Goal: Information Seeking & Learning: Learn about a topic

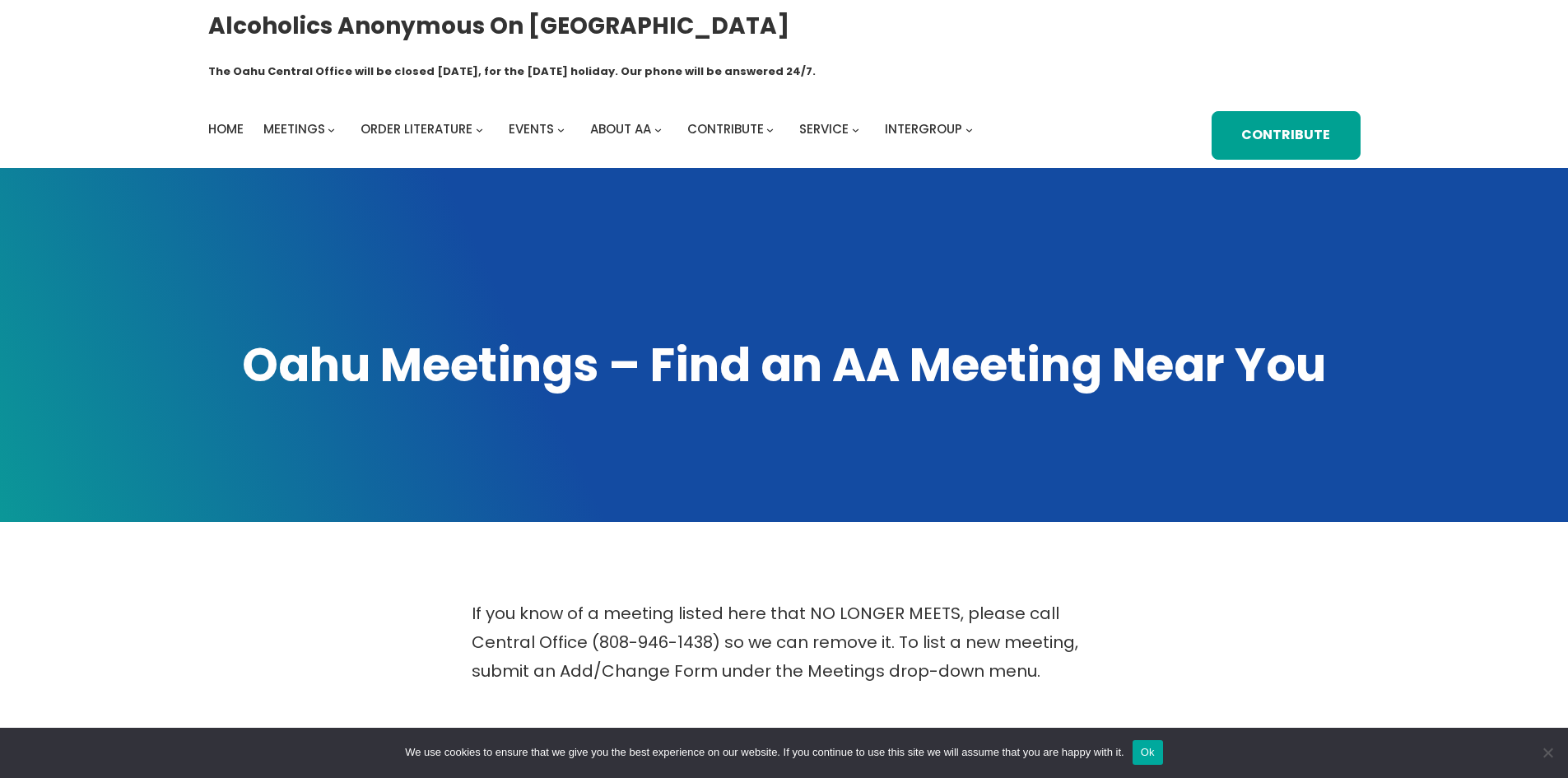
click at [1147, 751] on button "Ok" at bounding box center [1148, 752] width 31 height 25
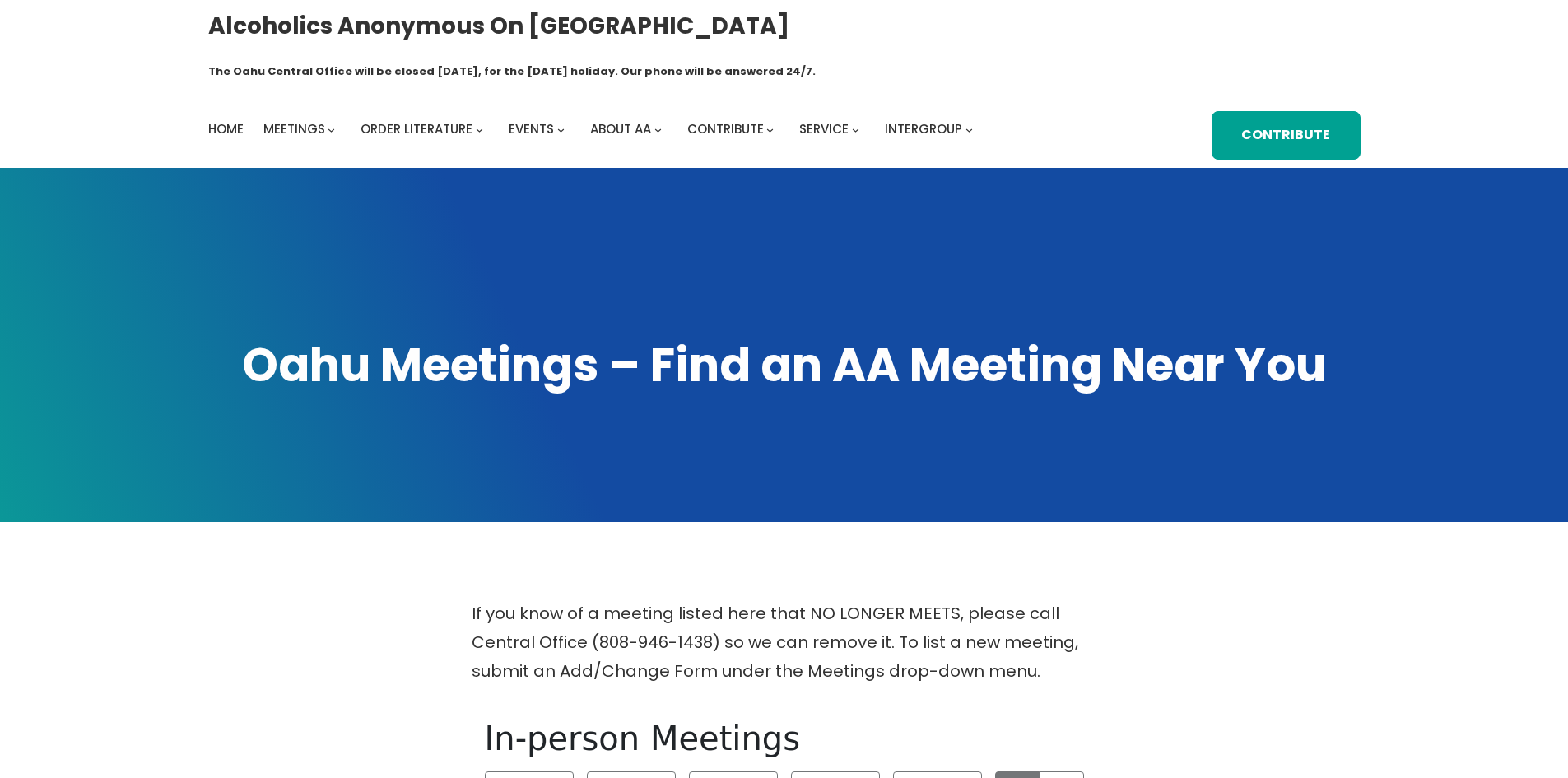
scroll to position [330, 0]
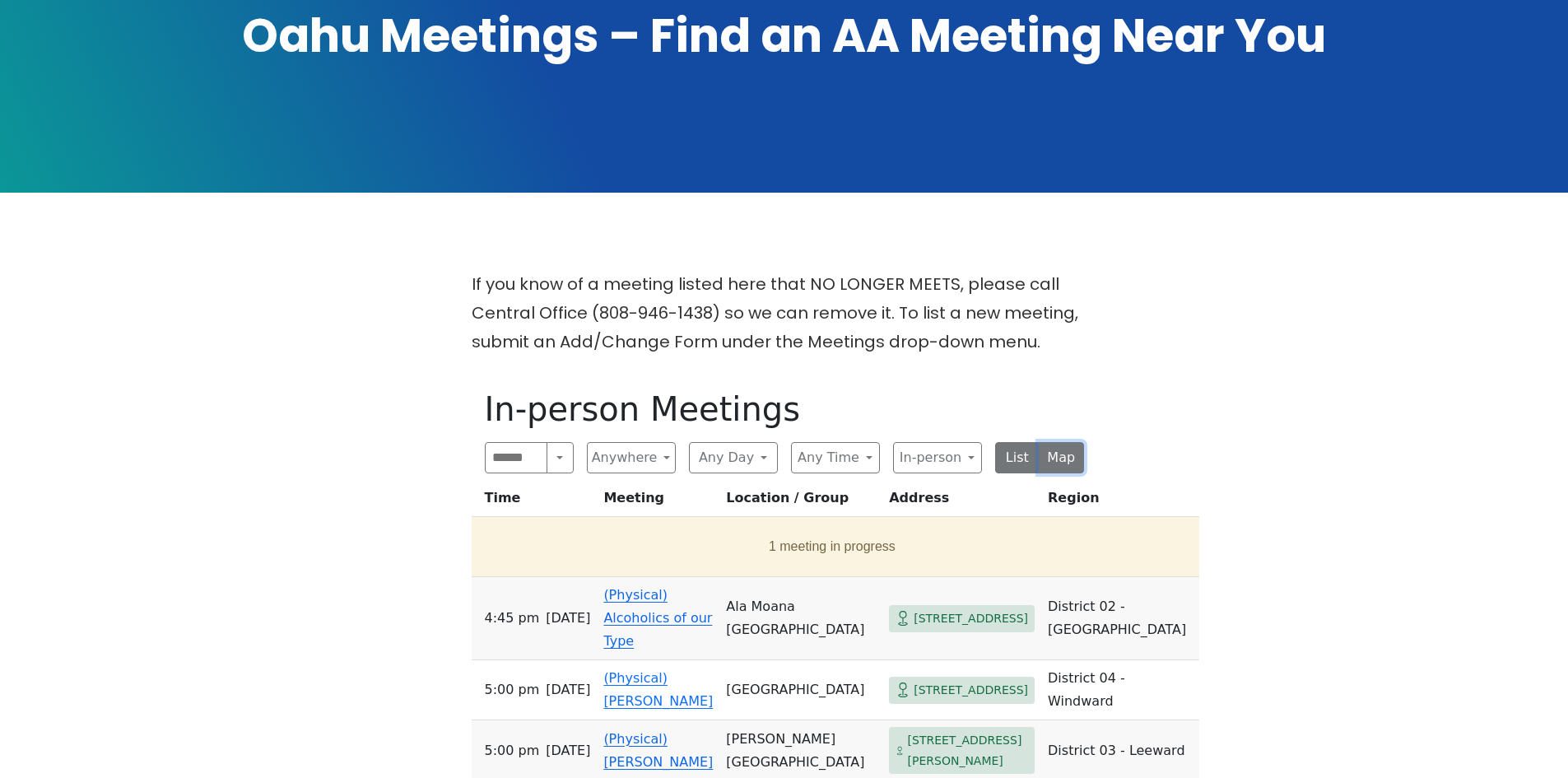
click at [1064, 442] on button "Map" at bounding box center [1061, 458] width 45 height 31
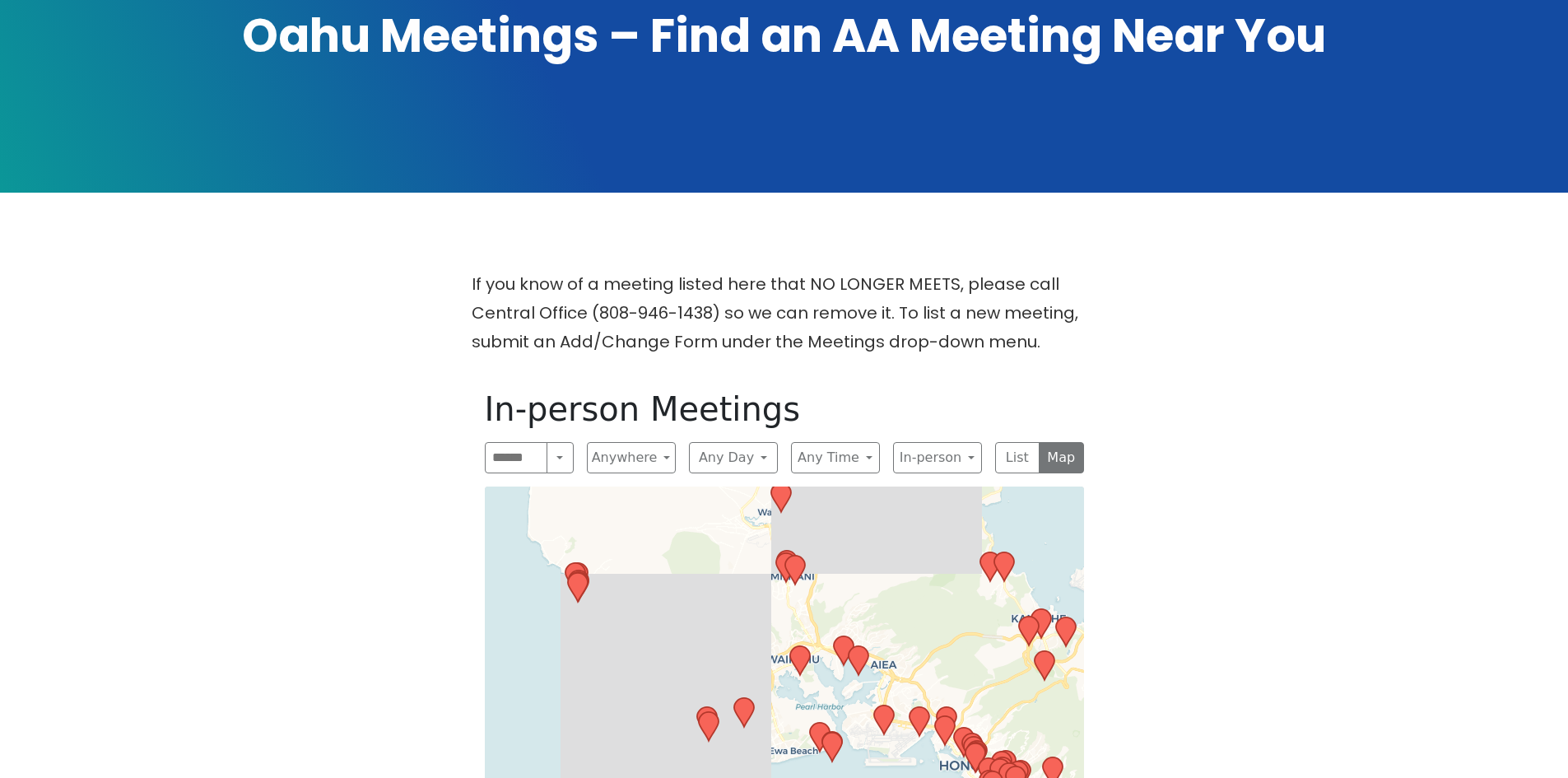
drag, startPoint x: 610, startPoint y: 670, endPoint x: 700, endPoint y: 383, distance: 300.8
click at [700, 383] on div "In-person Meetings Search Near Location Near Me Anywhere Anywhere Cyberspace 67…" at bounding box center [784, 765] width 625 height 778
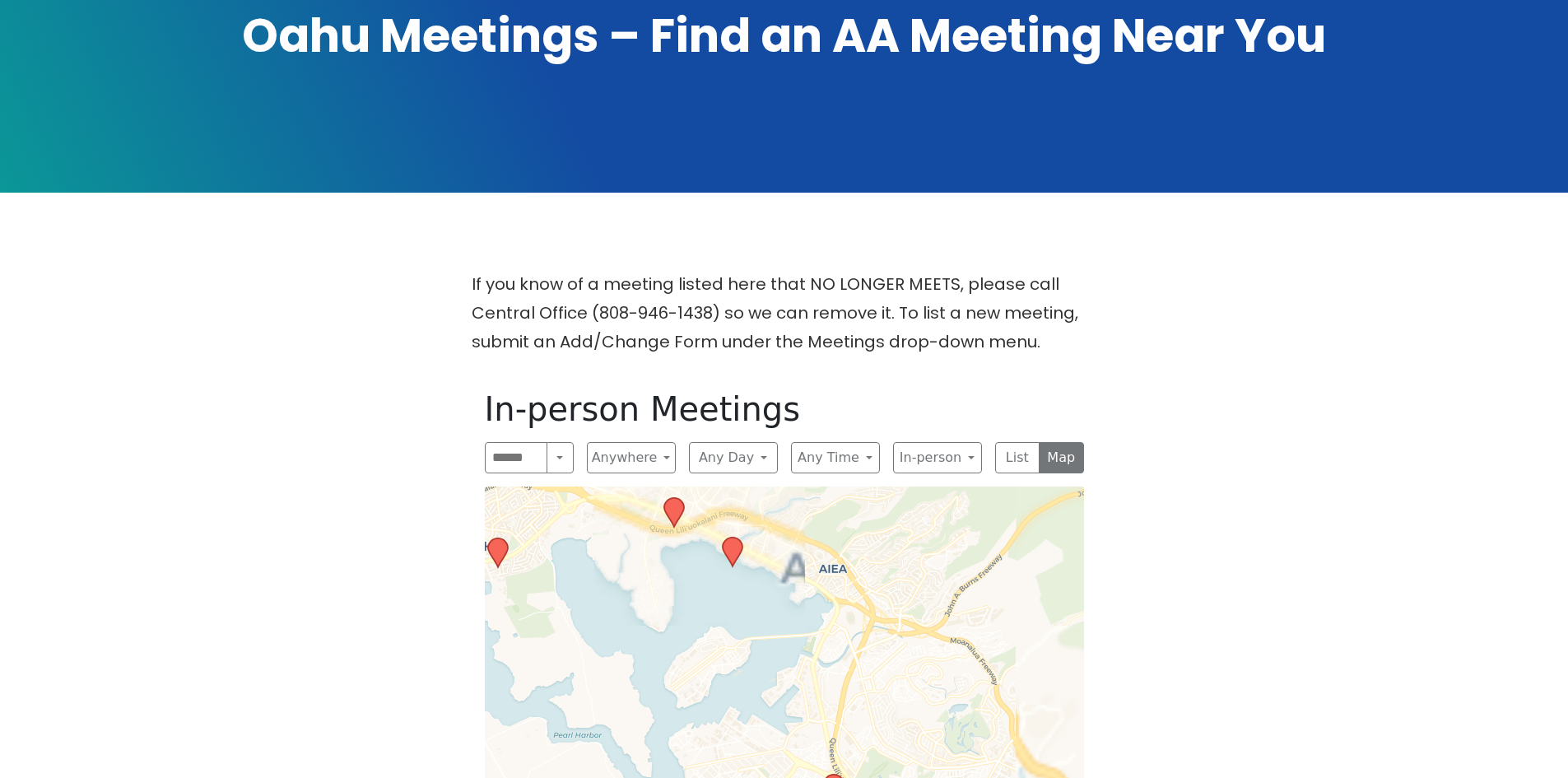
drag, startPoint x: 988, startPoint y: 560, endPoint x: 906, endPoint y: 652, distance: 123.2
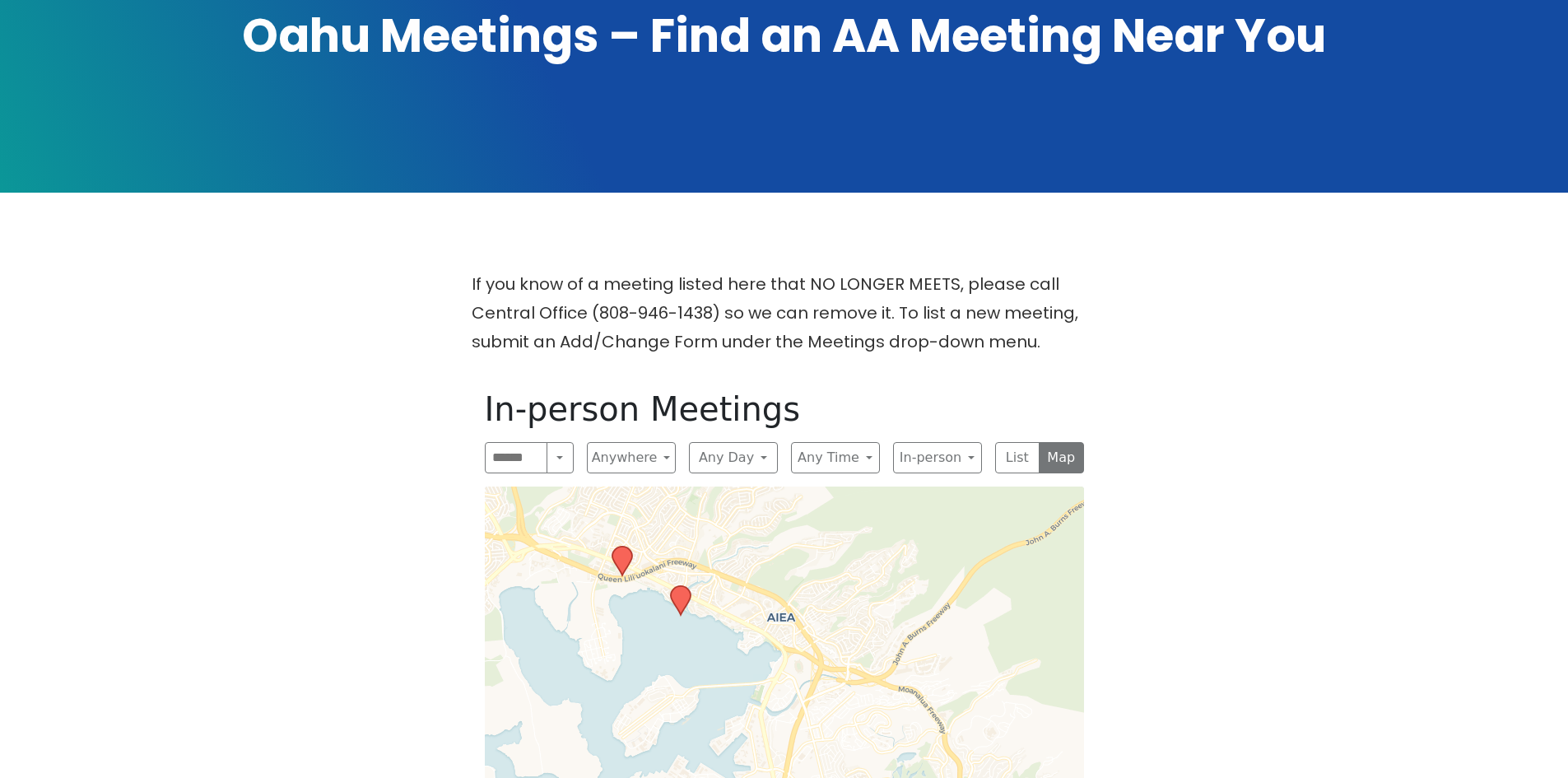
drag, startPoint x: 945, startPoint y: 553, endPoint x: 893, endPoint y: 602, distance: 71.4
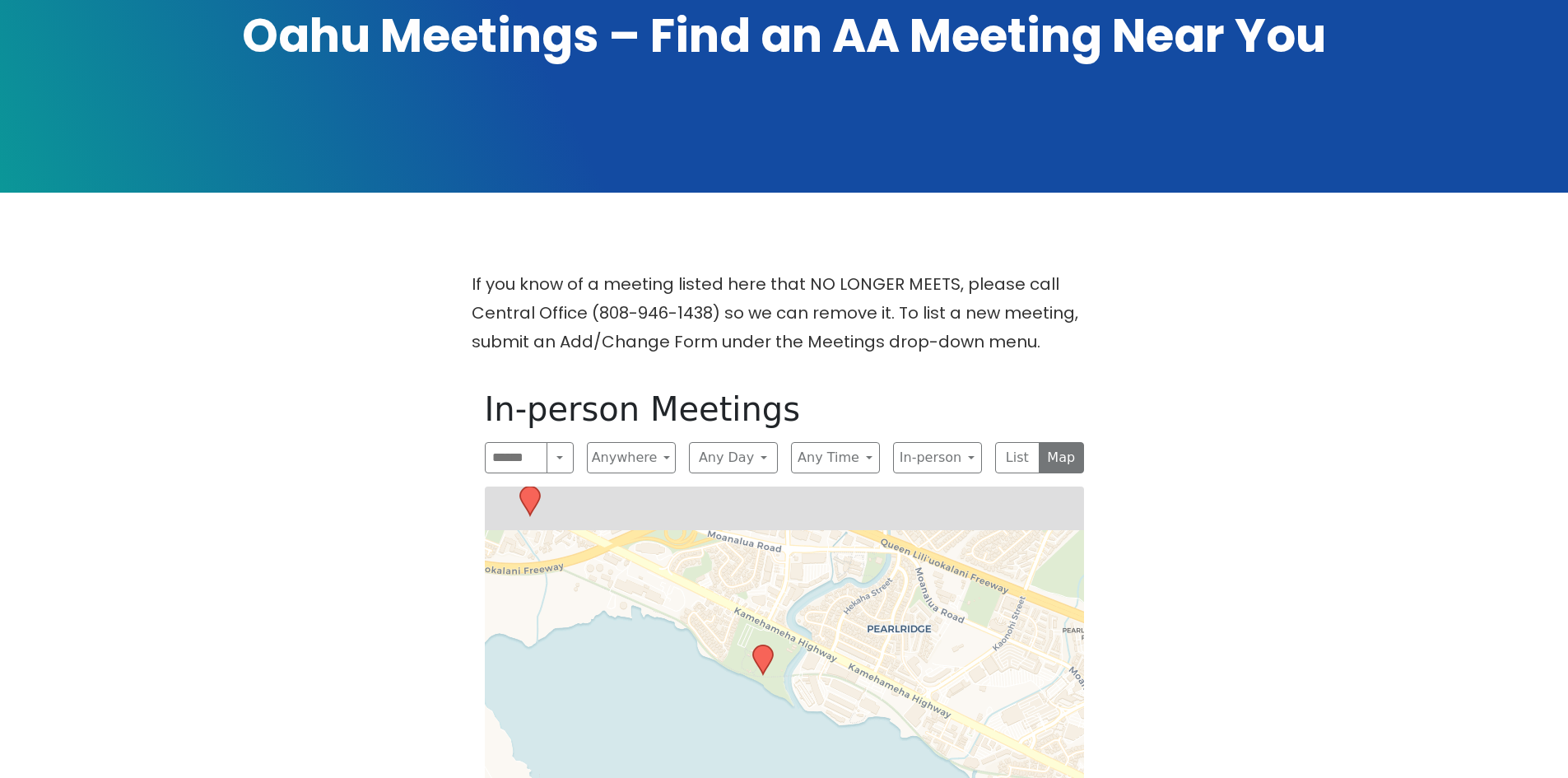
drag, startPoint x: 771, startPoint y: 530, endPoint x: 883, endPoint y: 684, distance: 190.4
click at [759, 646] on icon at bounding box center [761, 659] width 19 height 29
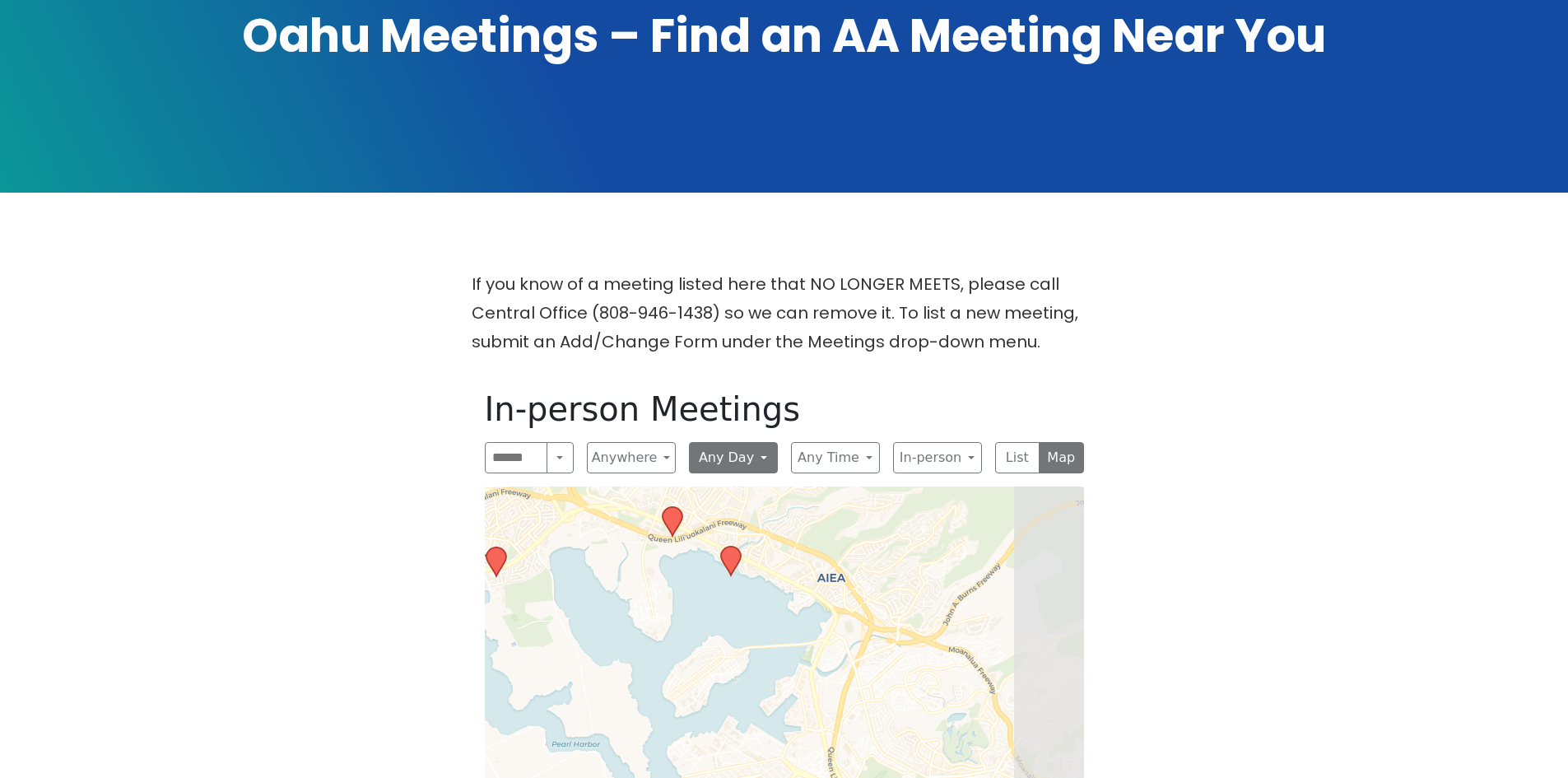
drag, startPoint x: 1065, startPoint y: 584, endPoint x: 750, endPoint y: 435, distance: 348.5
click at [751, 437] on div "In-person Meetings Search Near Location Near Me Anywhere Anywhere Cyberspace 67…" at bounding box center [784, 765] width 625 height 778
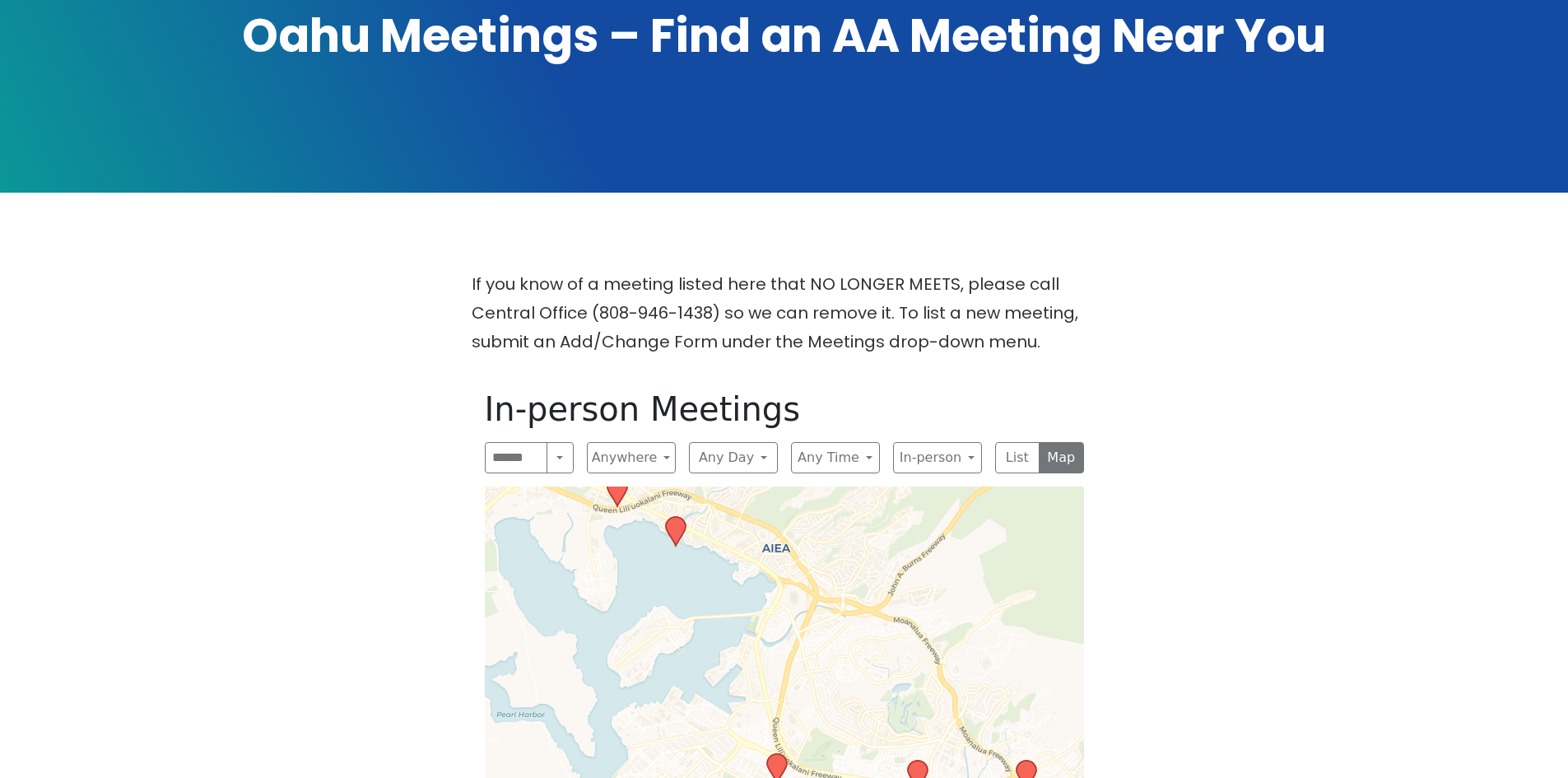
click at [773, 754] on icon at bounding box center [775, 768] width 19 height 29
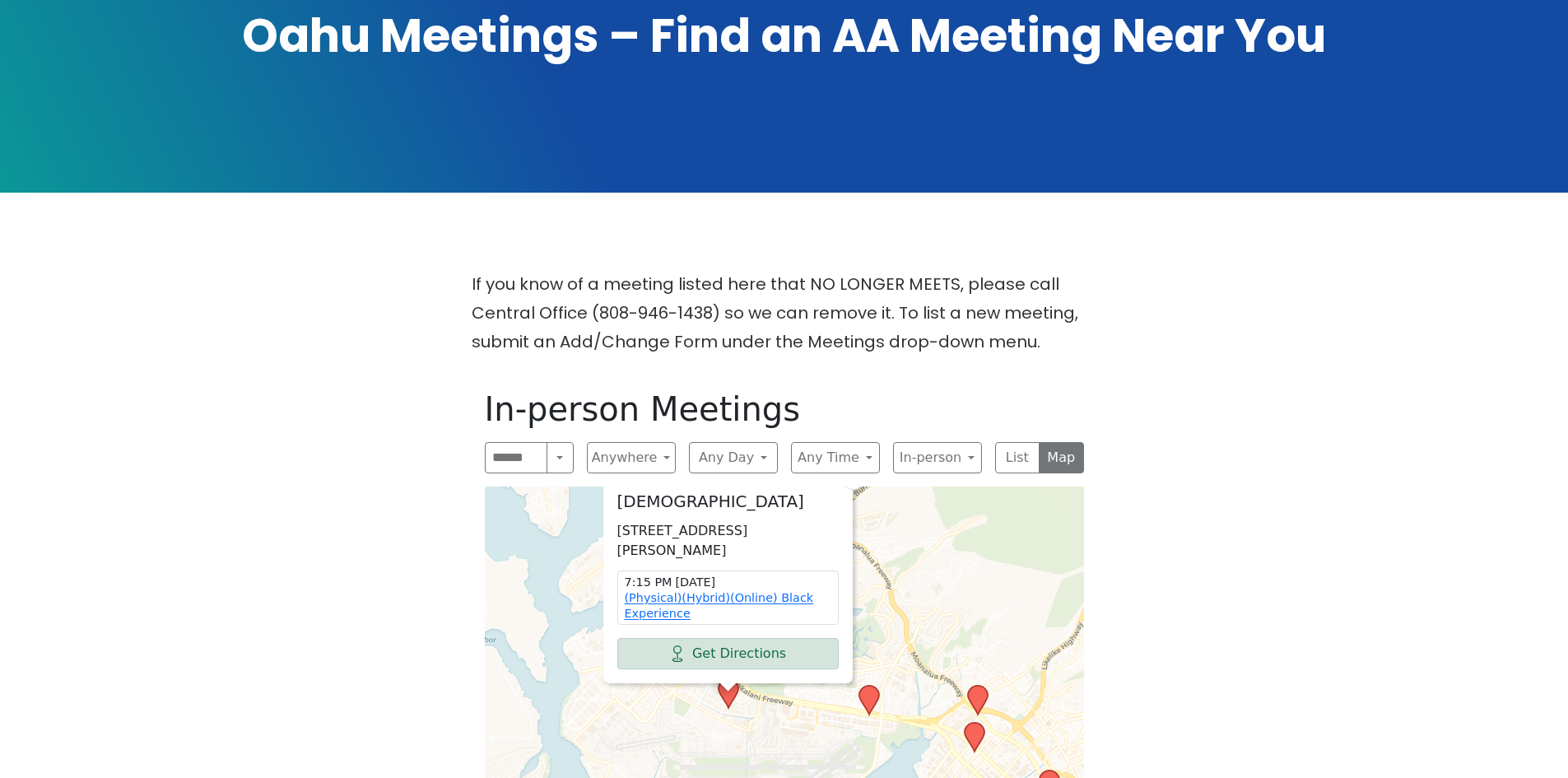
drag, startPoint x: 951, startPoint y: 682, endPoint x: 897, endPoint y: 603, distance: 95.7
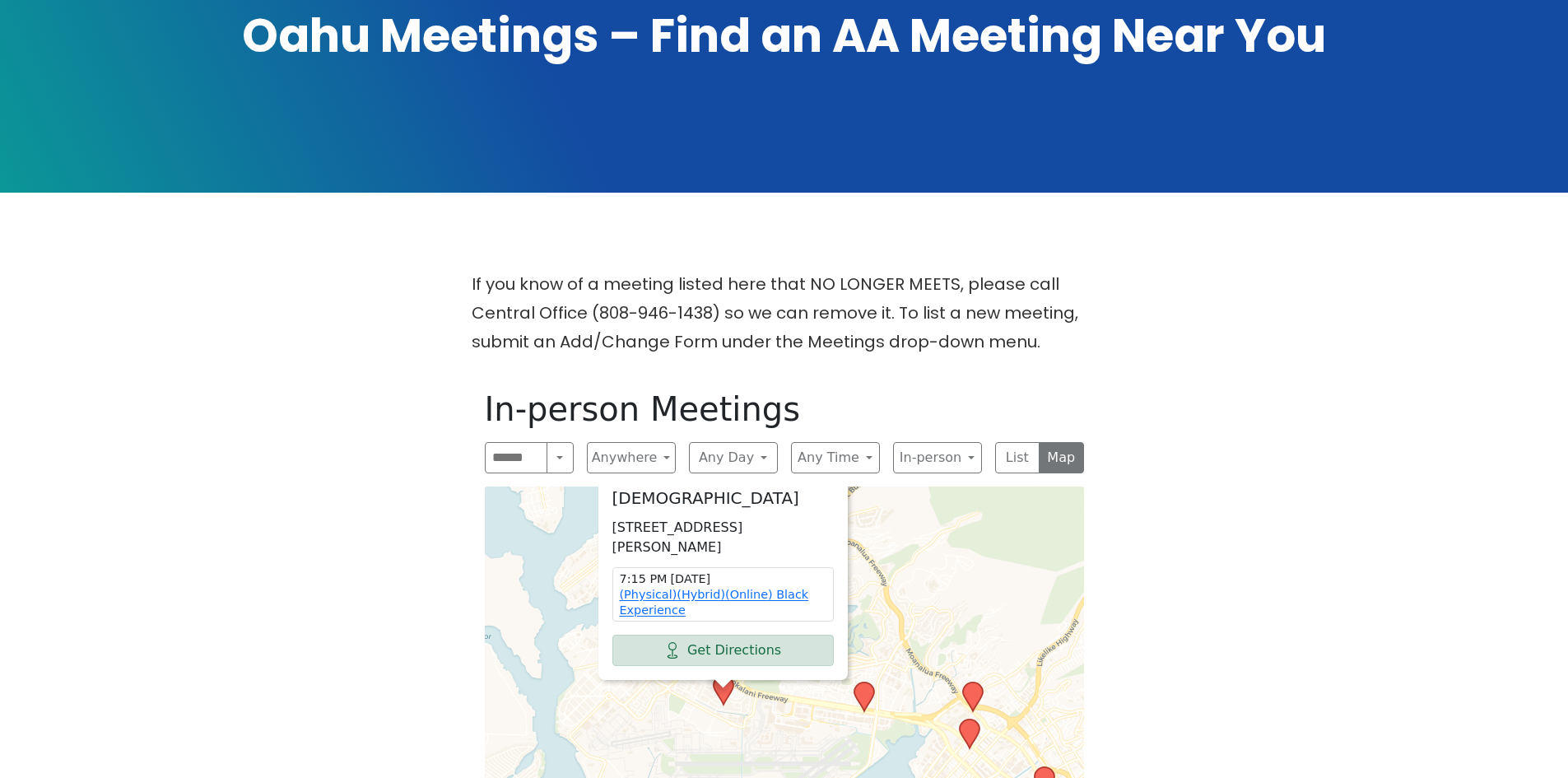
click at [870, 683] on icon at bounding box center [863, 696] width 19 height 29
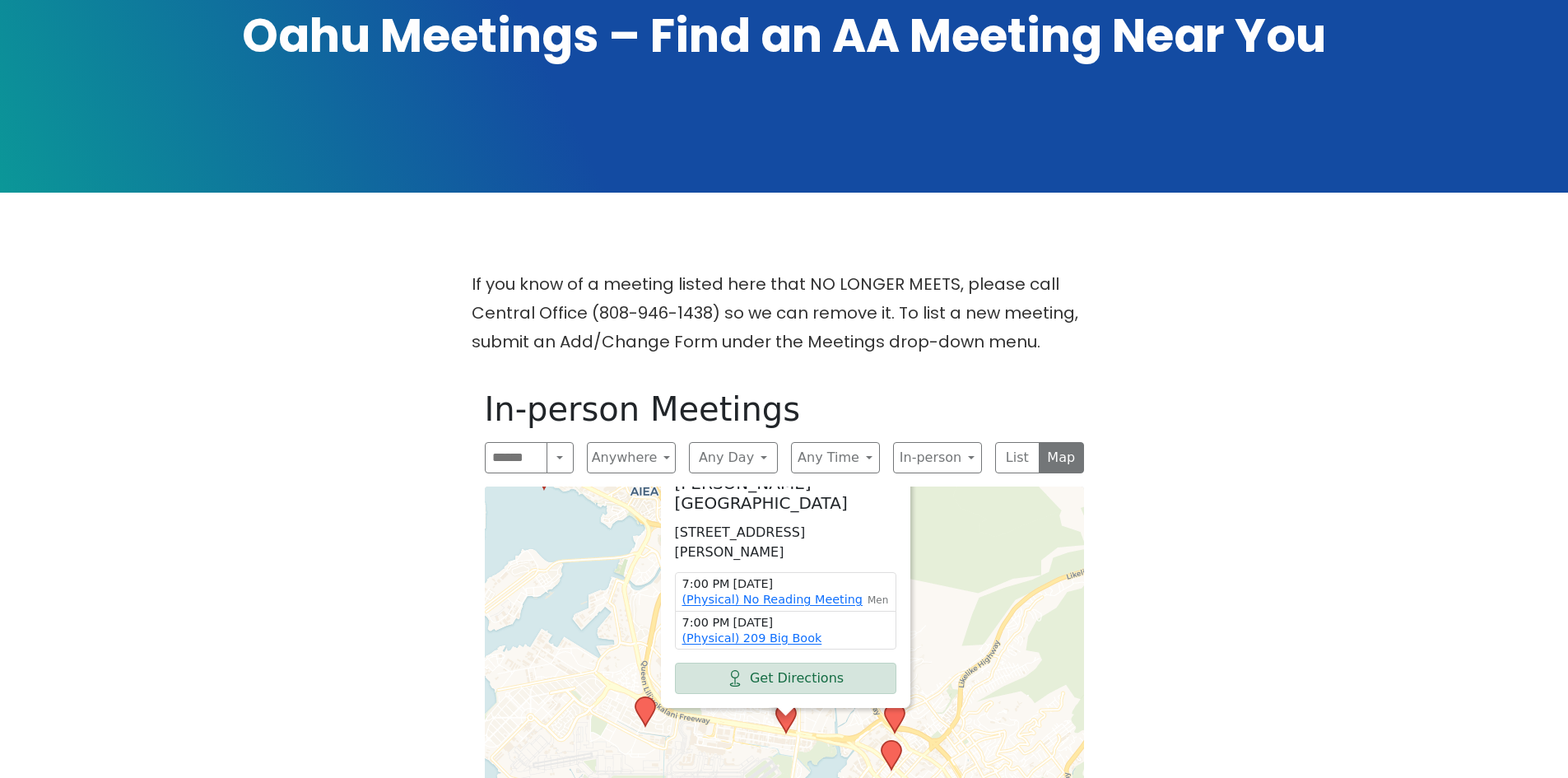
drag, startPoint x: 1064, startPoint y: 709, endPoint x: 986, endPoint y: 678, distance: 83.9
click at [896, 704] on icon at bounding box center [894, 718] width 19 height 29
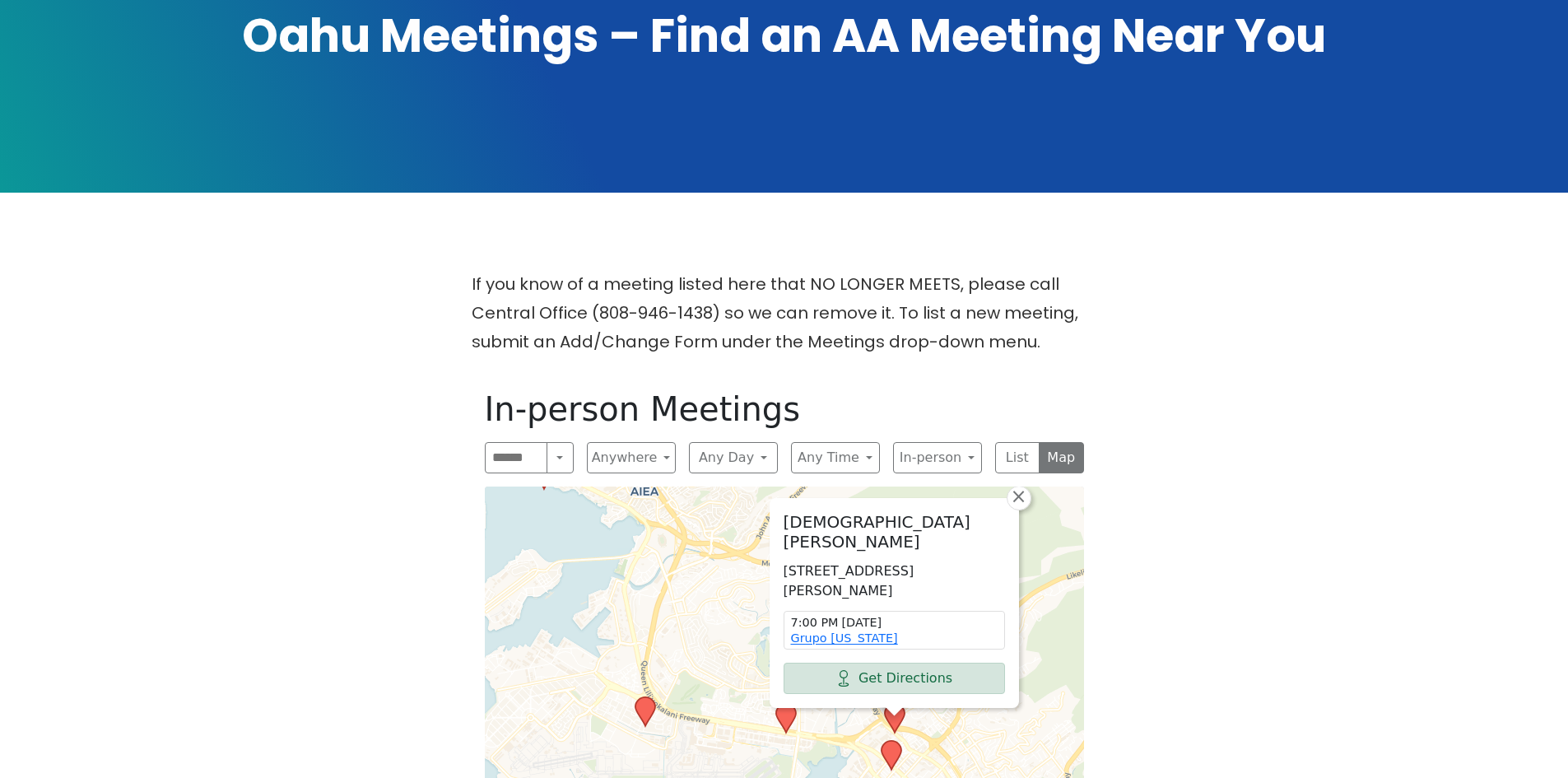
click at [899, 740] on icon at bounding box center [891, 756] width 21 height 31
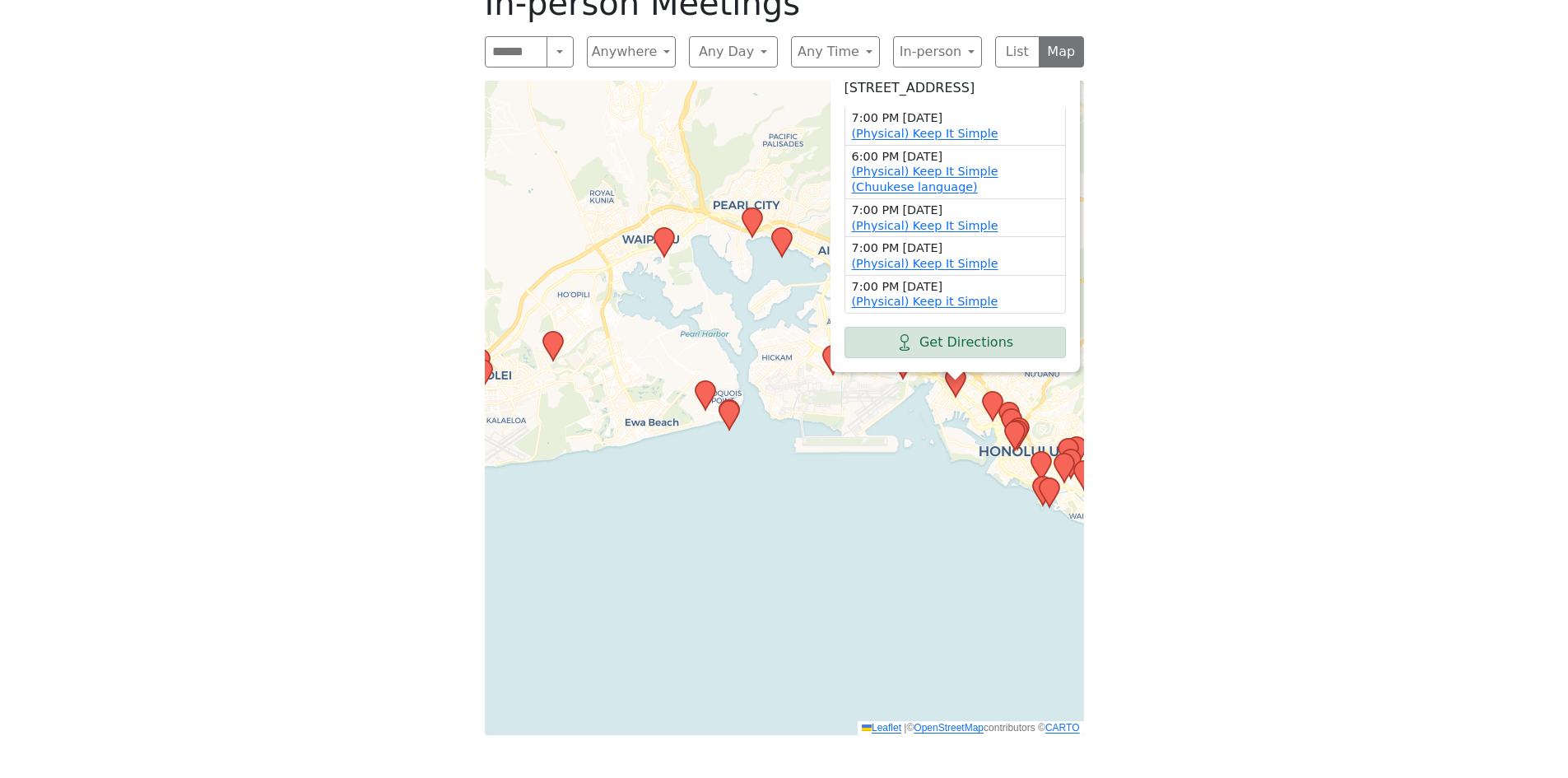
scroll to position [746, 0]
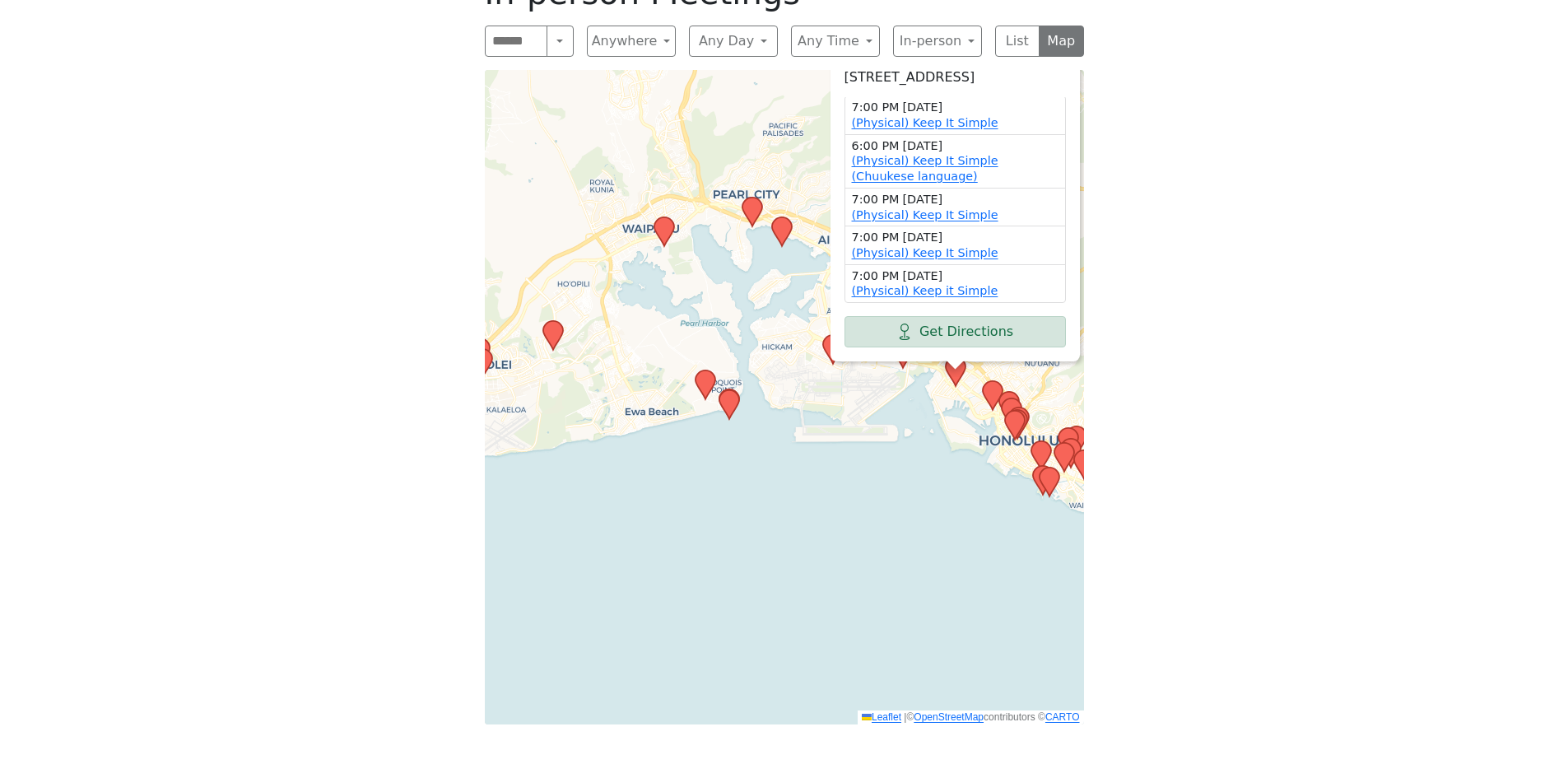
click at [1050, 515] on div "Faith House Ministries [STREET_ADDRESS] 7:00 PM [DATE] (Physical) Keep It Simpl…" at bounding box center [784, 397] width 599 height 655
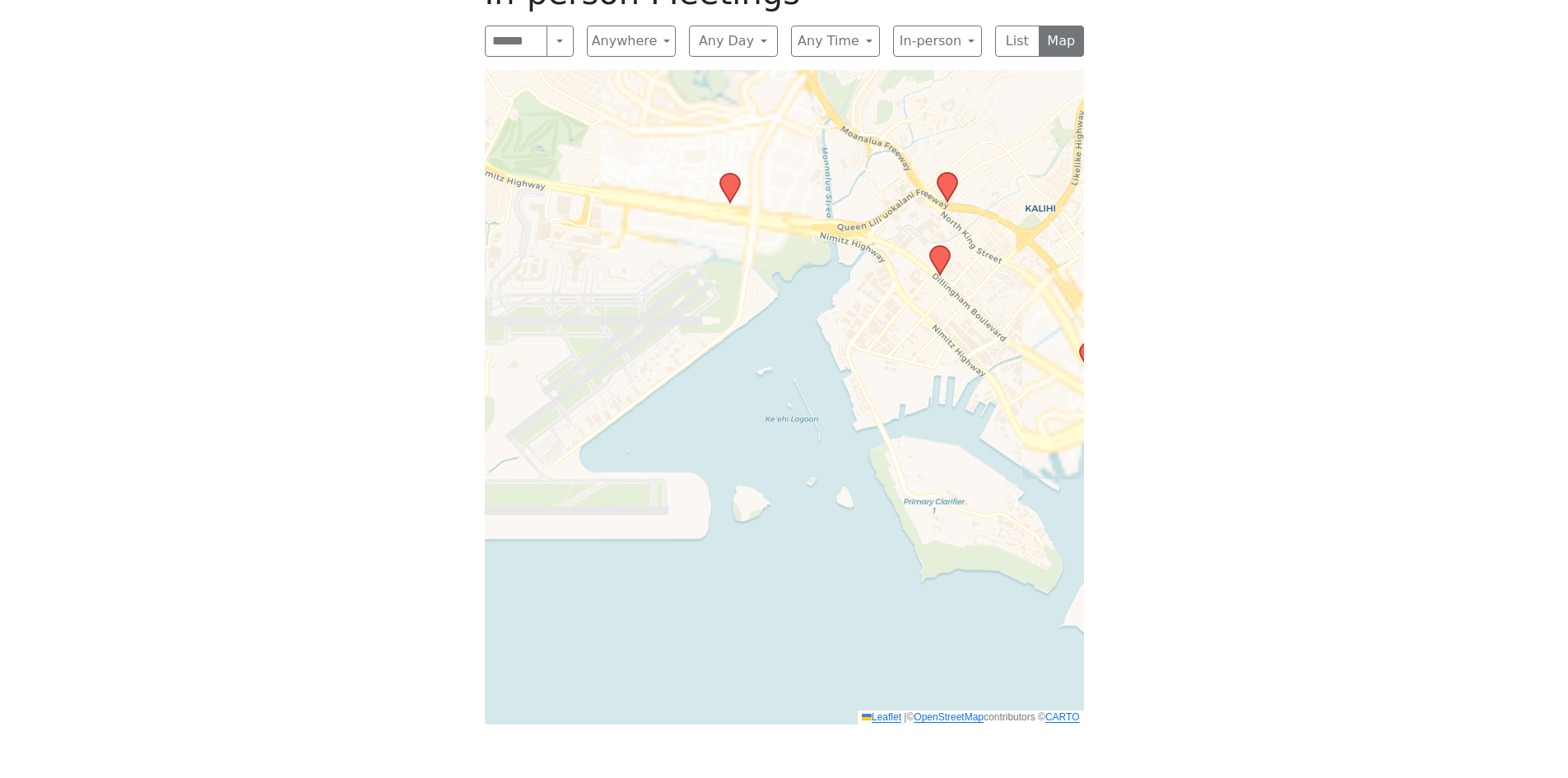
click at [951, 173] on icon at bounding box center [946, 187] width 19 height 29
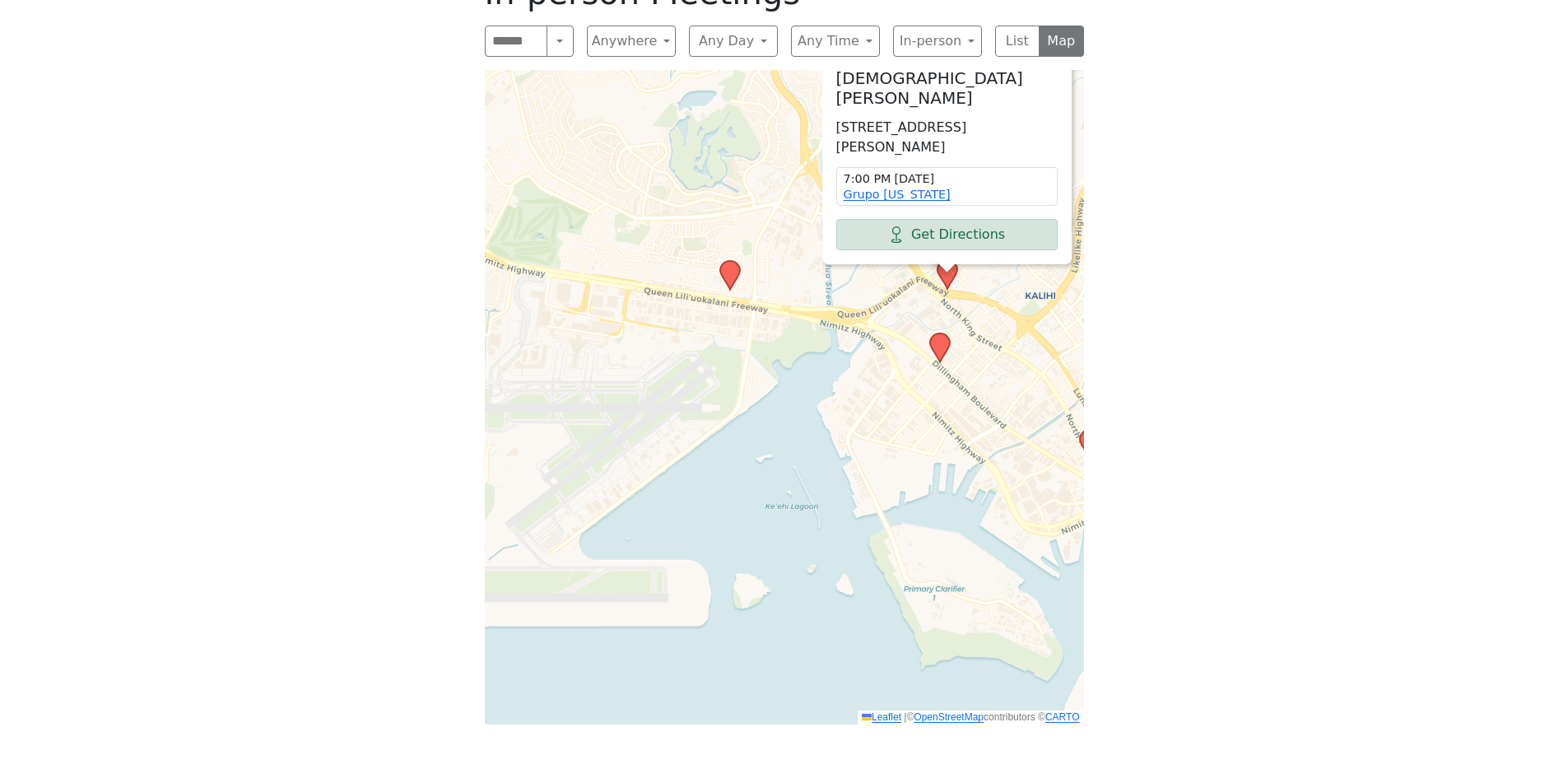
click at [945, 333] on icon at bounding box center [938, 347] width 19 height 29
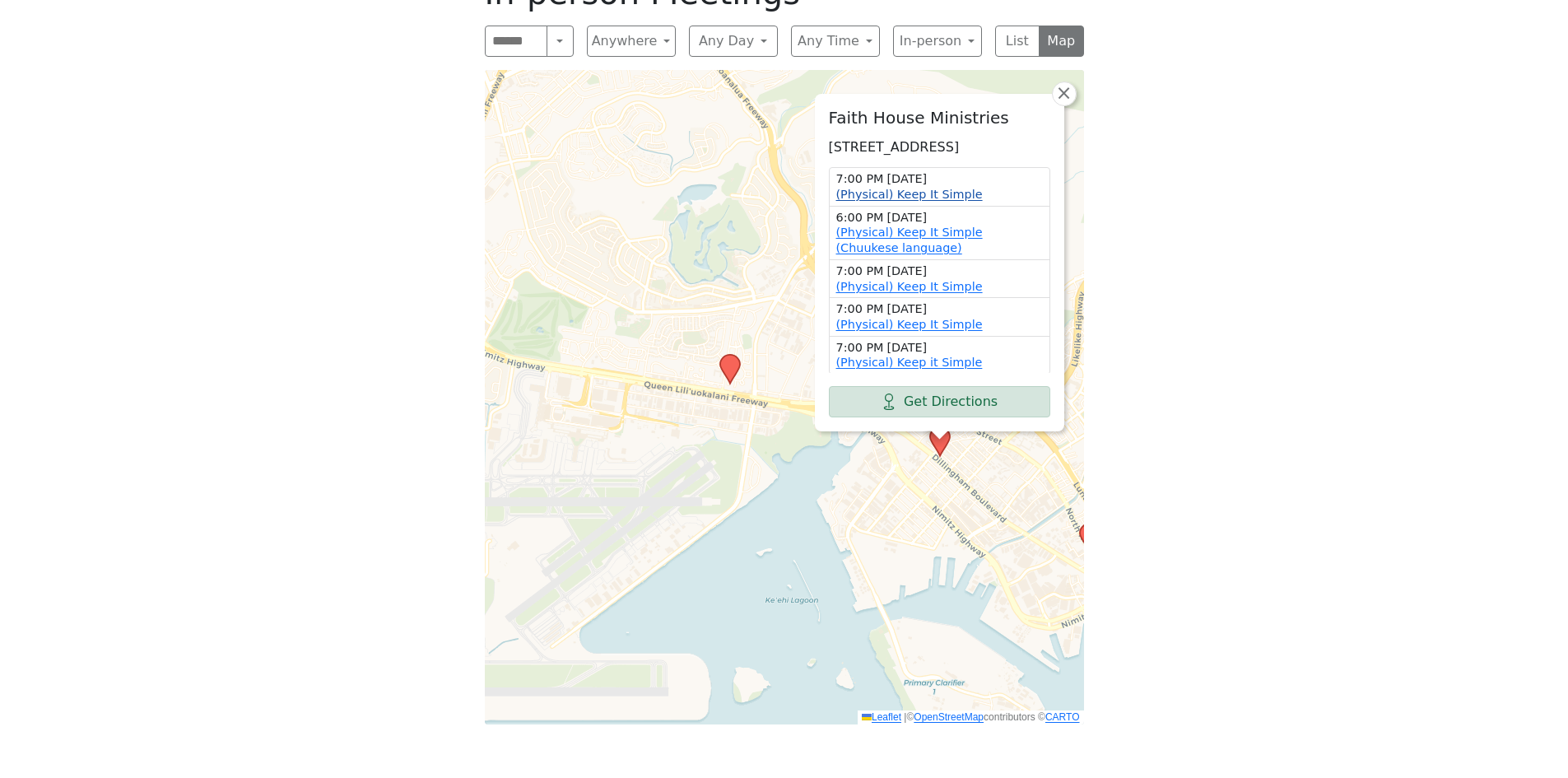
click at [935, 188] on link "(Physical) Keep It Simple" at bounding box center [909, 194] width 146 height 13
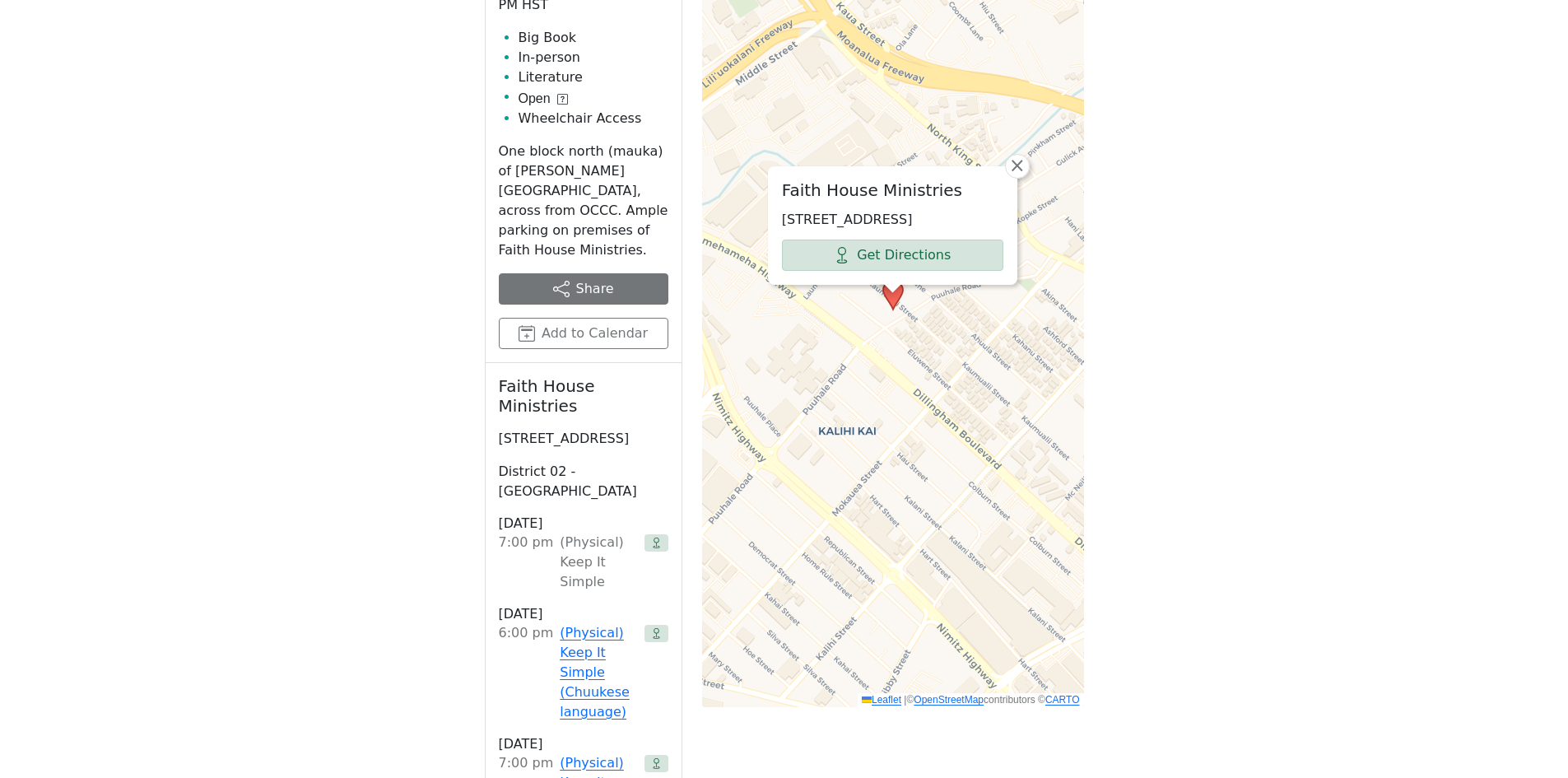
scroll to position [751, 0]
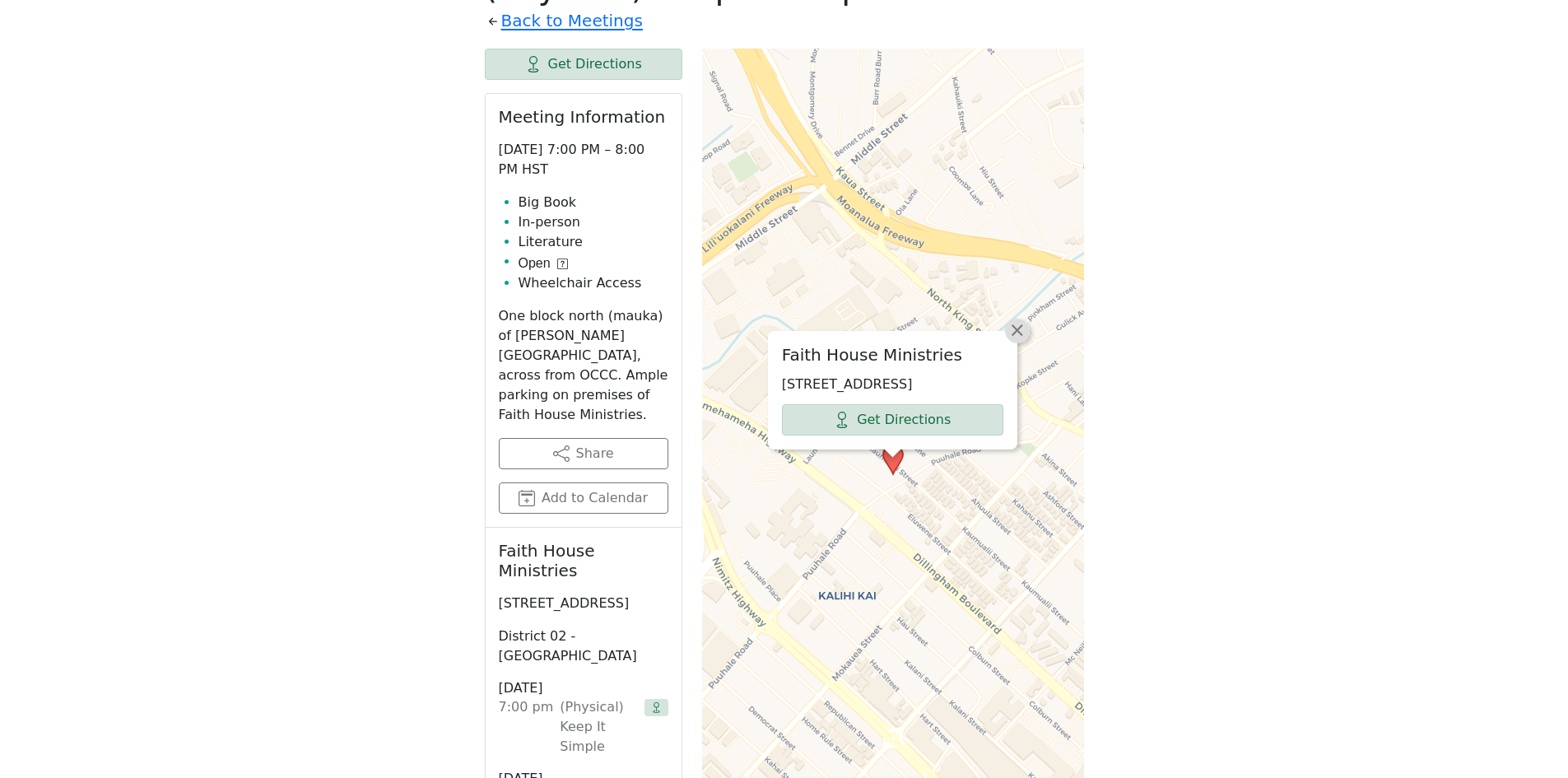
click at [1022, 320] on span "×" at bounding box center [1018, 330] width 17 height 19
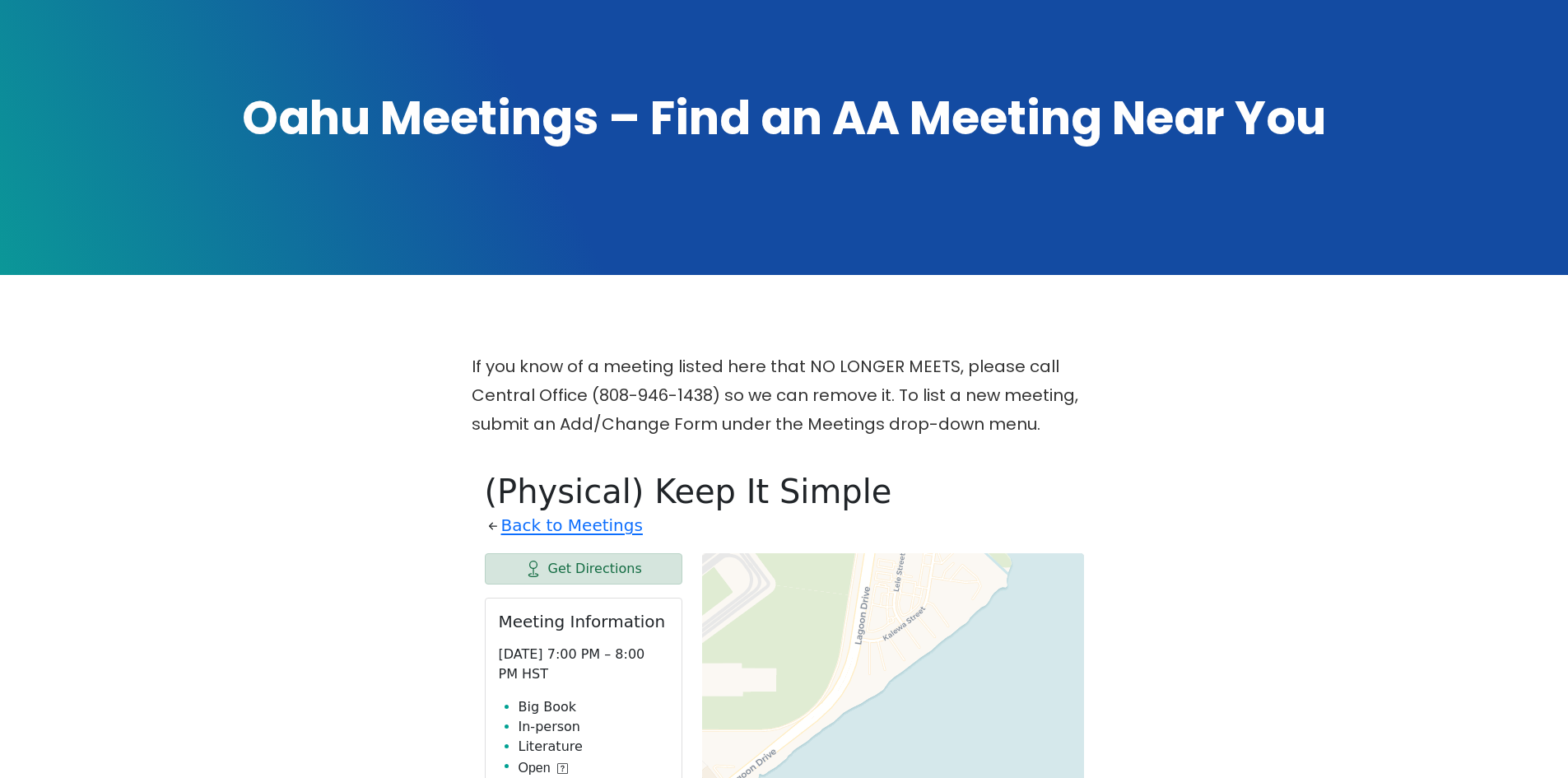
scroll to position [330, 0]
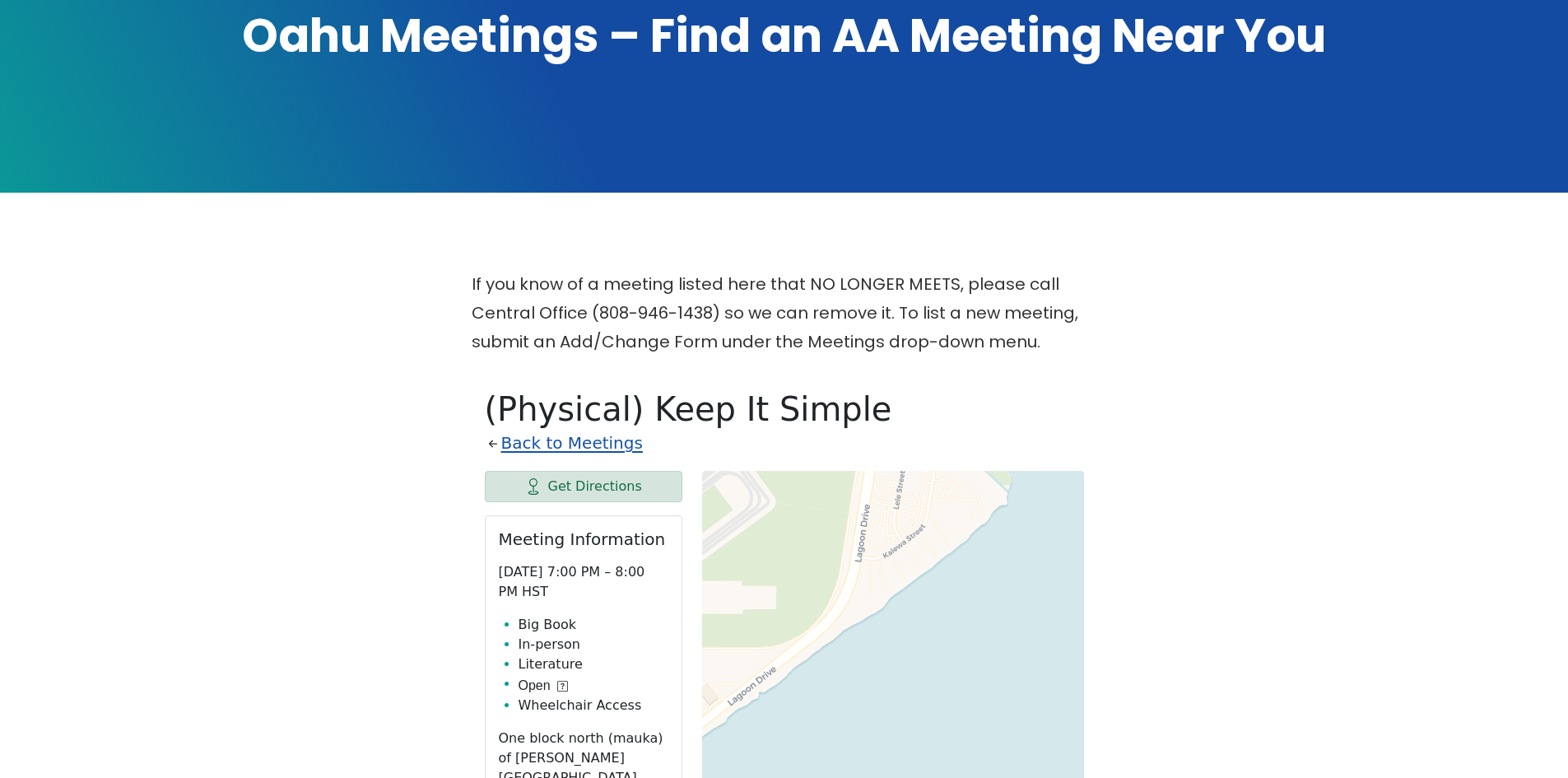
click at [602, 429] on link "Back to Meetings" at bounding box center [571, 443] width 142 height 29
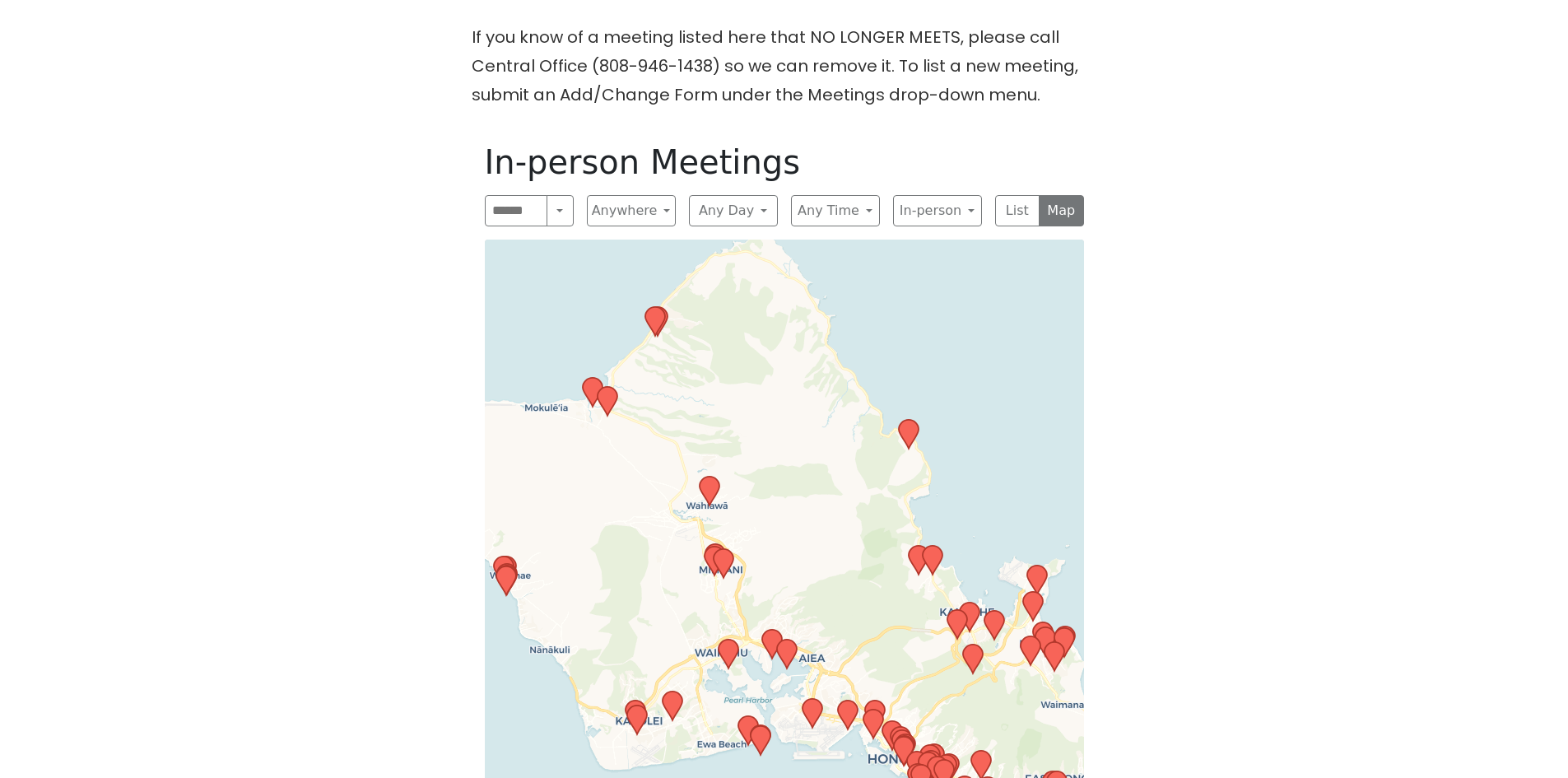
scroll to position [659, 0]
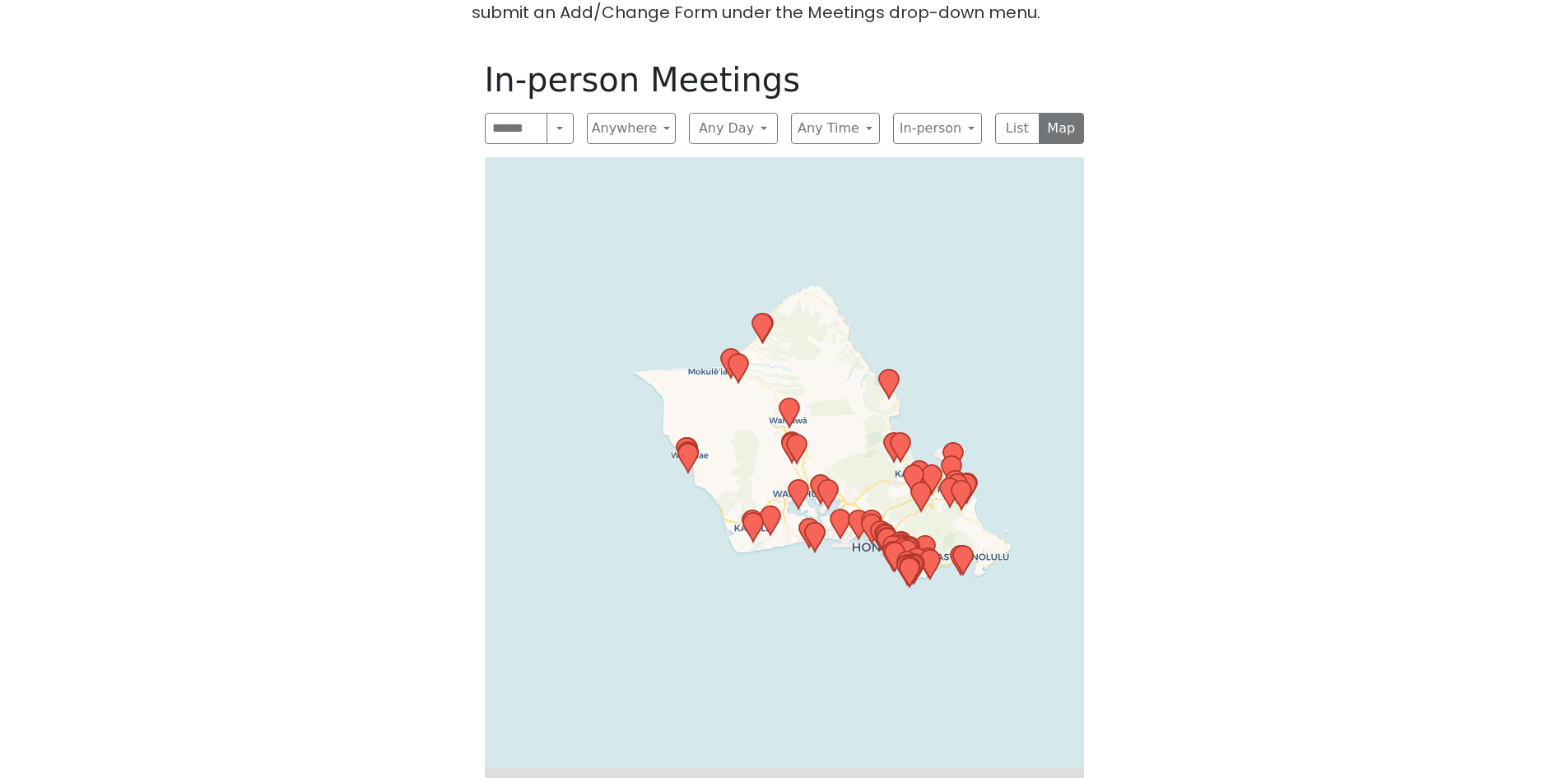
drag, startPoint x: 980, startPoint y: 581, endPoint x: 878, endPoint y: 432, distance: 180.6
click at [878, 432] on div "Leaflet | © OpenStreetMap contributors © CARTO" at bounding box center [784, 484] width 599 height 655
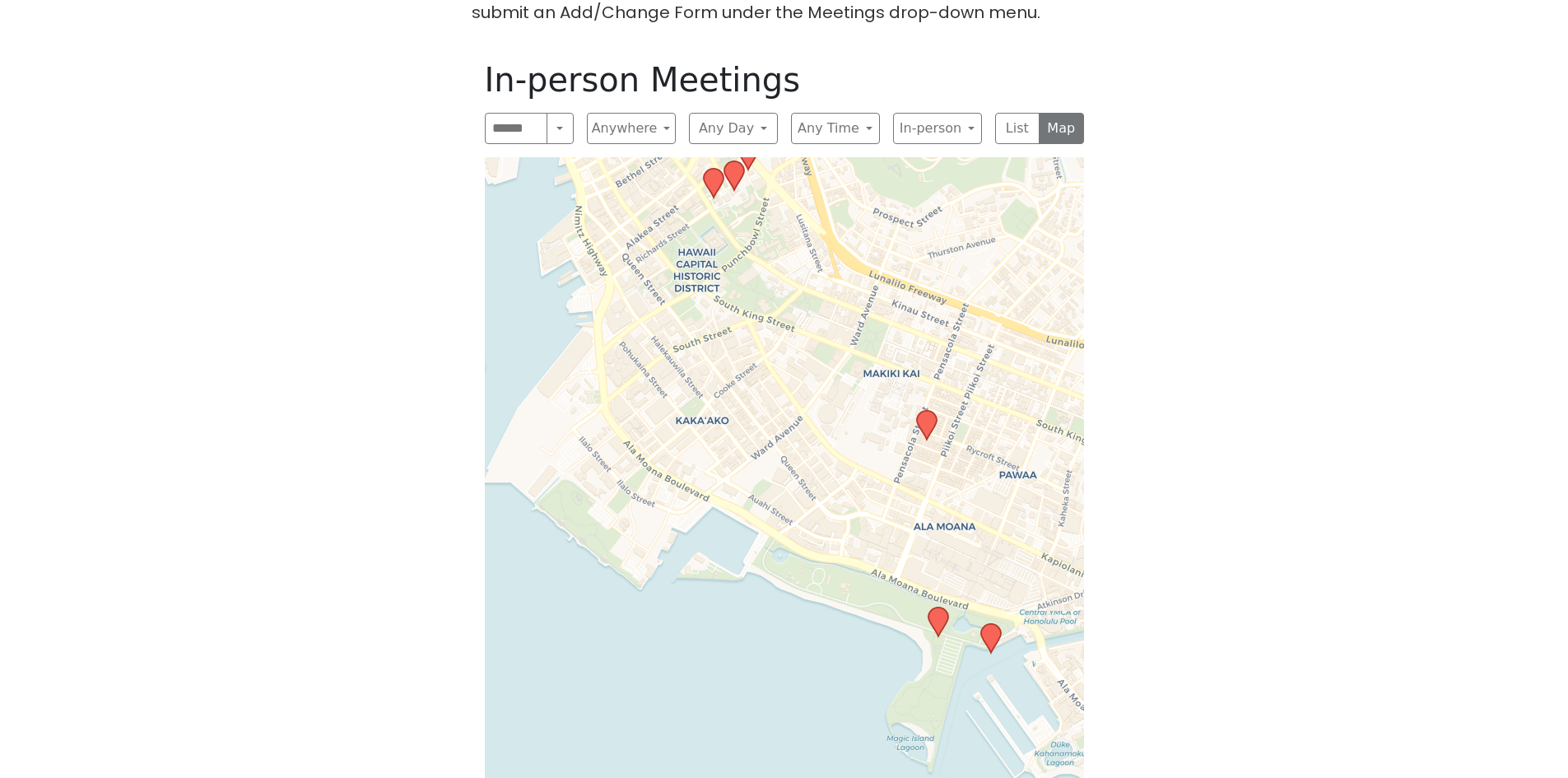
click at [930, 411] on icon at bounding box center [925, 425] width 19 height 29
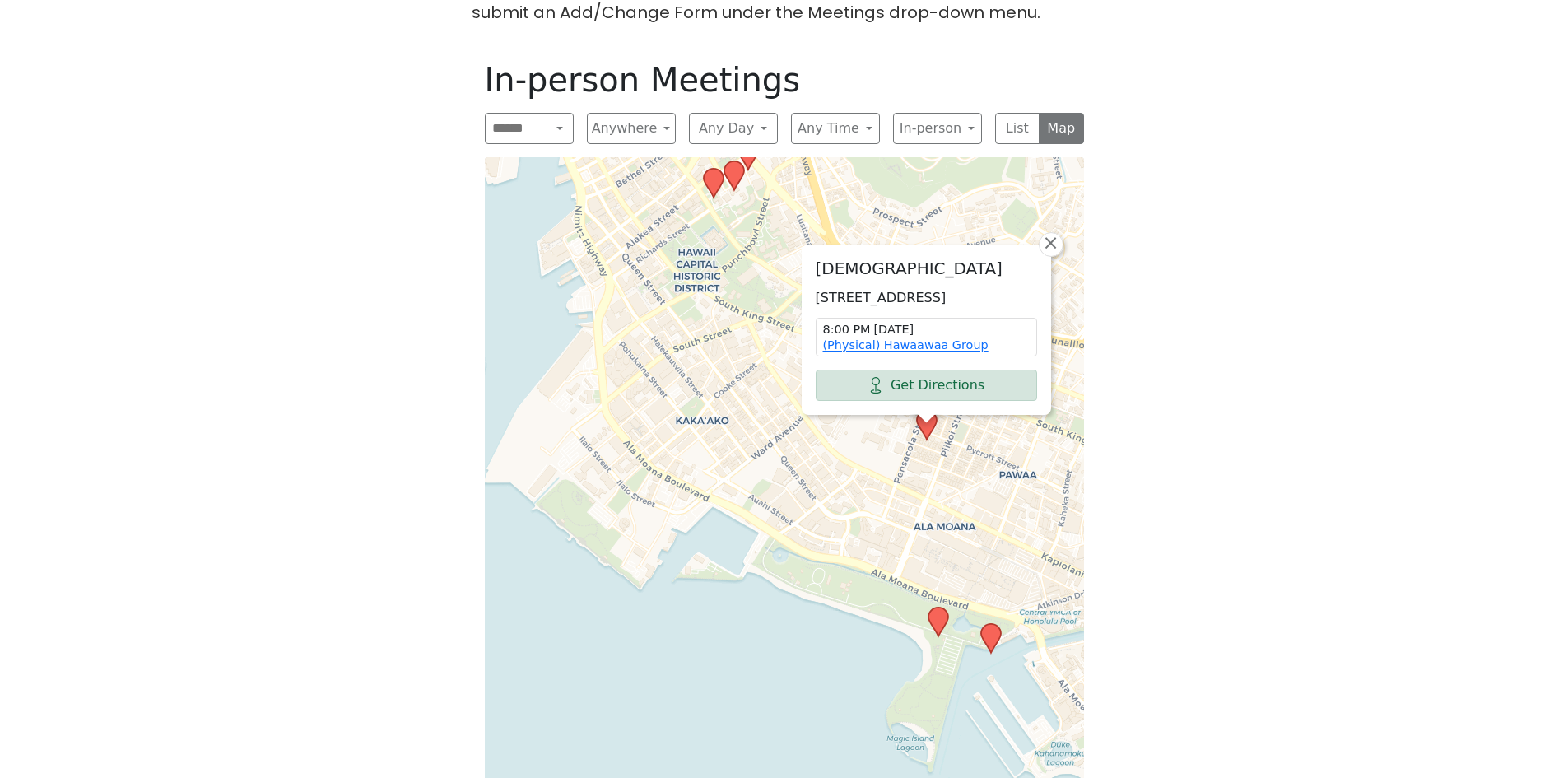
click at [990, 624] on icon at bounding box center [990, 638] width 19 height 29
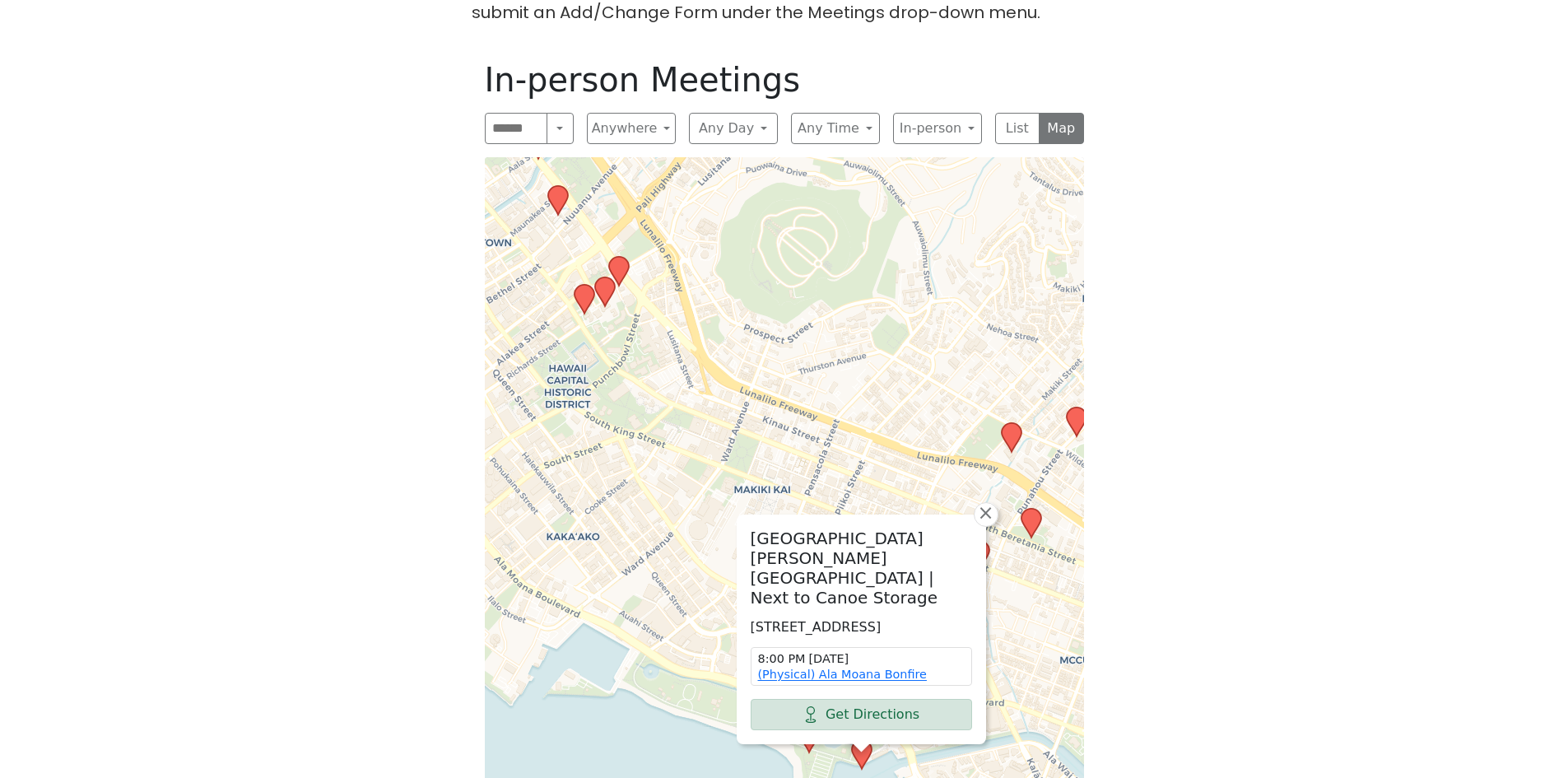
drag, startPoint x: 715, startPoint y: 259, endPoint x: 621, endPoint y: 375, distance: 149.3
click at [621, 375] on div "[GEOGRAPHIC_DATA] [PERSON_NAME][GEOGRAPHIC_DATA] | Next to Canoe Storage [STREE…" at bounding box center [784, 484] width 599 height 655
click at [602, 278] on icon at bounding box center [604, 292] width 19 height 29
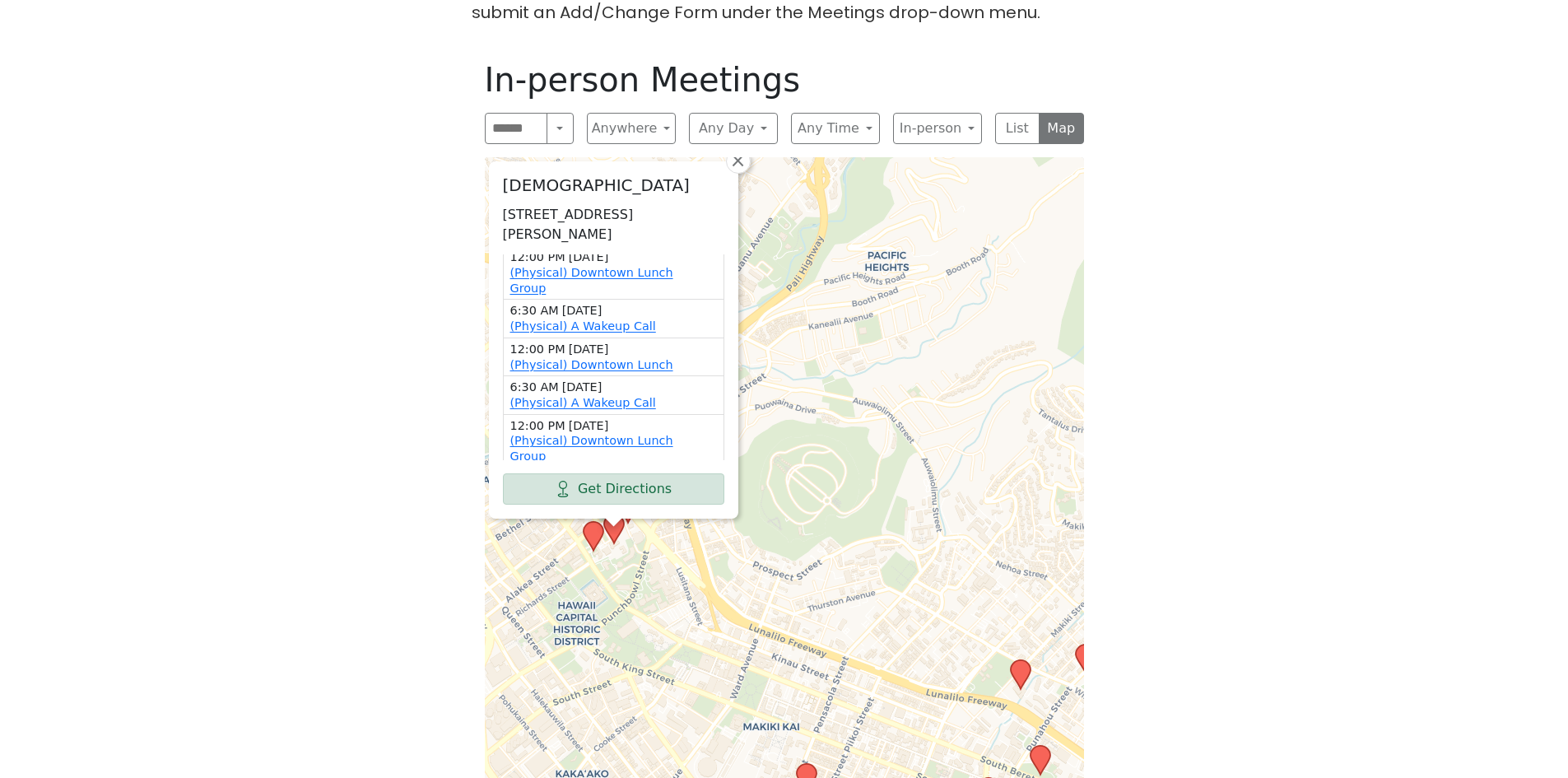
scroll to position [56, 0]
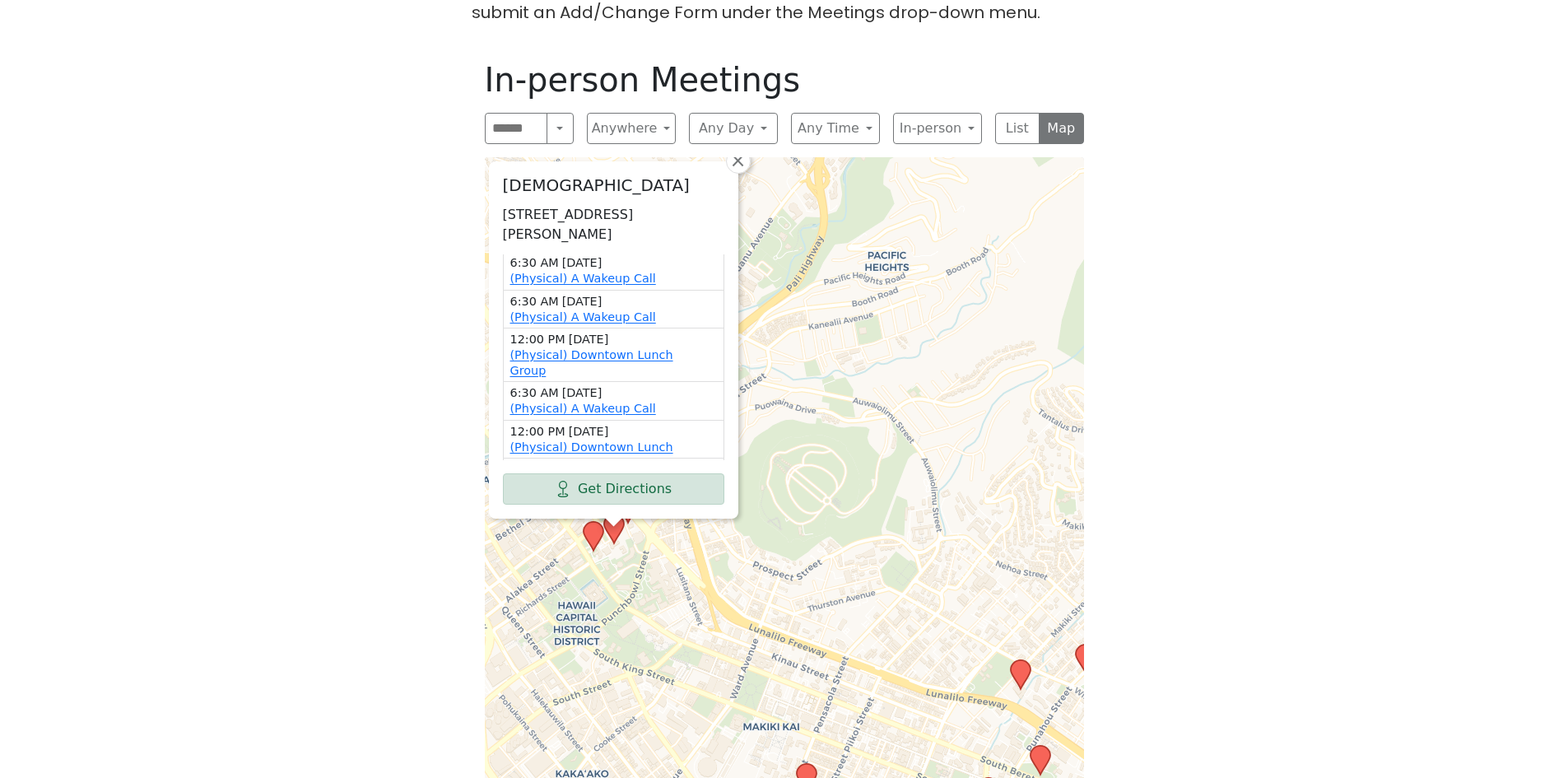
drag, startPoint x: 598, startPoint y: 243, endPoint x: 445, endPoint y: 333, distance: 177.5
click at [445, 333] on div "If you know of a meeting listed here that NO LONGER MEETS, please call Central …" at bounding box center [784, 393] width 1411 height 904
click at [935, 484] on div "[GEOGRAPHIC_DATA][PERSON_NAME][DEMOGRAPHIC_DATA] [STREET_ADDRESS][PERSON_NAME] …" at bounding box center [784, 484] width 599 height 655
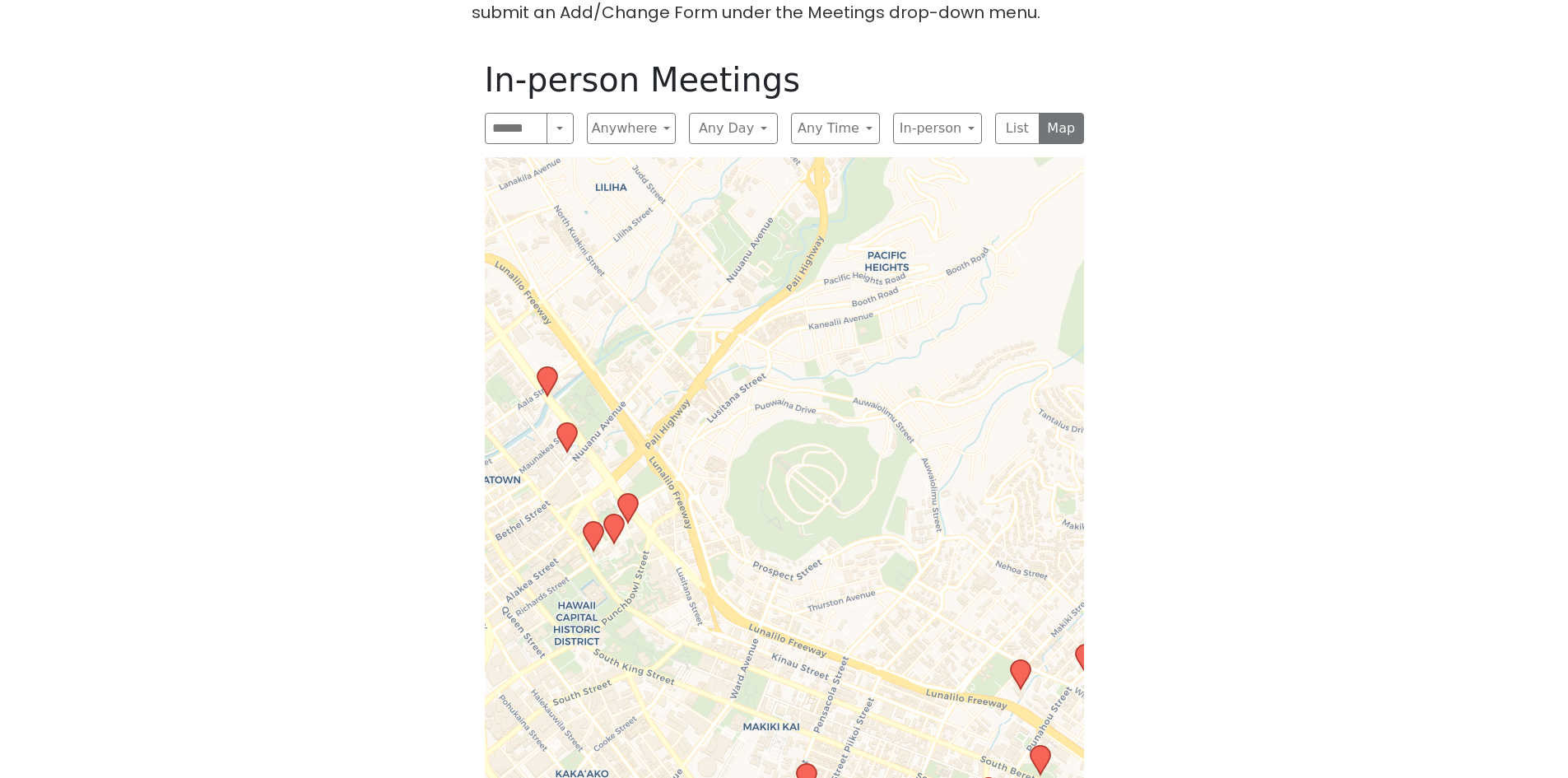
click at [593, 521] on icon at bounding box center [592, 535] width 19 height 29
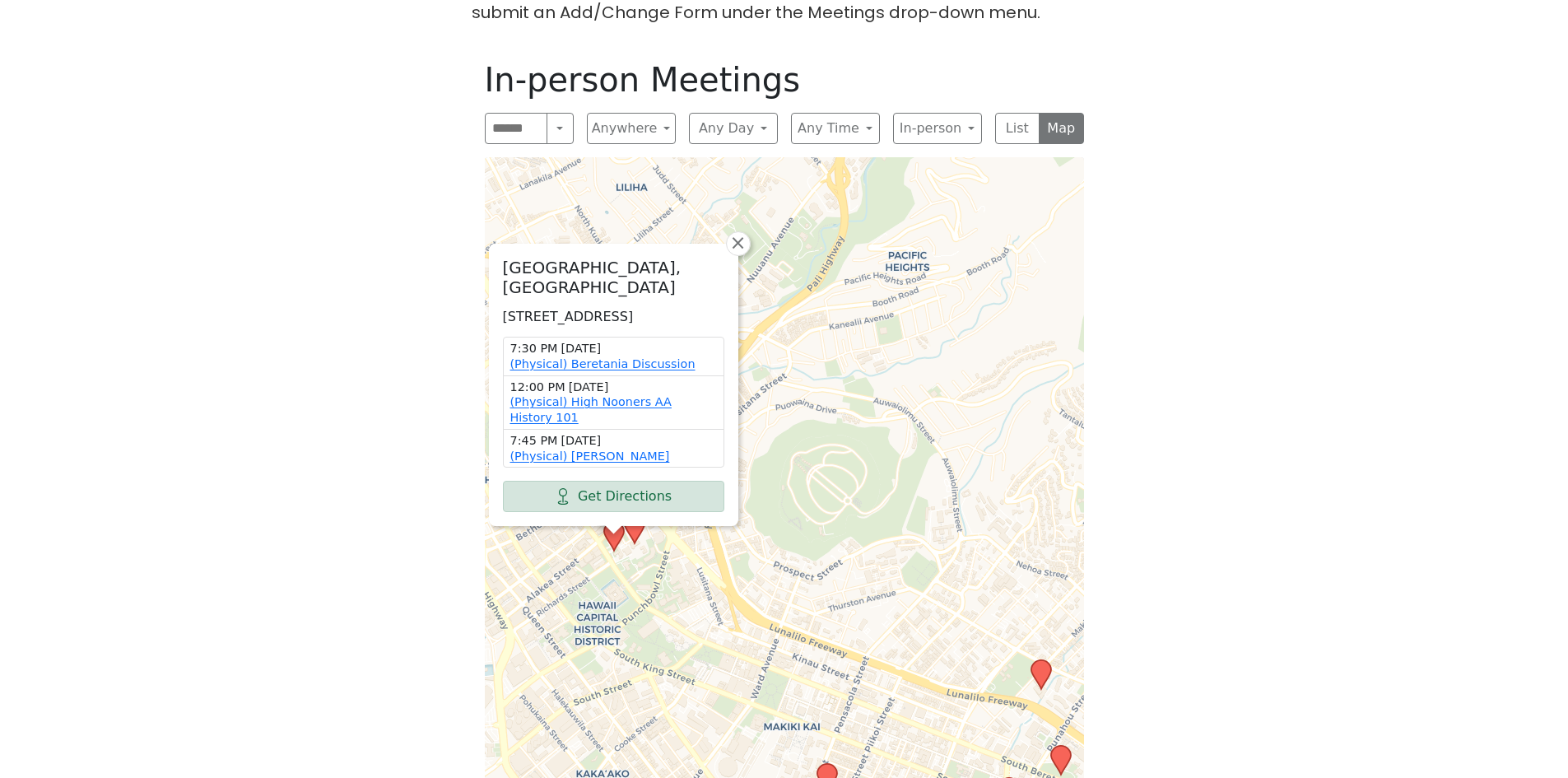
click at [633, 514] on icon at bounding box center [633, 528] width 19 height 29
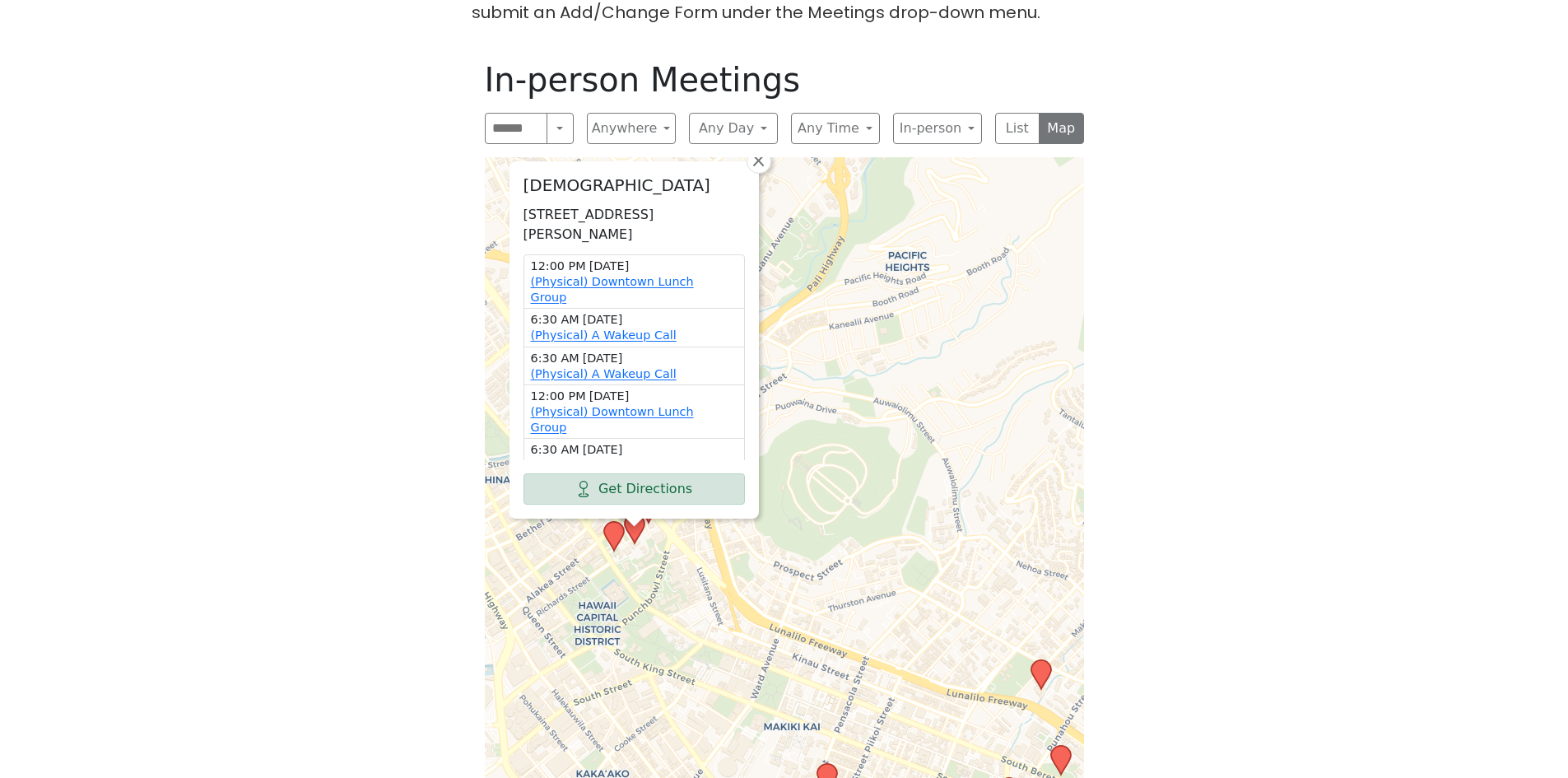
click at [633, 514] on icon at bounding box center [633, 528] width 19 height 29
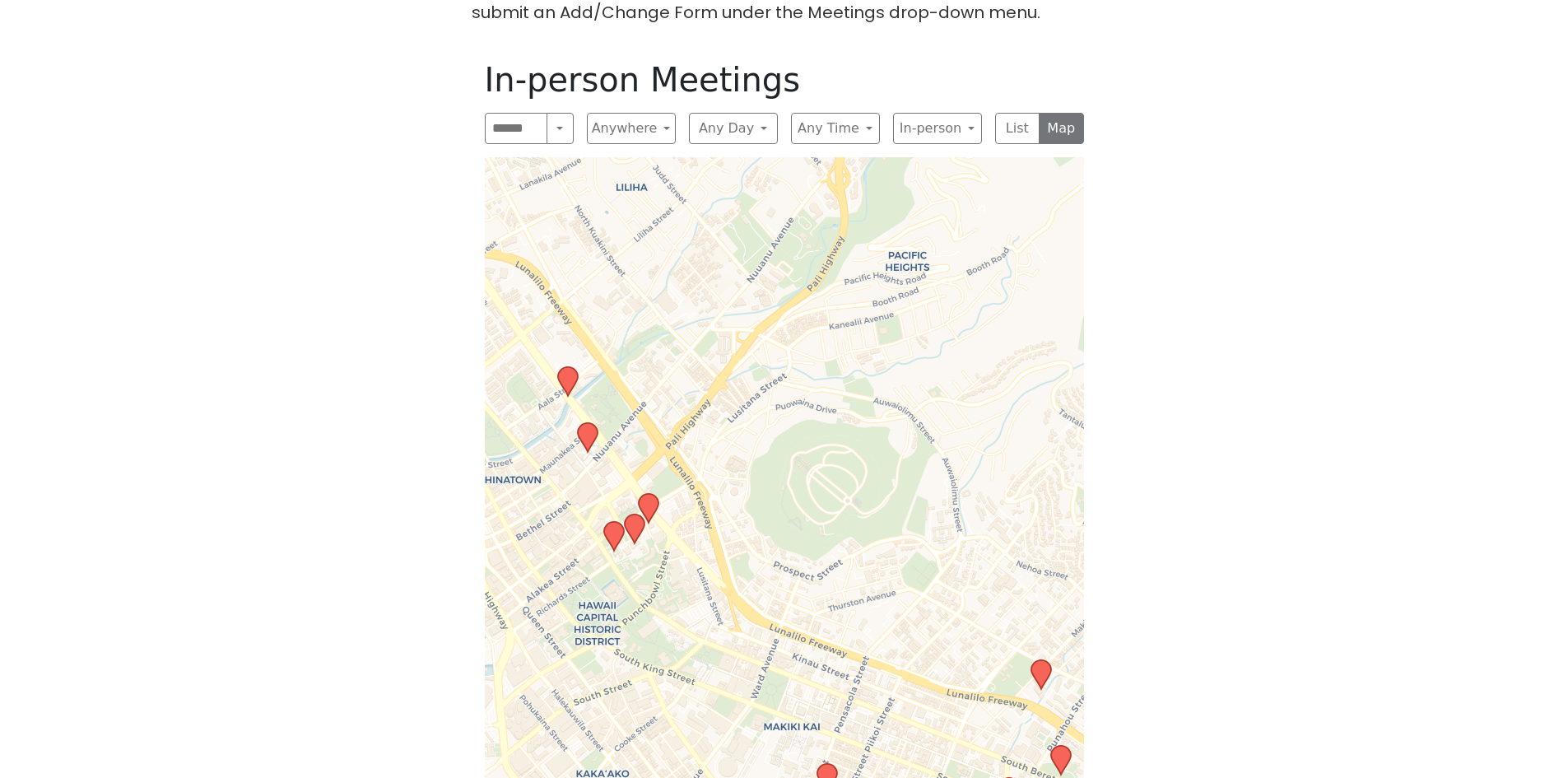
click at [644, 494] on icon at bounding box center [647, 508] width 19 height 29
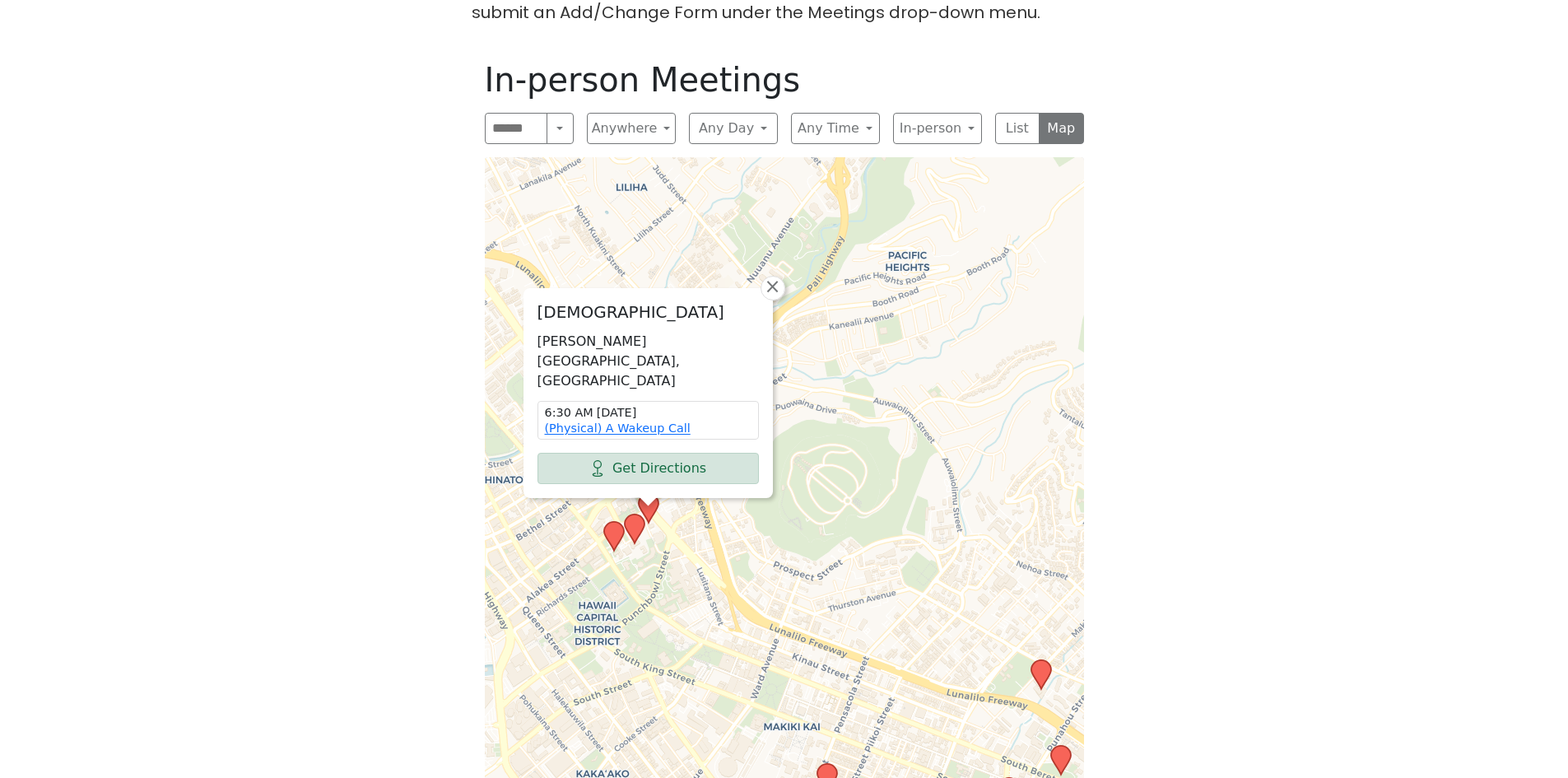
click at [654, 494] on icon at bounding box center [647, 508] width 19 height 29
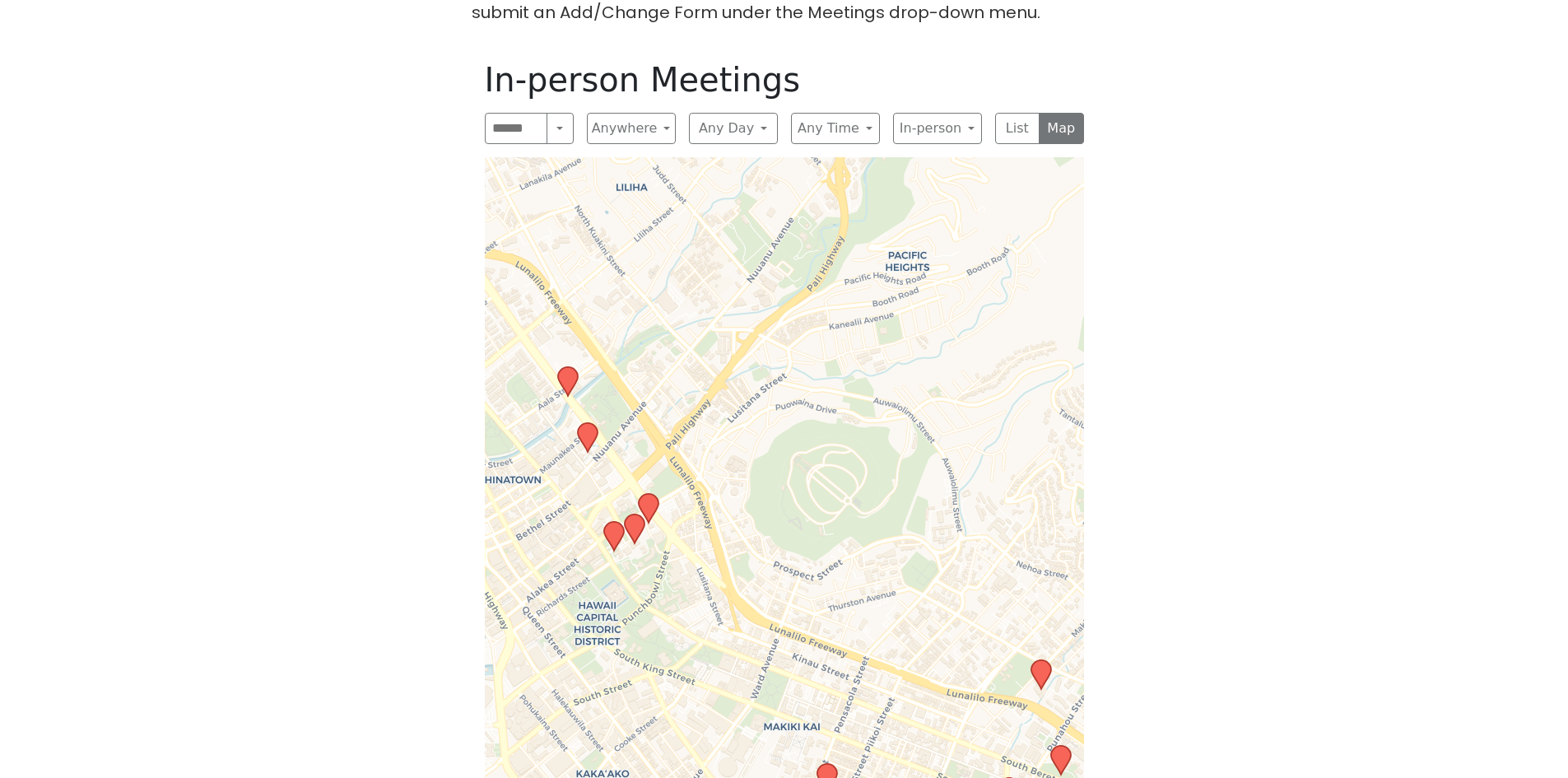
click at [589, 423] on icon at bounding box center [586, 437] width 19 height 29
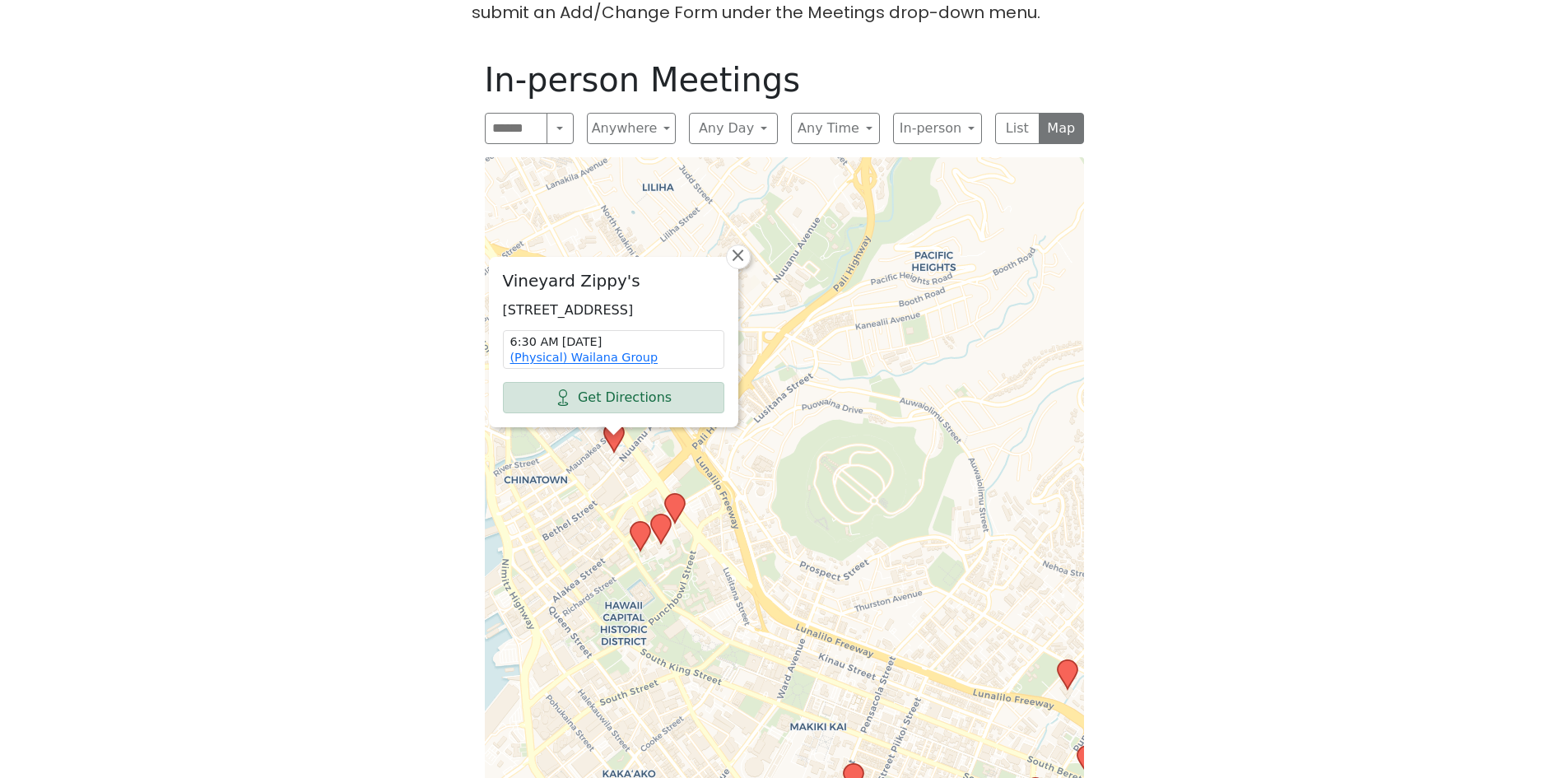
click at [603, 458] on div "Vineyard Zippy's [STREET_ADDRESS] 6:30 AM [DATE] (Physical) Wailana Group Get D…" at bounding box center [784, 484] width 599 height 655
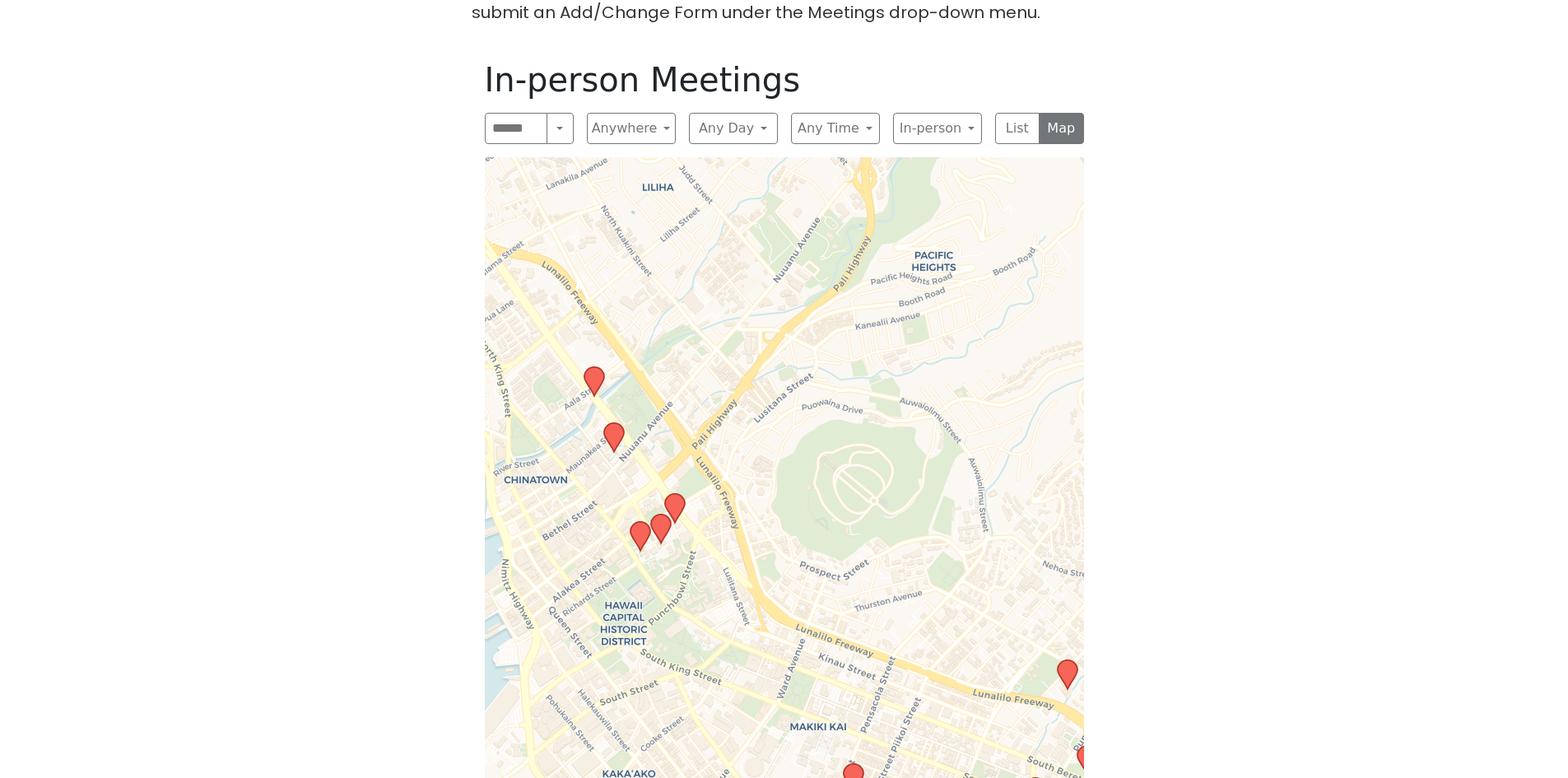
click at [590, 367] on icon at bounding box center [593, 381] width 19 height 29
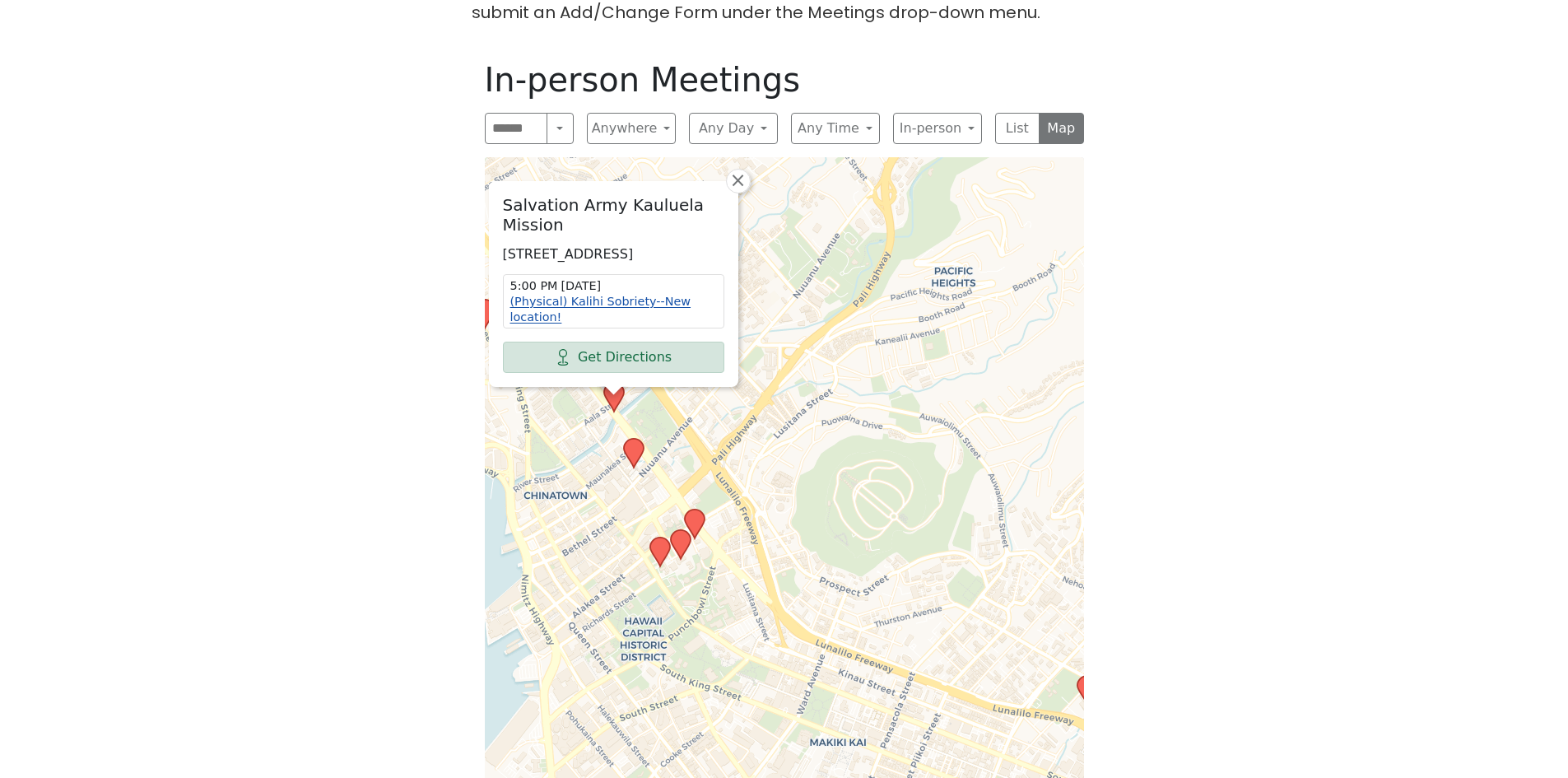
click at [612, 295] on link "(Physical) Kalihi Sobriety--New location!" at bounding box center [601, 308] width 182 height 29
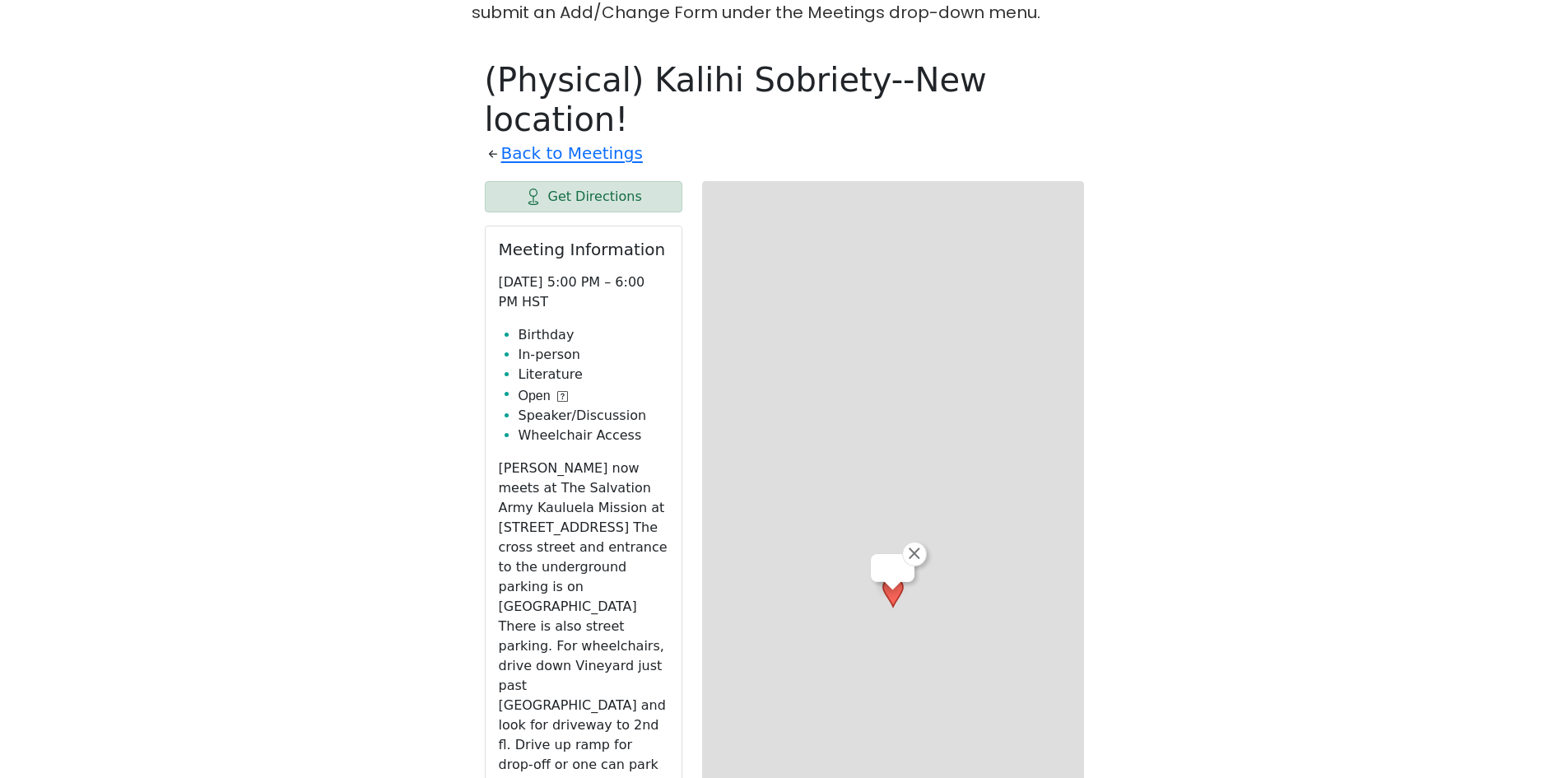
scroll to position [670, 0]
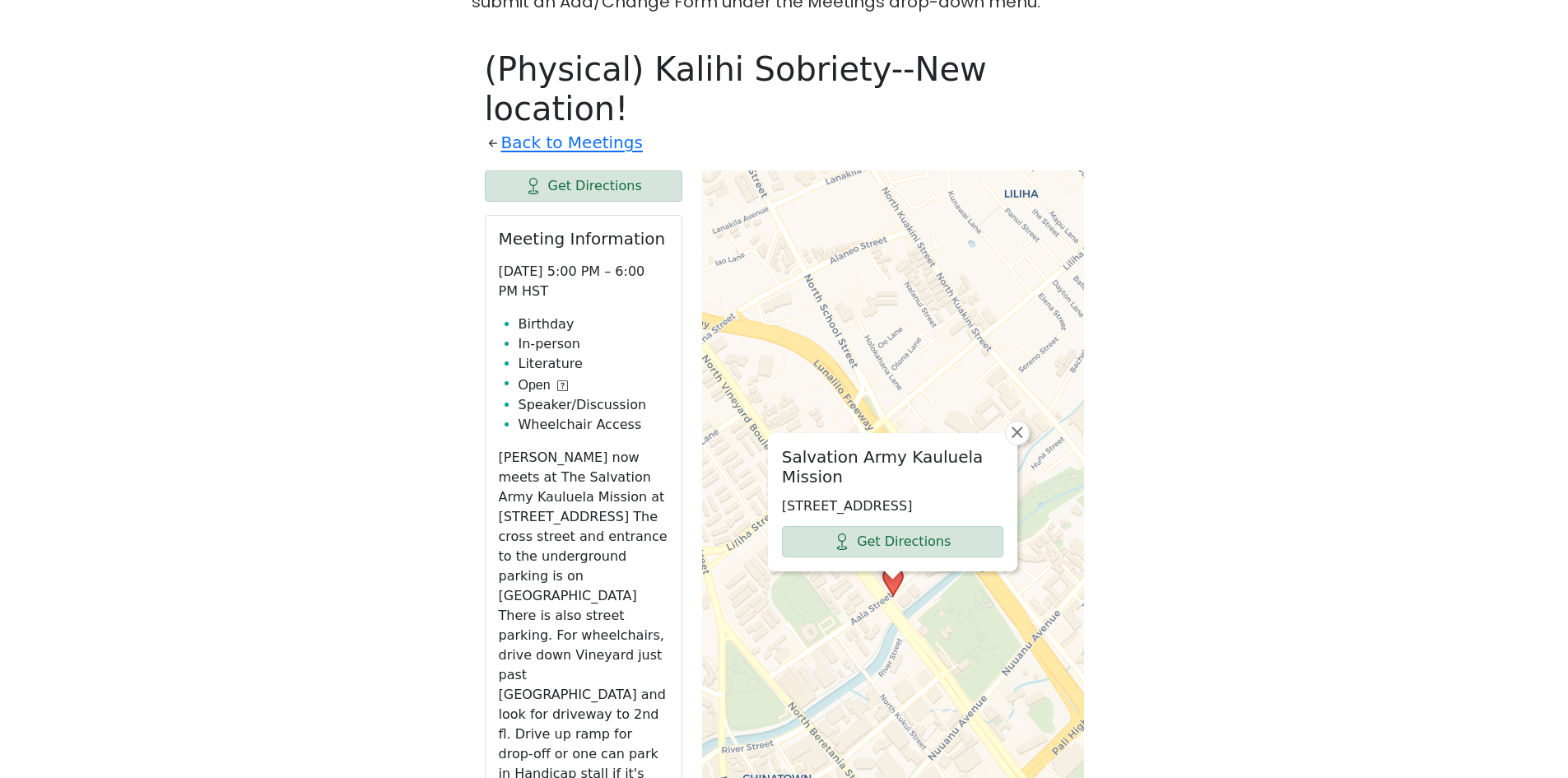
click at [1027, 350] on div "Salvation Army Kauluela Mission [STREET_ADDRESS] Get Directions × Leaflet | © O…" at bounding box center [893, 582] width 382 height 823
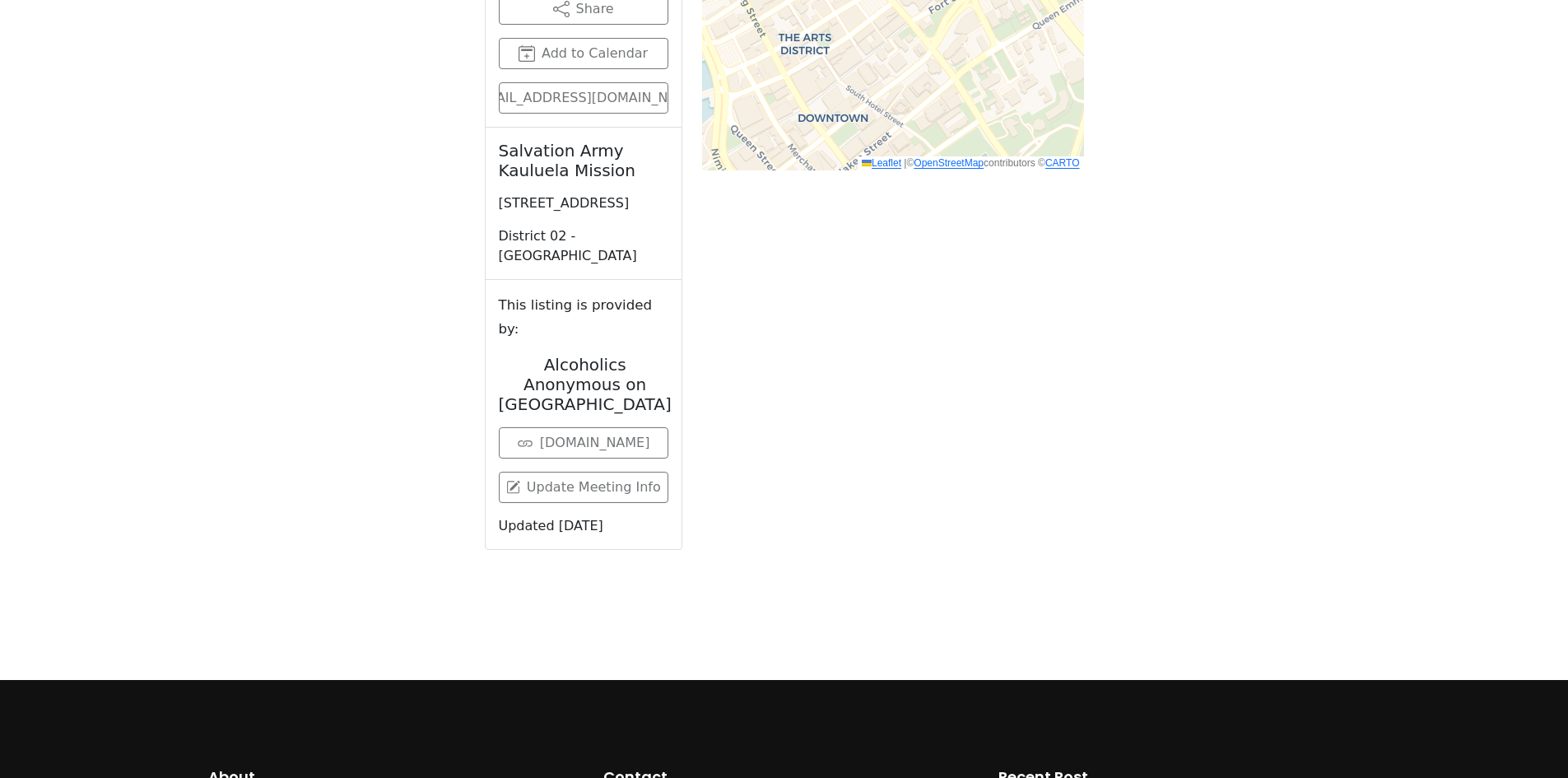
scroll to position [998, 0]
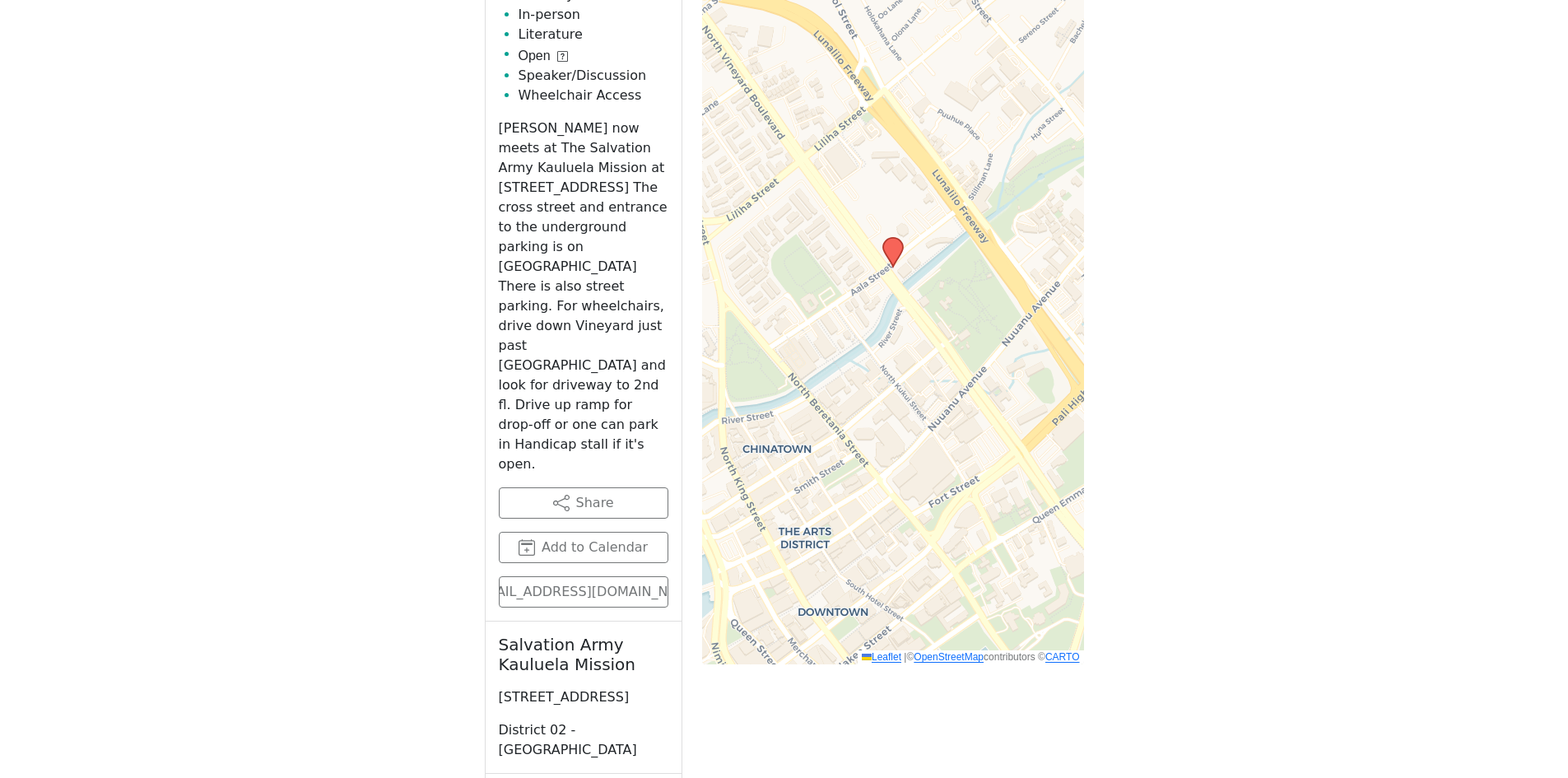
drag, startPoint x: 596, startPoint y: 537, endPoint x: 499, endPoint y: 541, distance: 97.1
click at [499, 687] on p "[STREET_ADDRESS]" at bounding box center [583, 696] width 169 height 19
copy p "[STREET_ADDRESS]"
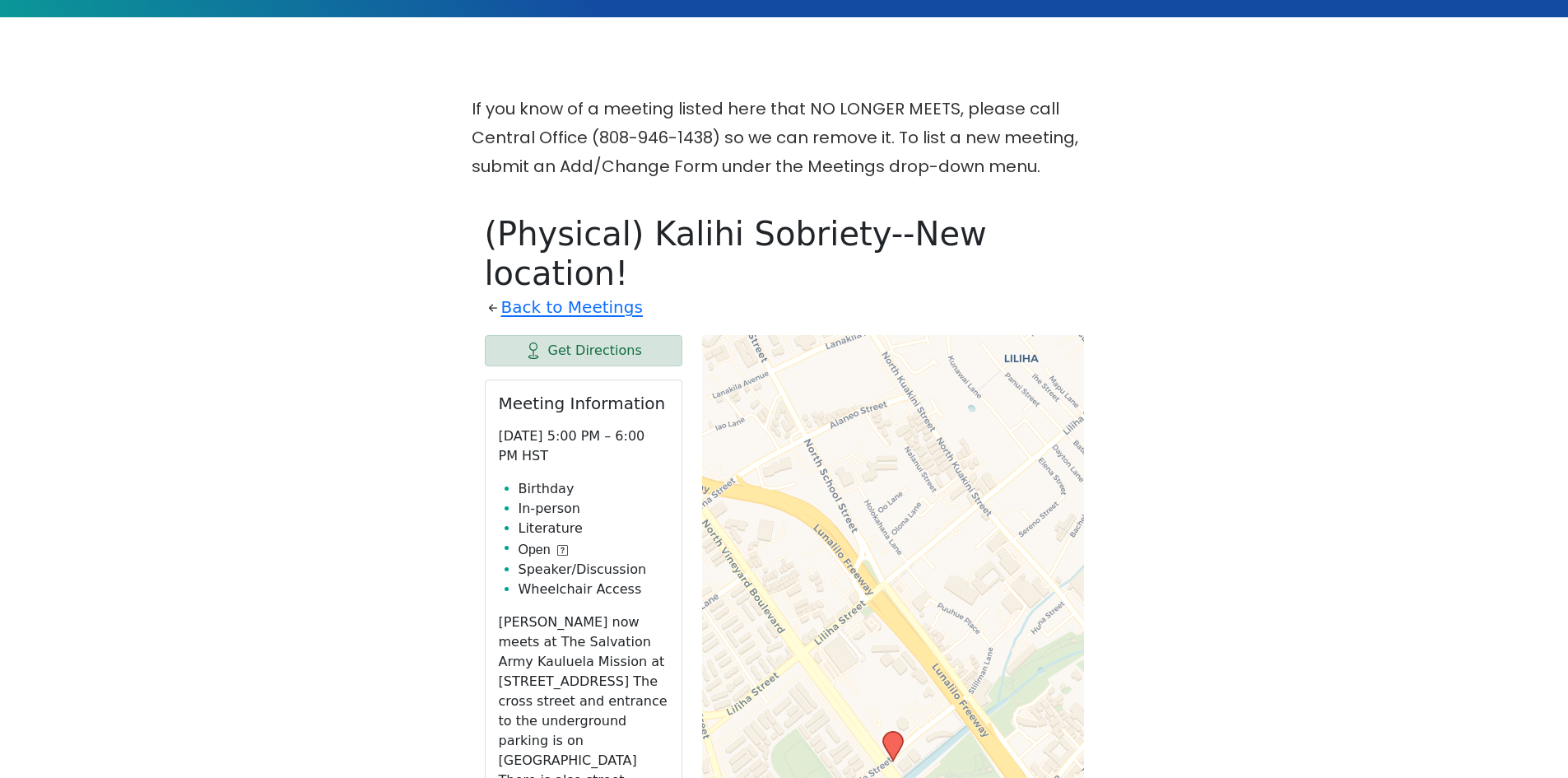
scroll to position [175, 0]
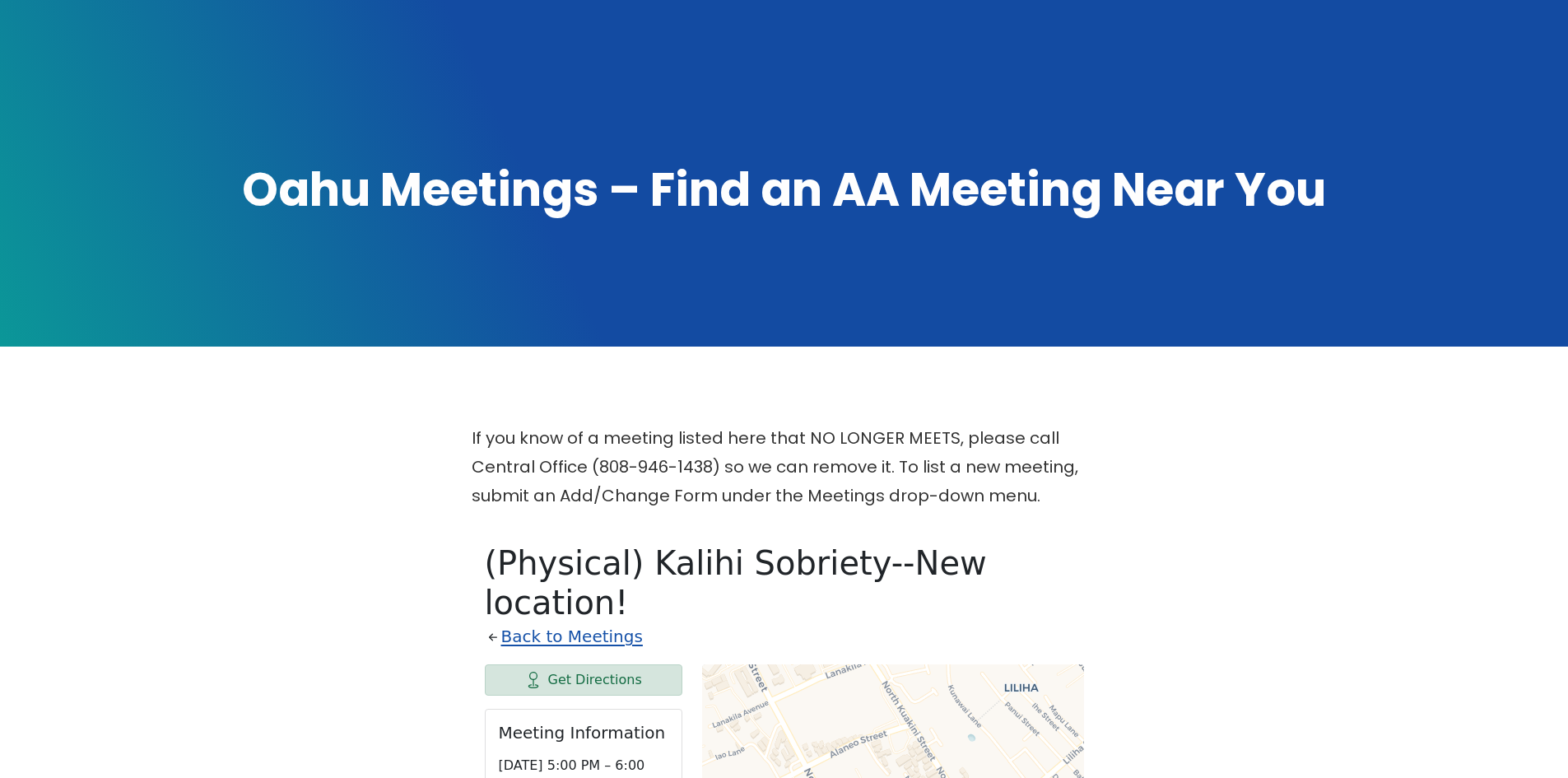
click at [602, 622] on link "Back to Meetings" at bounding box center [571, 636] width 142 height 29
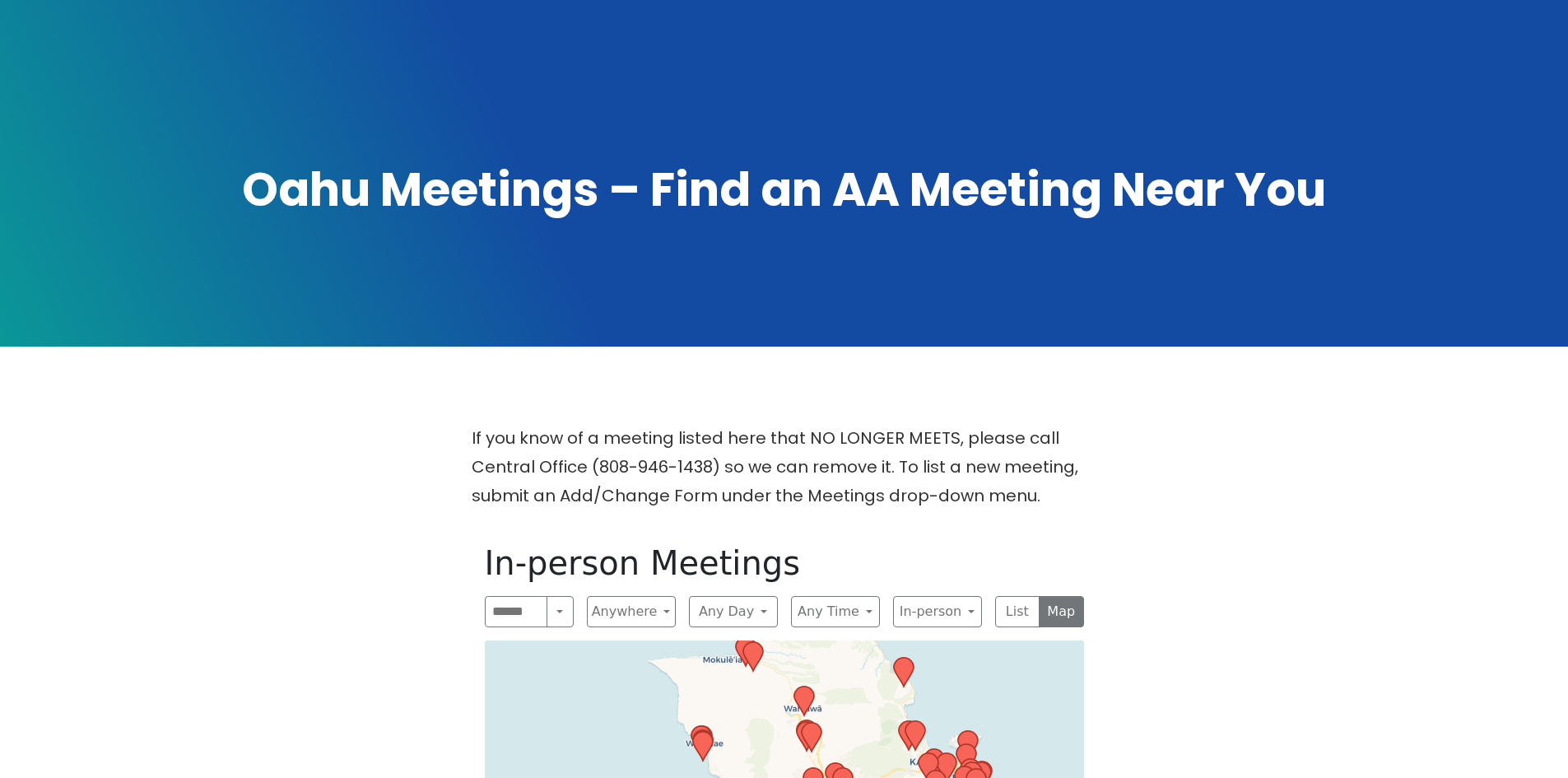
drag, startPoint x: 981, startPoint y: 718, endPoint x: 968, endPoint y: 624, distance: 94.9
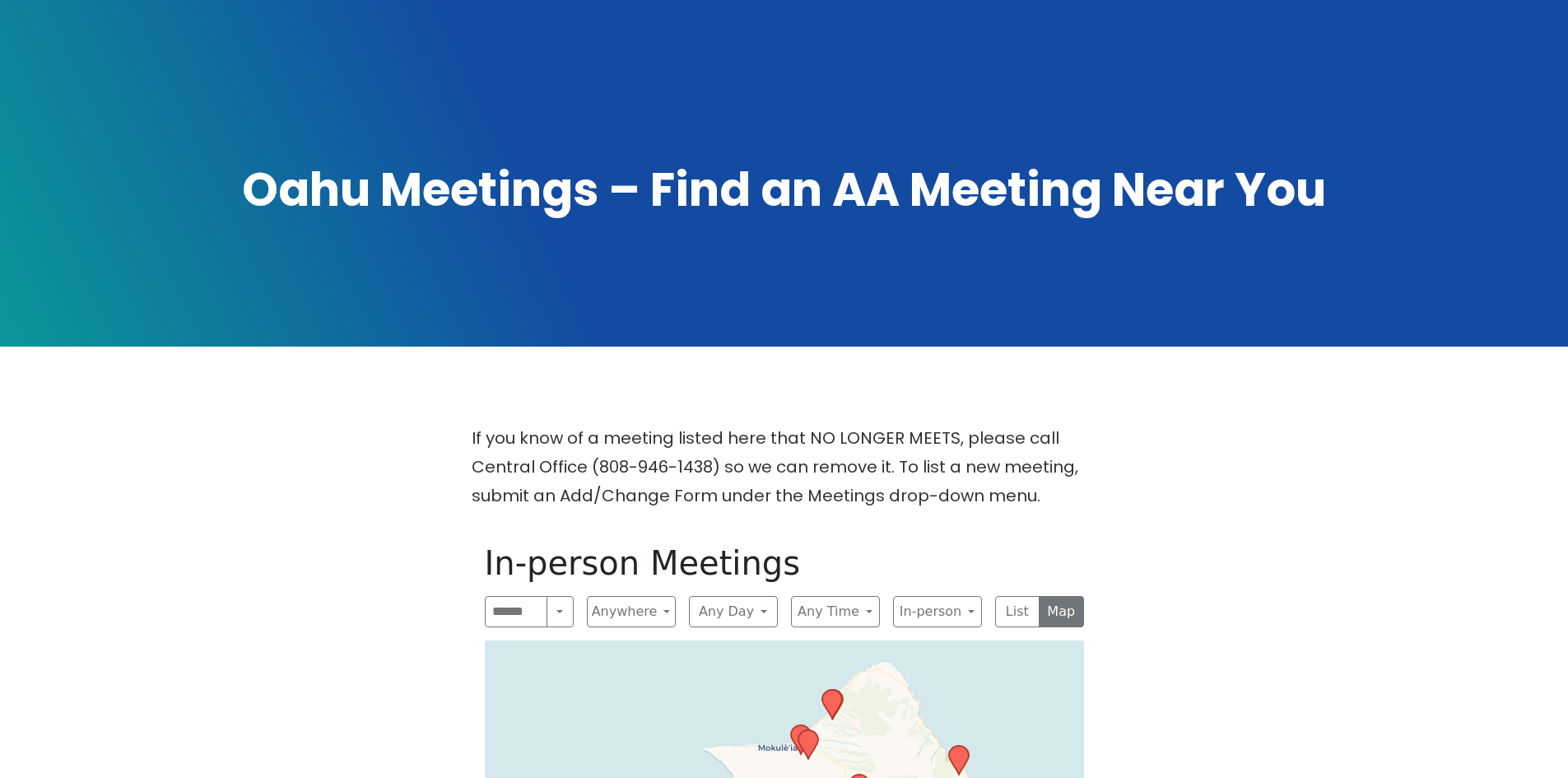
drag, startPoint x: 868, startPoint y: 659, endPoint x: 922, endPoint y: 747, distance: 103.2
click at [828, 690] on icon at bounding box center [831, 704] width 19 height 29
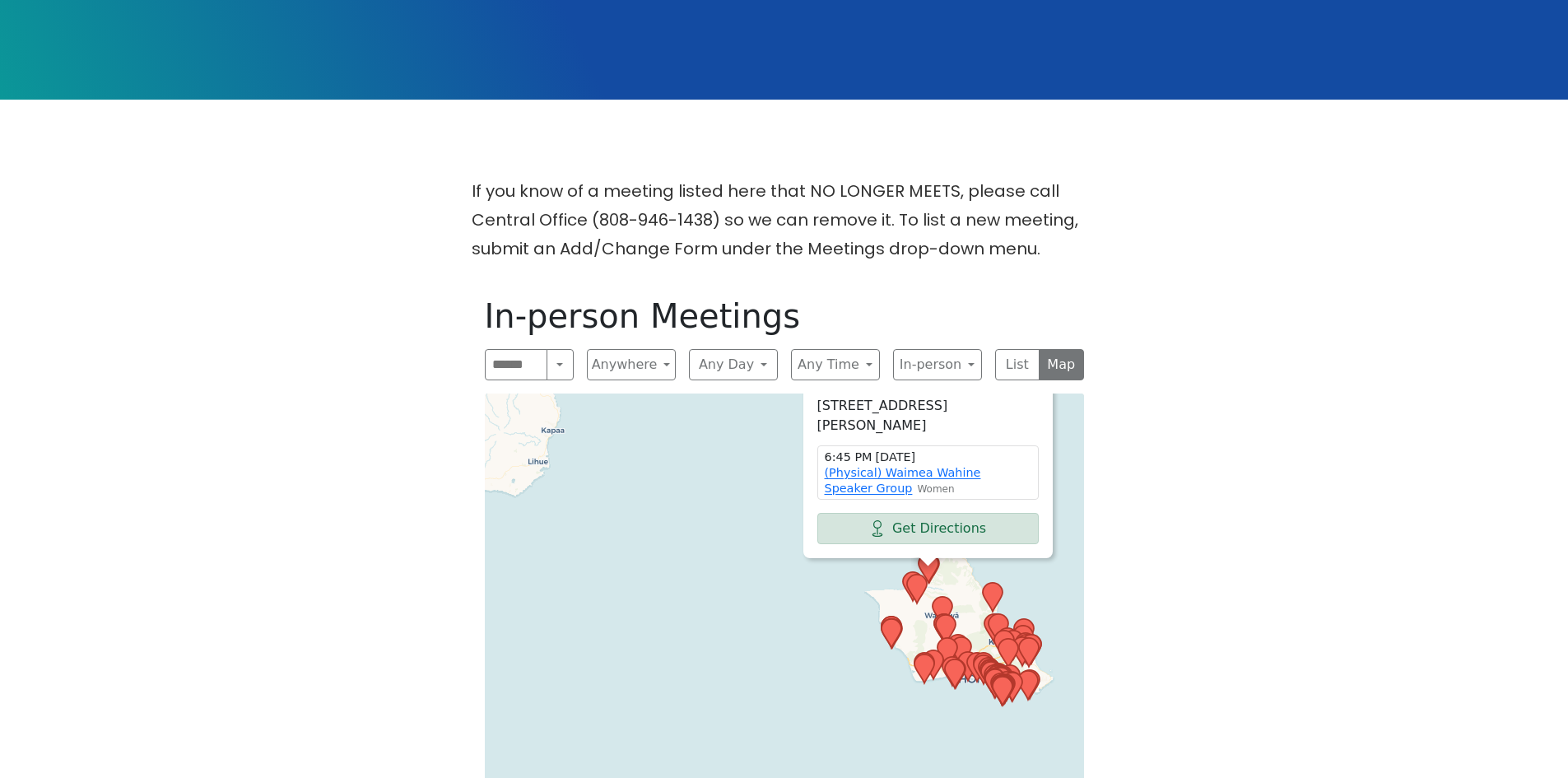
scroll to position [340, 0]
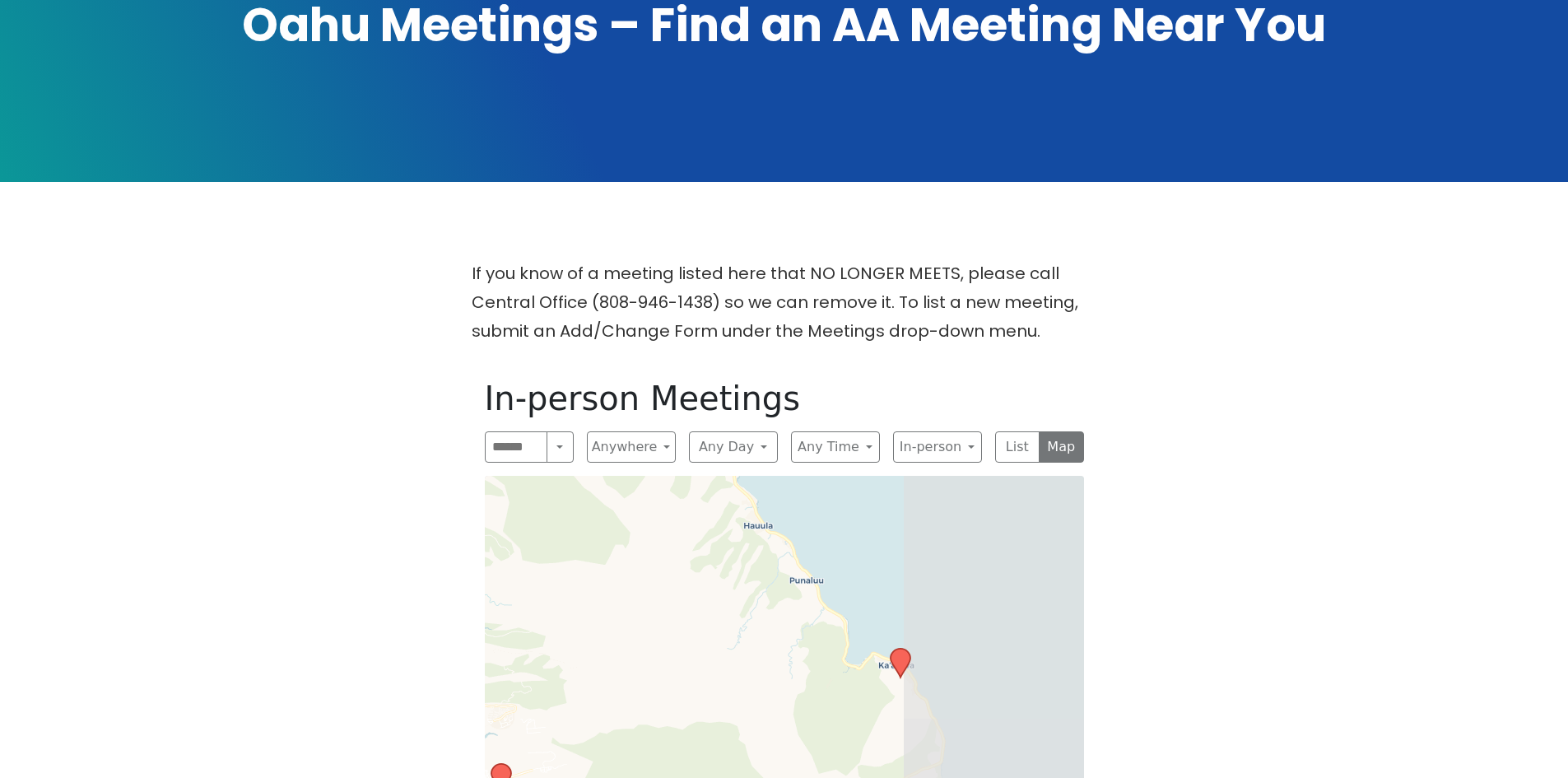
drag, startPoint x: 885, startPoint y: 604, endPoint x: 677, endPoint y: 490, distance: 237.2
click at [899, 648] on icon at bounding box center [899, 662] width 19 height 29
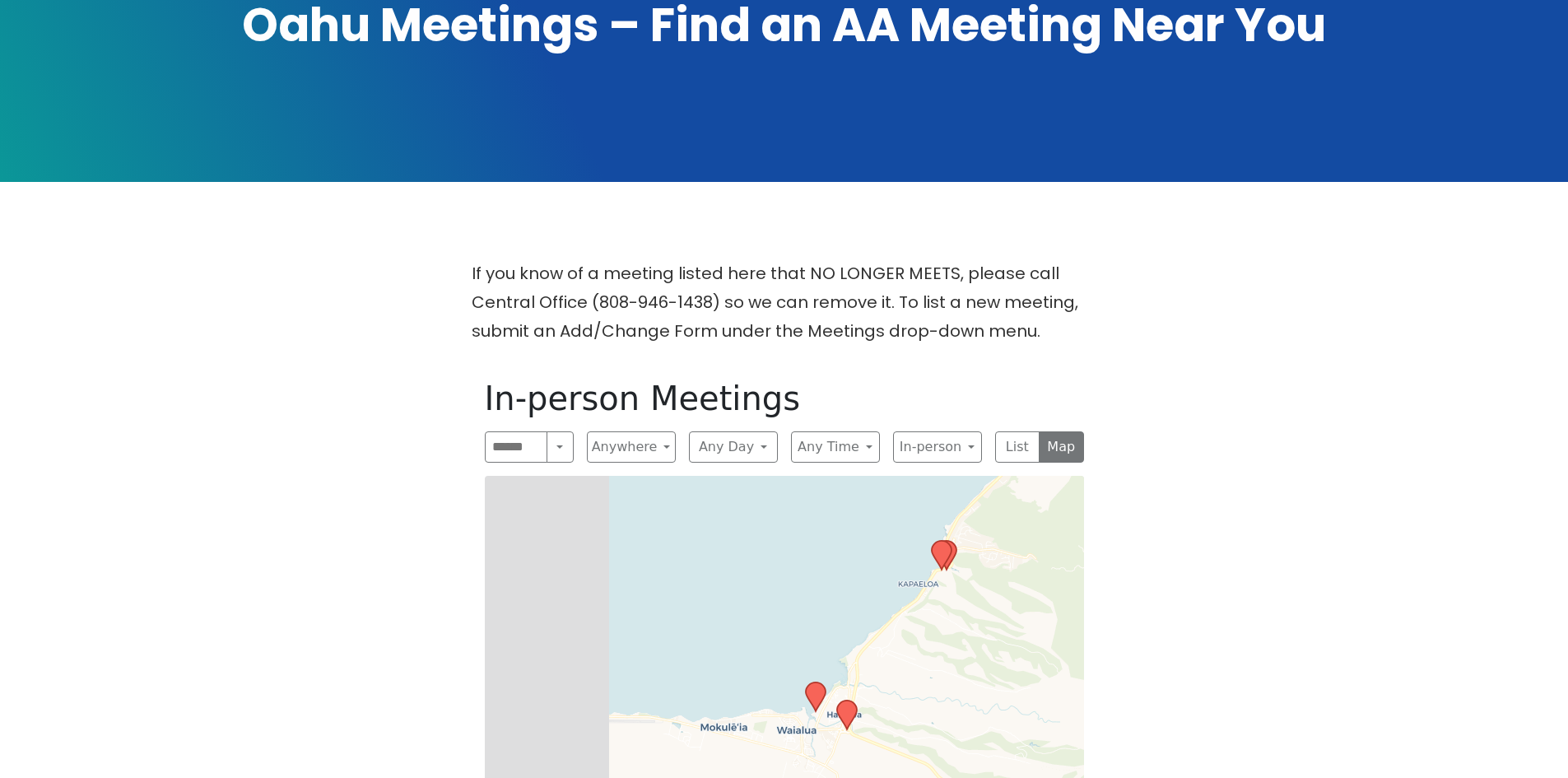
drag, startPoint x: 662, startPoint y: 616, endPoint x: 1210, endPoint y: 716, distance: 557.0
click at [1210, 716] on div "If you know of a meeting listed here that NO LONGER MEETS, please call Central …" at bounding box center [784, 711] width 1411 height 904
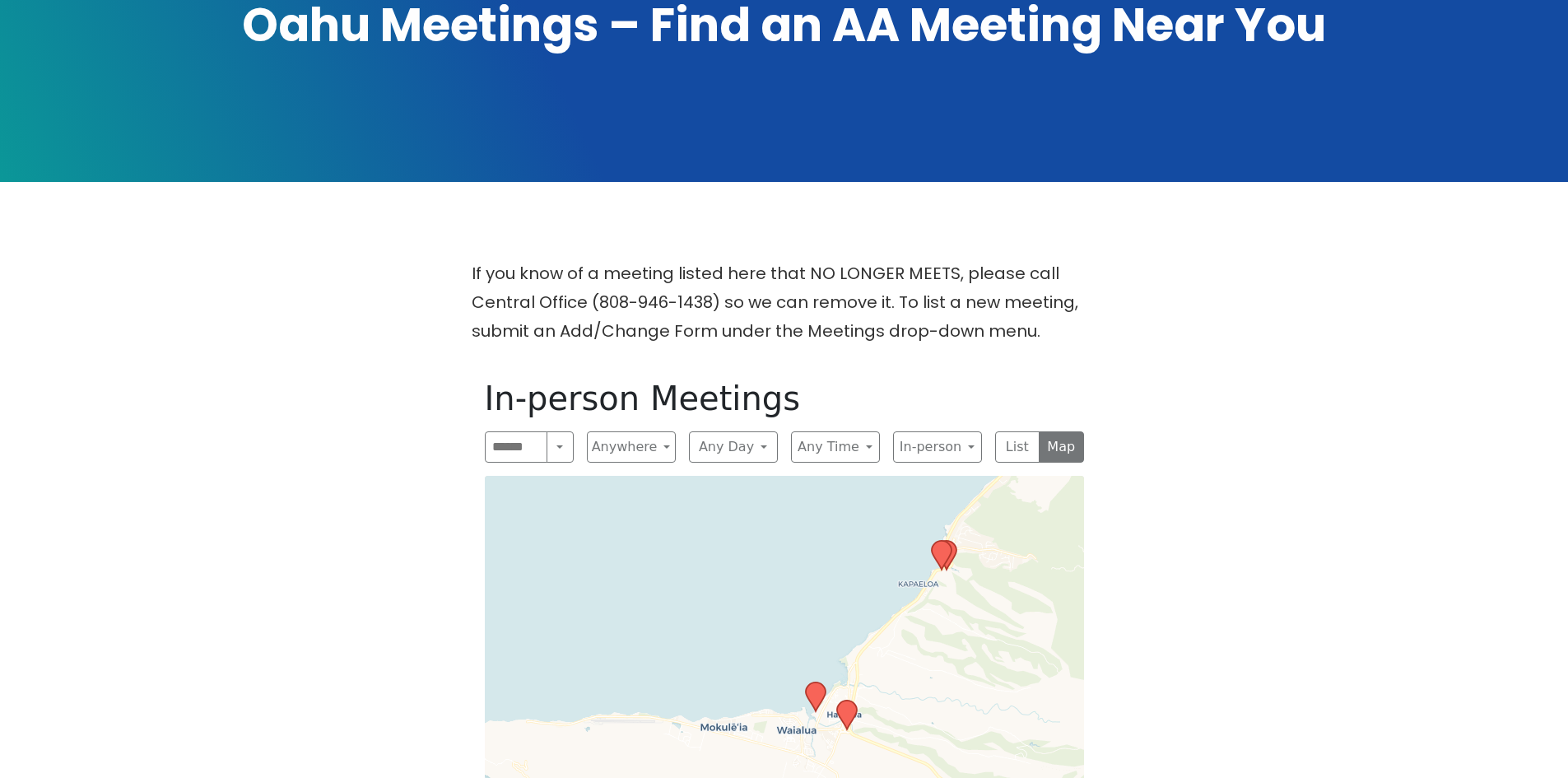
click at [841, 700] on icon at bounding box center [846, 714] width 19 height 29
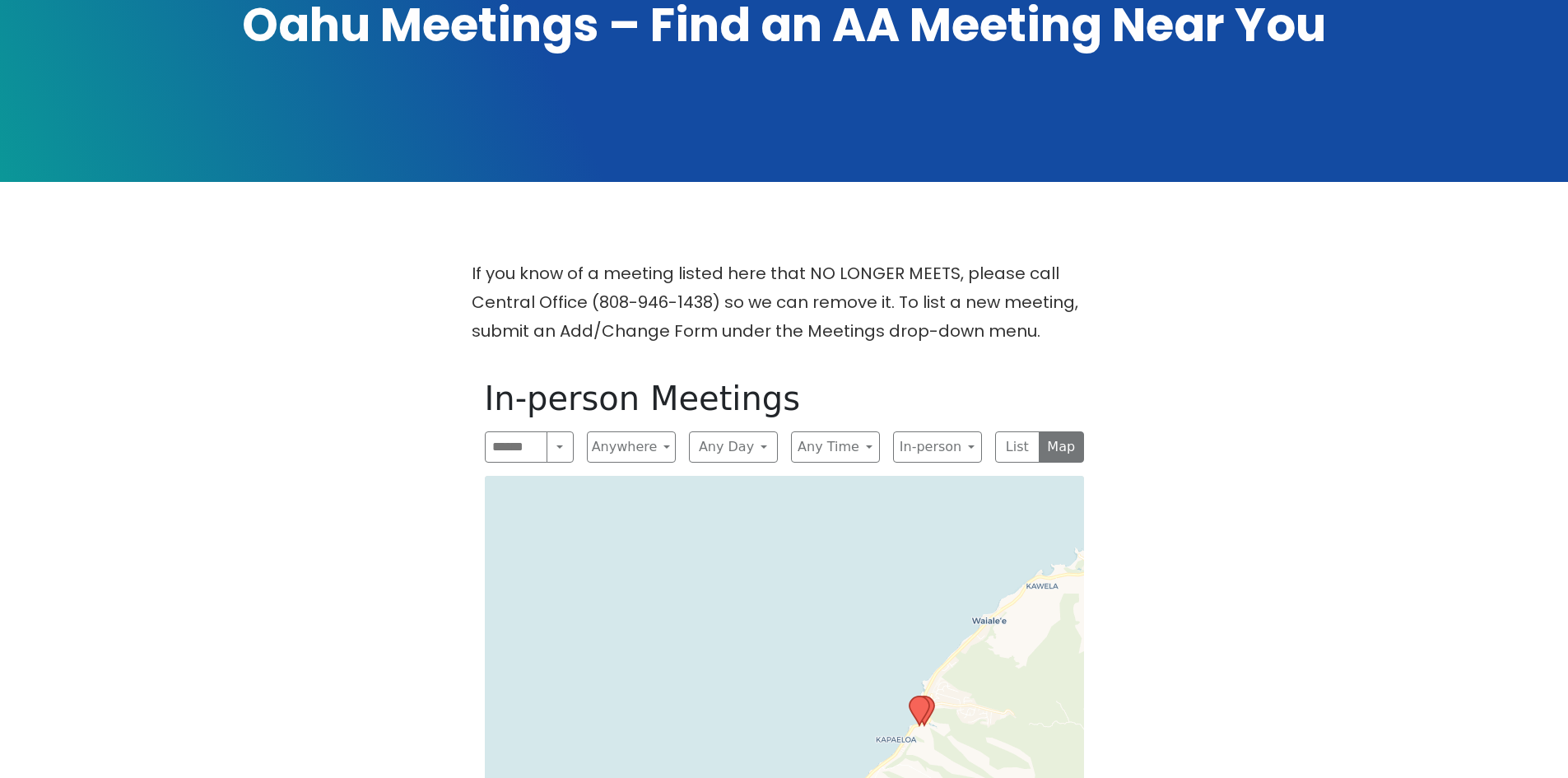
drag, startPoint x: 633, startPoint y: 583, endPoint x: 951, endPoint y: 659, distance: 327.0
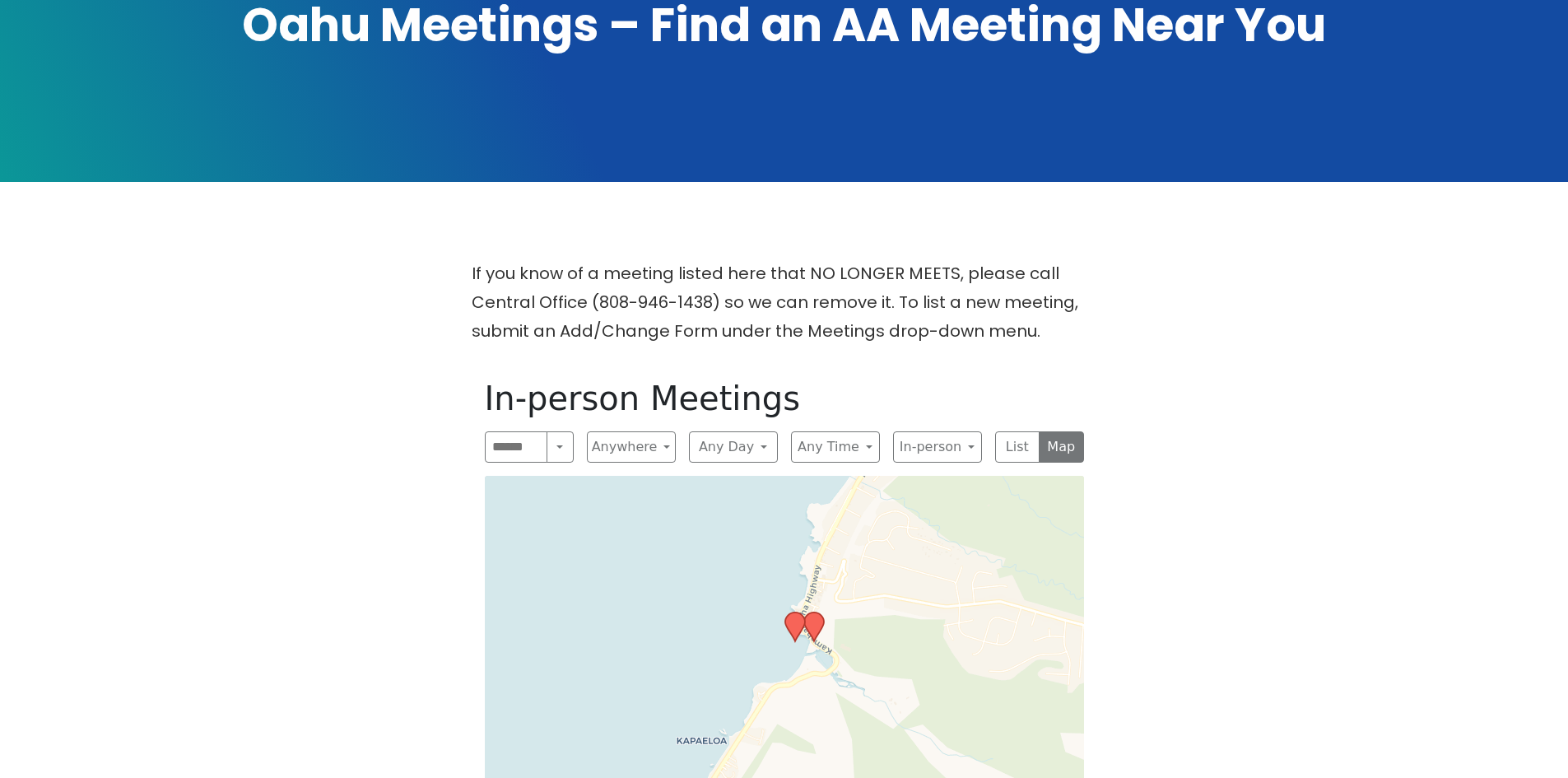
click at [819, 612] on icon at bounding box center [812, 626] width 19 height 29
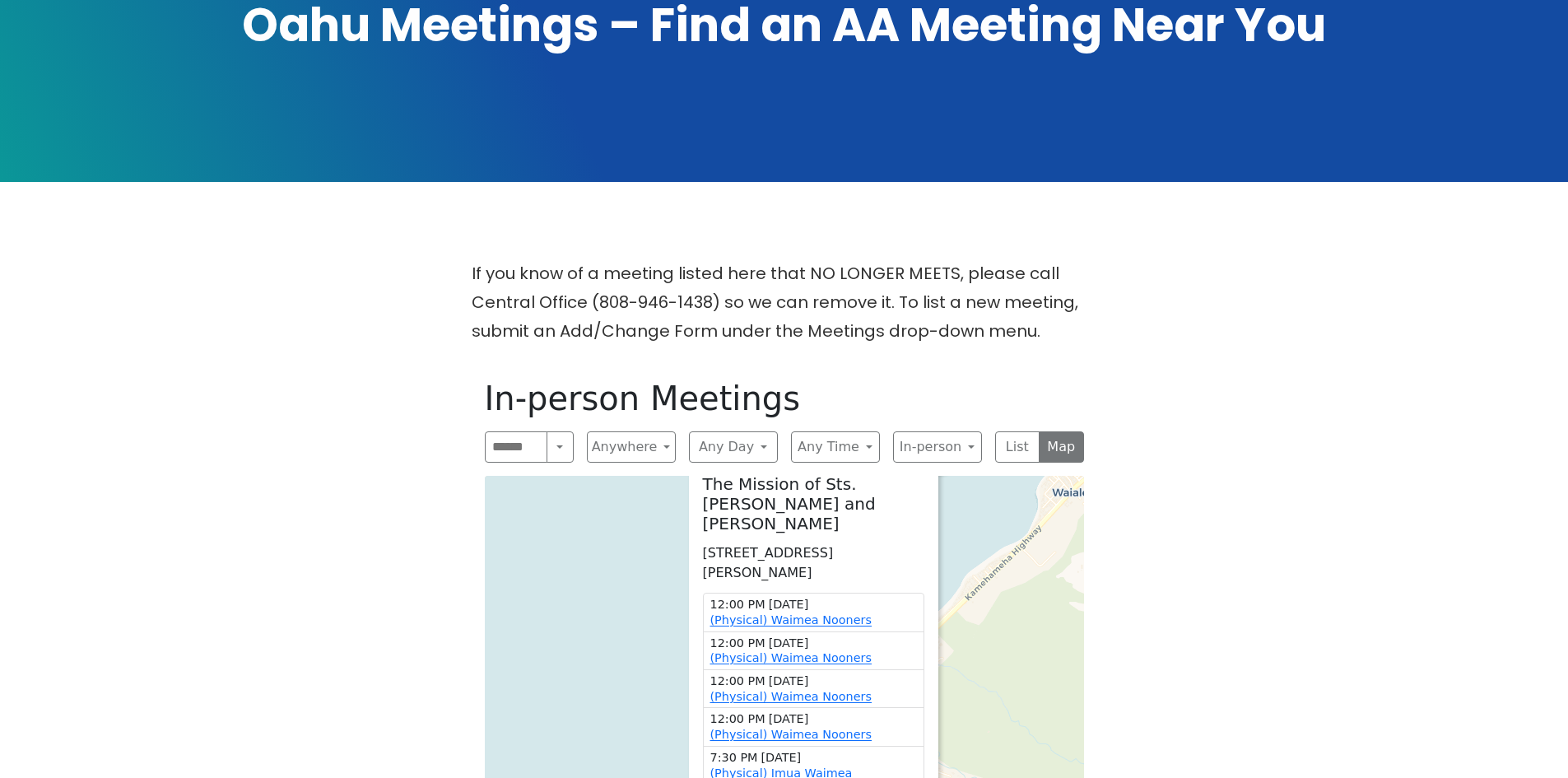
drag, startPoint x: 963, startPoint y: 632, endPoint x: 937, endPoint y: 690, distance: 63.6
click at [937, 690] on div "The Mission of Sts. [PERSON_NAME] and [PERSON_NAME] [STREET_ADDRESS][PERSON_NAM…" at bounding box center [813, 651] width 249 height 383
drag, startPoint x: 935, startPoint y: 689, endPoint x: 1374, endPoint y: 383, distance: 535.1
click at [1374, 383] on div "If you know of a meeting listed here that NO LONGER MEETS, please call Central …" at bounding box center [784, 711] width 1411 height 904
click at [938, 451] on span "×" at bounding box center [937, 458] width 17 height 19
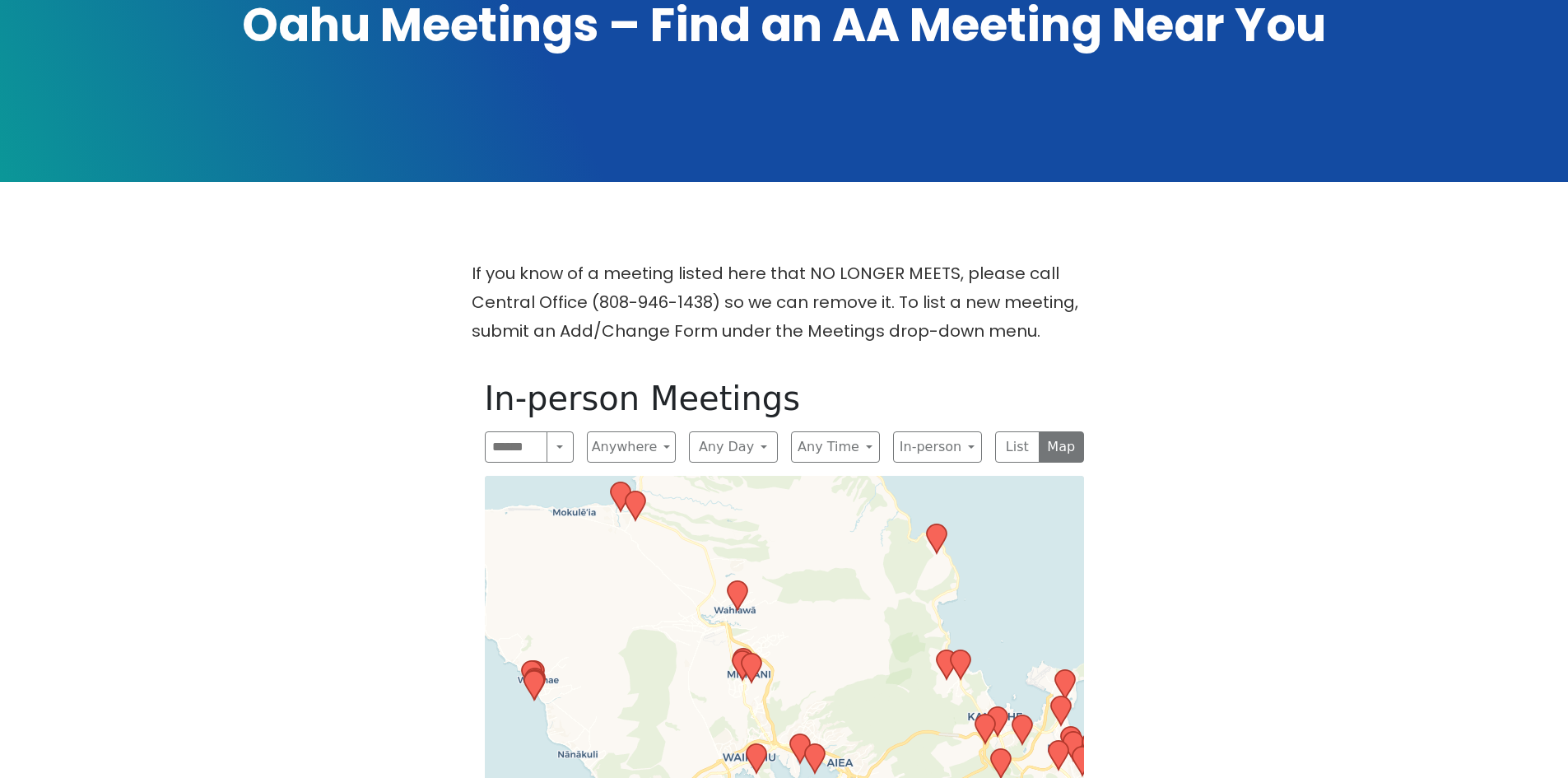
drag, startPoint x: 931, startPoint y: 660, endPoint x: 774, endPoint y: 470, distance: 246.5
click at [734, 581] on icon at bounding box center [736, 595] width 19 height 29
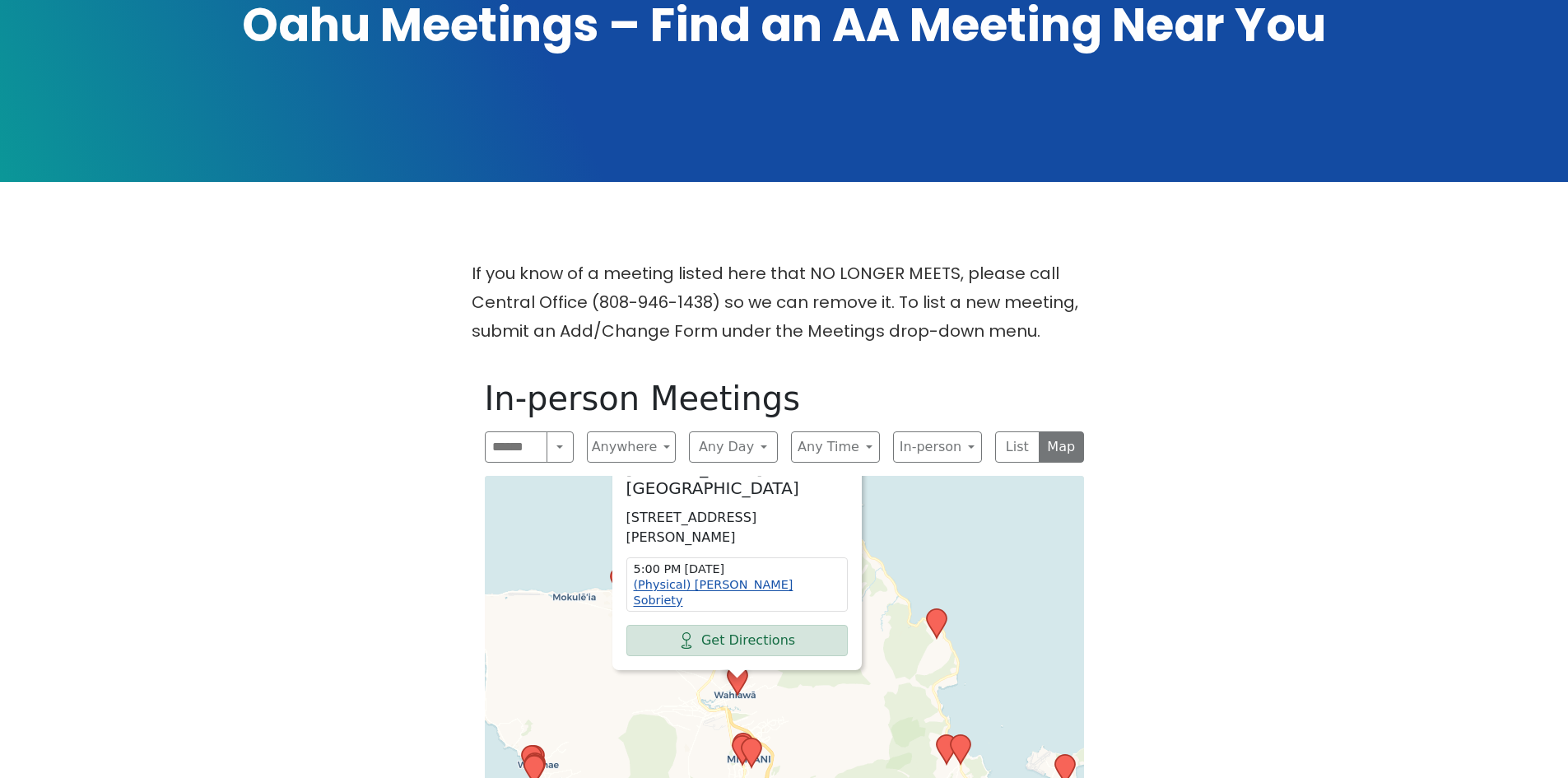
click at [715, 578] on link "(Physical) [PERSON_NAME] Sobriety" at bounding box center [713, 592] width 159 height 29
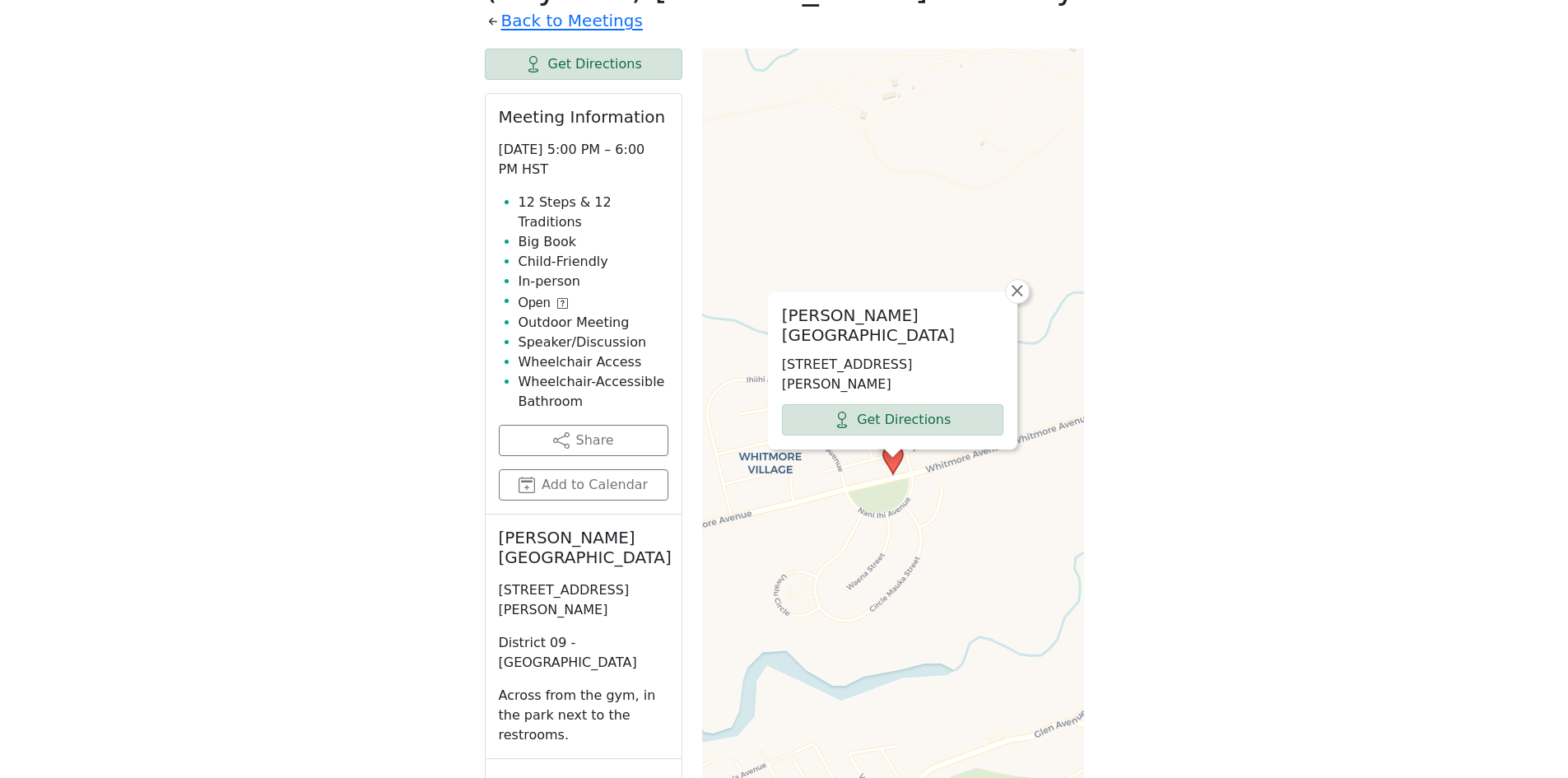
scroll to position [670, 0]
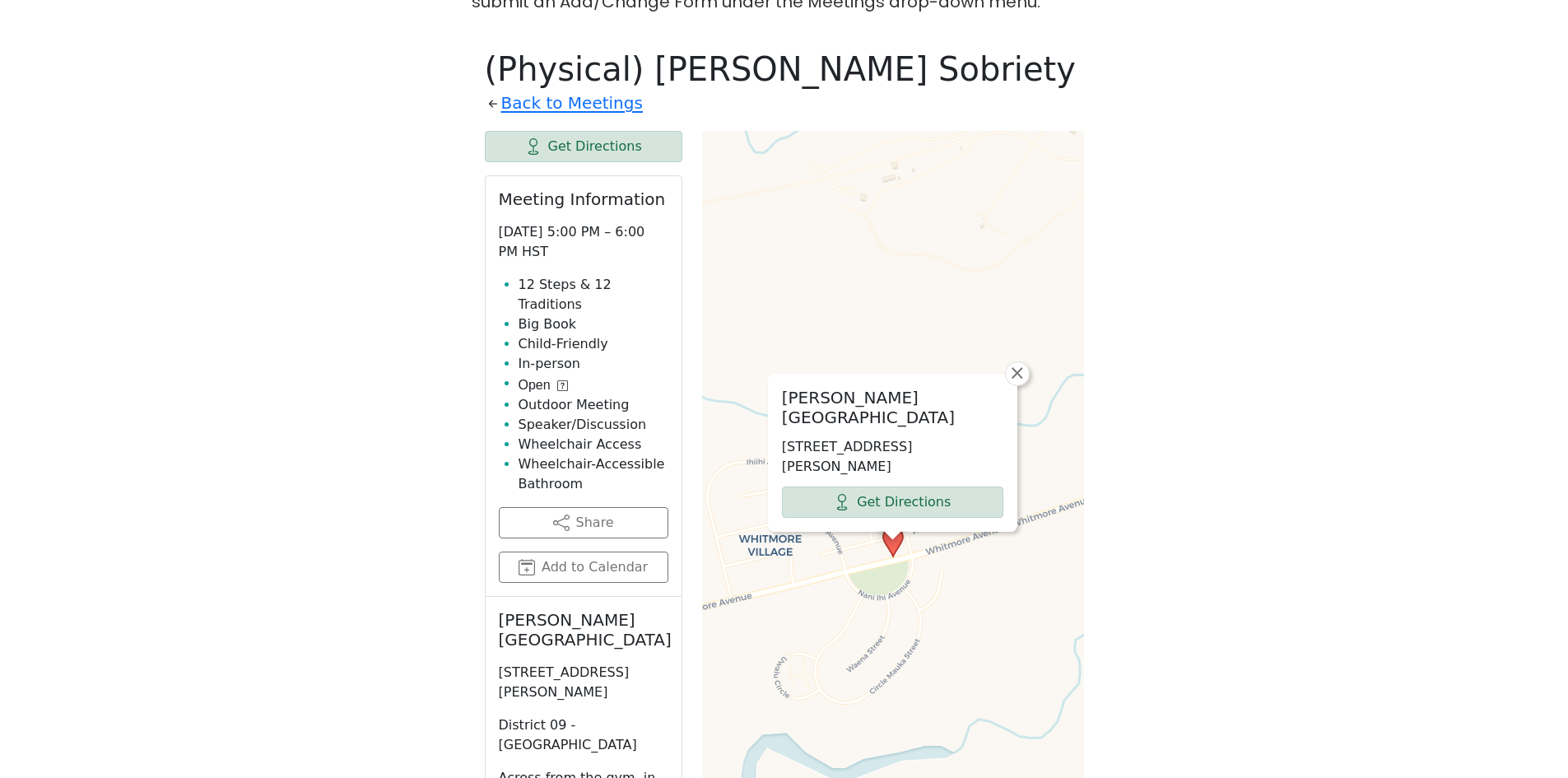
scroll to position [340, 0]
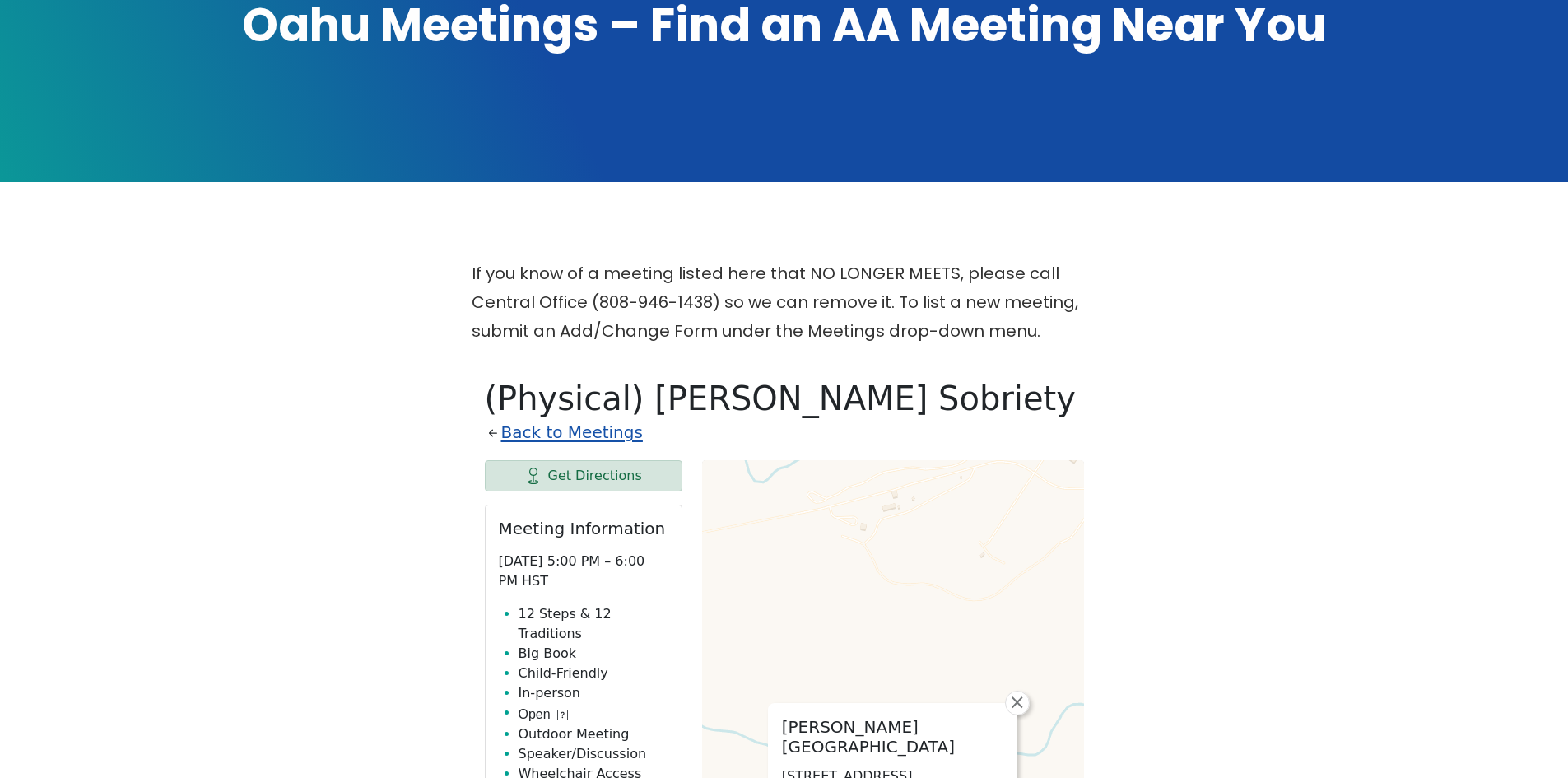
click at [573, 419] on link "Back to Meetings" at bounding box center [571, 433] width 142 height 29
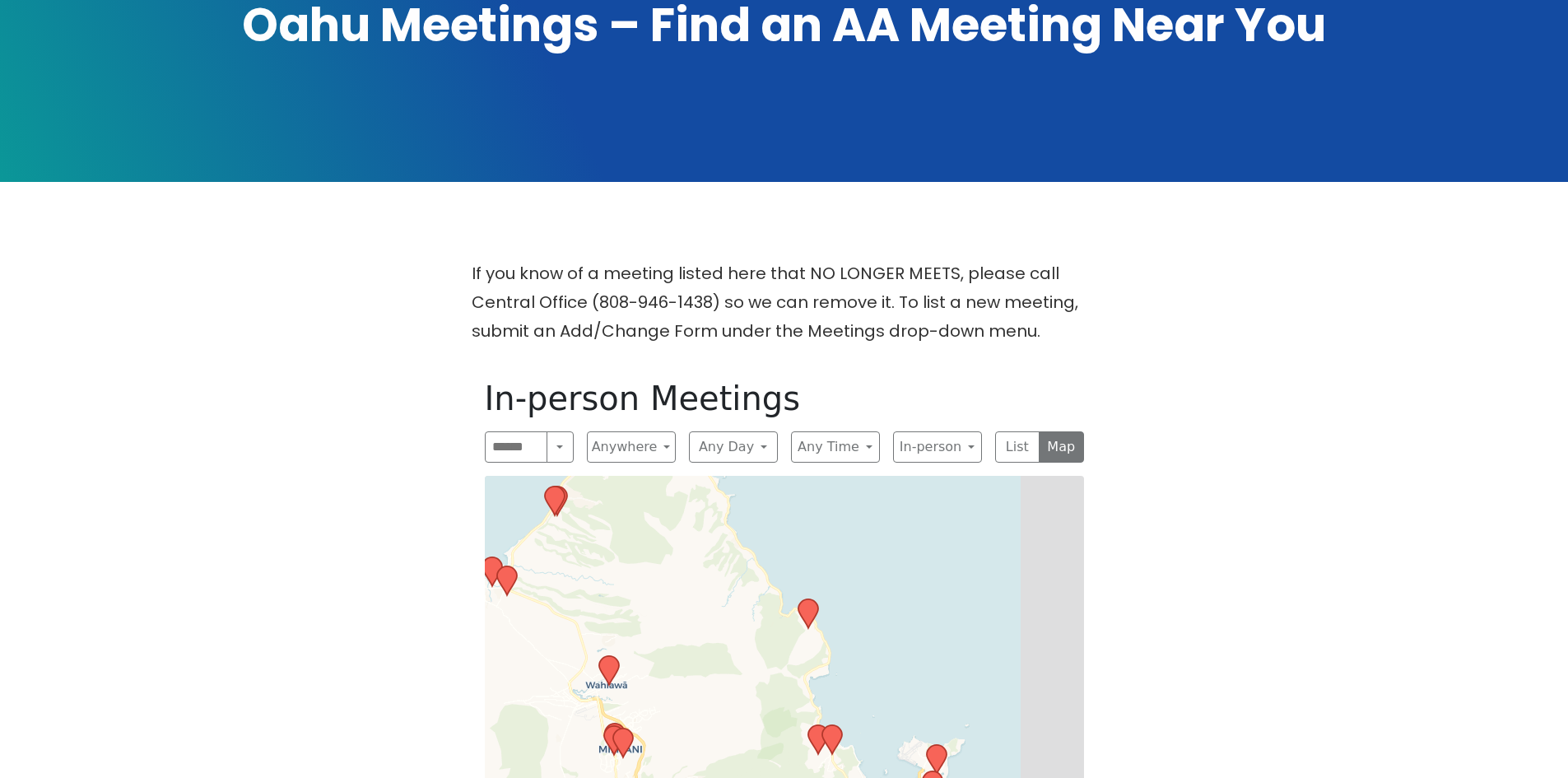
drag, startPoint x: 858, startPoint y: 545, endPoint x: 720, endPoint y: 475, distance: 154.7
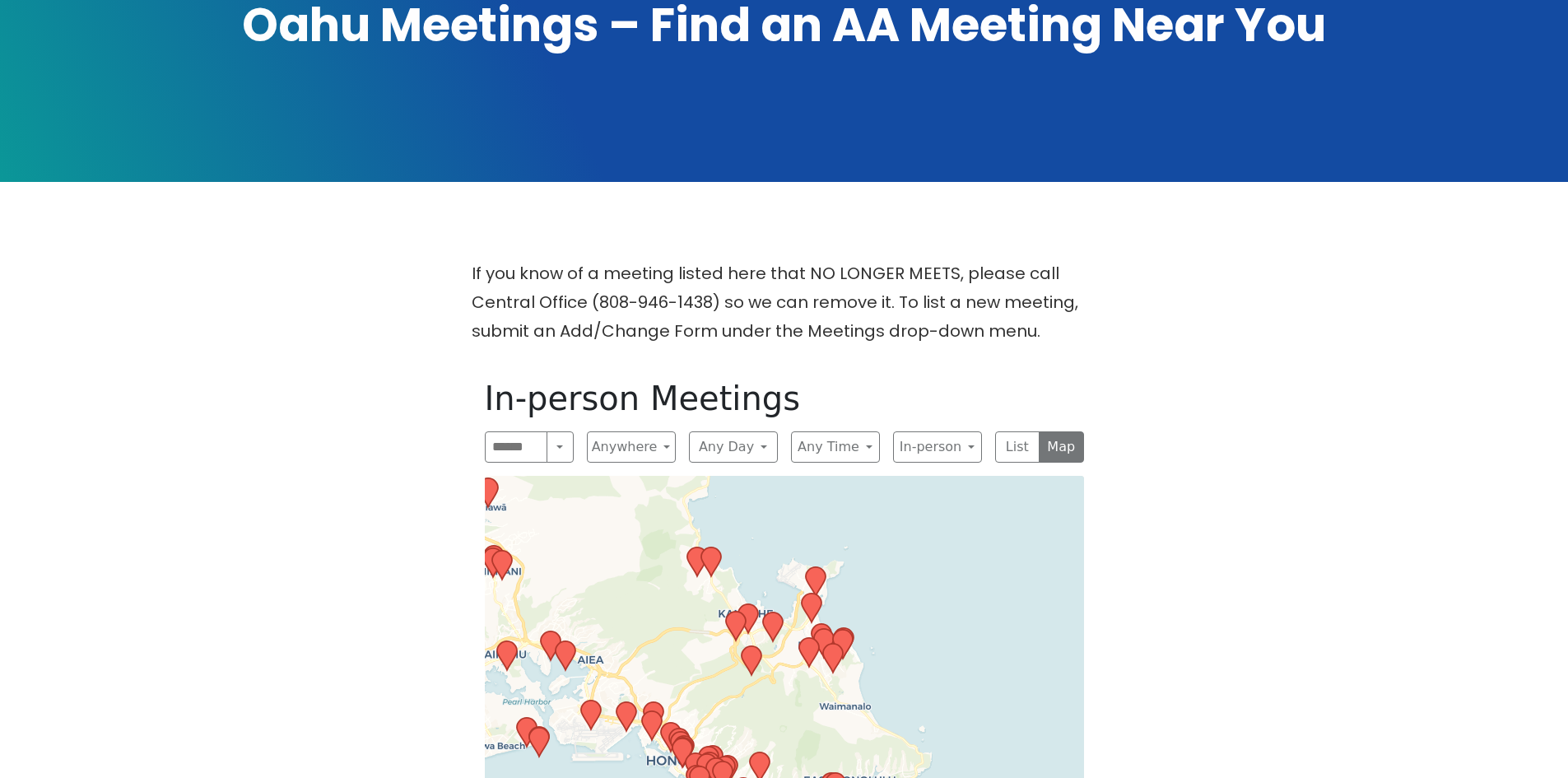
drag, startPoint x: 783, startPoint y: 691, endPoint x: 699, endPoint y: 523, distance: 187.8
click at [700, 546] on icon at bounding box center [710, 562] width 21 height 31
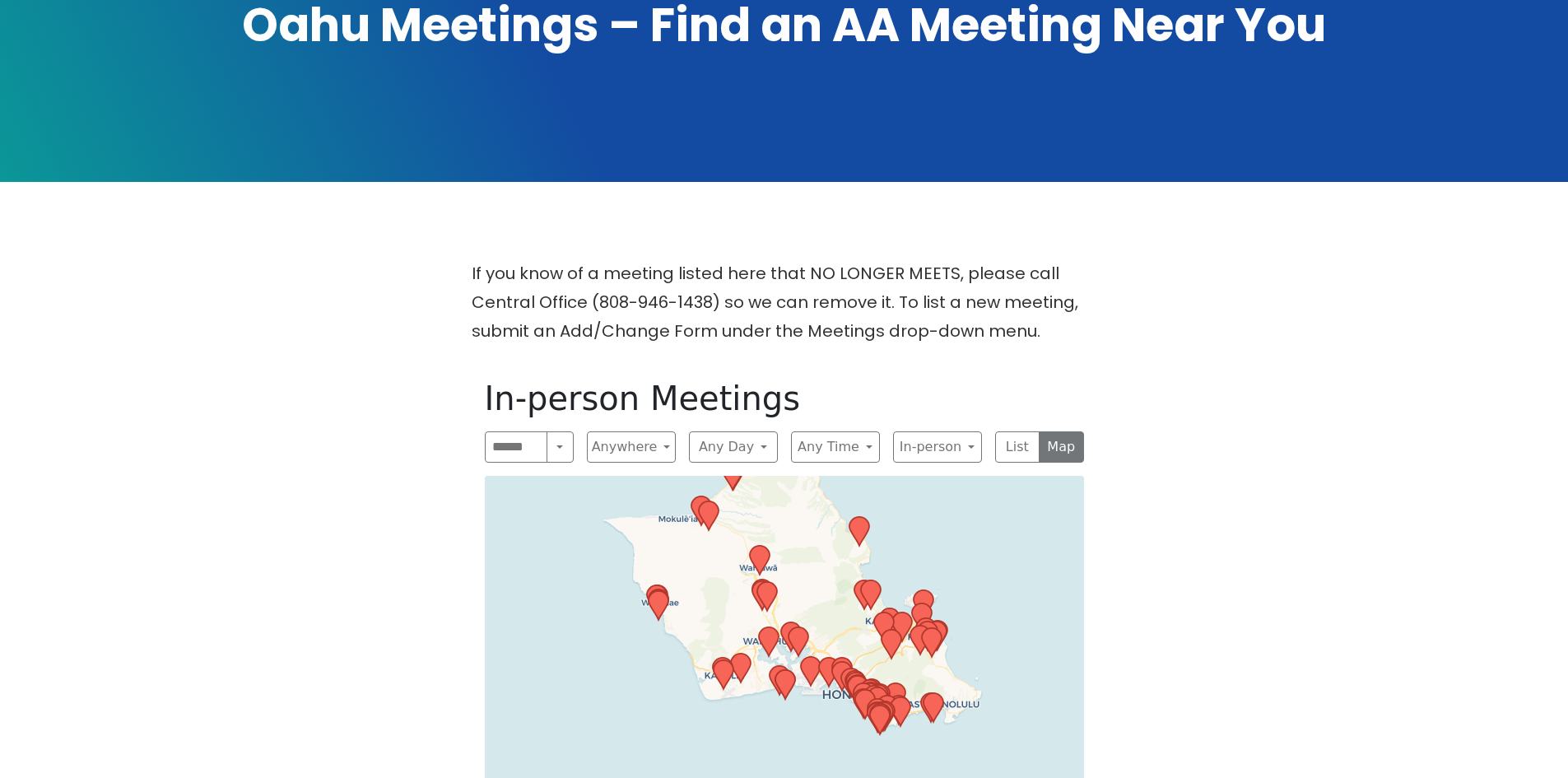
drag, startPoint x: 741, startPoint y: 681, endPoint x: 893, endPoint y: 651, distance: 154.9
click at [893, 684] on icon at bounding box center [894, 697] width 19 height 29
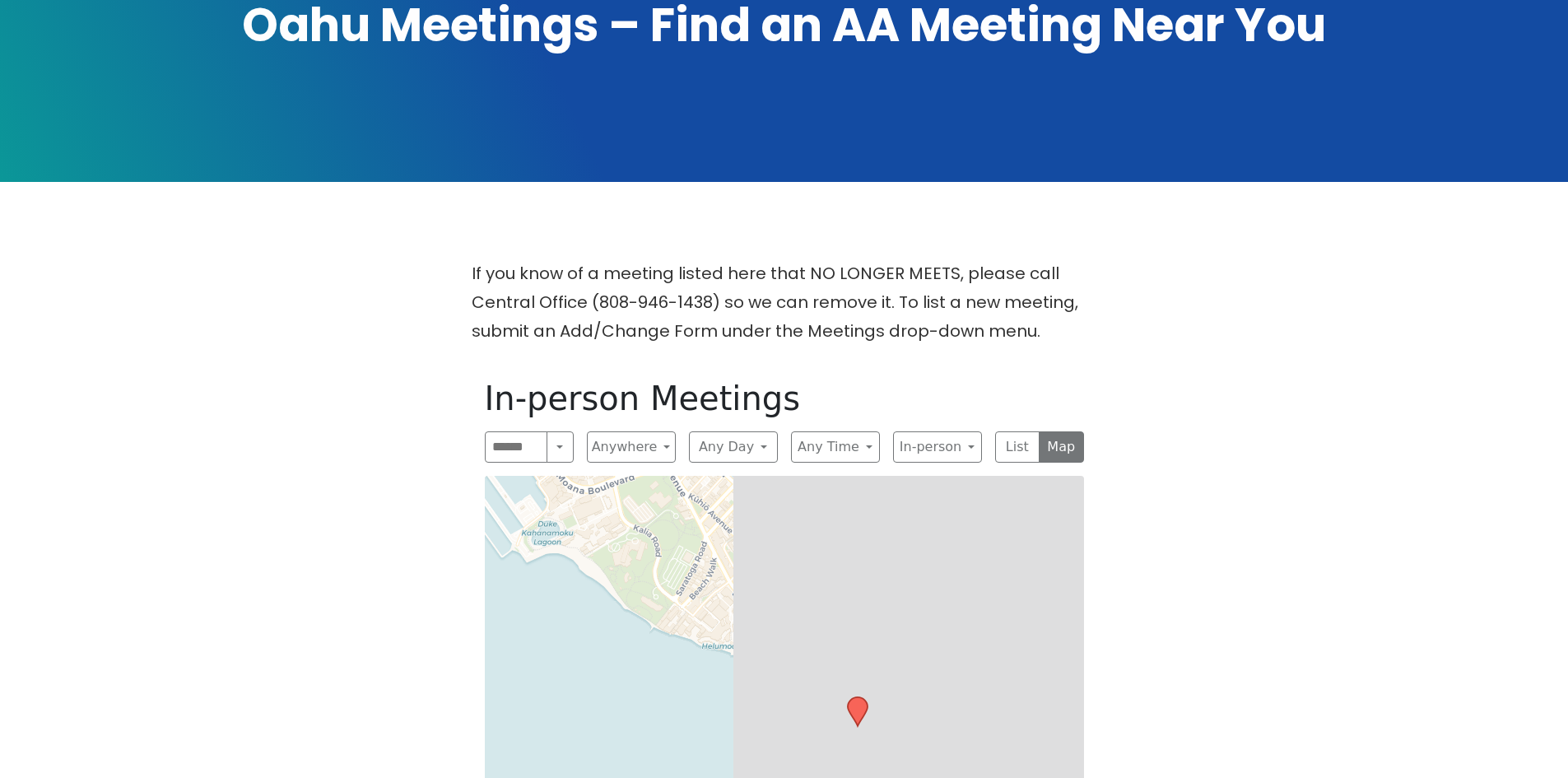
drag, startPoint x: 991, startPoint y: 596, endPoint x: 533, endPoint y: 433, distance: 486.1
click at [534, 433] on div "In-person Meetings Search Near Location Near Me Anywhere Anywhere Cyberspace 67…" at bounding box center [784, 755] width 625 height 778
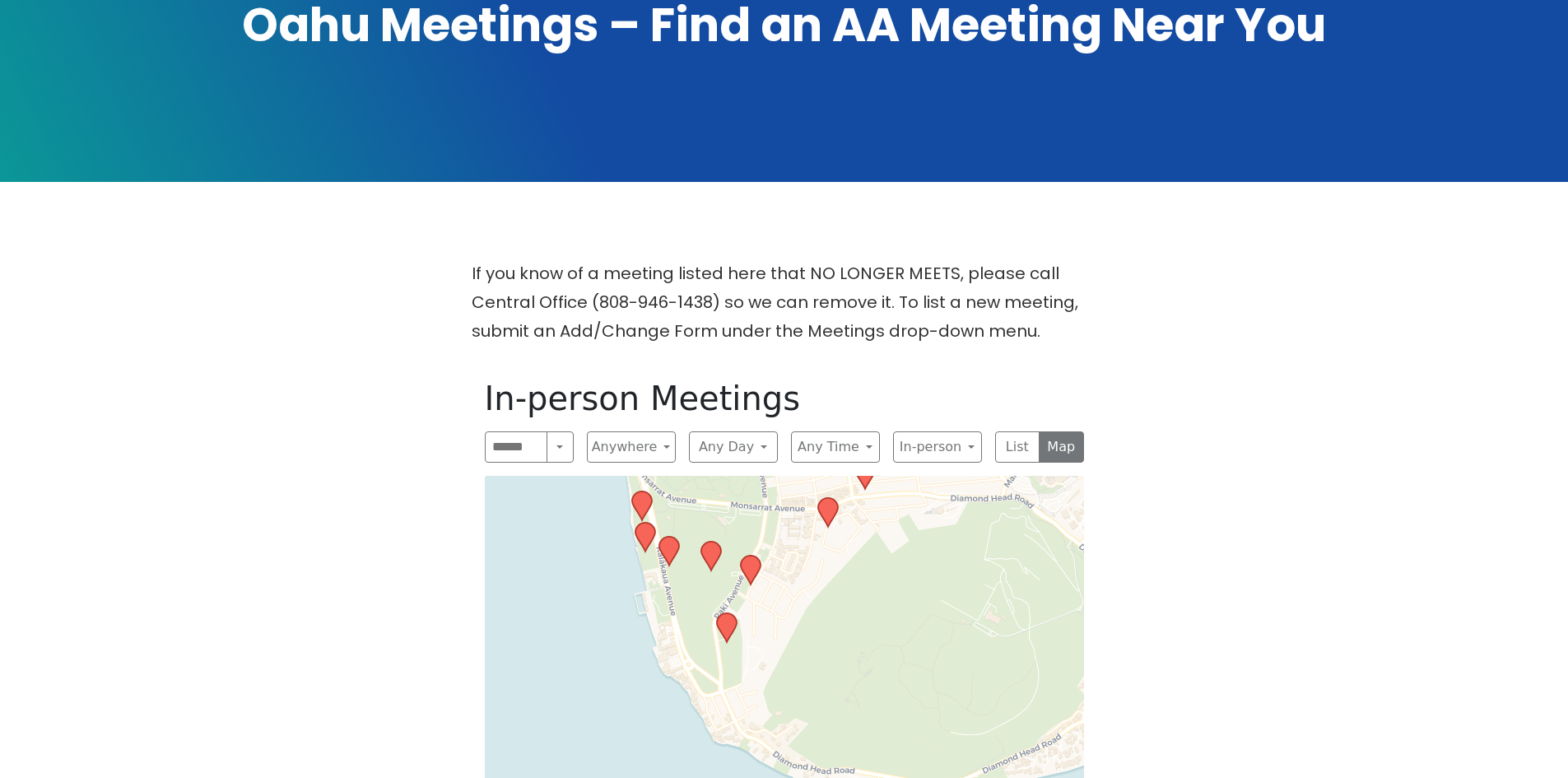
drag, startPoint x: 904, startPoint y: 689, endPoint x: 772, endPoint y: 443, distance: 279.2
click at [645, 522] on icon at bounding box center [644, 536] width 19 height 29
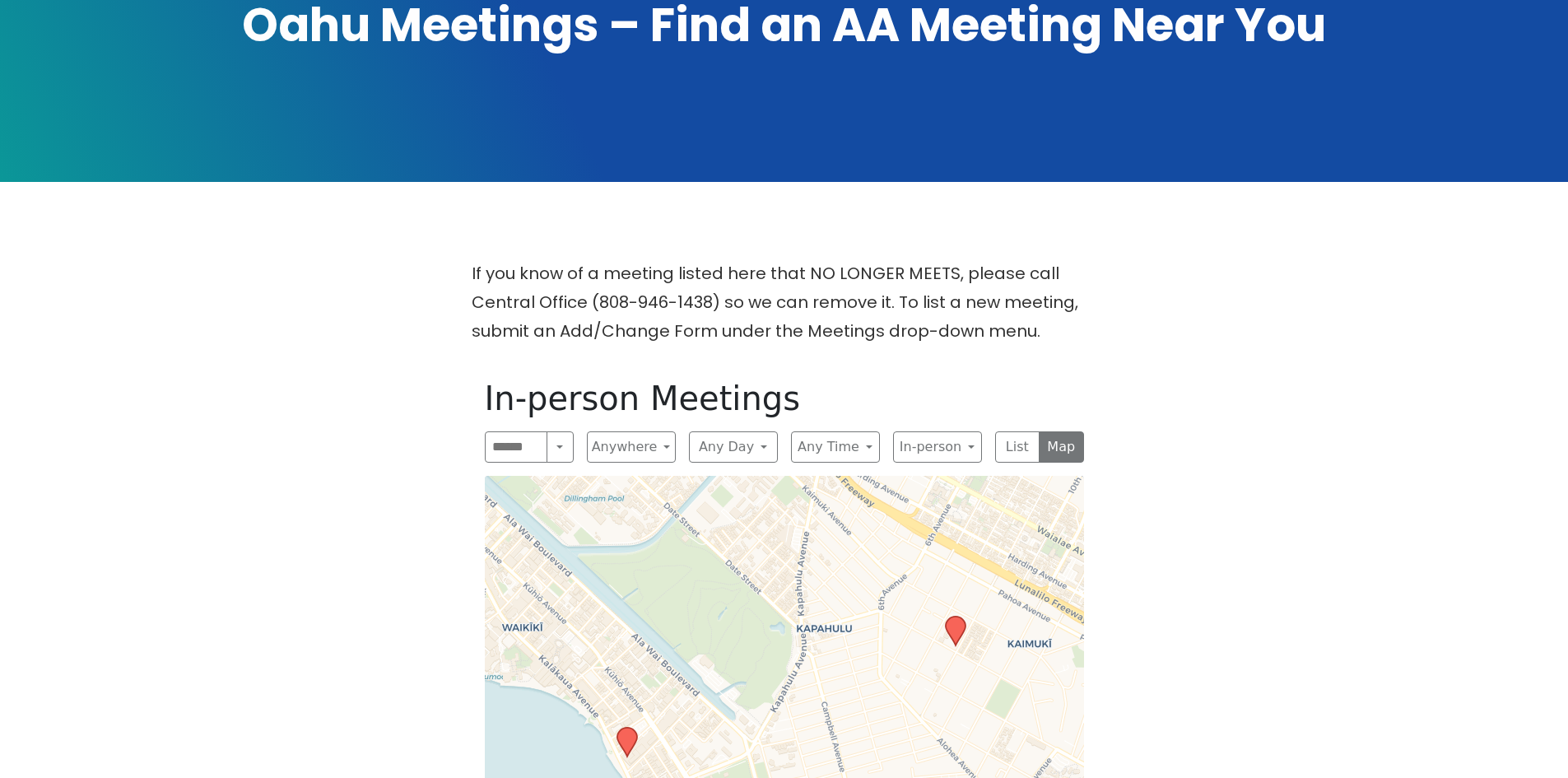
click at [630, 728] on icon at bounding box center [626, 742] width 19 height 29
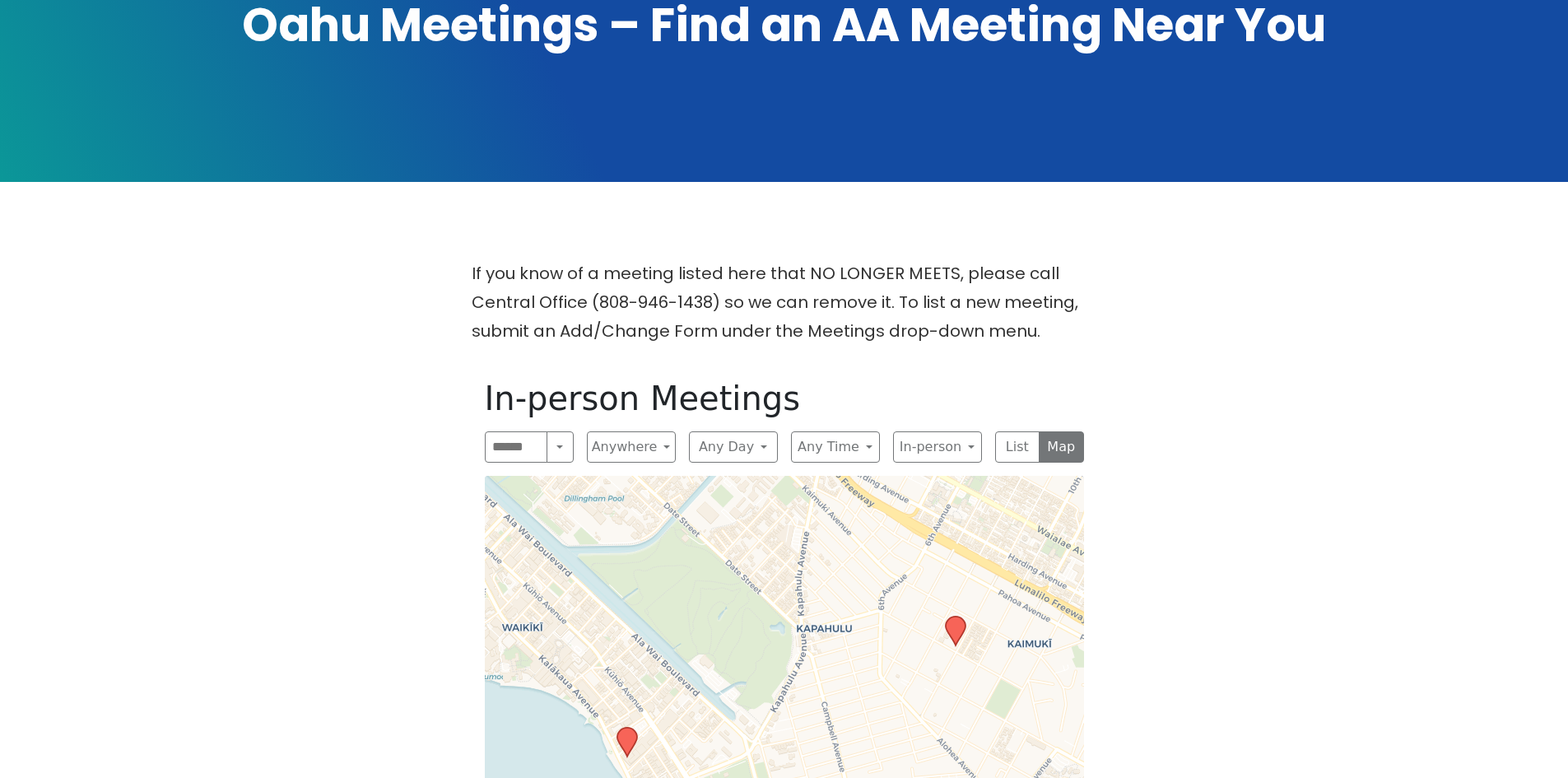
click at [955, 617] on icon at bounding box center [954, 631] width 19 height 29
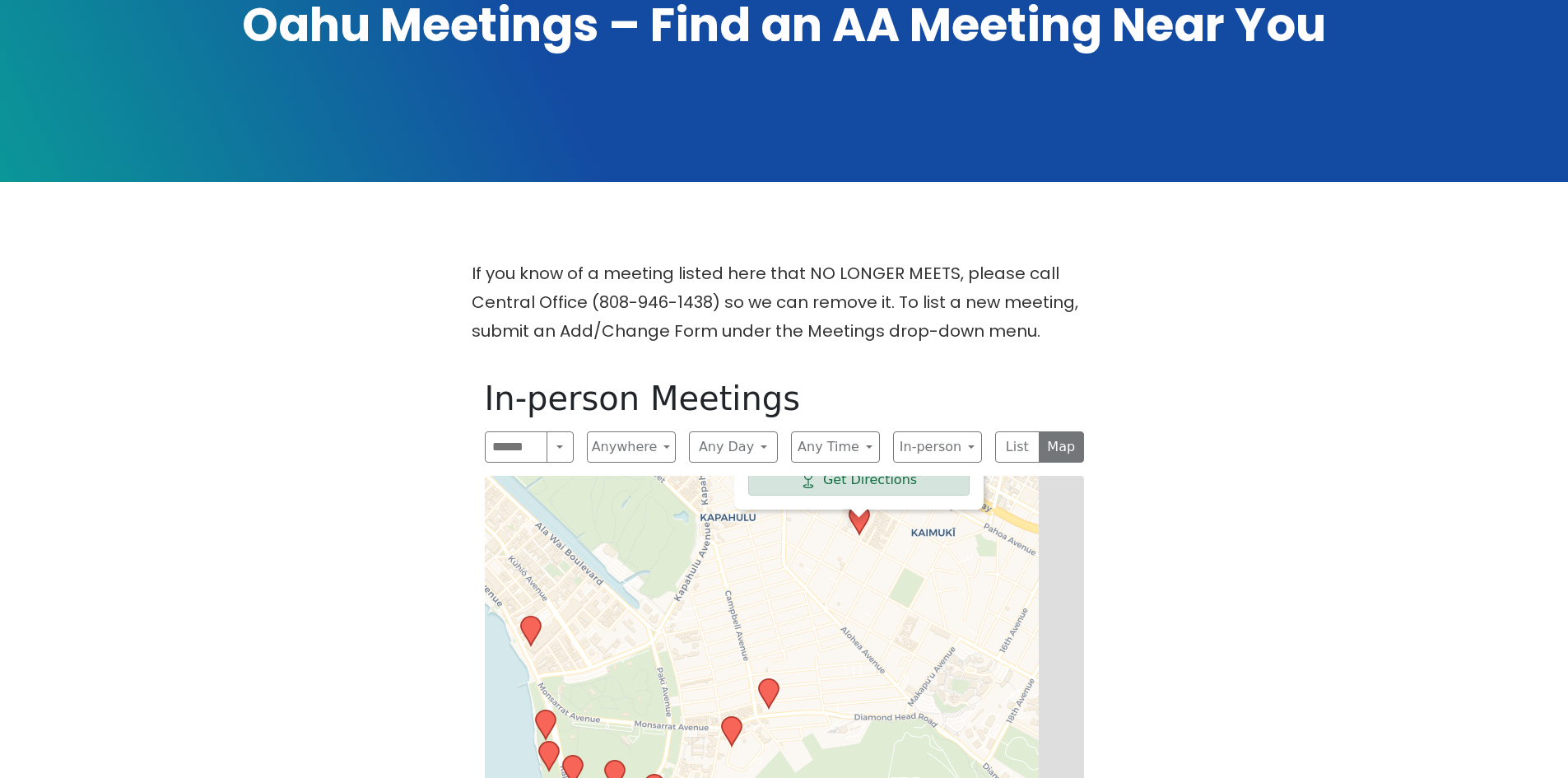
drag, startPoint x: 922, startPoint y: 678, endPoint x: 825, endPoint y: 518, distance: 187.1
click at [769, 679] on icon at bounding box center [768, 693] width 19 height 29
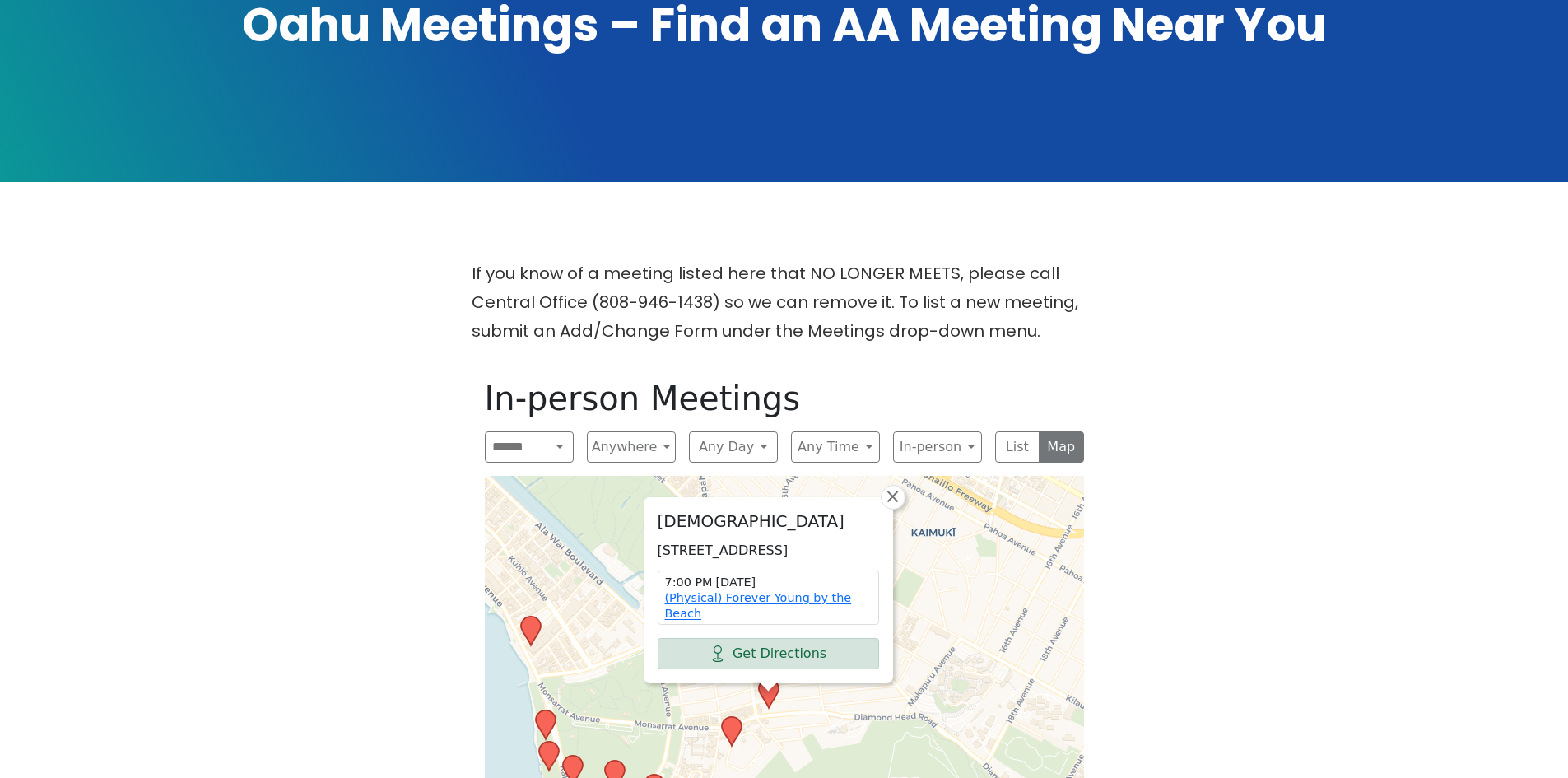
click at [723, 717] on icon at bounding box center [731, 731] width 19 height 29
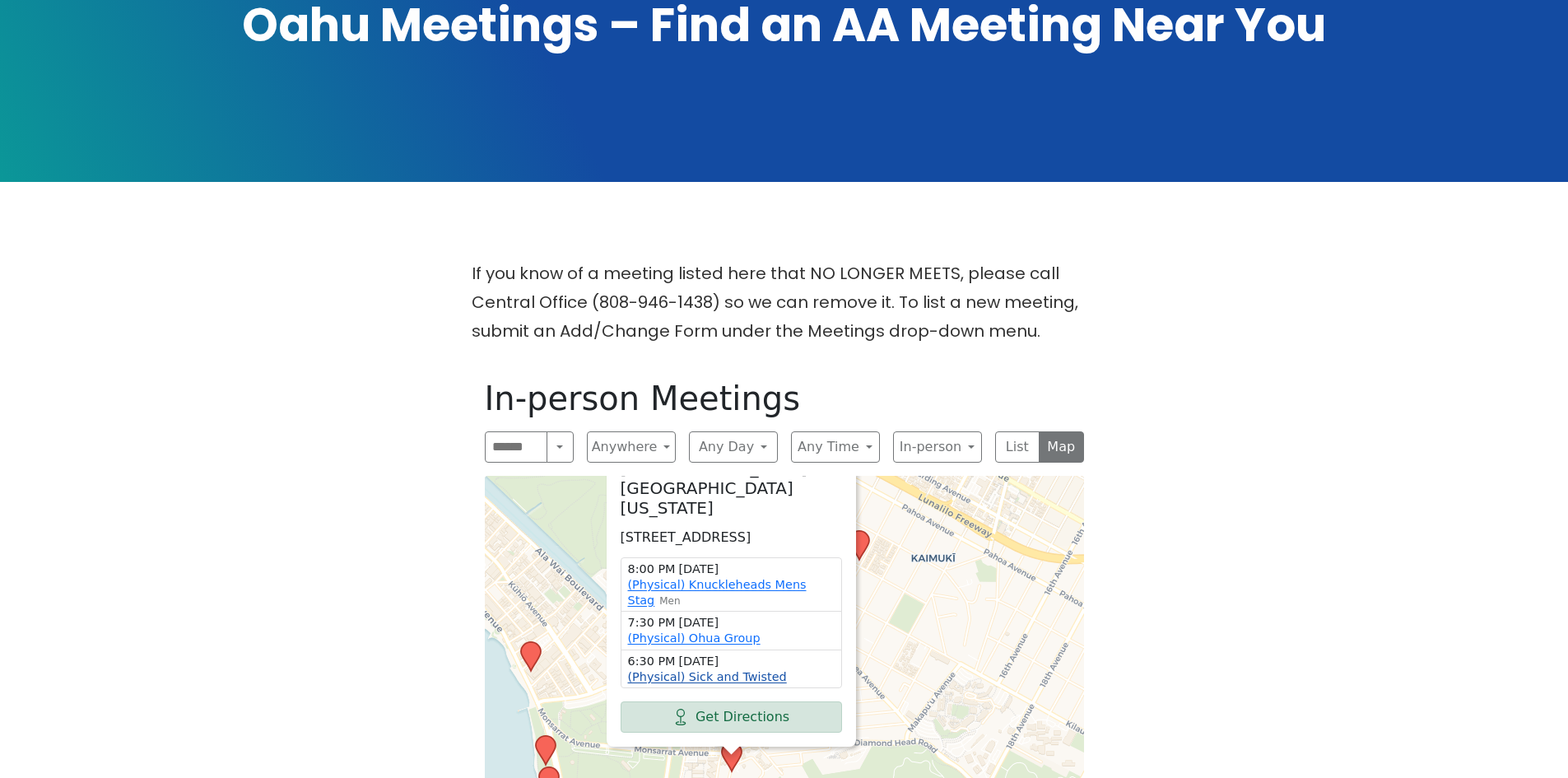
drag, startPoint x: 685, startPoint y: 660, endPoint x: 661, endPoint y: 643, distance: 29.4
drag, startPoint x: 661, startPoint y: 643, endPoint x: 641, endPoint y: 642, distance: 20.0
drag, startPoint x: 641, startPoint y: 642, endPoint x: 900, endPoint y: 574, distance: 267.8
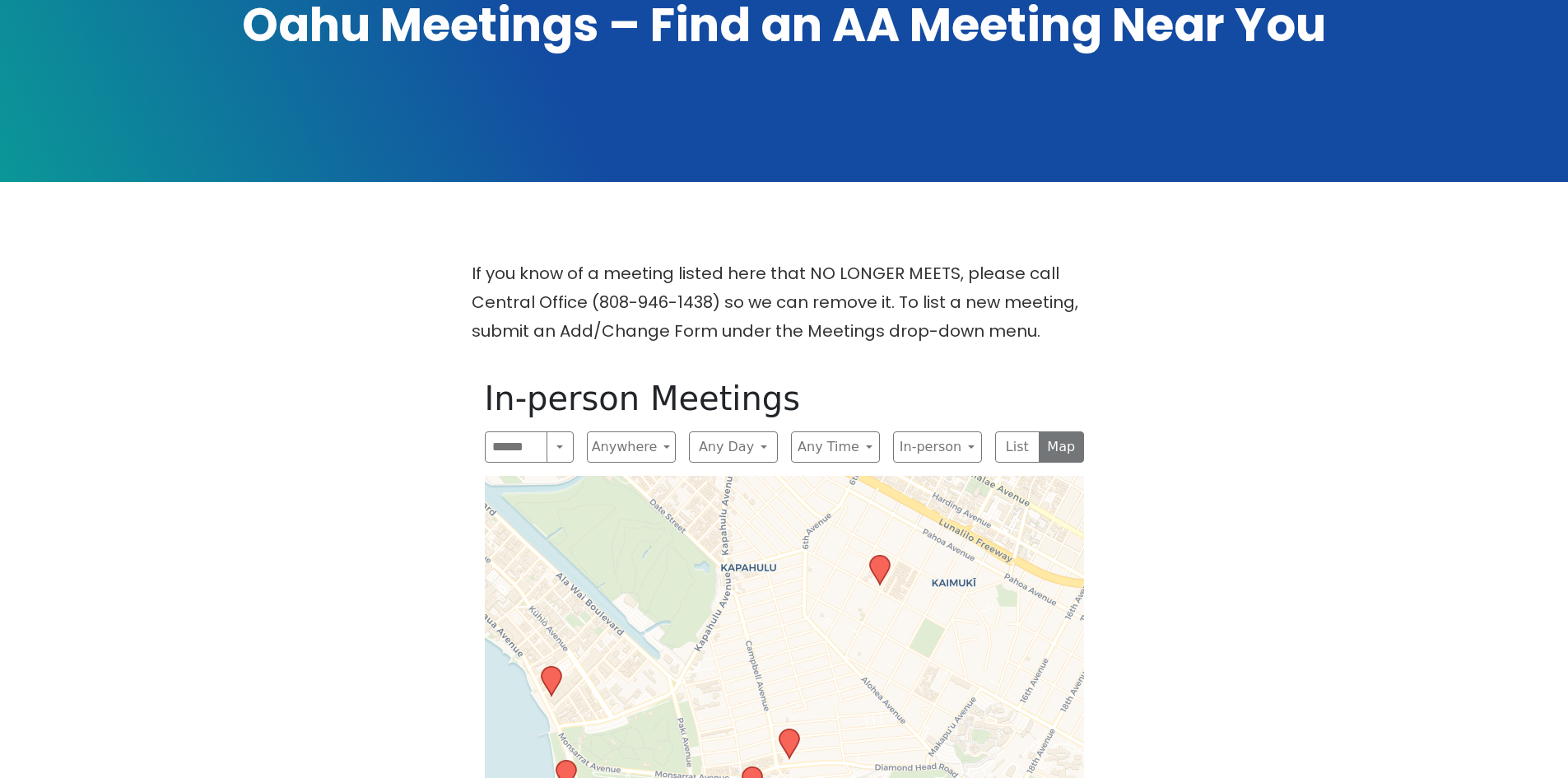
drag, startPoint x: 936, startPoint y: 640, endPoint x: 969, endPoint y: 679, distance: 51.1
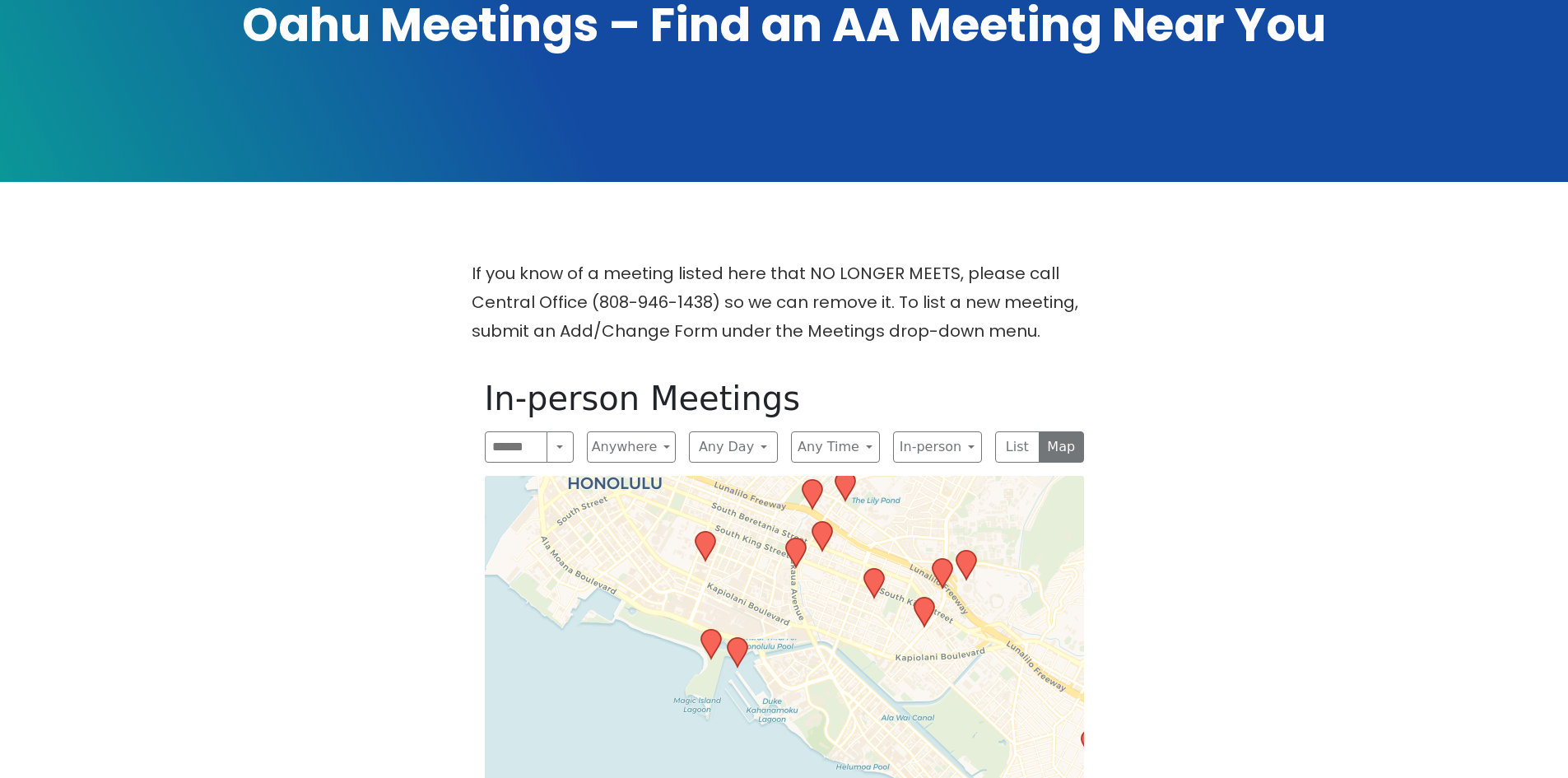
drag, startPoint x: 858, startPoint y: 614, endPoint x: 1033, endPoint y: 717, distance: 203.1
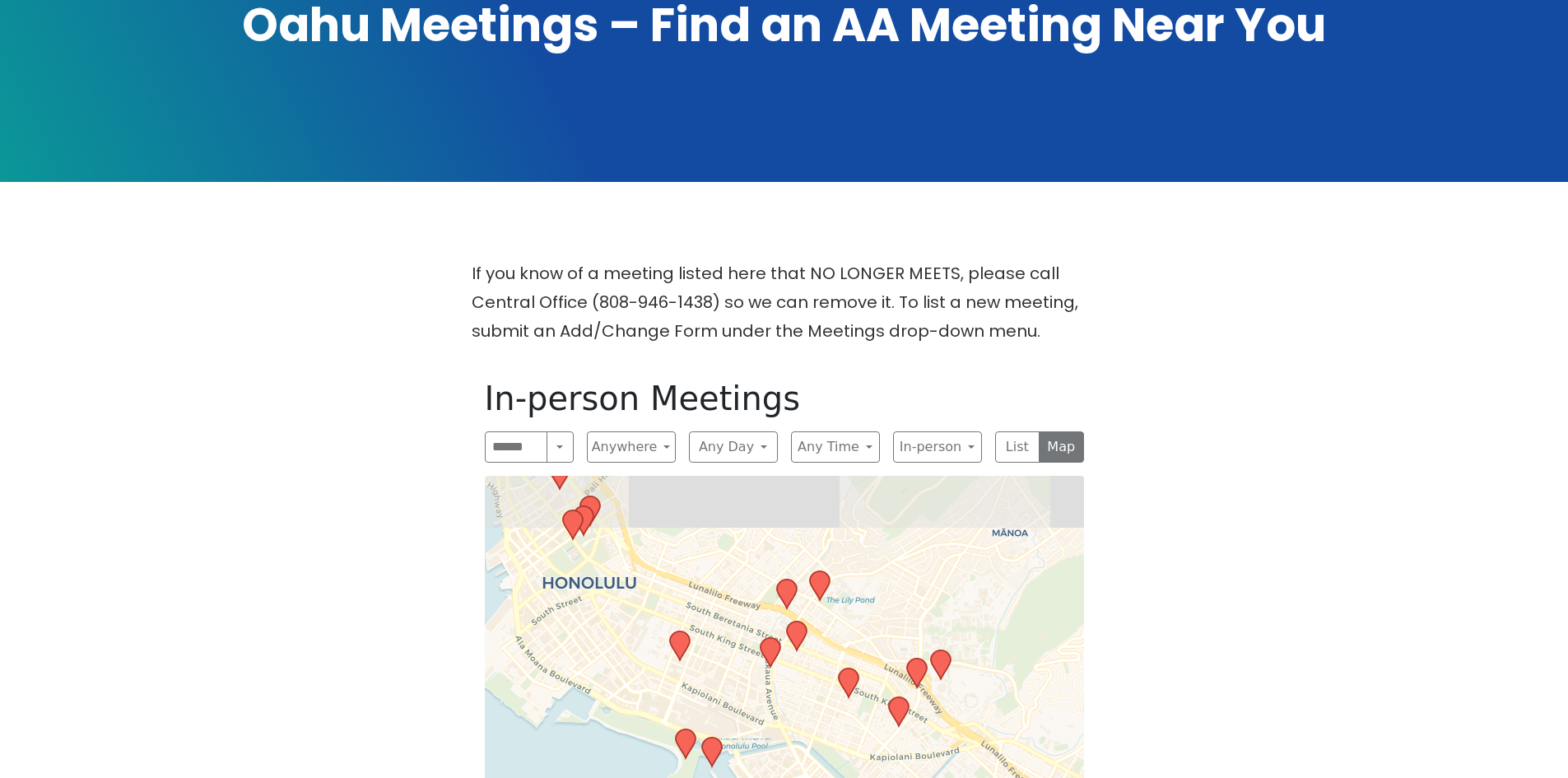
drag, startPoint x: 935, startPoint y: 647, endPoint x: 892, endPoint y: 737, distance: 99.7
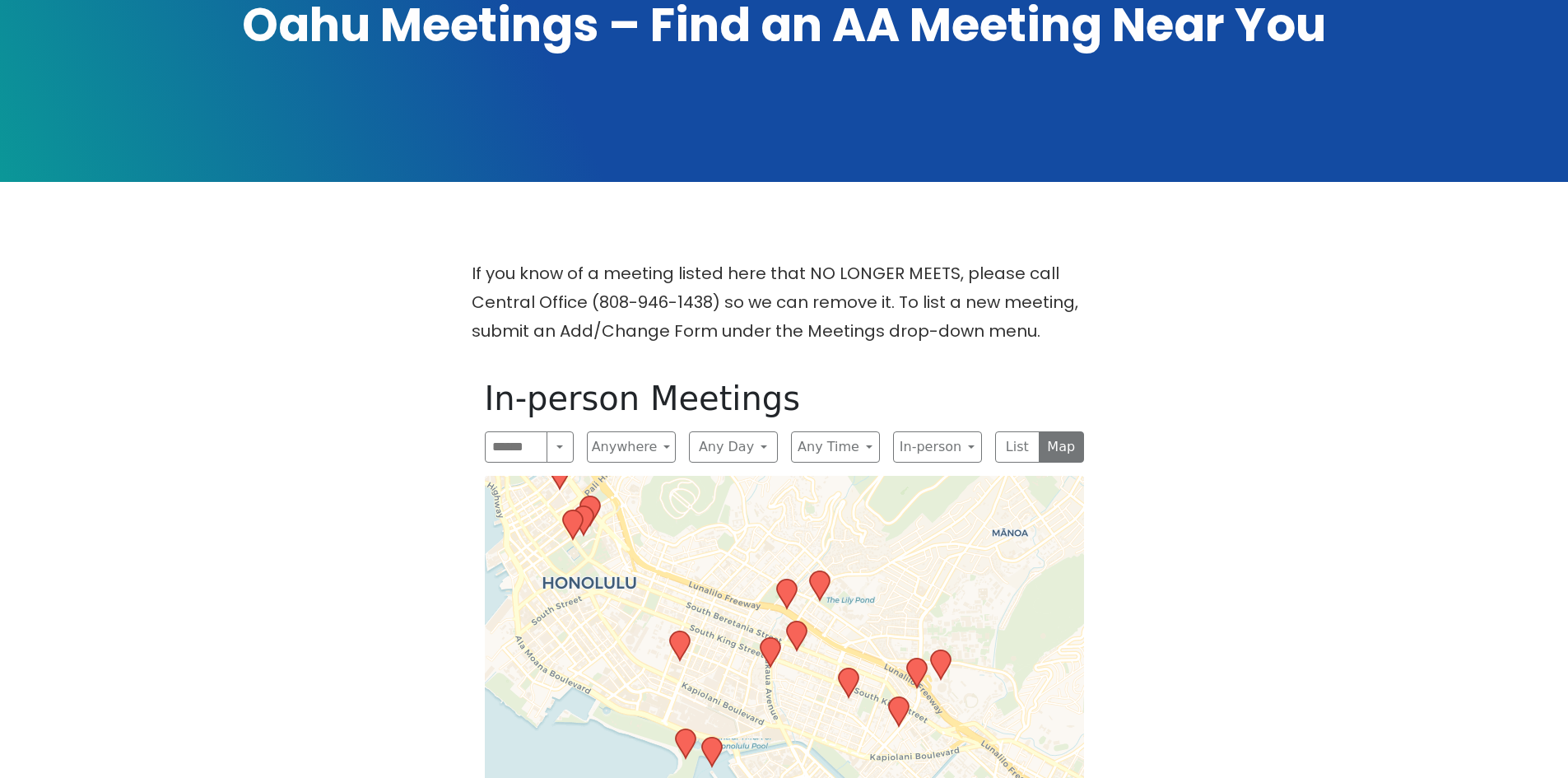
click at [900, 697] on icon at bounding box center [897, 711] width 19 height 29
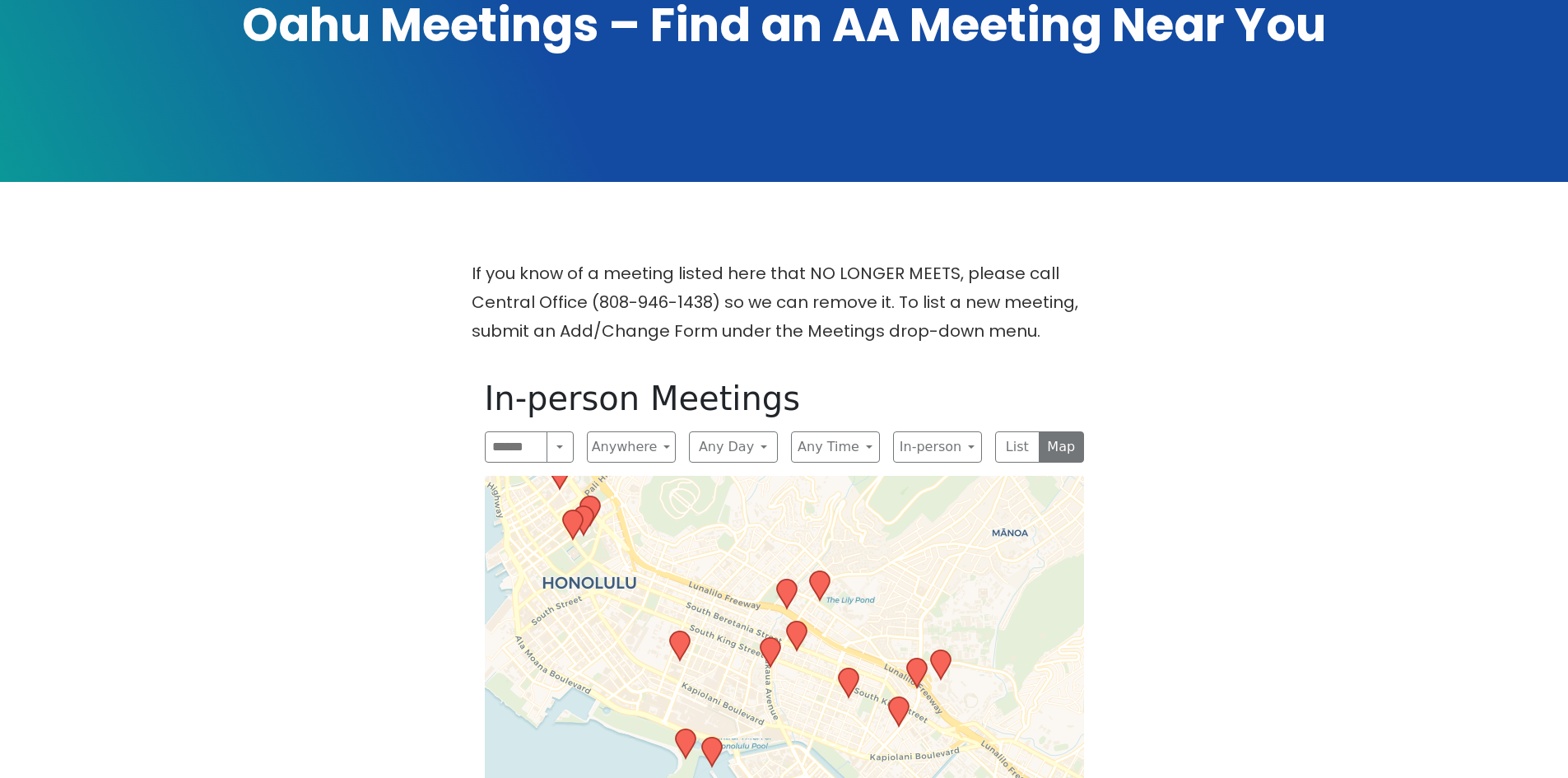
click at [912, 659] on icon at bounding box center [916, 672] width 19 height 29
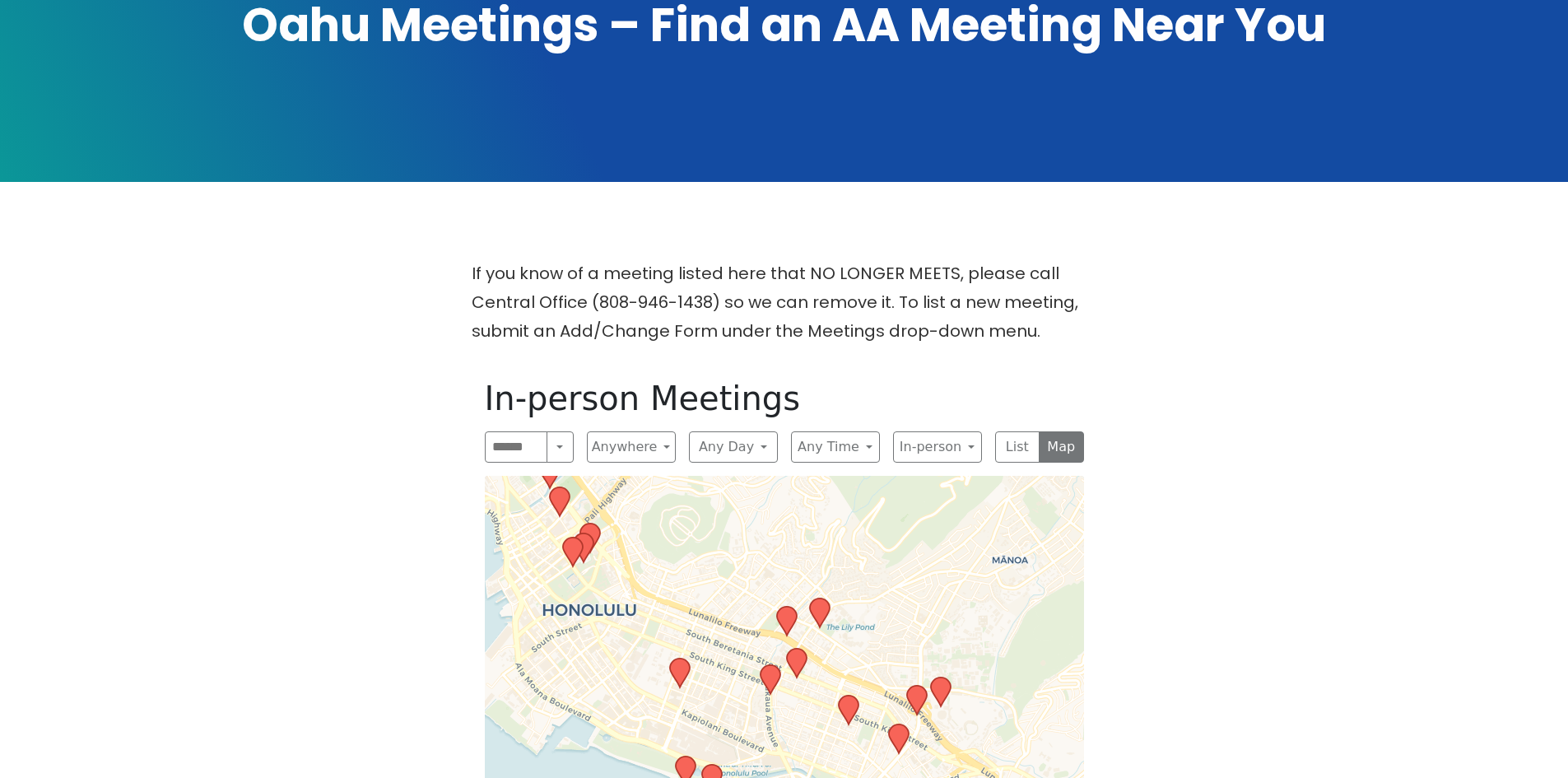
click at [939, 677] on icon at bounding box center [939, 691] width 19 height 29
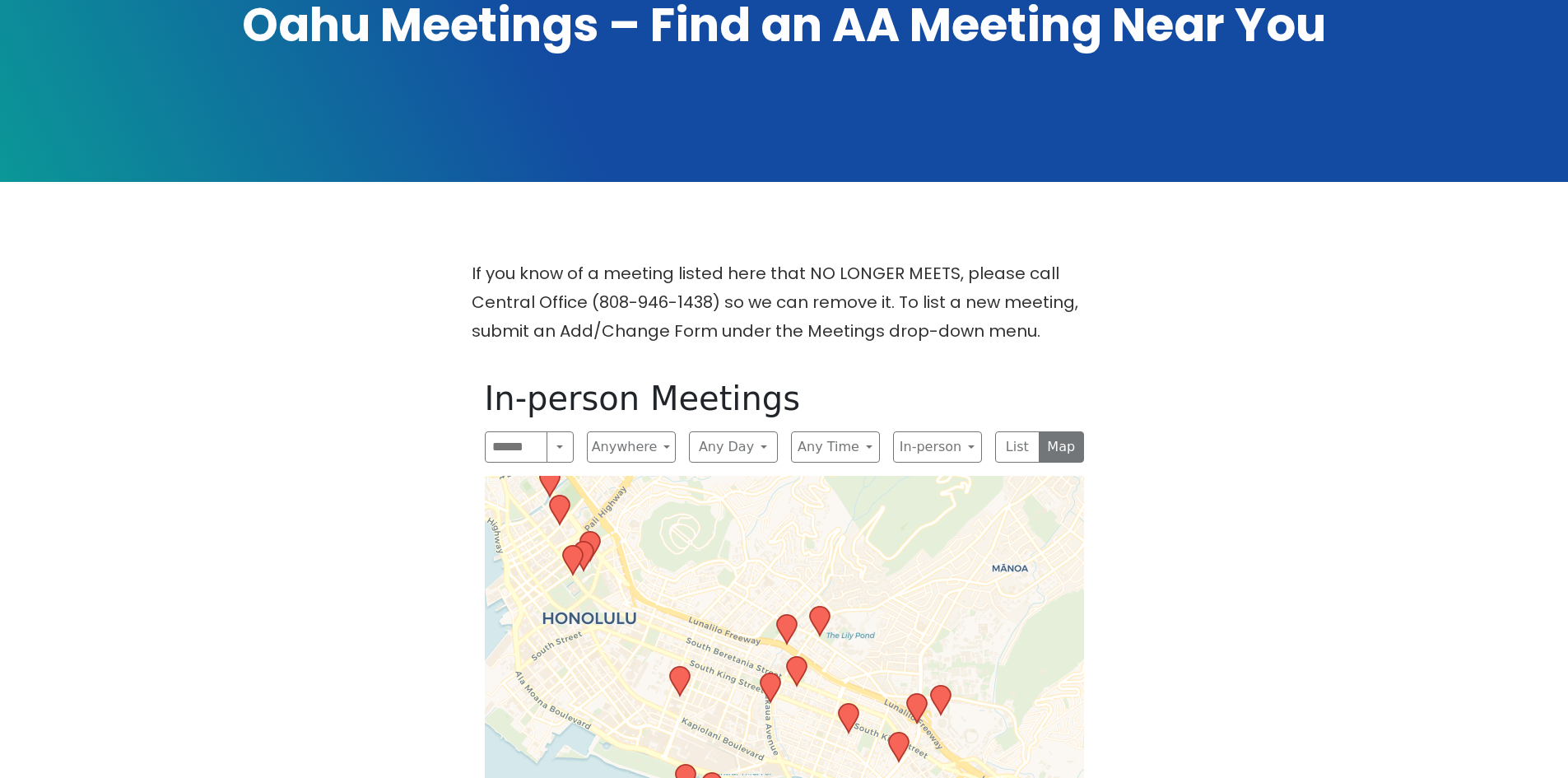
click at [823, 607] on icon at bounding box center [819, 621] width 19 height 29
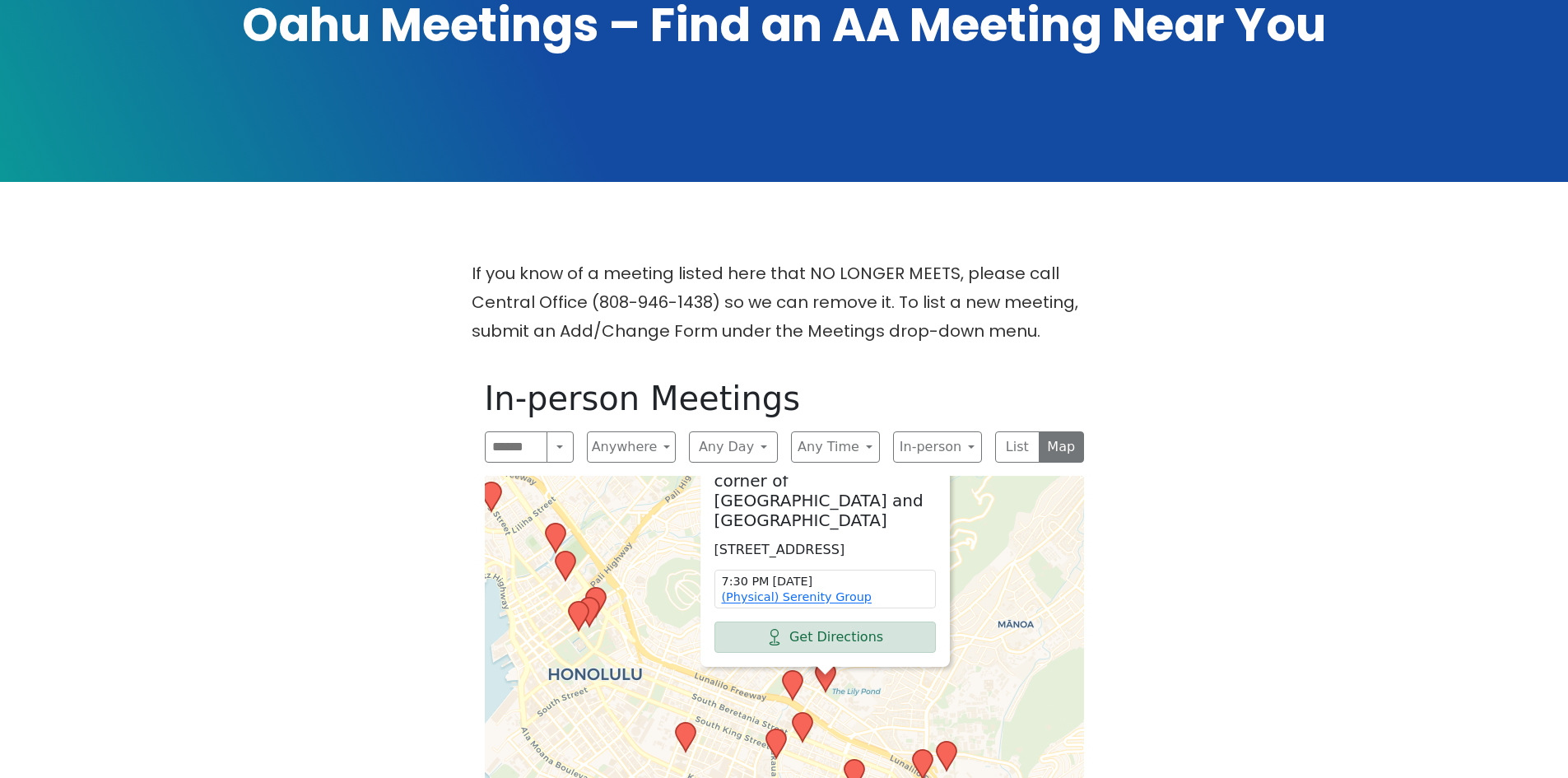
drag, startPoint x: 835, startPoint y: 727, endPoint x: 842, endPoint y: 675, distance: 52.5
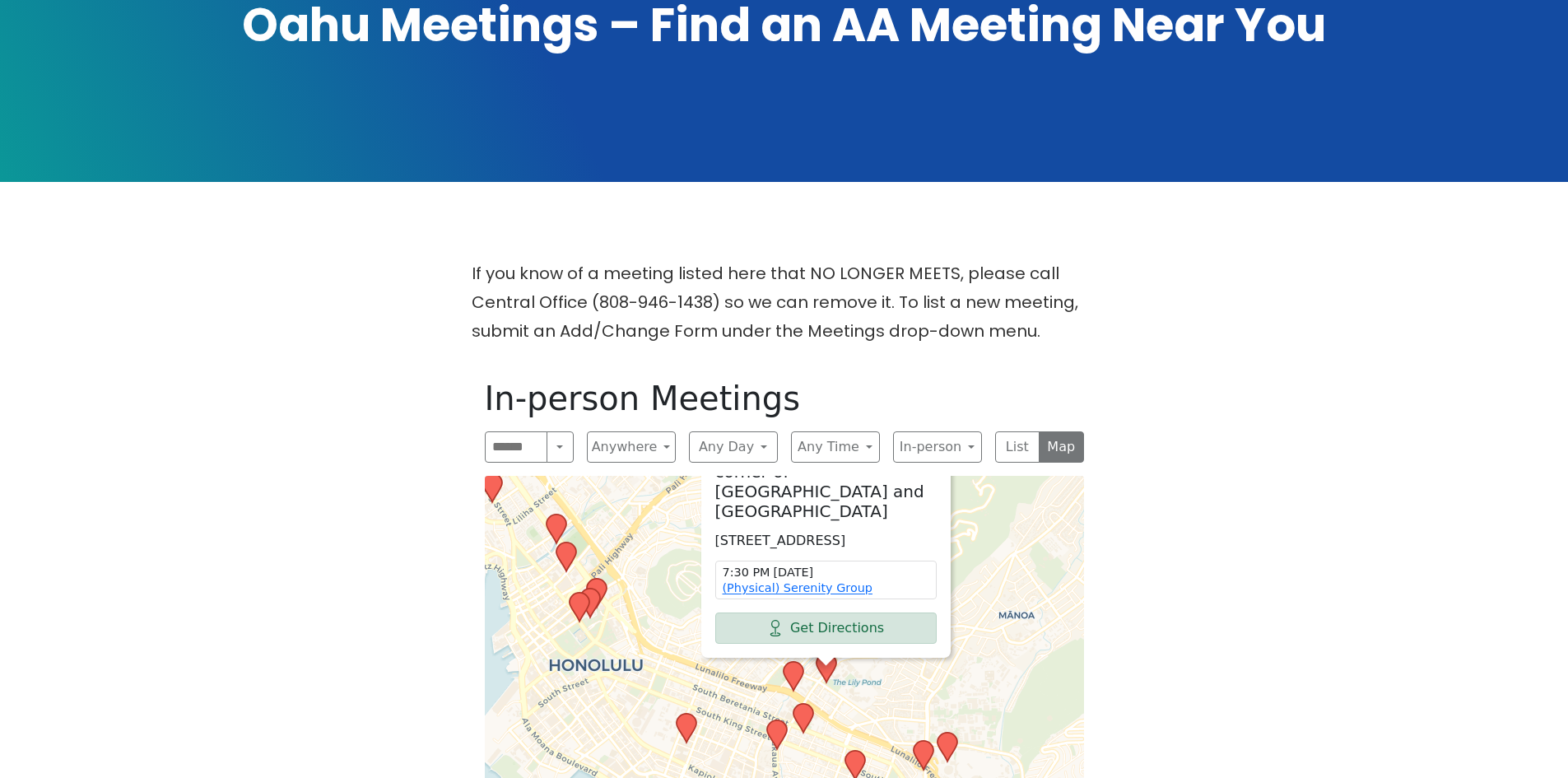
click at [807, 704] on icon at bounding box center [802, 718] width 19 height 29
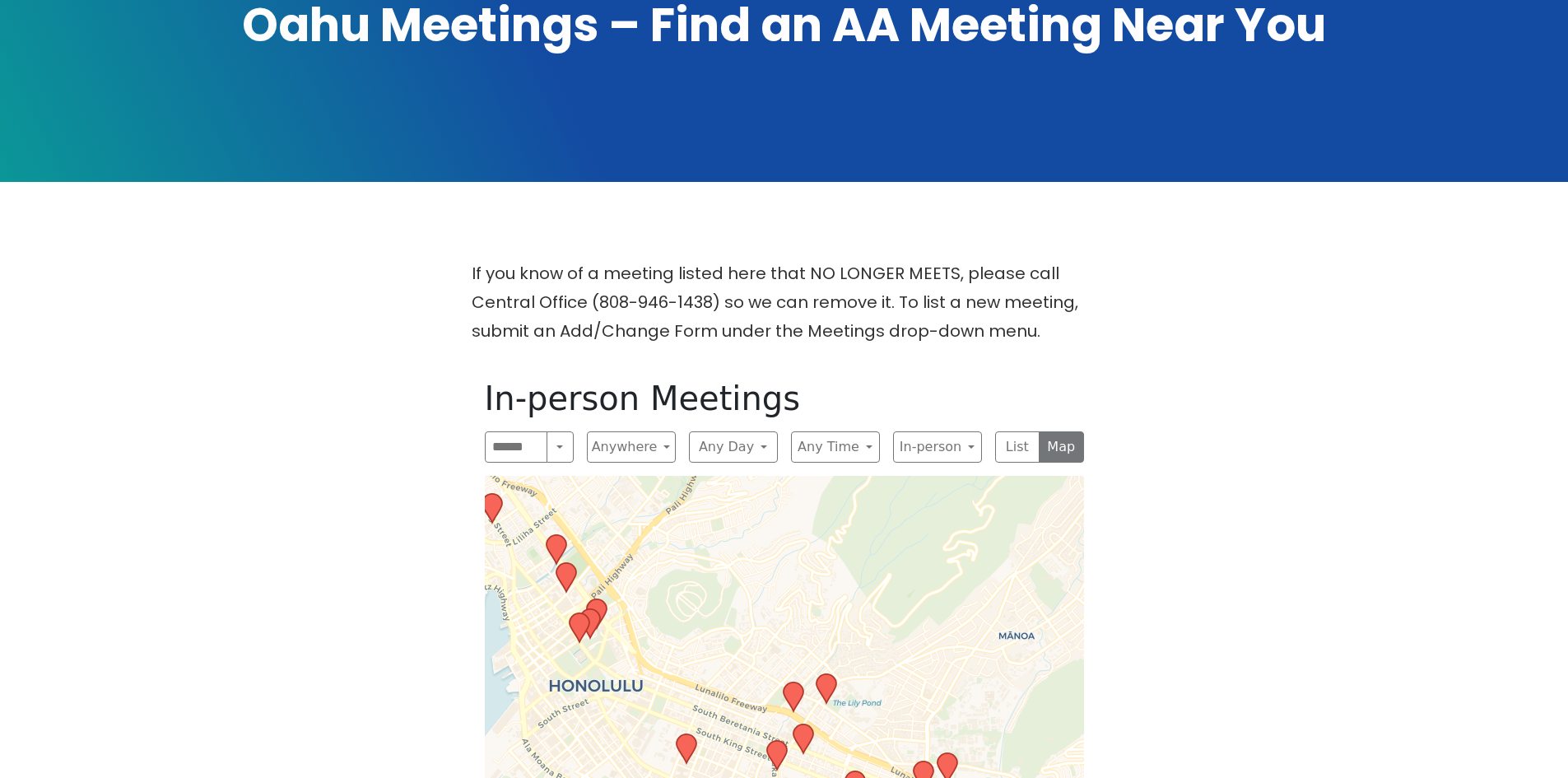
click at [801, 683] on icon at bounding box center [792, 696] width 19 height 29
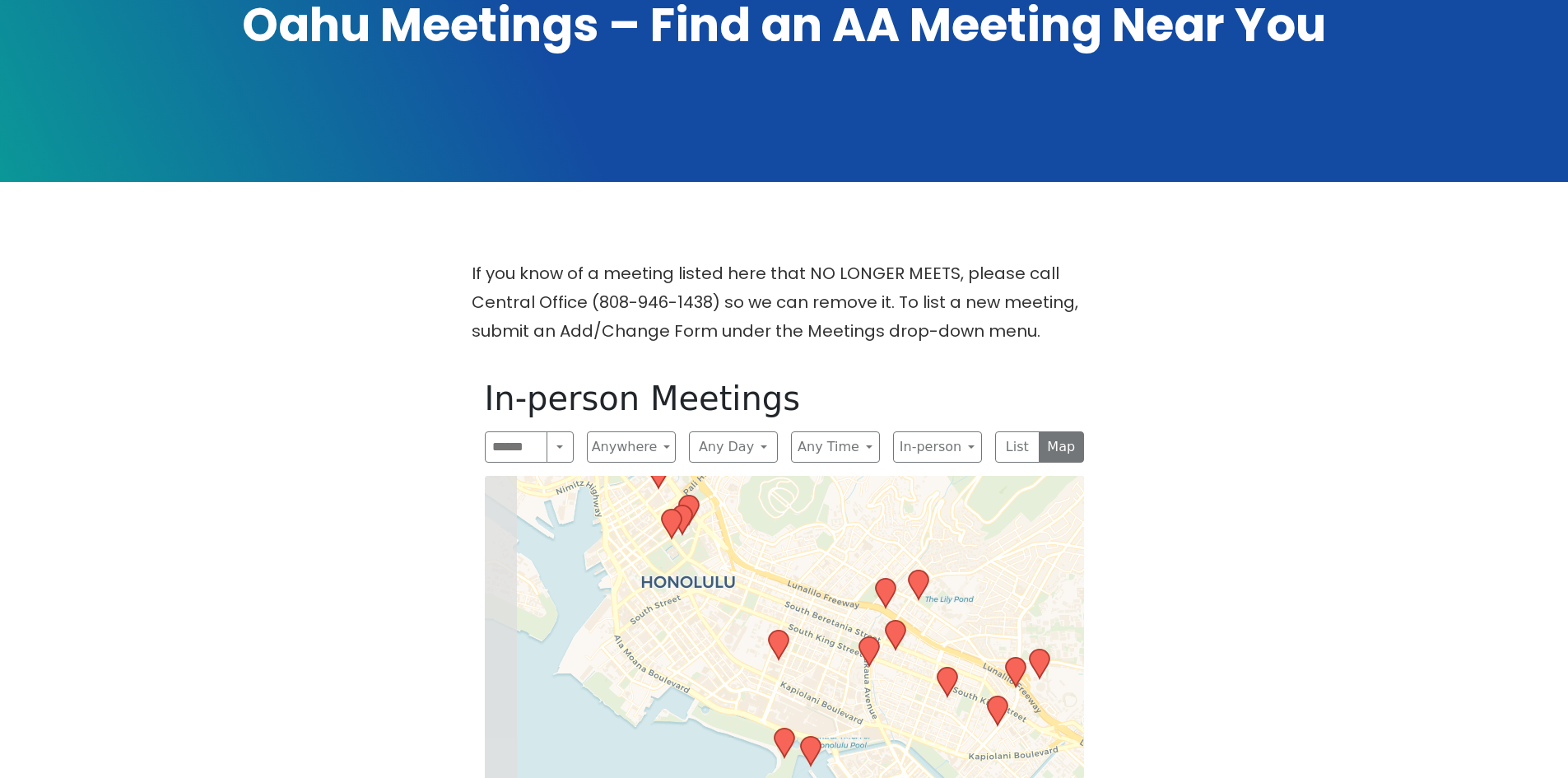
drag, startPoint x: 707, startPoint y: 686, endPoint x: 801, endPoint y: 523, distance: 188.2
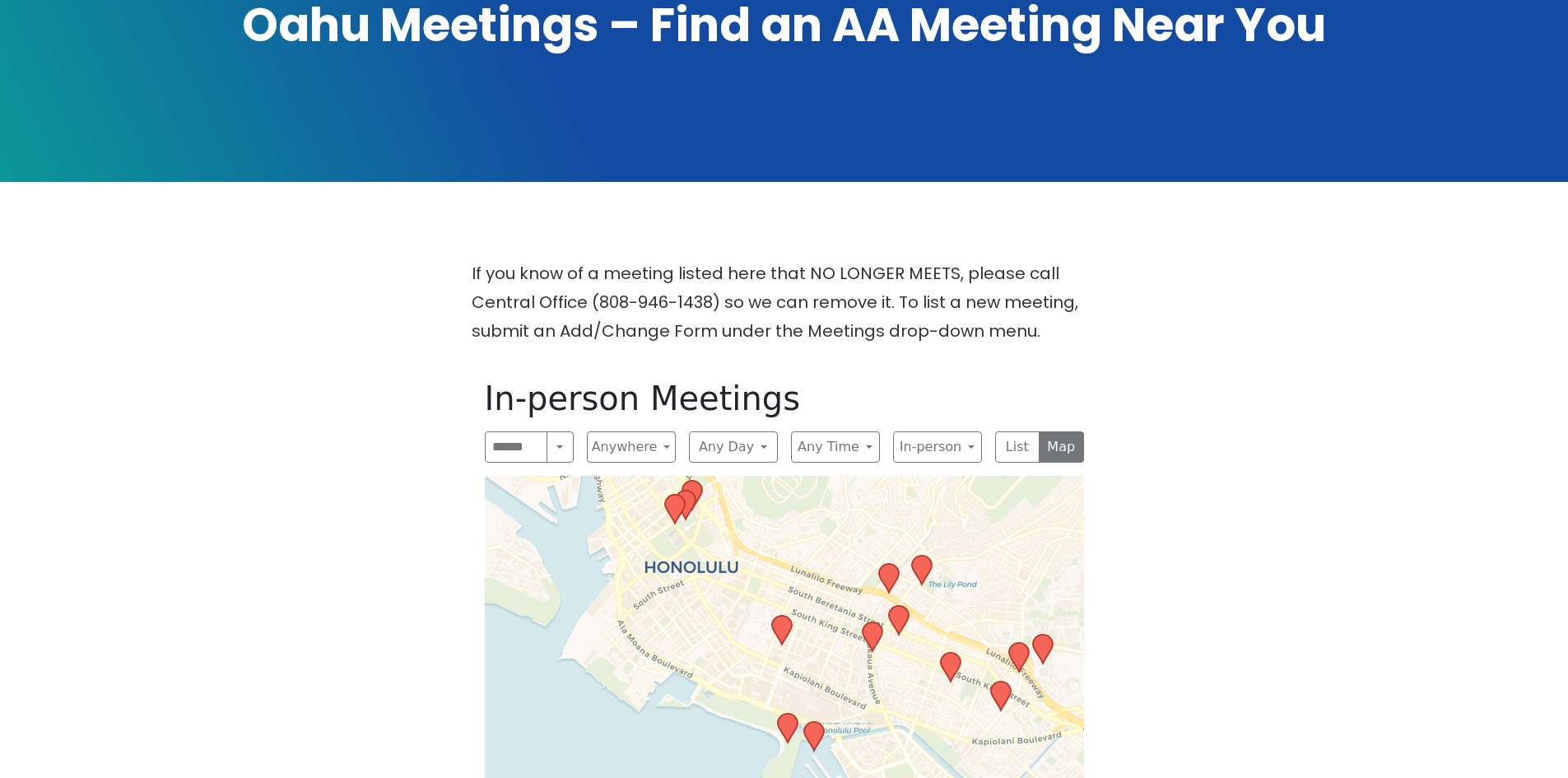
click at [810, 722] on icon at bounding box center [812, 735] width 19 height 29
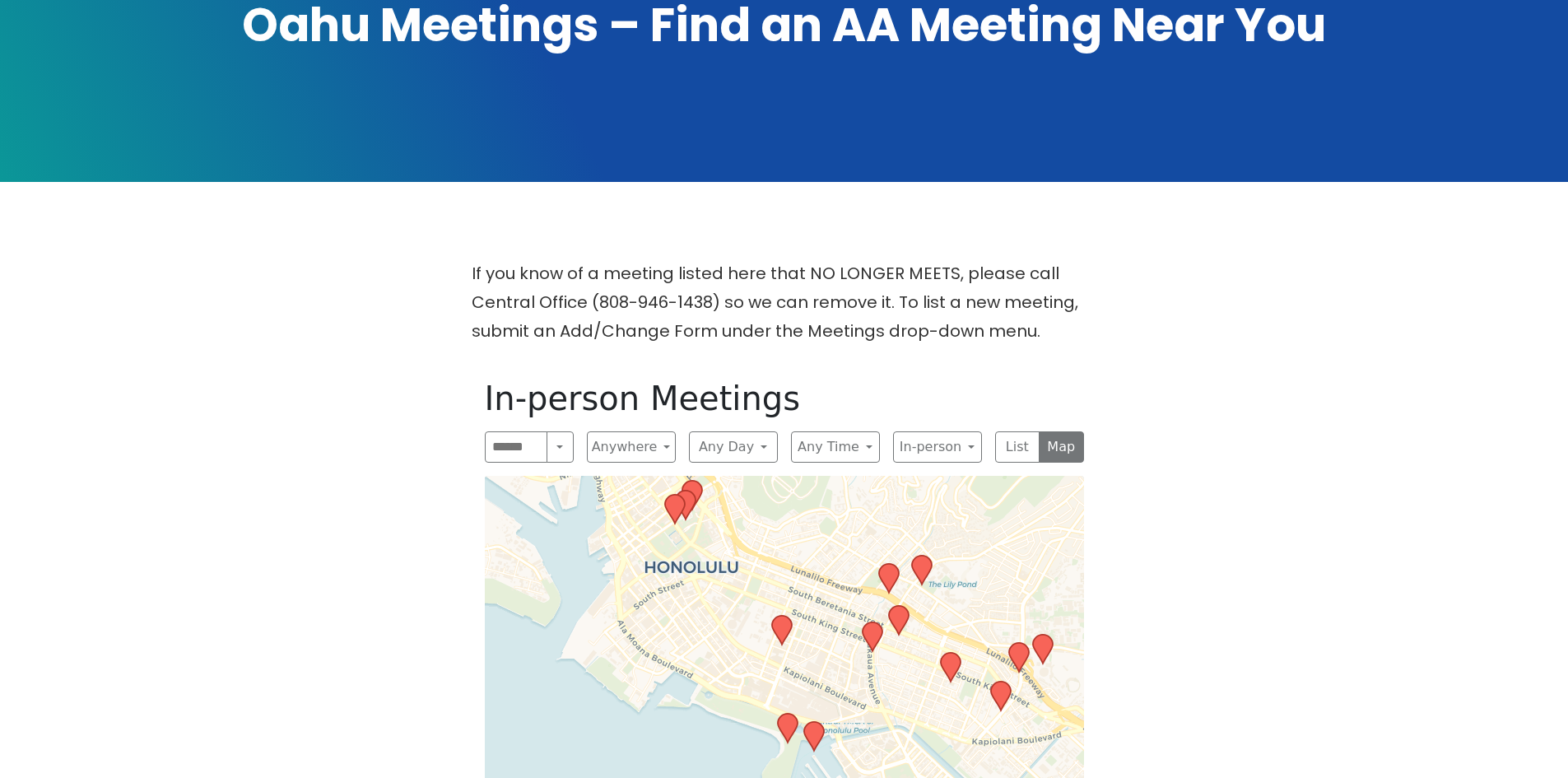
click at [814, 722] on icon at bounding box center [812, 735] width 19 height 29
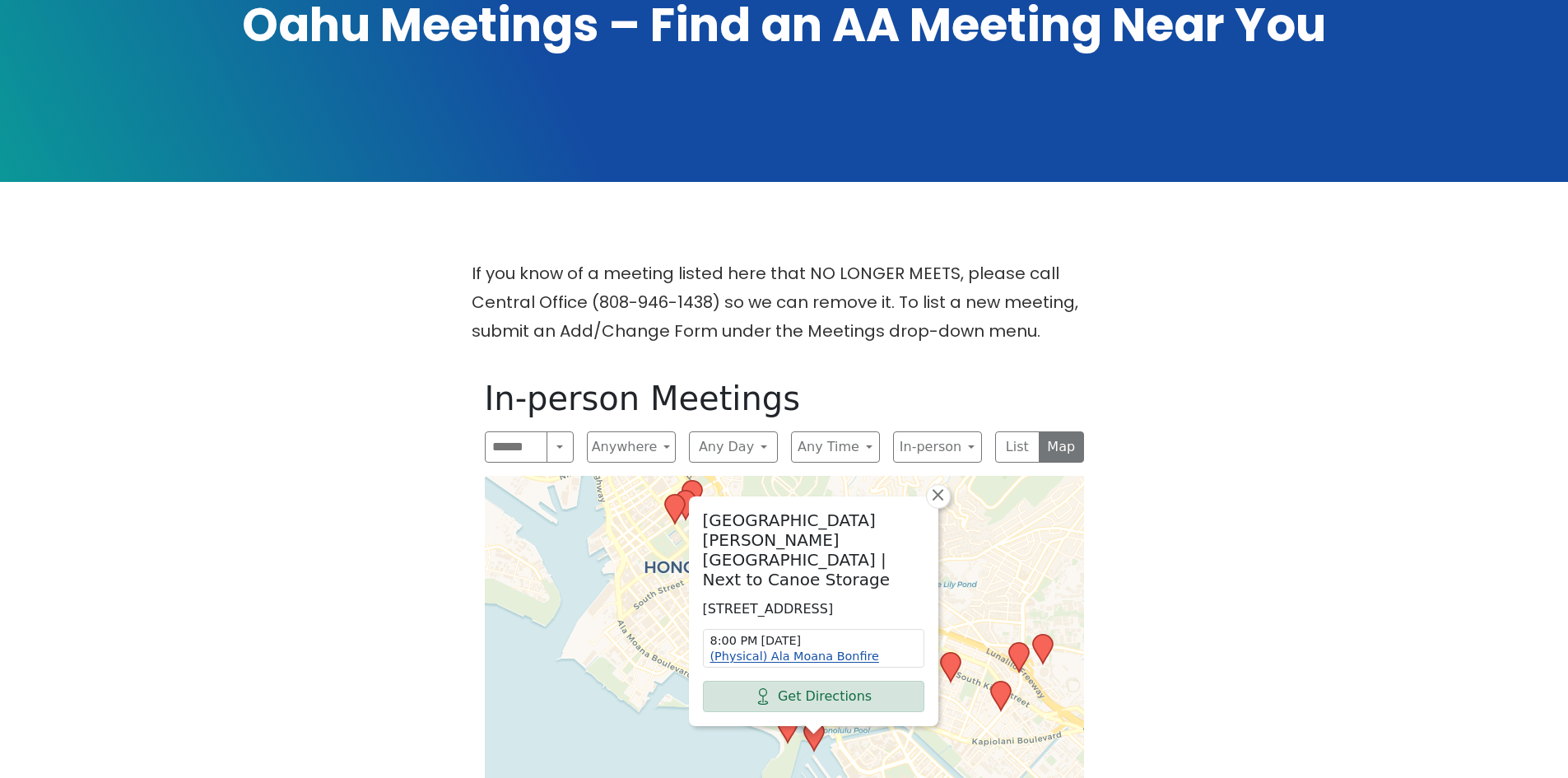
click at [804, 649] on link "(Physical) Ala Moana Bonfire" at bounding box center [795, 656] width 169 height 13
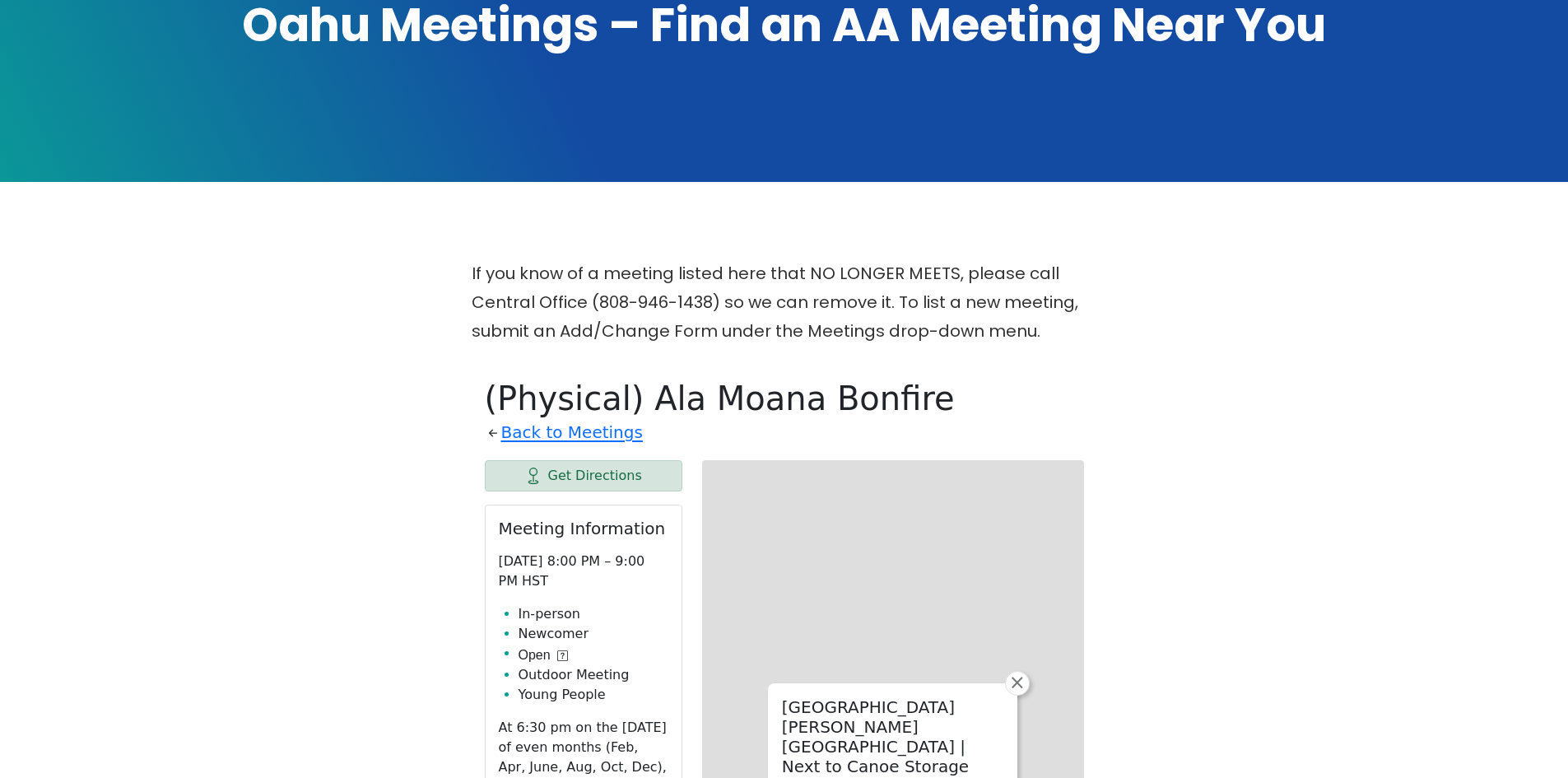
scroll to position [670, 0]
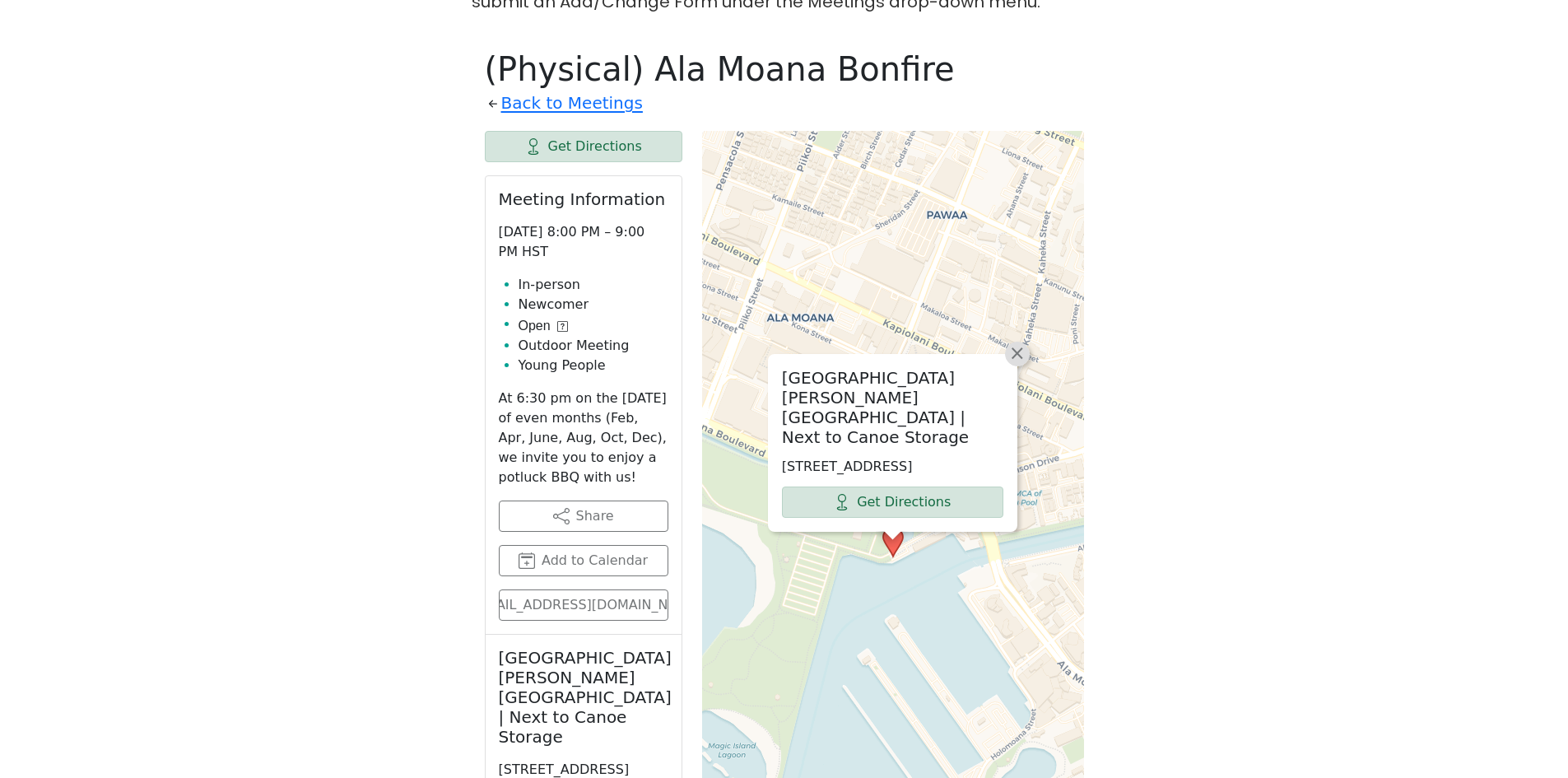
click at [1017, 344] on span "×" at bounding box center [1018, 353] width 17 height 19
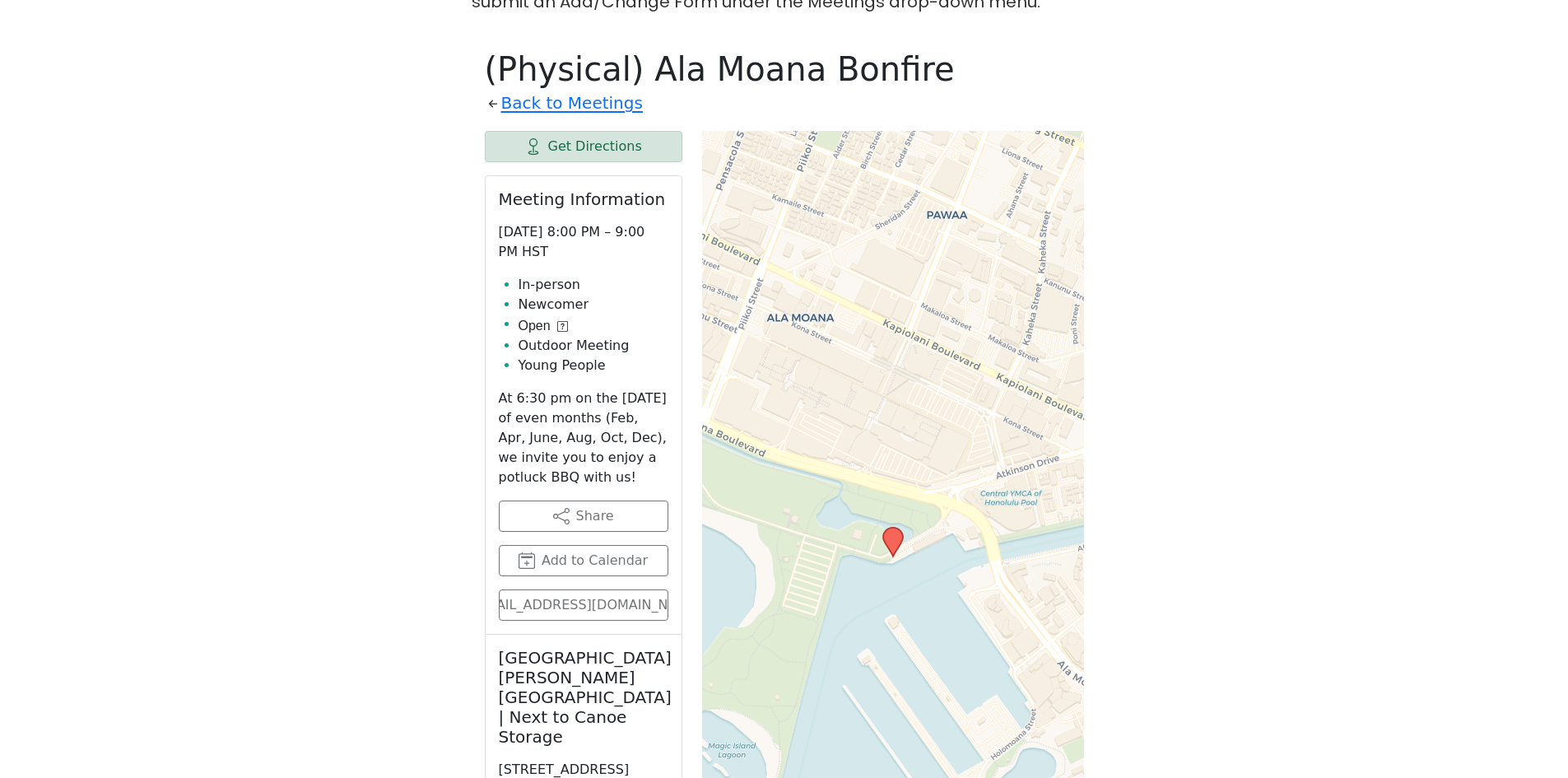
scroll to position [340, 0]
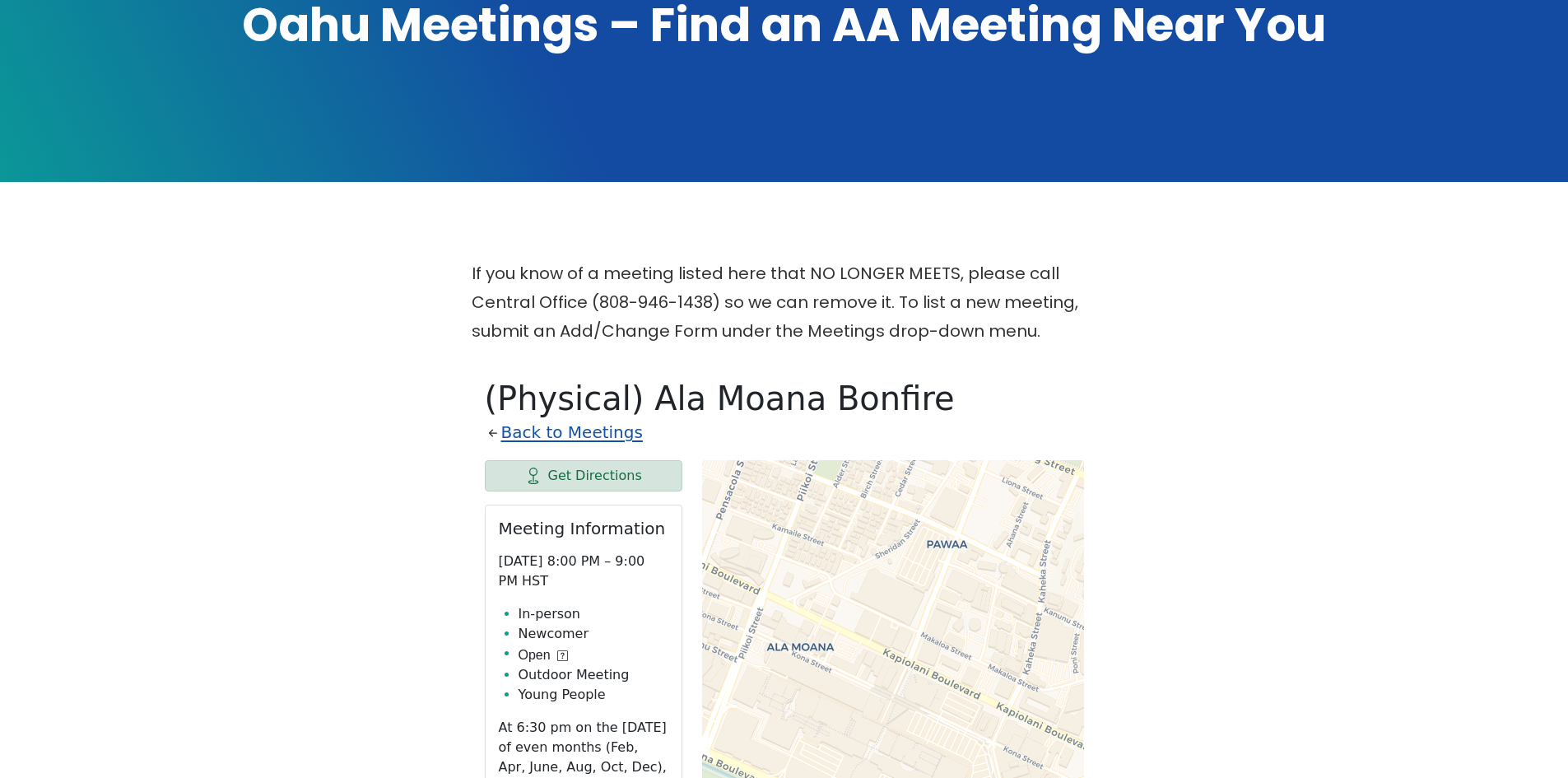
click at [551, 419] on link "Back to Meetings" at bounding box center [571, 433] width 142 height 29
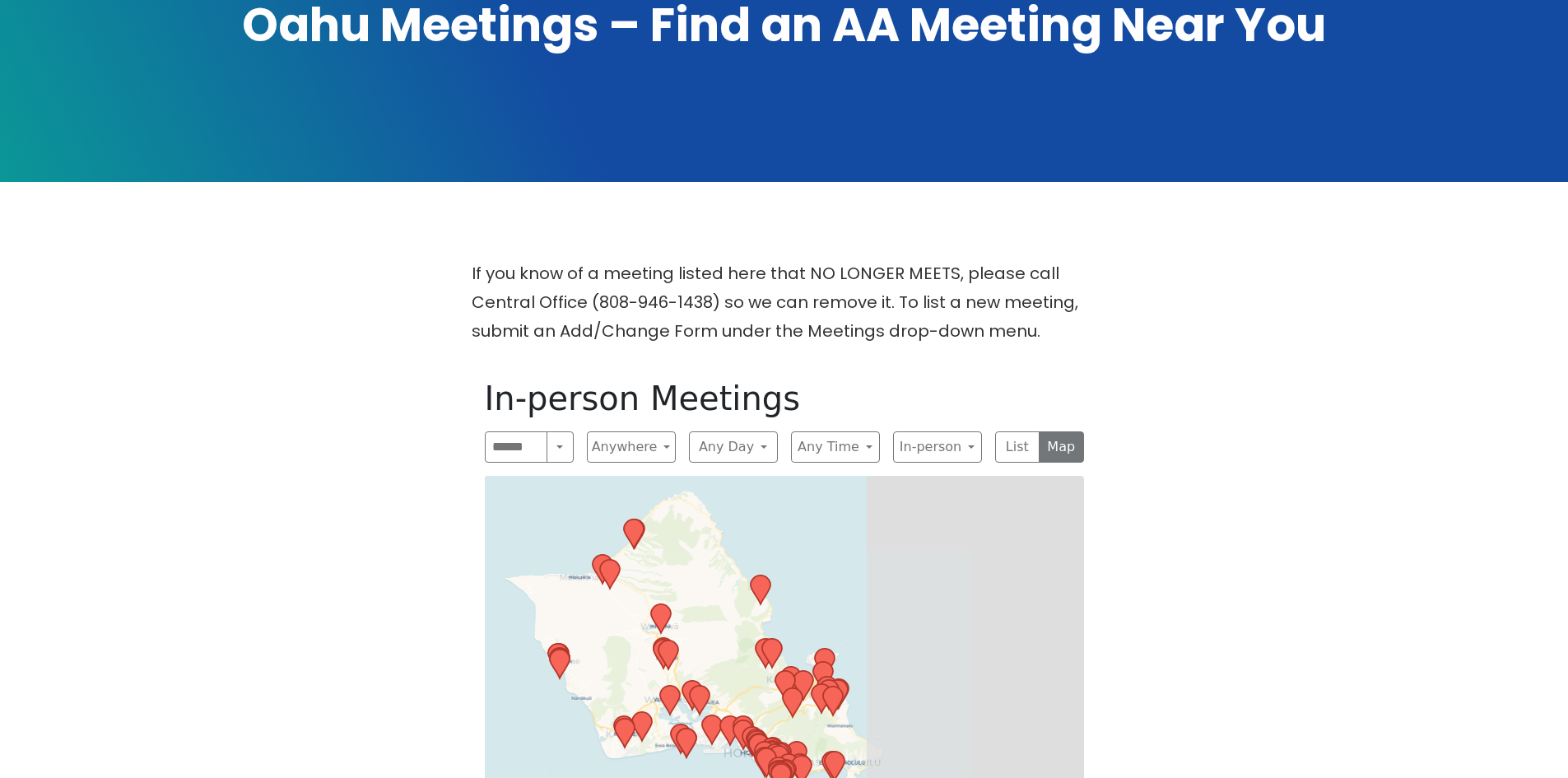
scroll to position [587, 0]
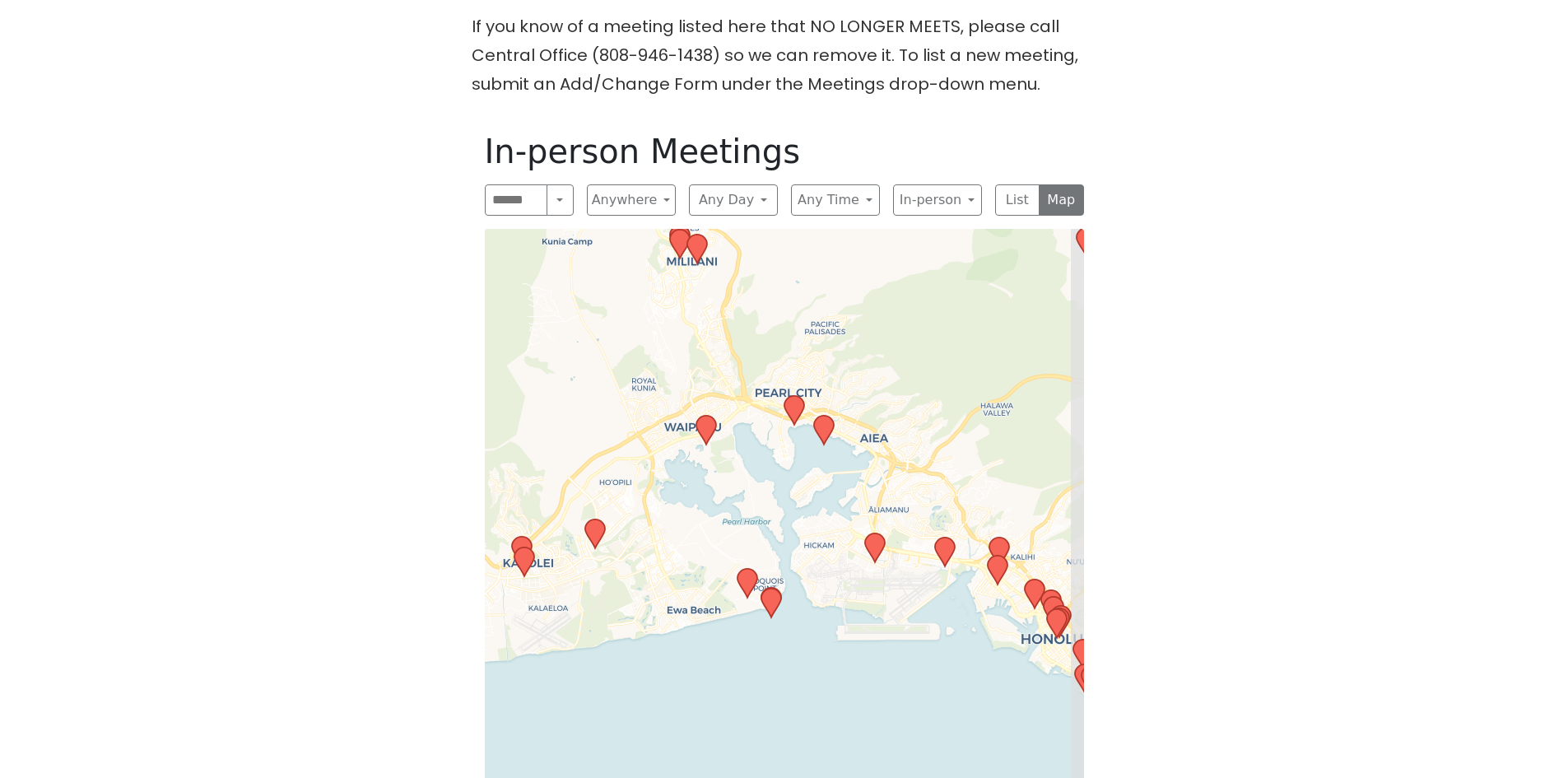
drag, startPoint x: 601, startPoint y: 377, endPoint x: 463, endPoint y: 273, distance: 172.8
click at [464, 275] on div "If you know of a meeting listed here that NO LONGER MEETS, please call Central …" at bounding box center [784, 464] width 1411 height 904
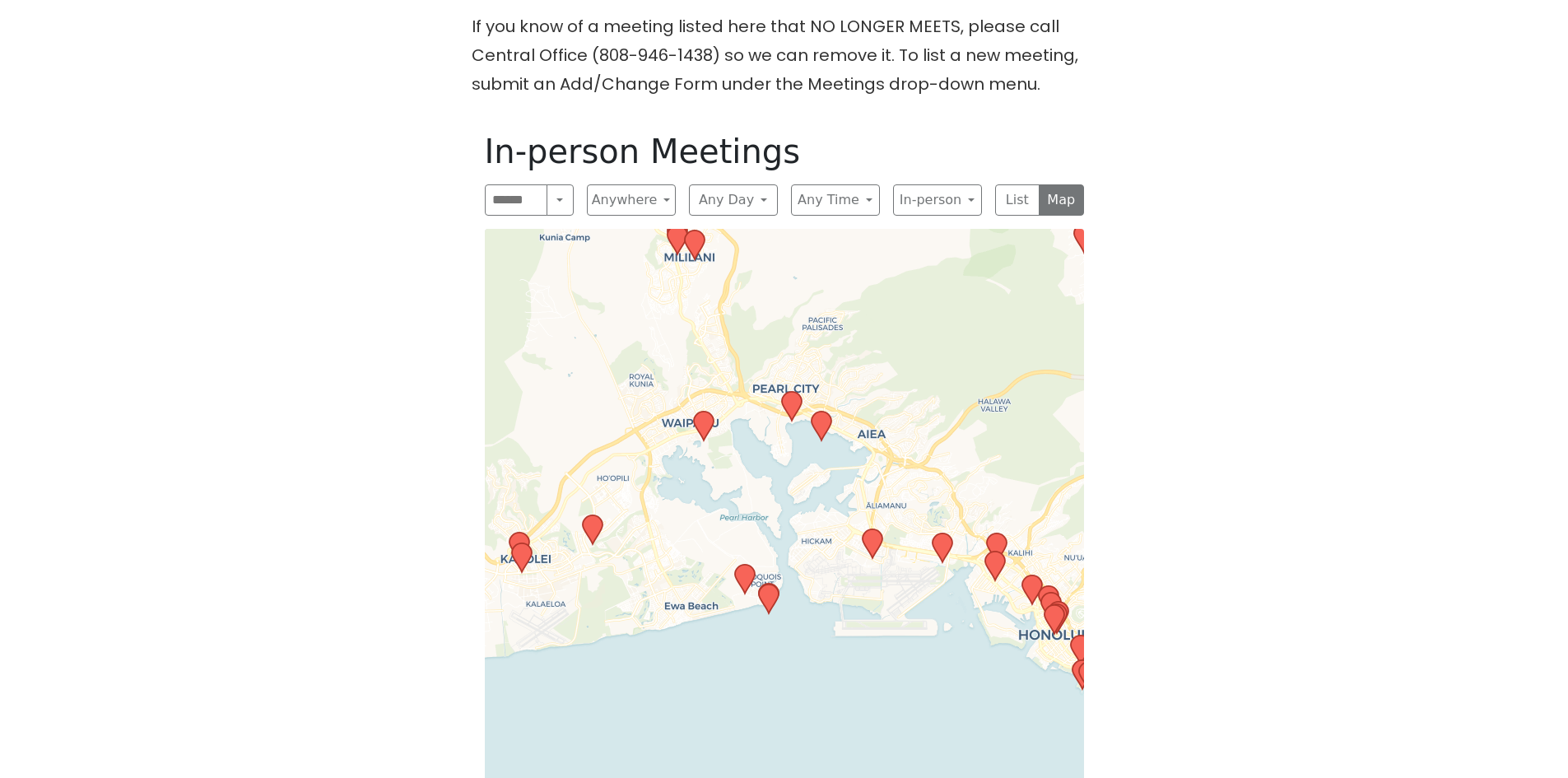
scroll to position [670, 0]
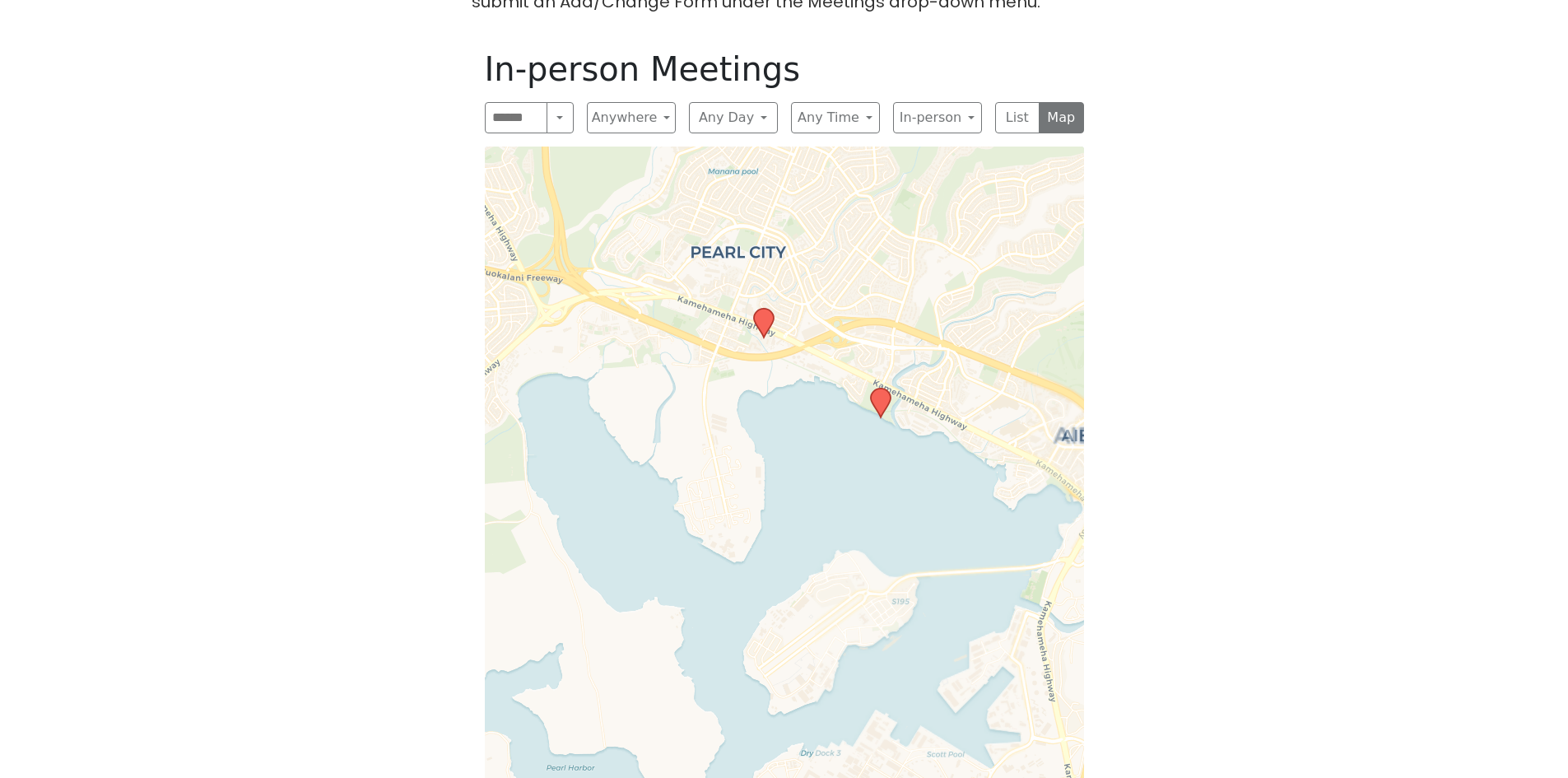
click at [759, 308] on icon at bounding box center [762, 322] width 19 height 29
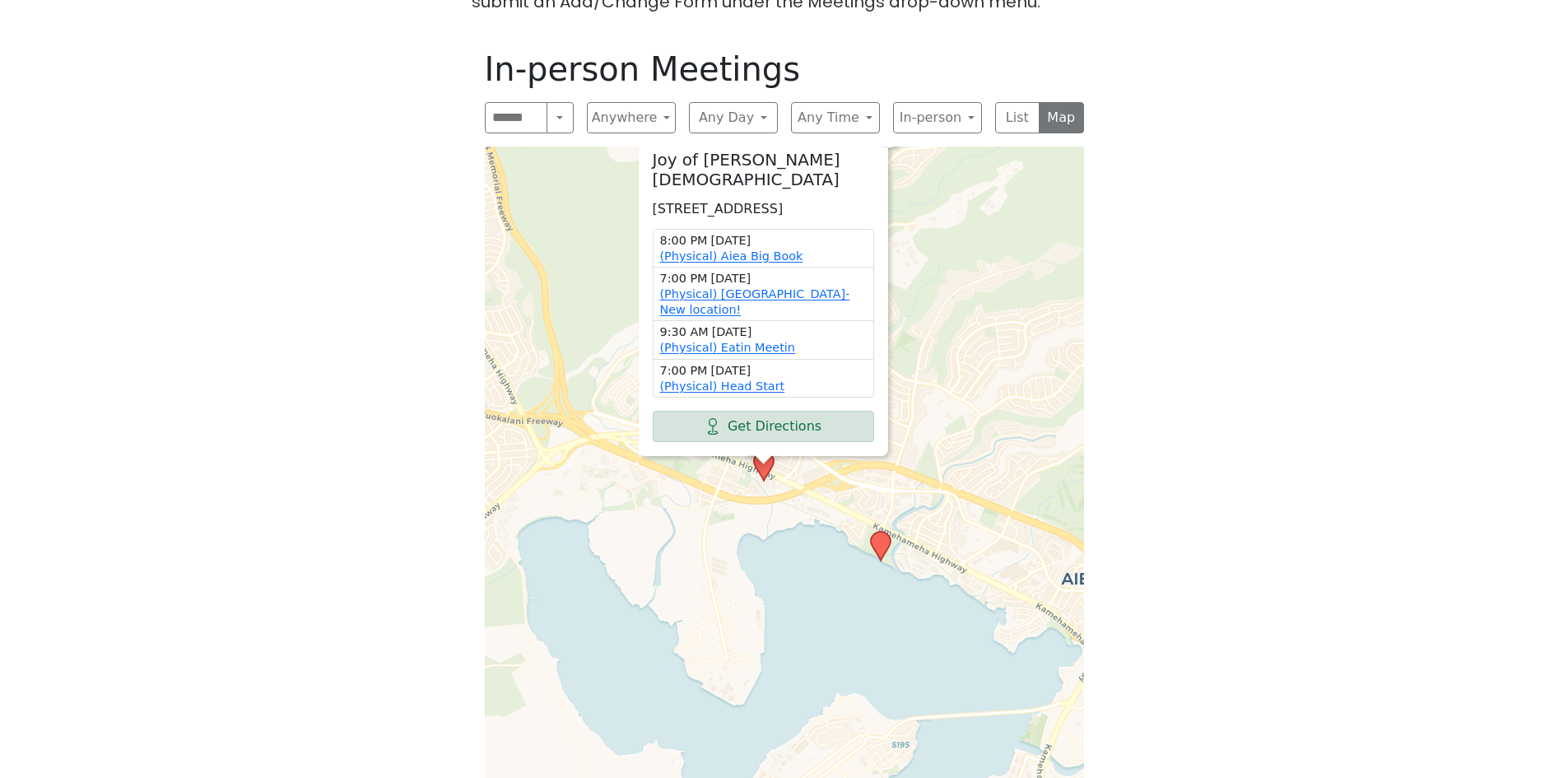
click at [886, 532] on icon at bounding box center [879, 546] width 19 height 29
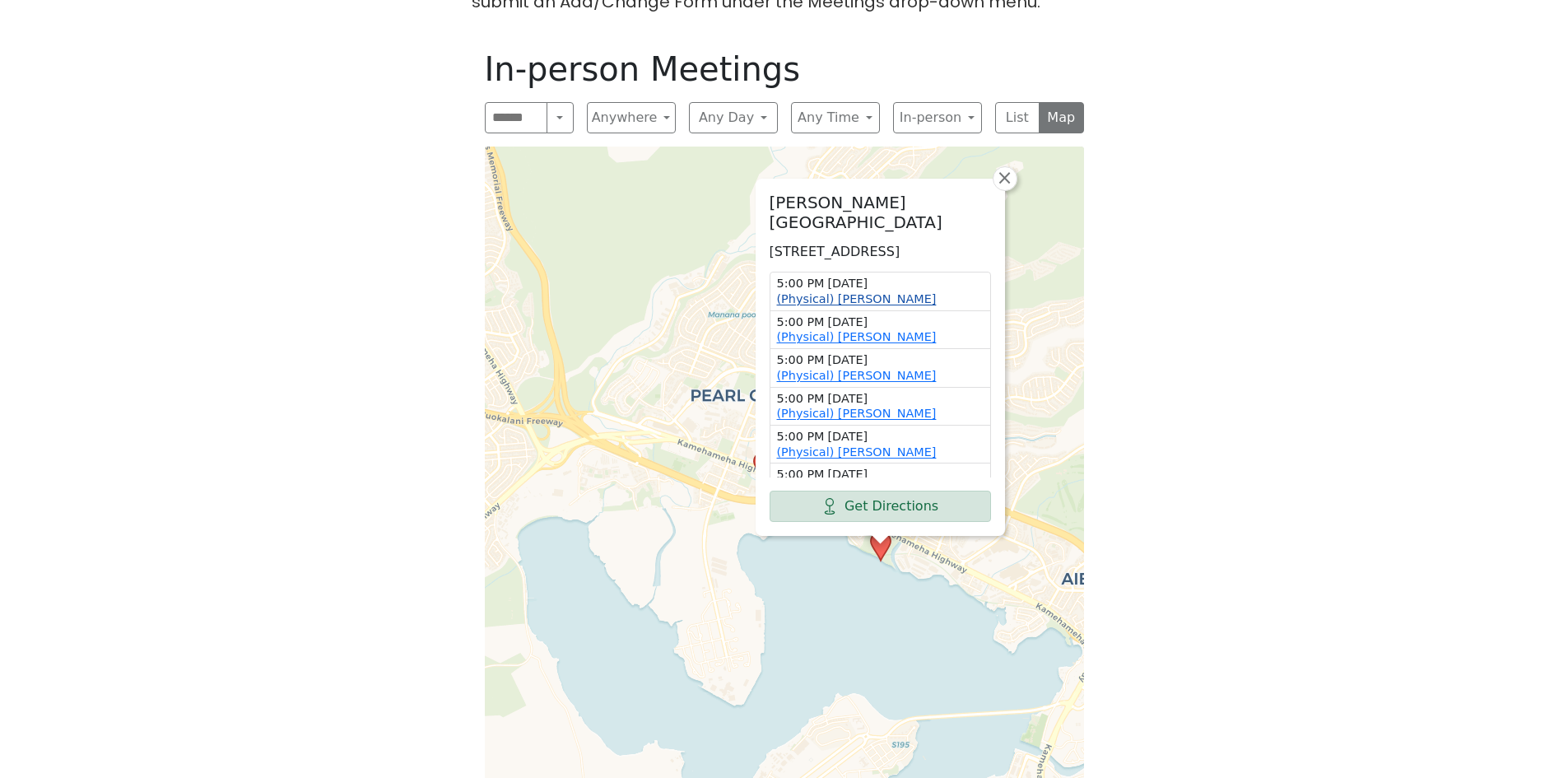
click at [870, 293] on link "(Physical) [PERSON_NAME]" at bounding box center [857, 299] width 159 height 13
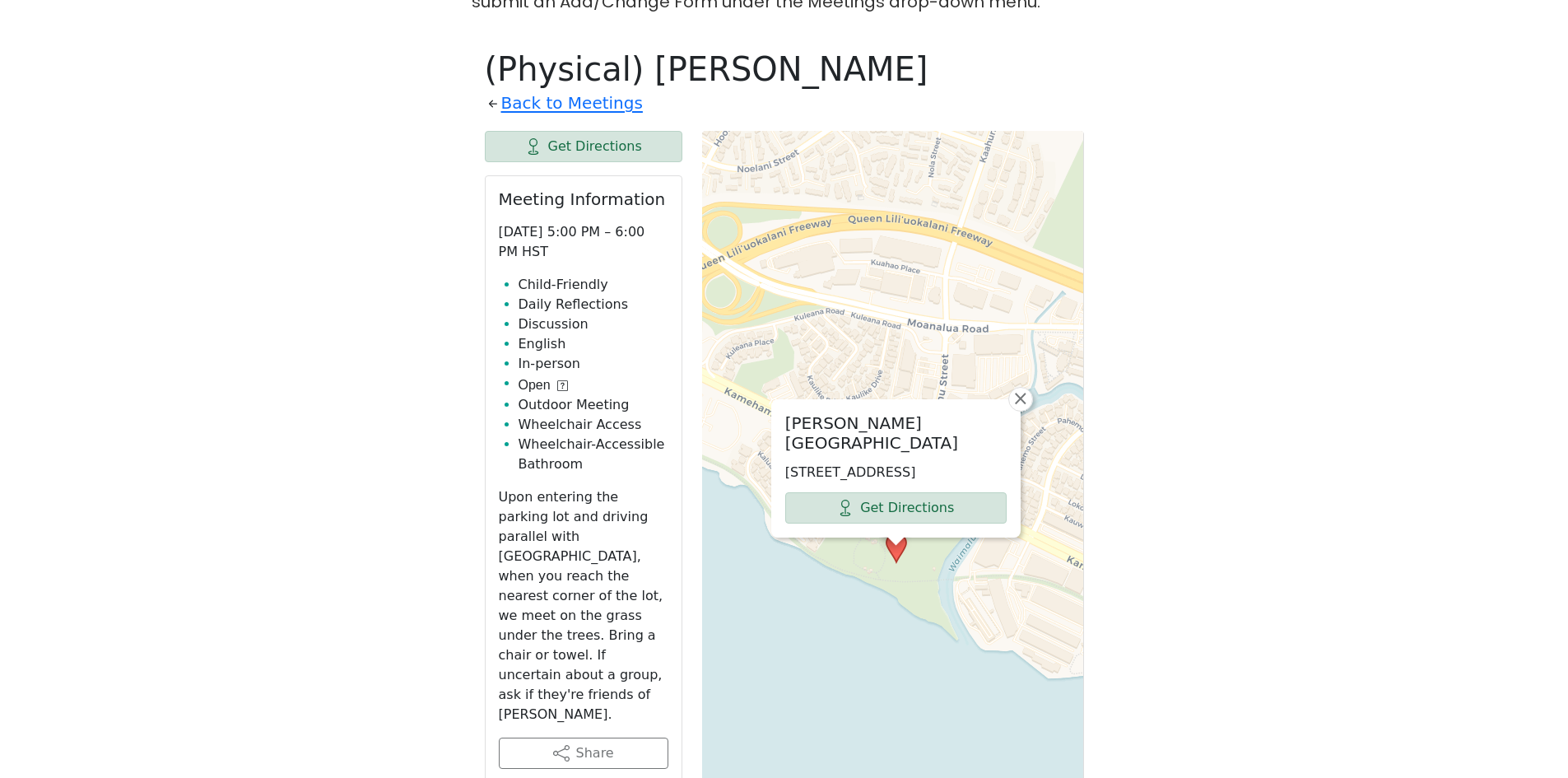
drag, startPoint x: 870, startPoint y: 264, endPoint x: 758, endPoint y: 620, distance: 373.2
click at [758, 620] on div "[PERSON_NAME][GEOGRAPHIC_DATA] [STREET_ADDRESS] Get Directions × Leaflet | © Op…" at bounding box center [893, 542] width 382 height 823
click at [1014, 389] on link "×" at bounding box center [1022, 401] width 25 height 25
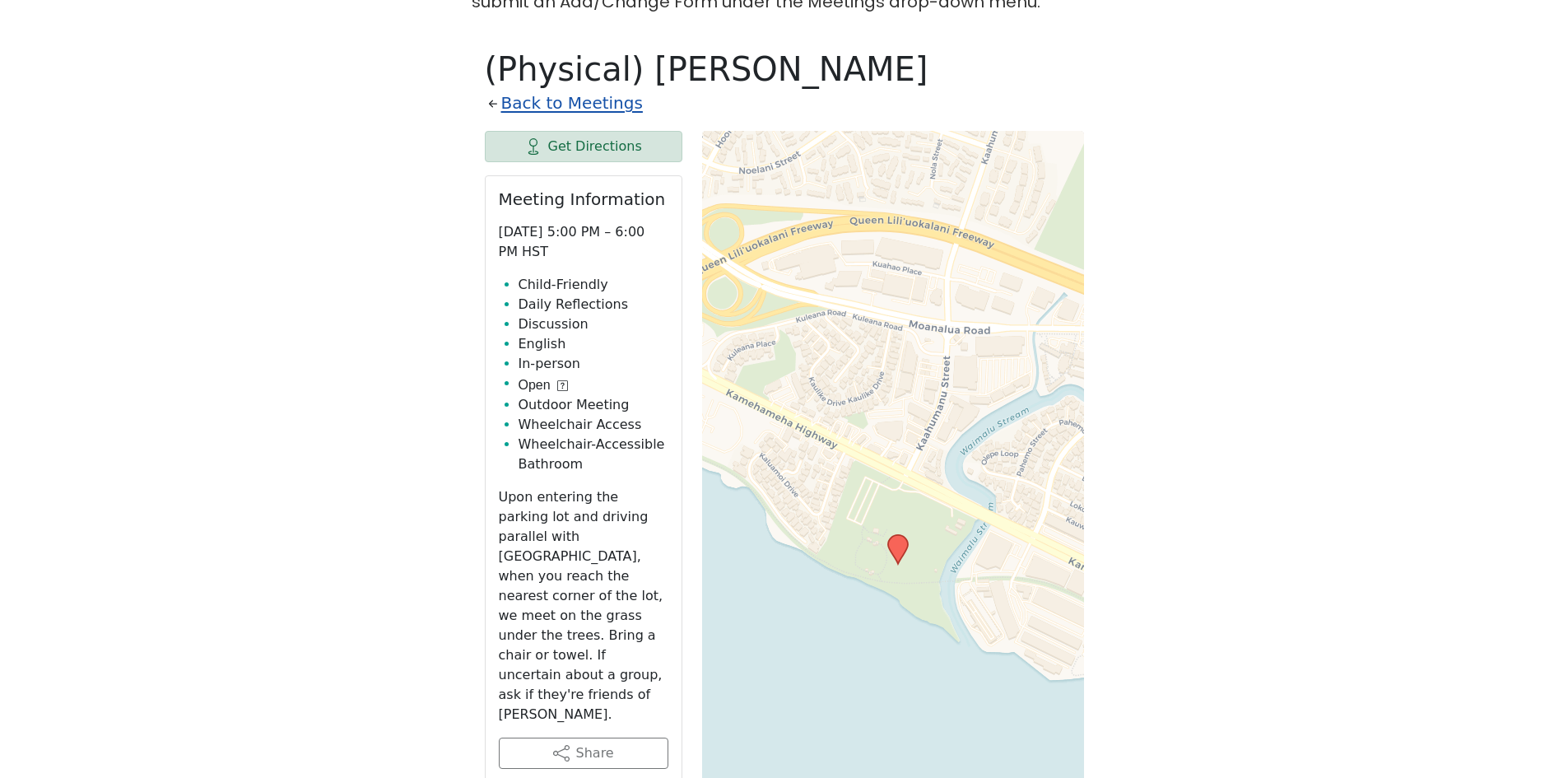
click at [574, 89] on link "Back to Meetings" at bounding box center [571, 103] width 142 height 29
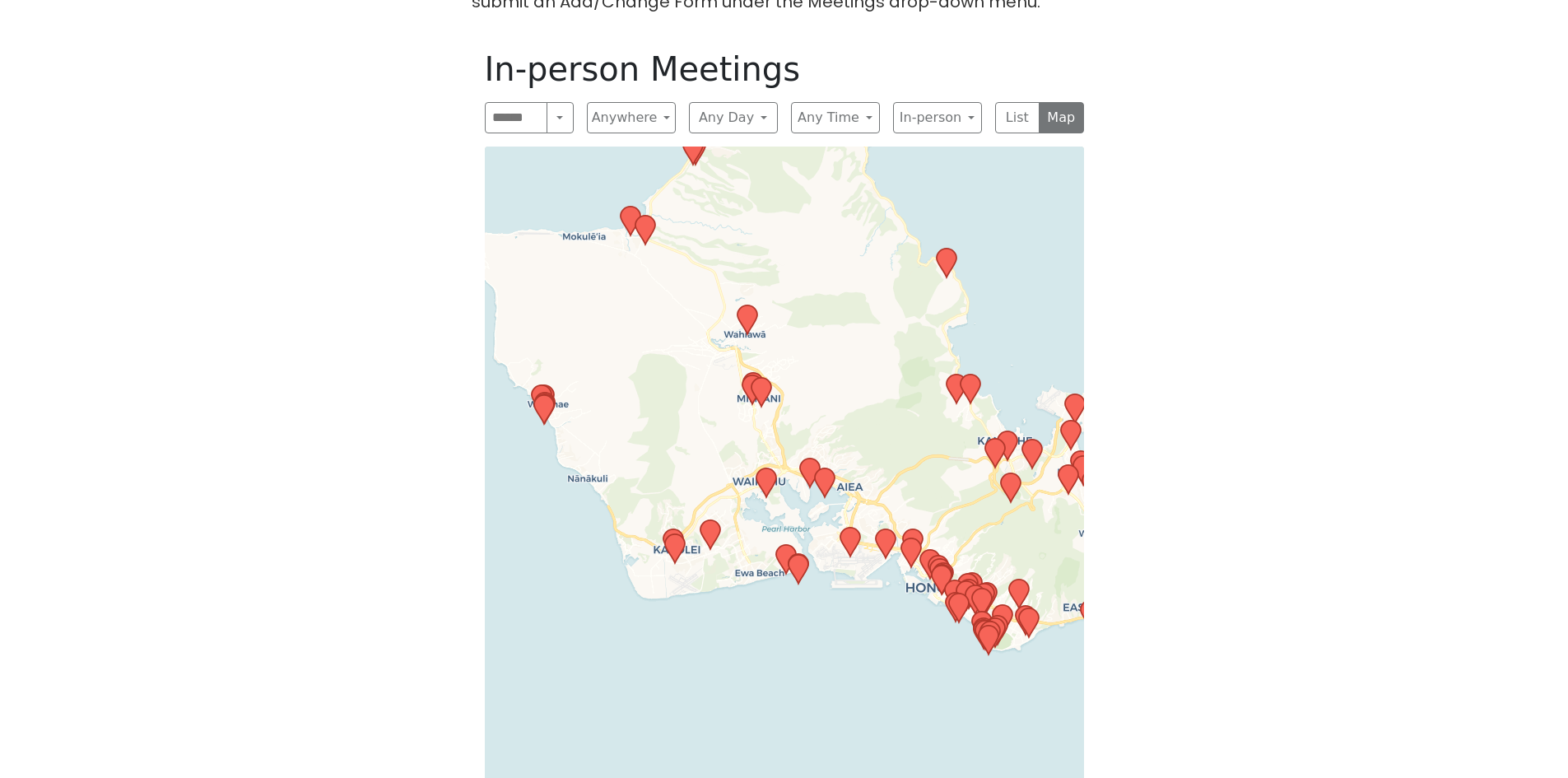
drag, startPoint x: 824, startPoint y: 507, endPoint x: 861, endPoint y: 429, distance: 86.3
click at [861, 429] on div "Leaflet | © OpenStreetMap contributors © CARTO" at bounding box center [784, 473] width 599 height 655
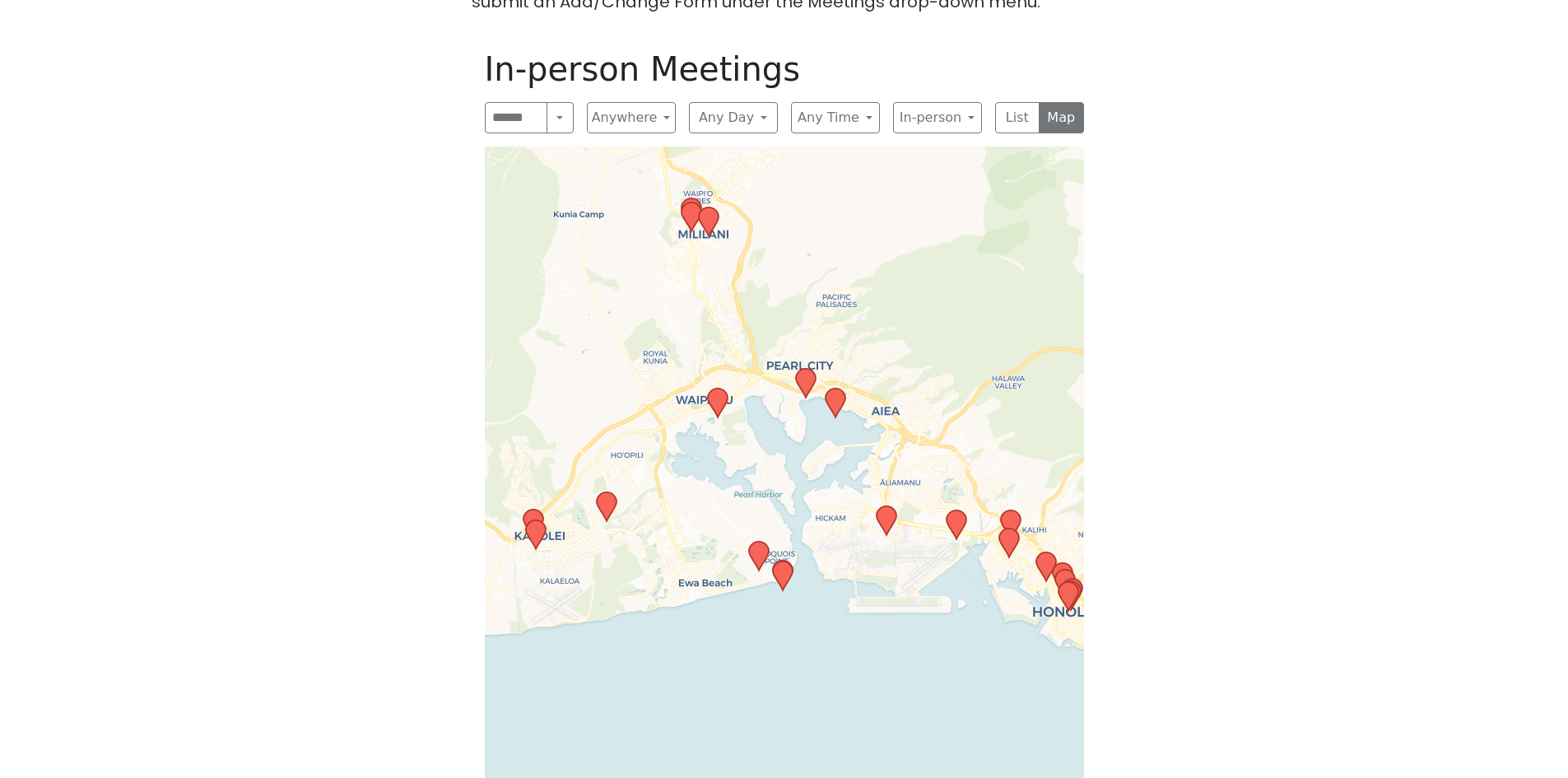
click at [716, 389] on icon at bounding box center [716, 403] width 19 height 29
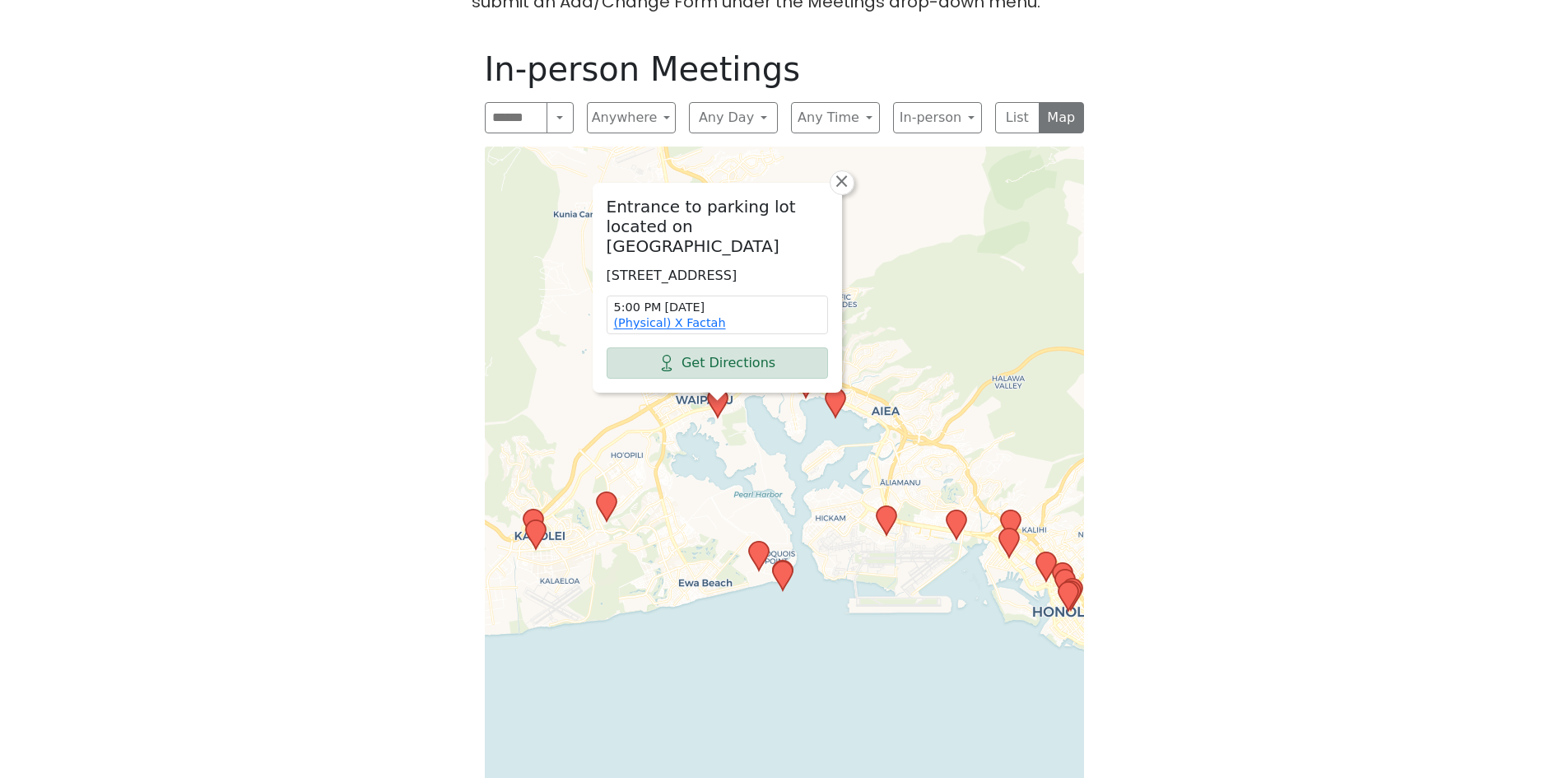
click at [786, 561] on icon at bounding box center [782, 575] width 19 height 29
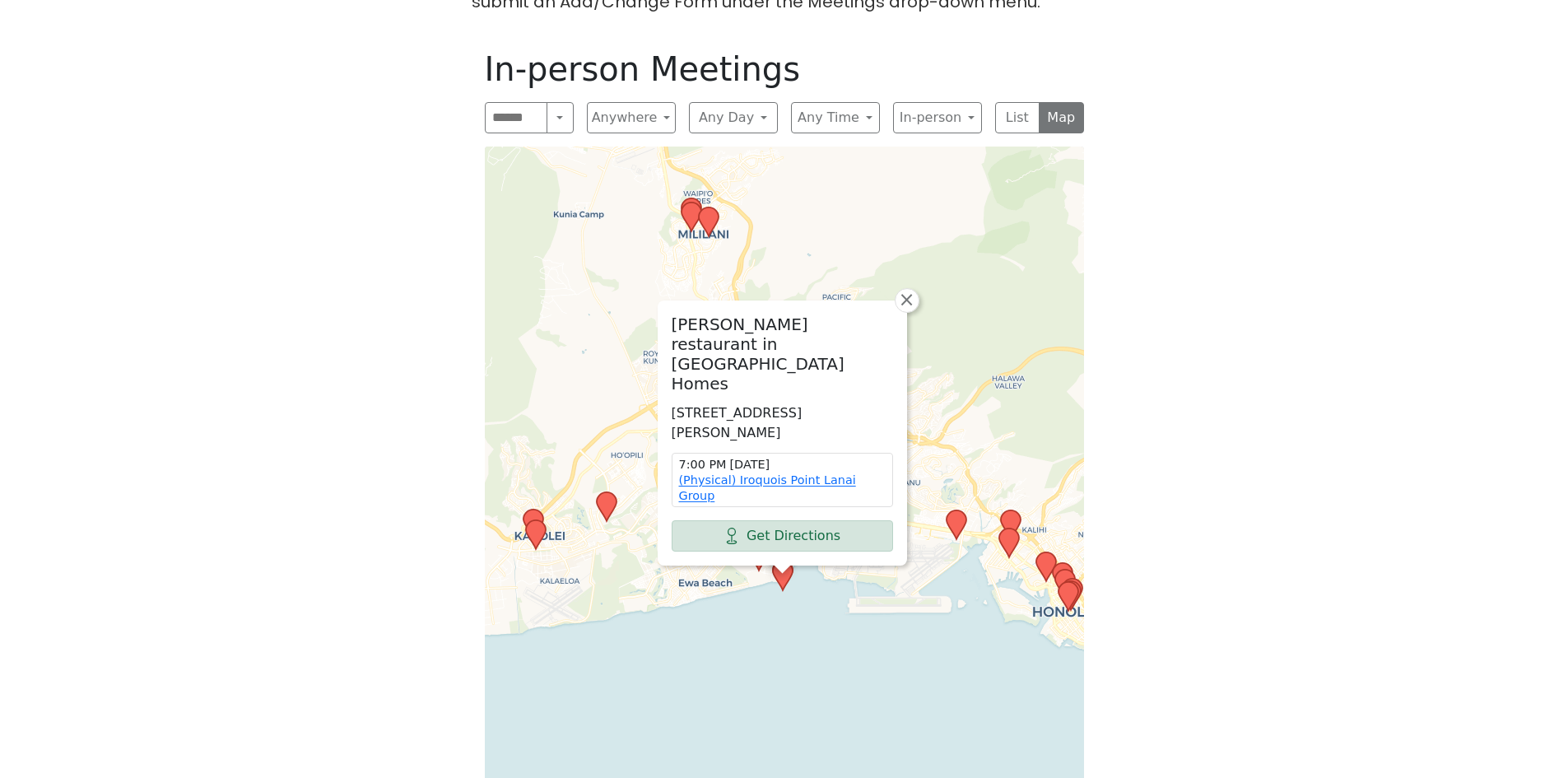
click at [596, 534] on div "[PERSON_NAME] restaurant in [GEOGRAPHIC_DATA] Homes [STREET_ADDRESS] 7:00 PM [D…" at bounding box center [784, 473] width 599 height 655
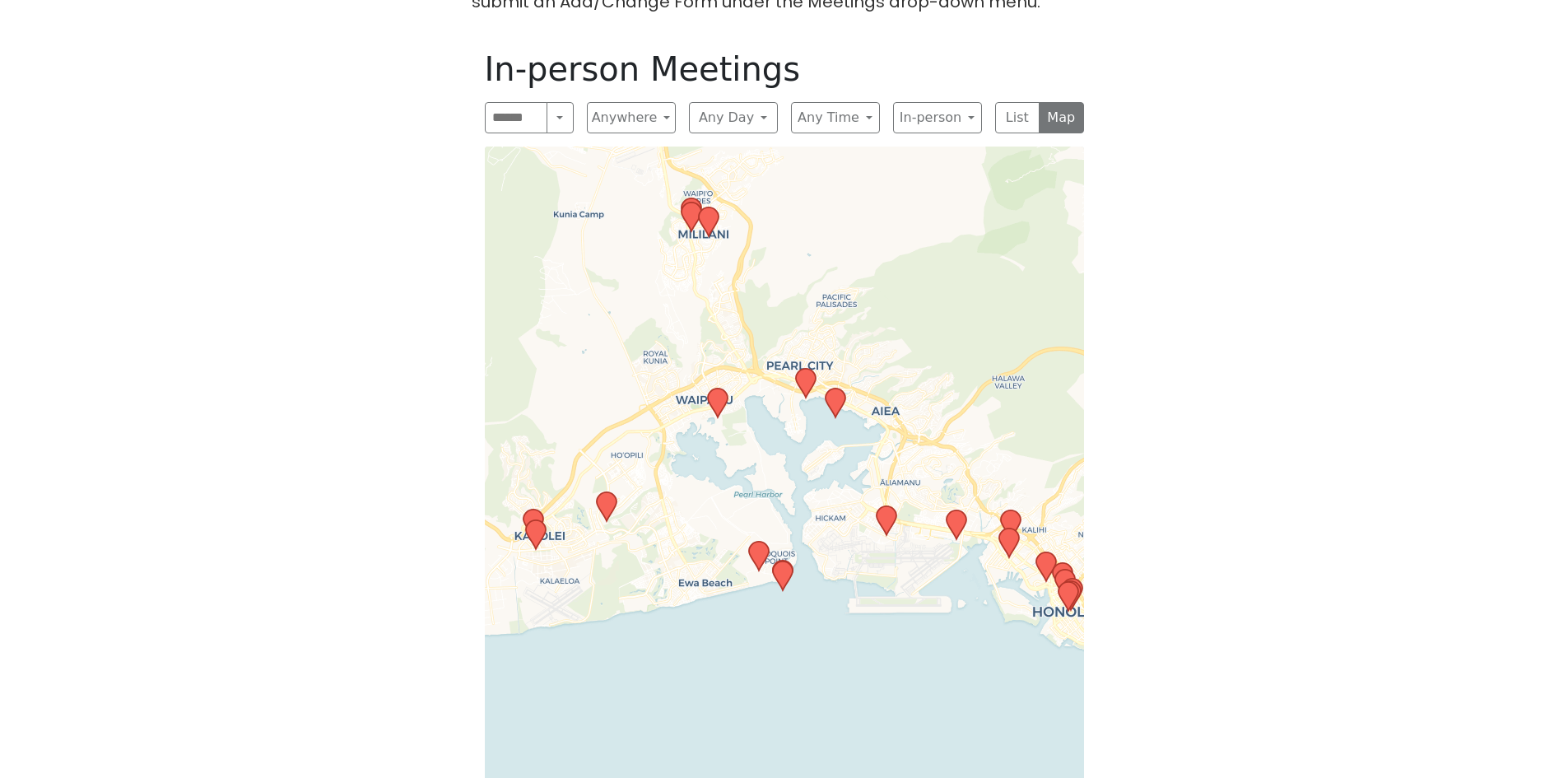
click at [756, 542] on icon at bounding box center [758, 556] width 19 height 29
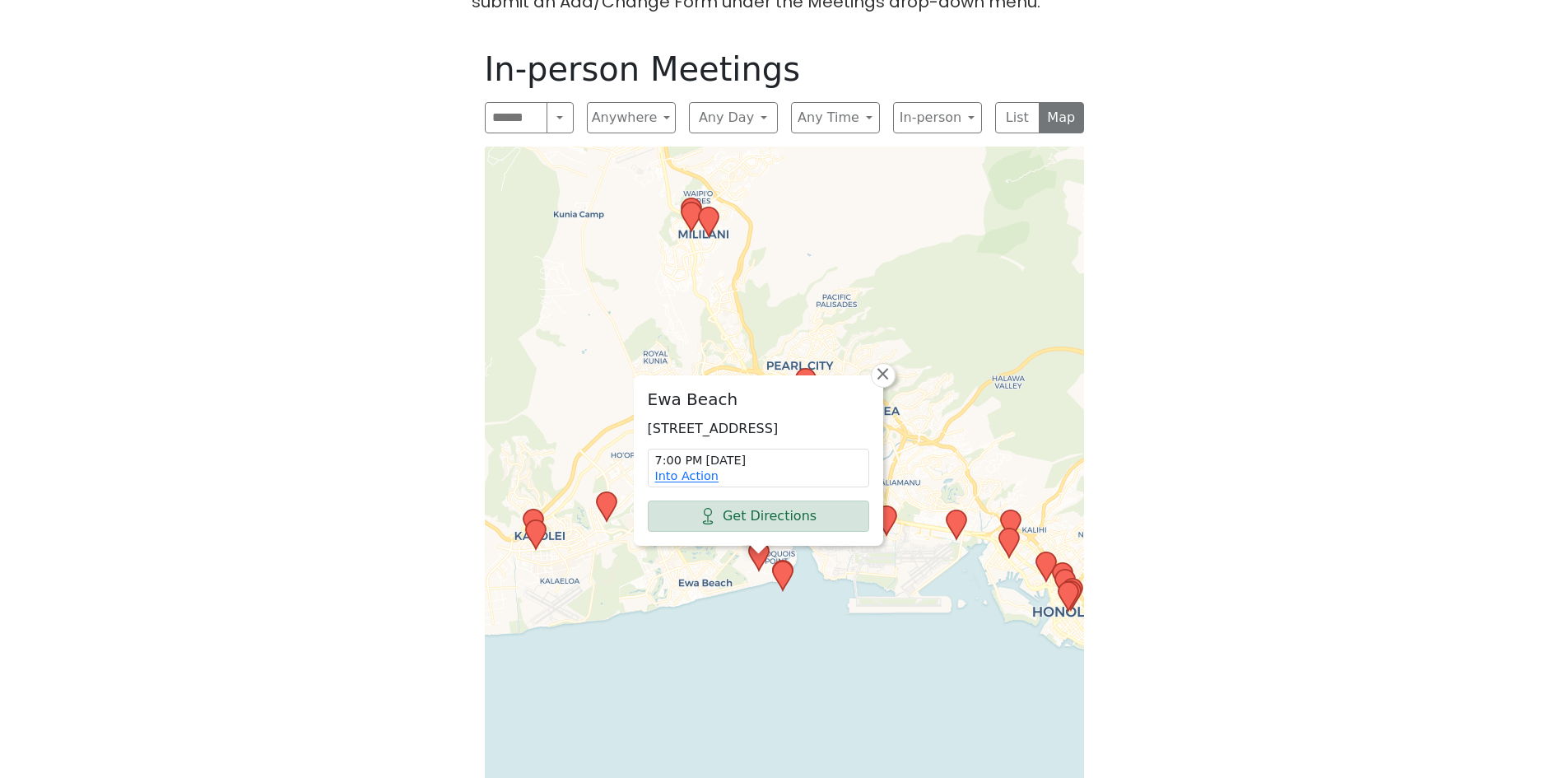
click at [1189, 157] on div "If you know of a meeting listed here that NO LONGER MEETS, please call Central …" at bounding box center [784, 382] width 1411 height 904
click at [883, 364] on span "×" at bounding box center [883, 373] width 17 height 19
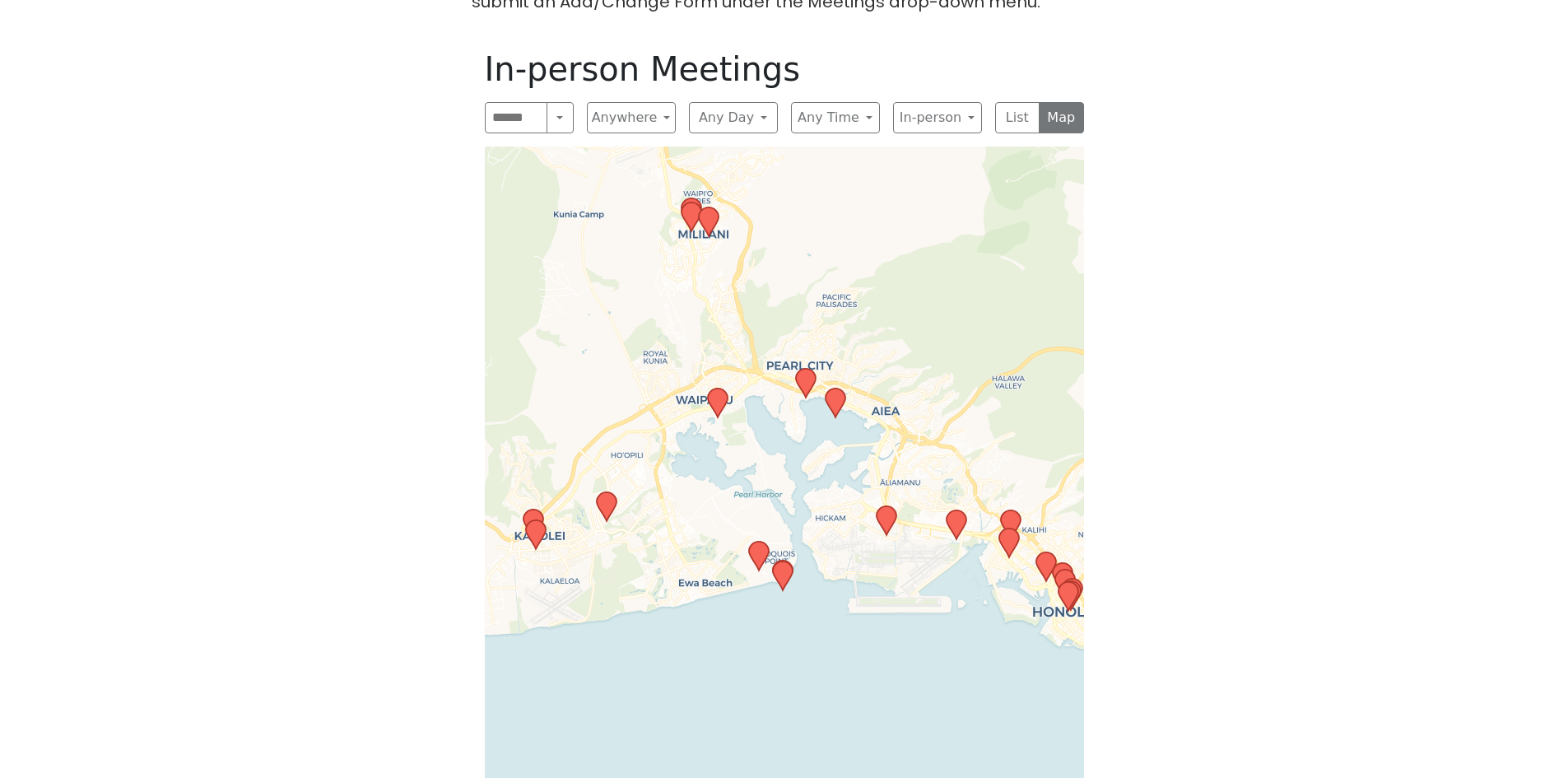
click at [534, 521] on icon at bounding box center [534, 534] width 19 height 29
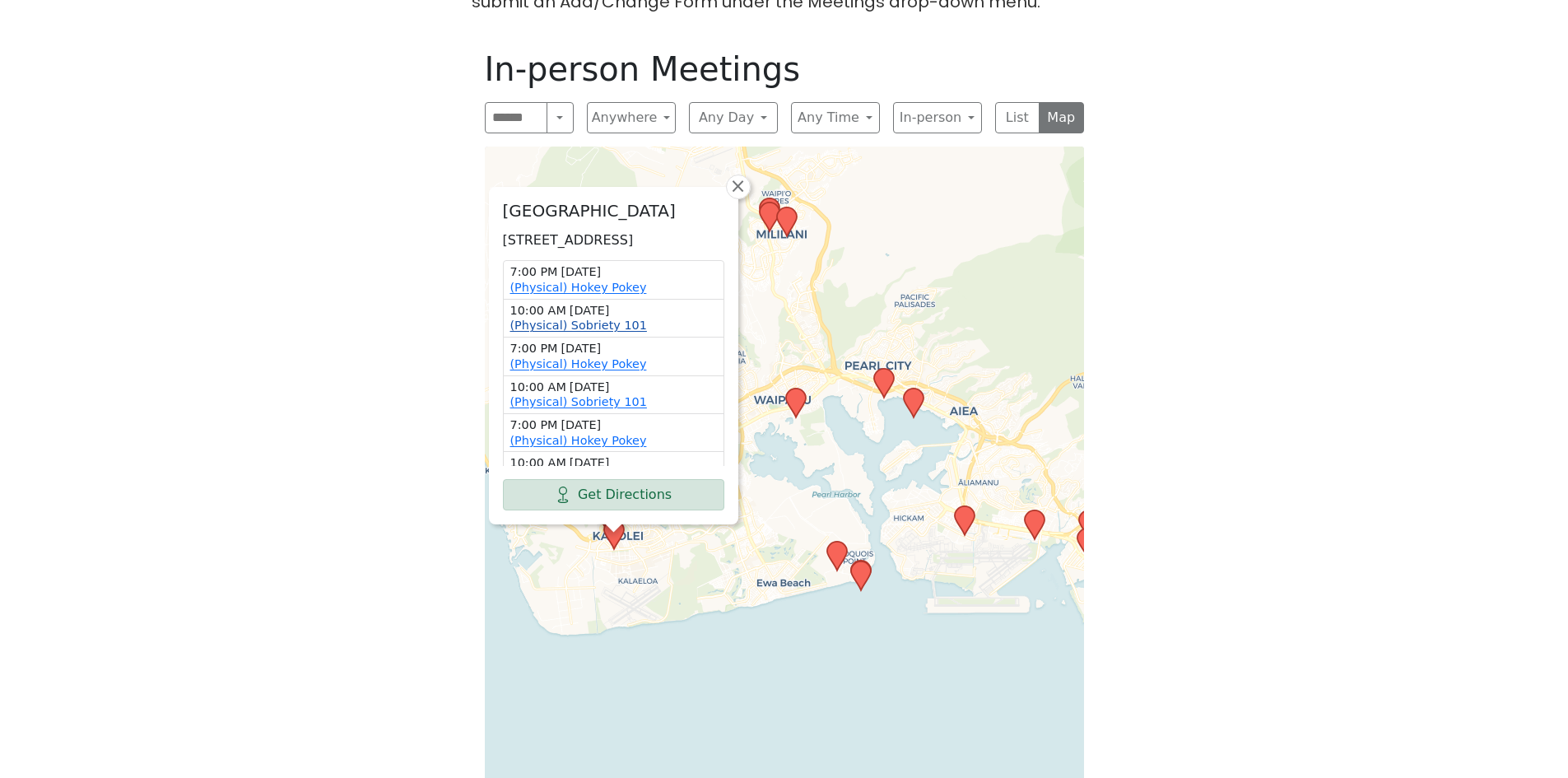
click at [572, 319] on link "(Physical) Sobriety 101" at bounding box center [579, 325] width 137 height 13
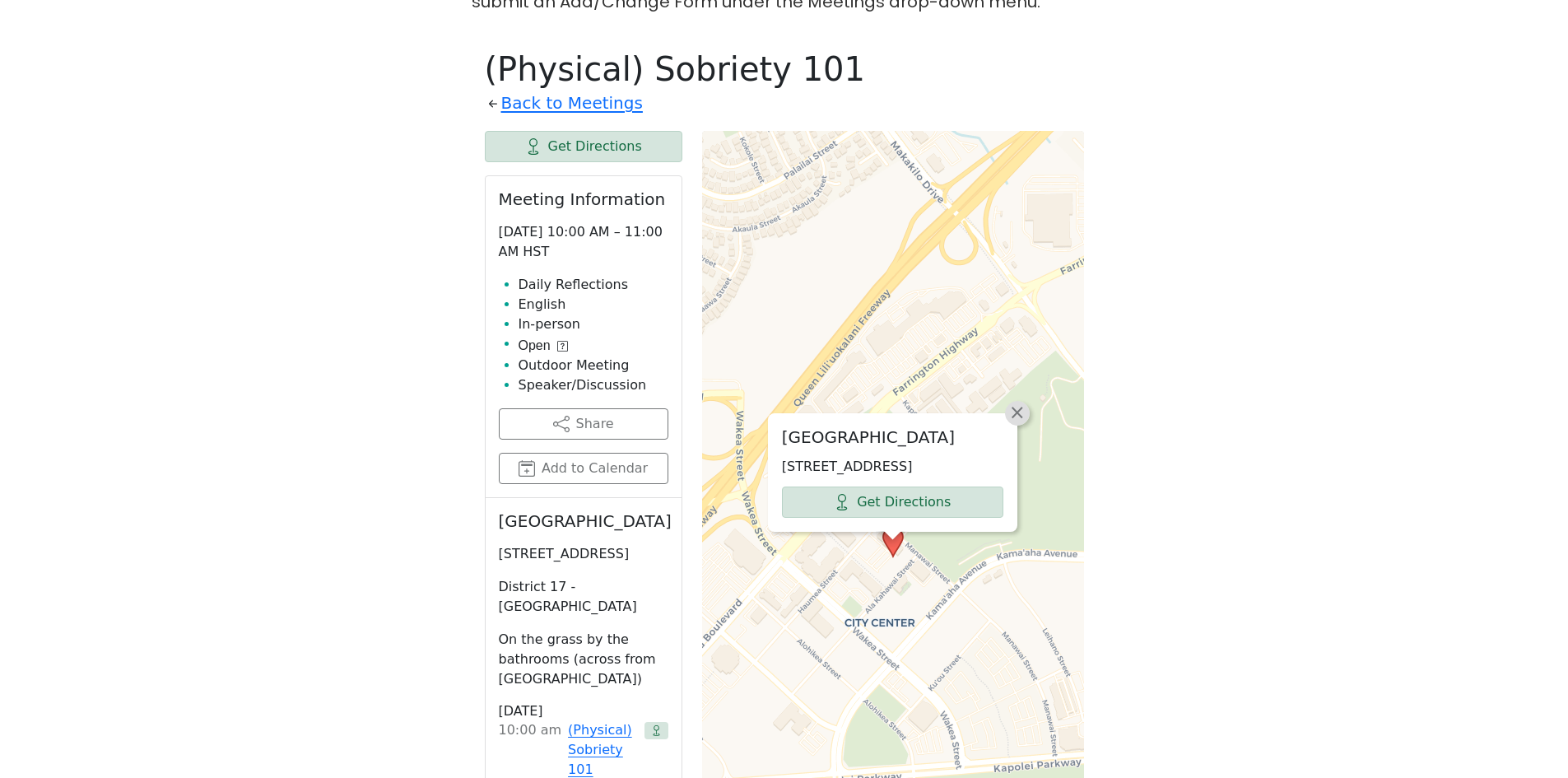
click at [1016, 403] on span "×" at bounding box center [1018, 412] width 17 height 19
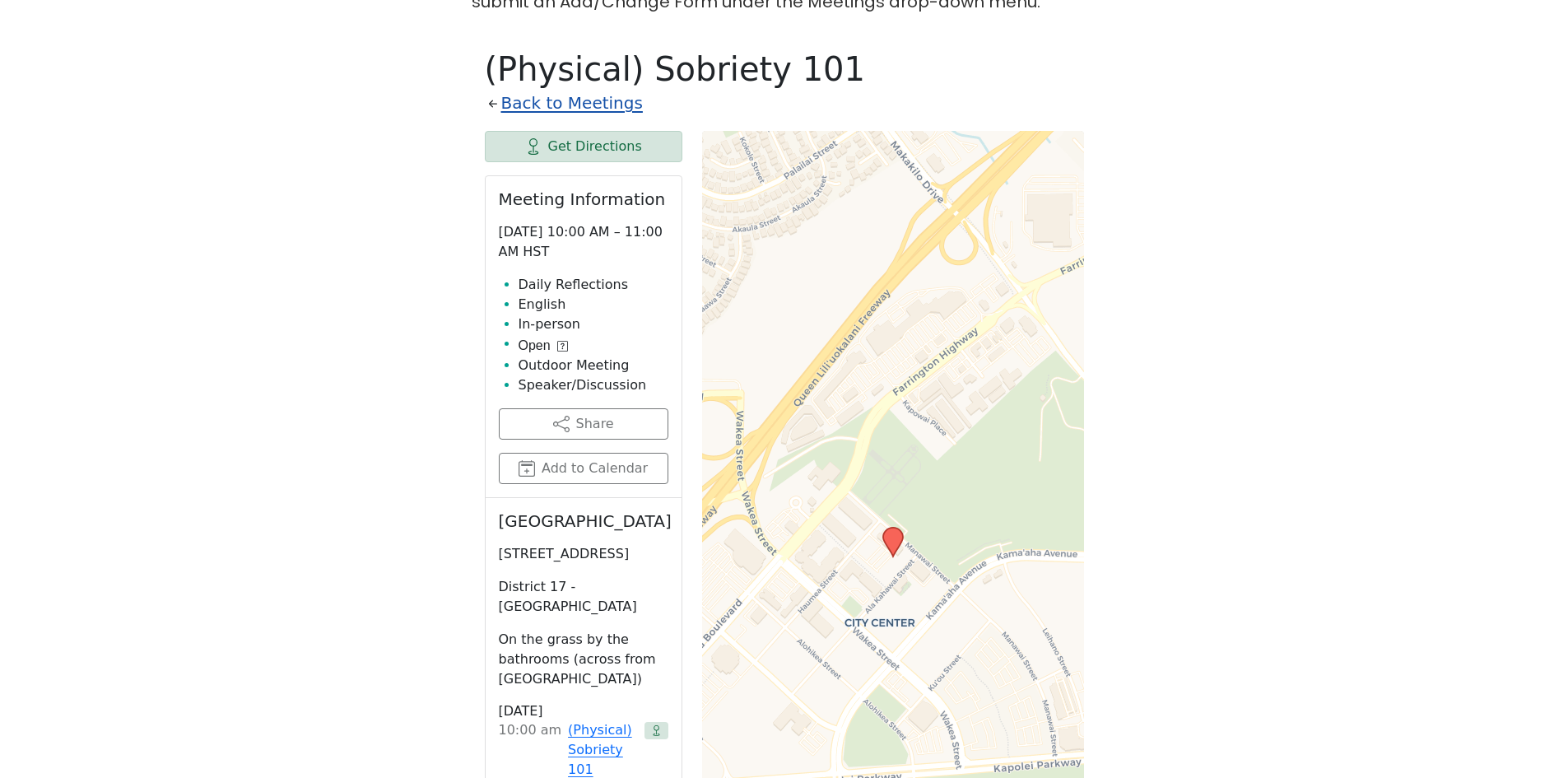
click at [558, 89] on link "Back to Meetings" at bounding box center [571, 103] width 142 height 29
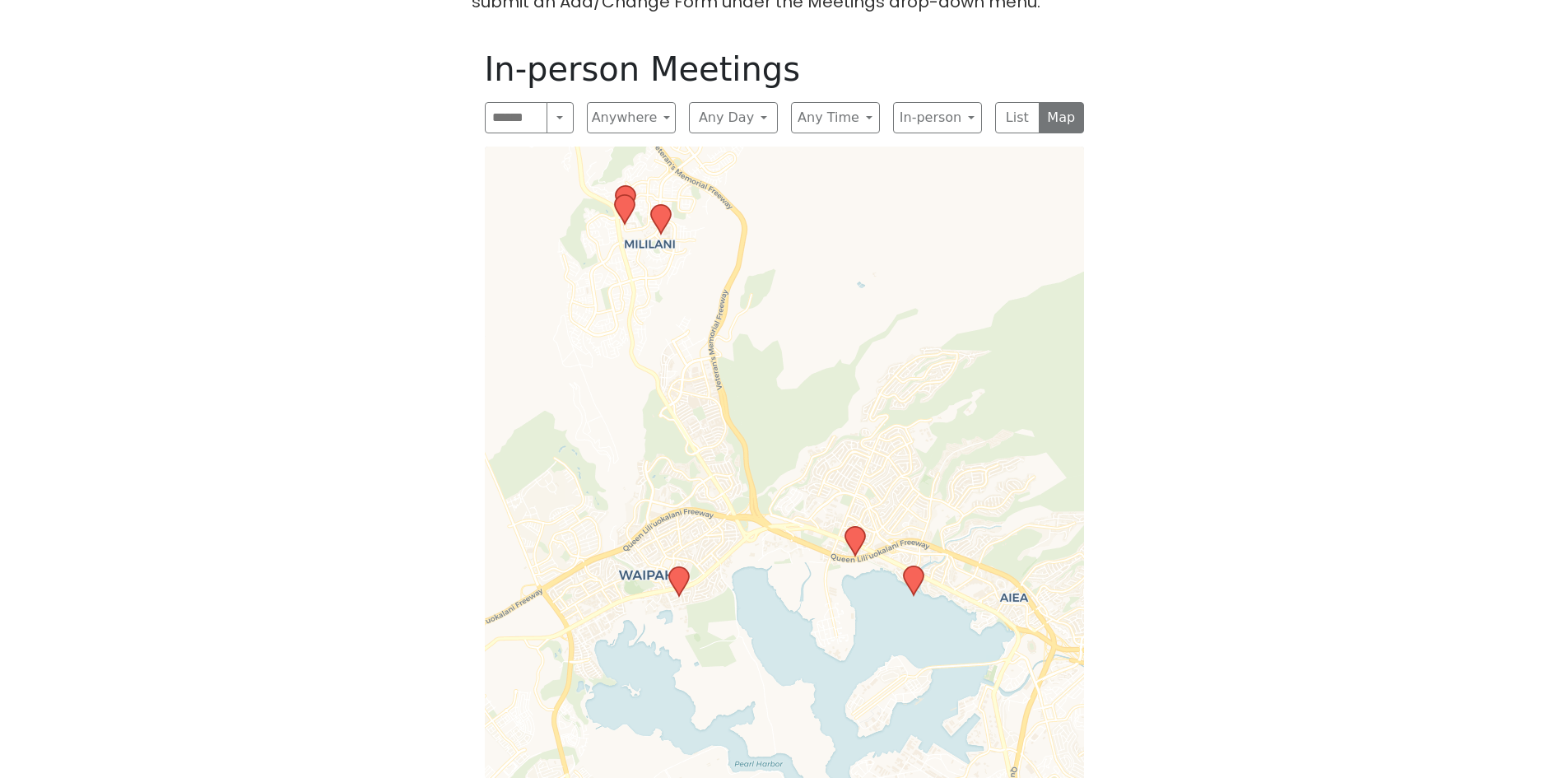
click at [859, 527] on icon at bounding box center [854, 541] width 19 height 29
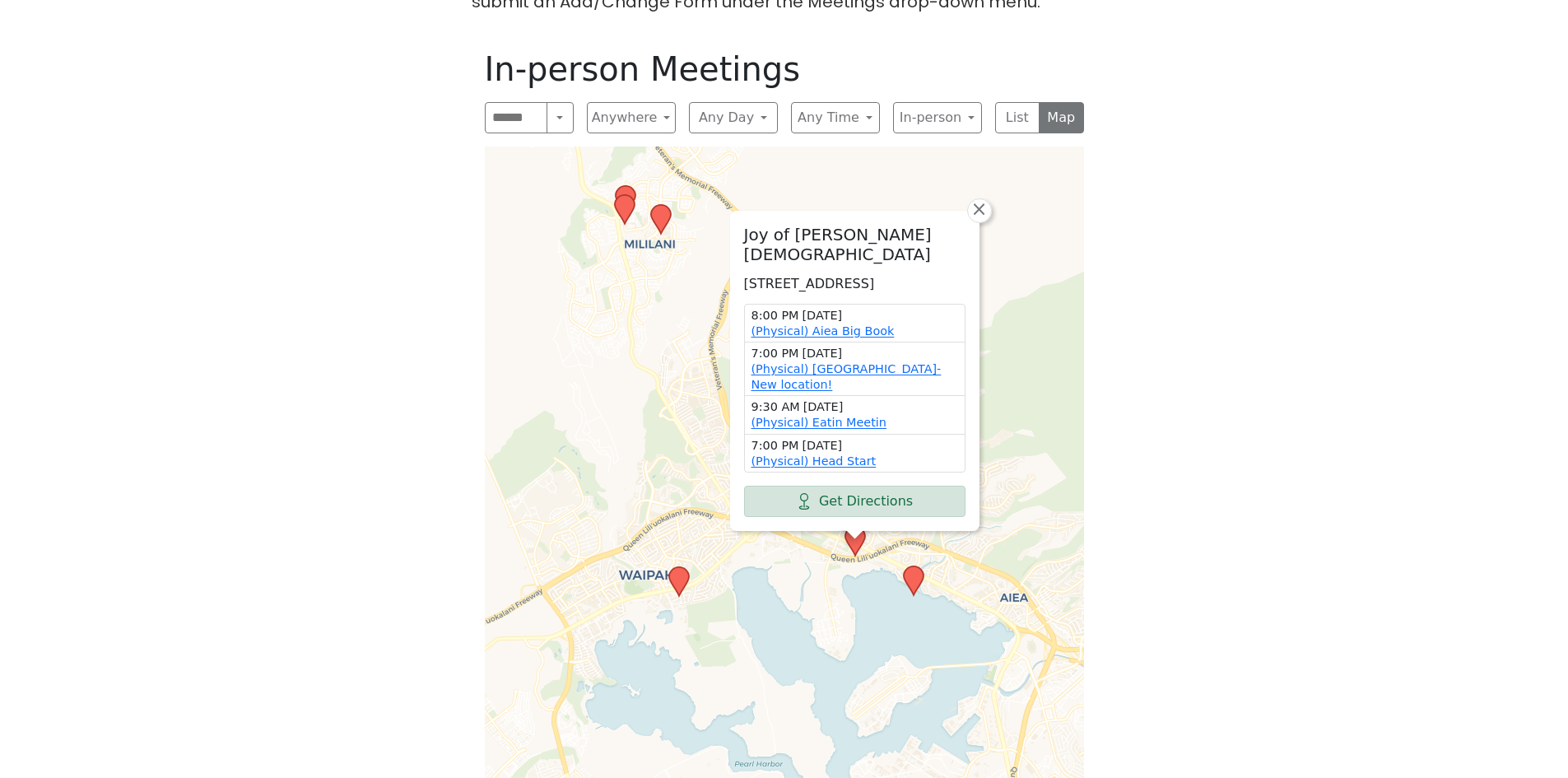
click at [679, 567] on icon at bounding box center [678, 581] width 19 height 29
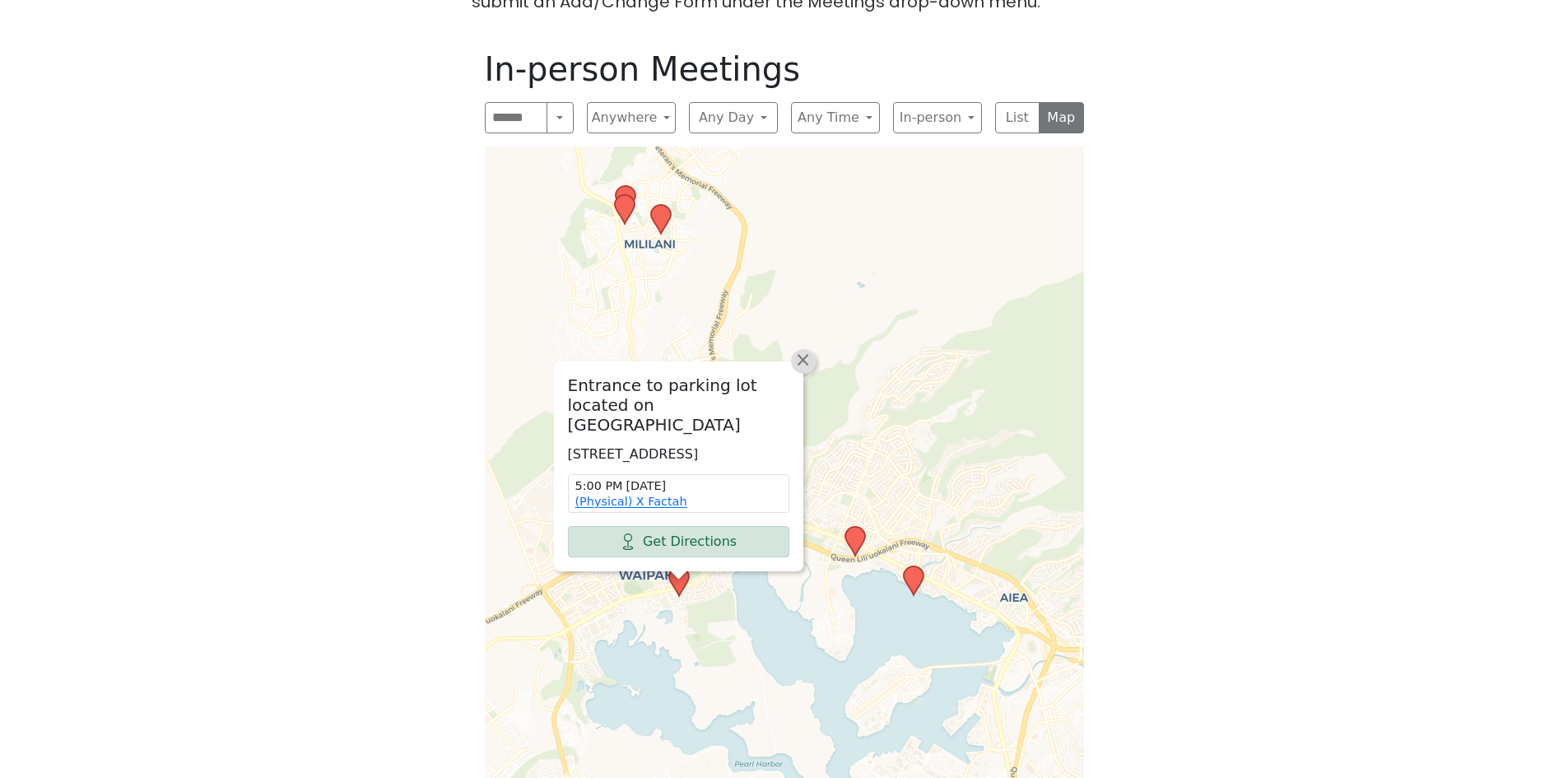
click at [812, 349] on link "×" at bounding box center [803, 361] width 25 height 25
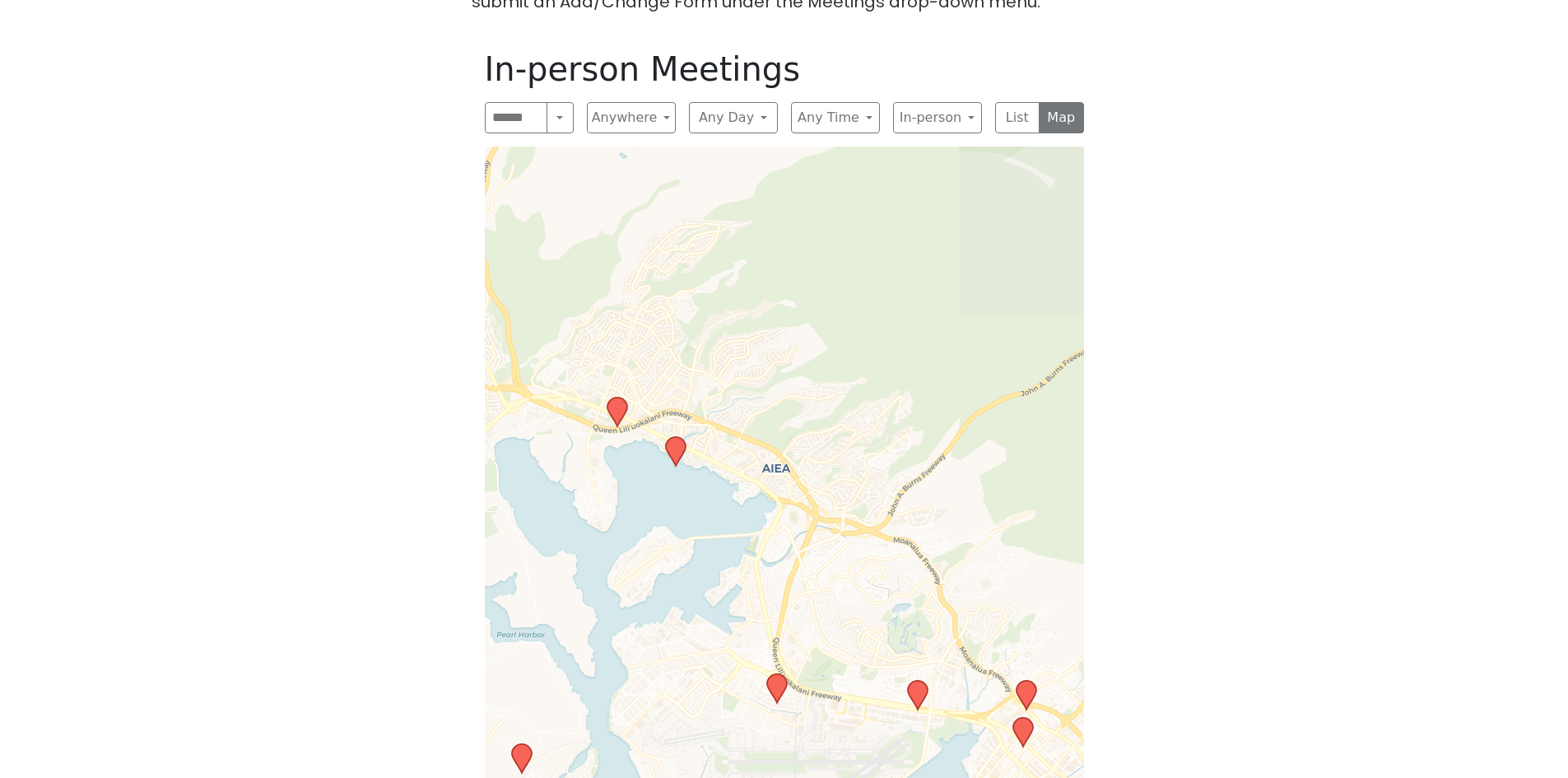
drag, startPoint x: 926, startPoint y: 413, endPoint x: 673, endPoint y: 270, distance: 290.6
click at [673, 274] on div "Leaflet | © OpenStreetMap contributors © CARTO" at bounding box center [784, 473] width 599 height 655
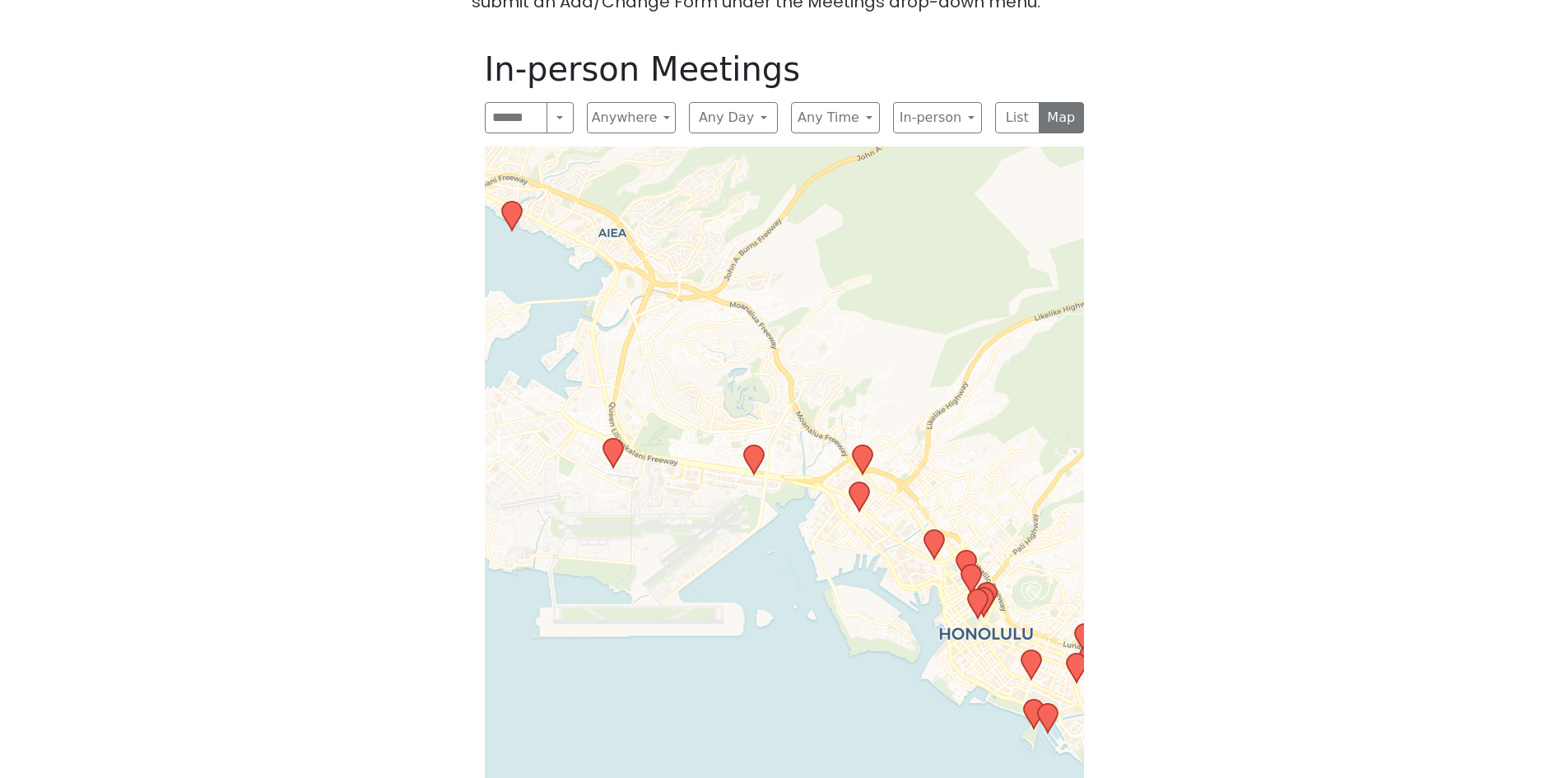
drag, startPoint x: 810, startPoint y: 533, endPoint x: 662, endPoint y: 307, distance: 270.1
click at [662, 307] on div "Leaflet | © OpenStreetMap contributors © CARTO" at bounding box center [784, 473] width 599 height 655
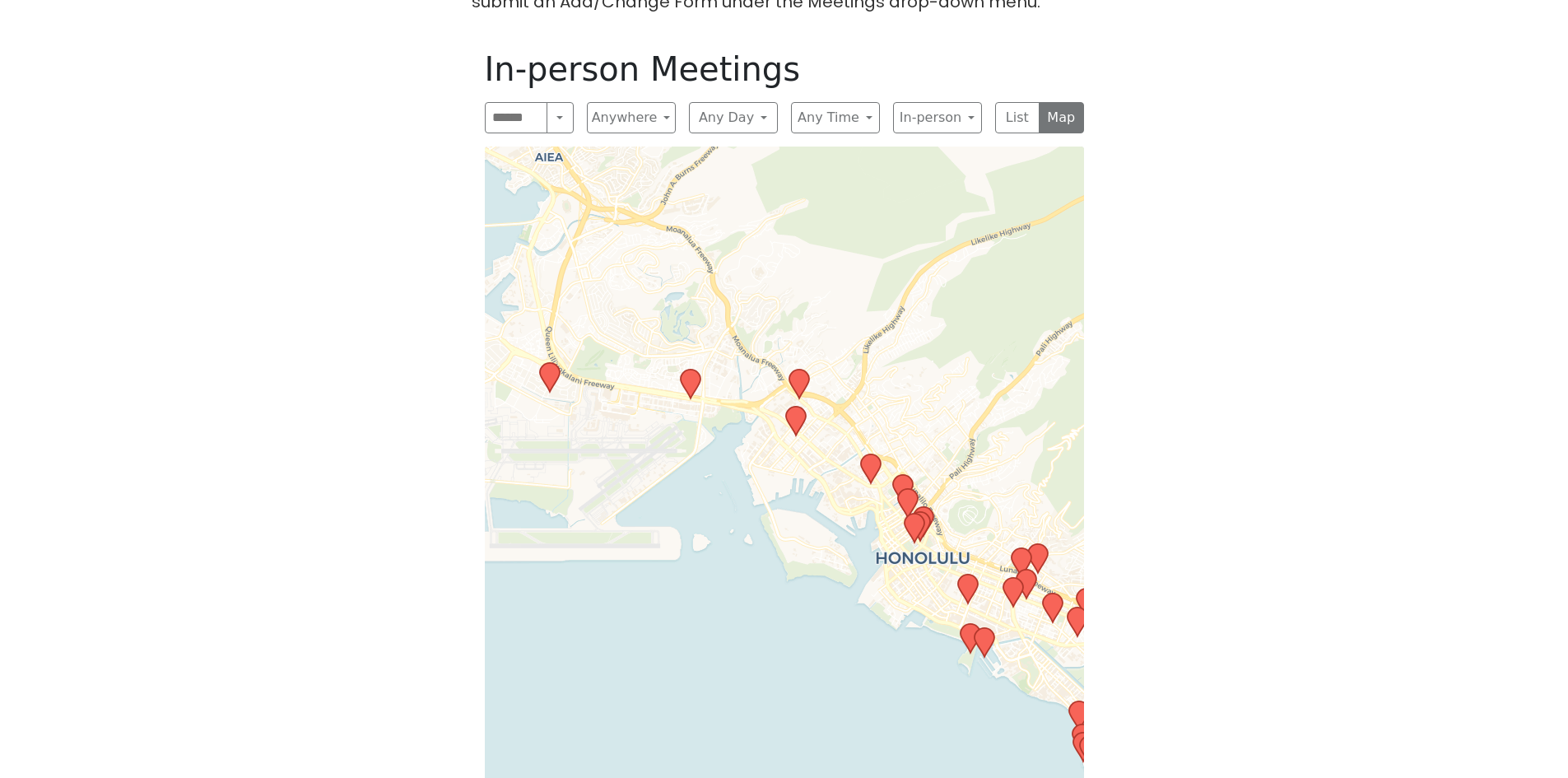
drag, startPoint x: 930, startPoint y: 367, endPoint x: 860, endPoint y: 294, distance: 101.1
click at [860, 294] on div "Leaflet | © OpenStreetMap contributors © CARTO" at bounding box center [784, 473] width 599 height 655
click at [800, 369] on icon at bounding box center [797, 383] width 19 height 29
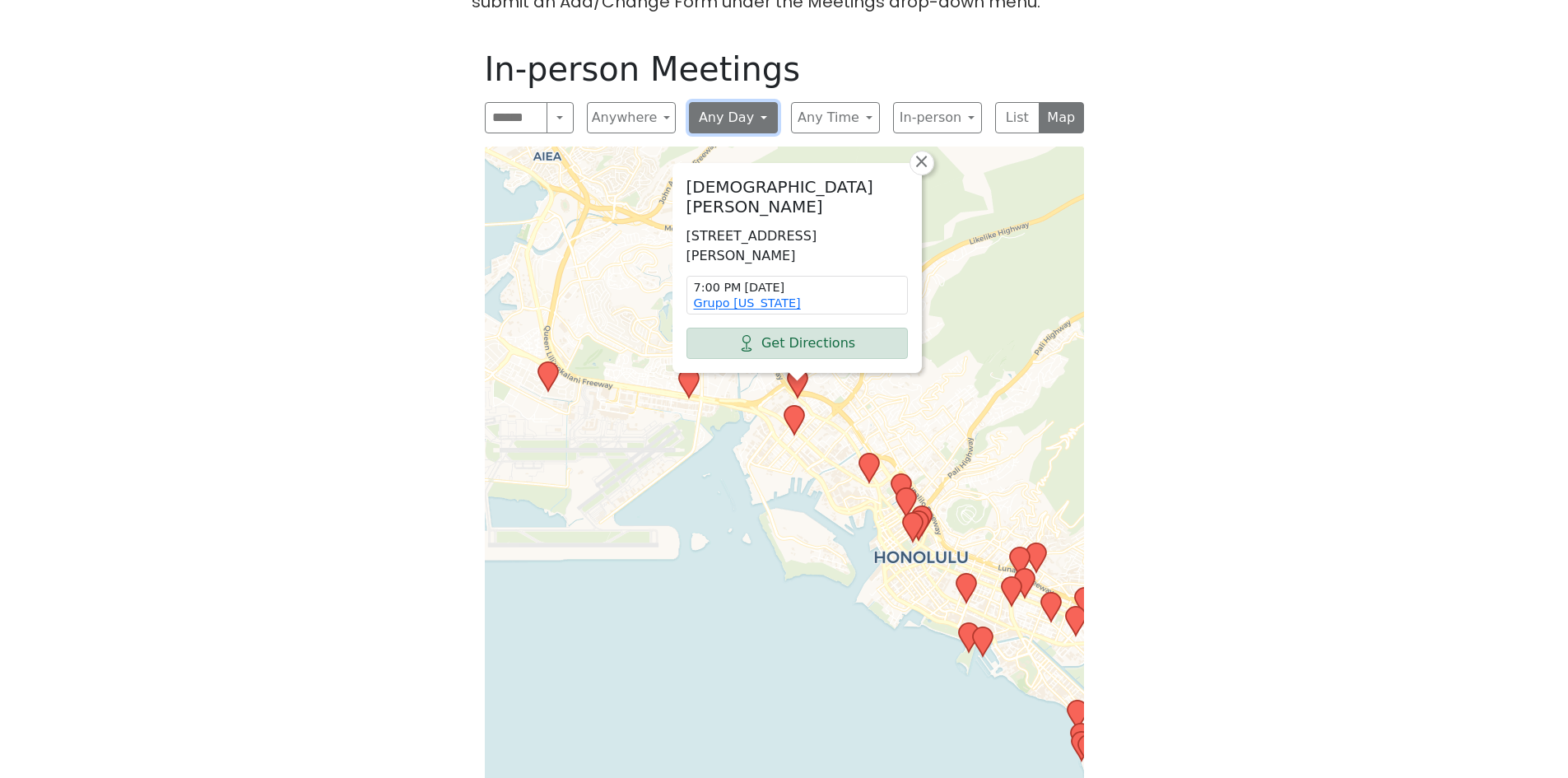
click at [753, 102] on button "Any Day" at bounding box center [734, 118] width 89 height 31
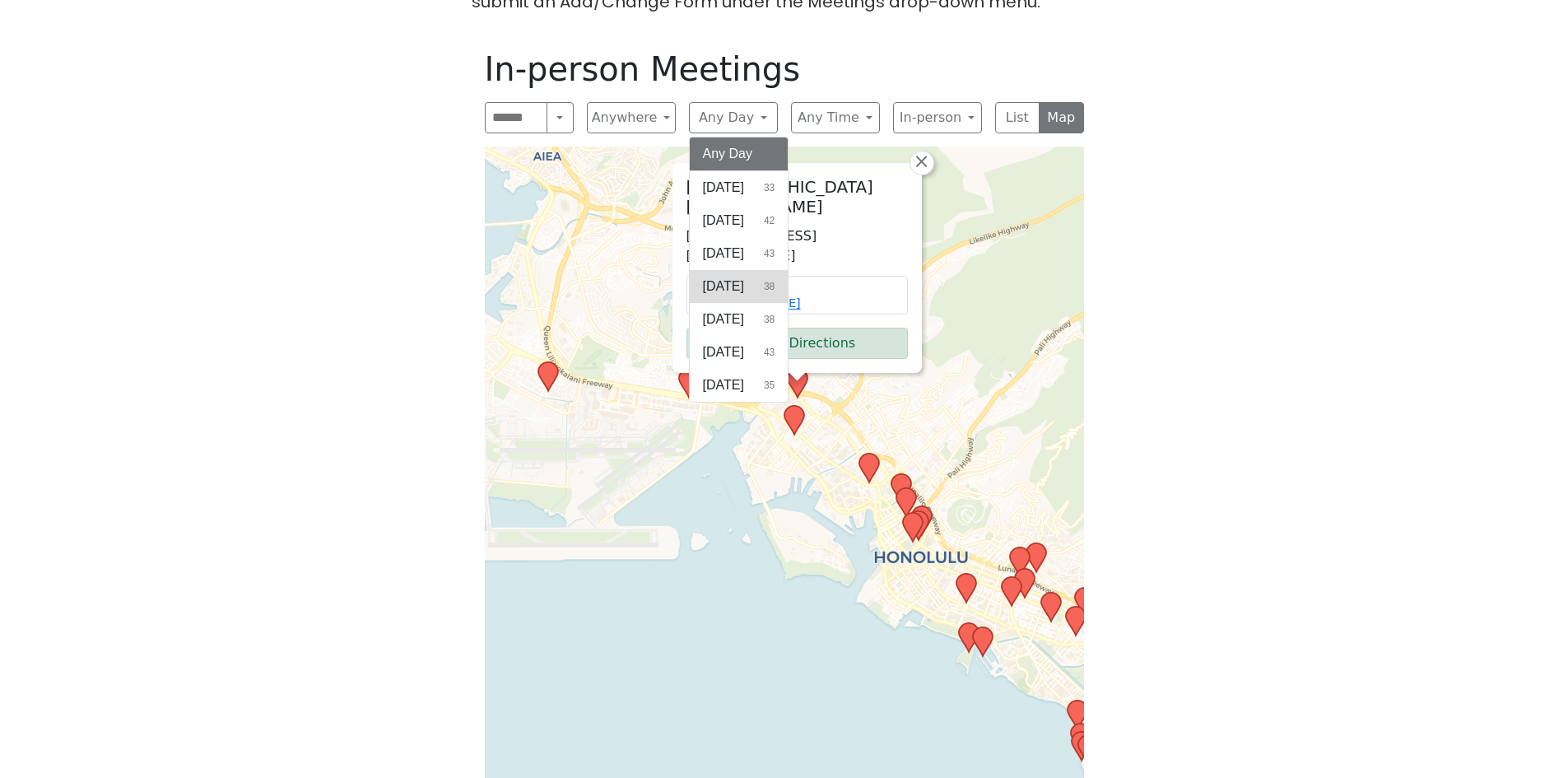
click at [744, 277] on span "[DATE]" at bounding box center [723, 286] width 41 height 19
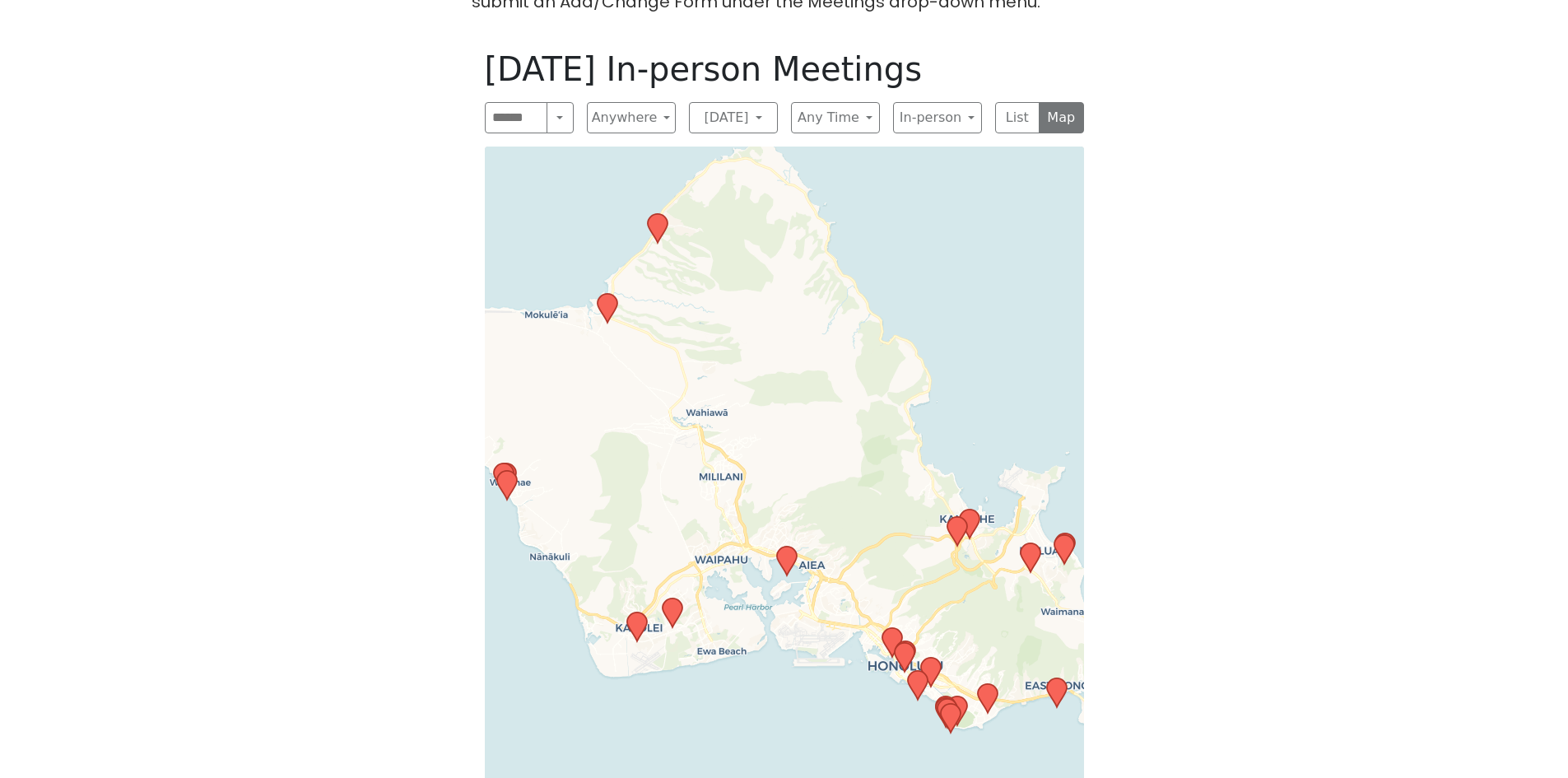
click at [893, 468] on div "Leaflet | © OpenStreetMap contributors © CARTO" at bounding box center [784, 473] width 599 height 655
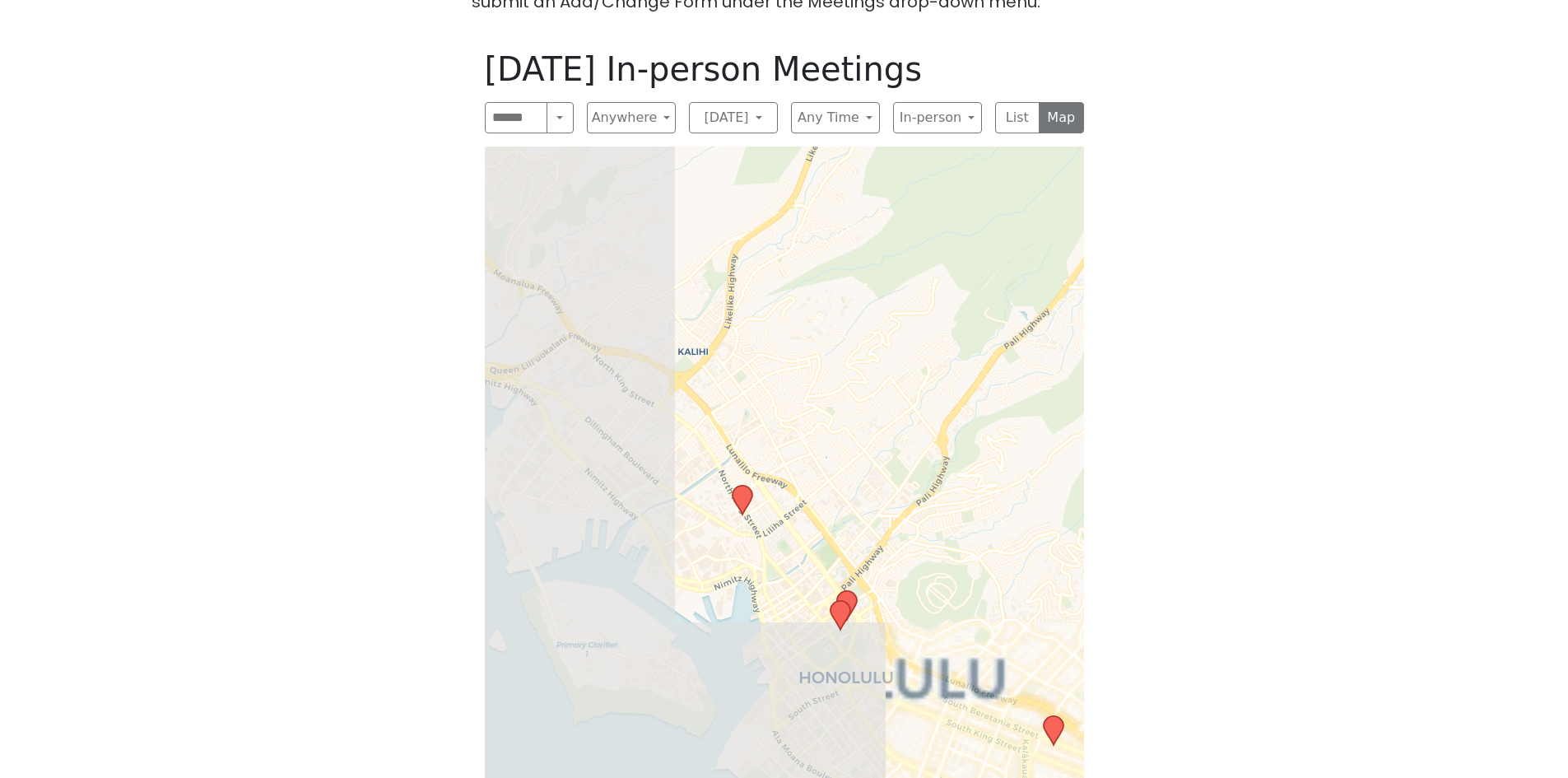
drag, startPoint x: 790, startPoint y: 619, endPoint x: 1093, endPoint y: 207, distance: 511.4
click at [1093, 207] on div "[DATE] In-person Meetings Search Near Location Near Me Anywhere Anywhere Cybers…" at bounding box center [784, 425] width 625 height 778
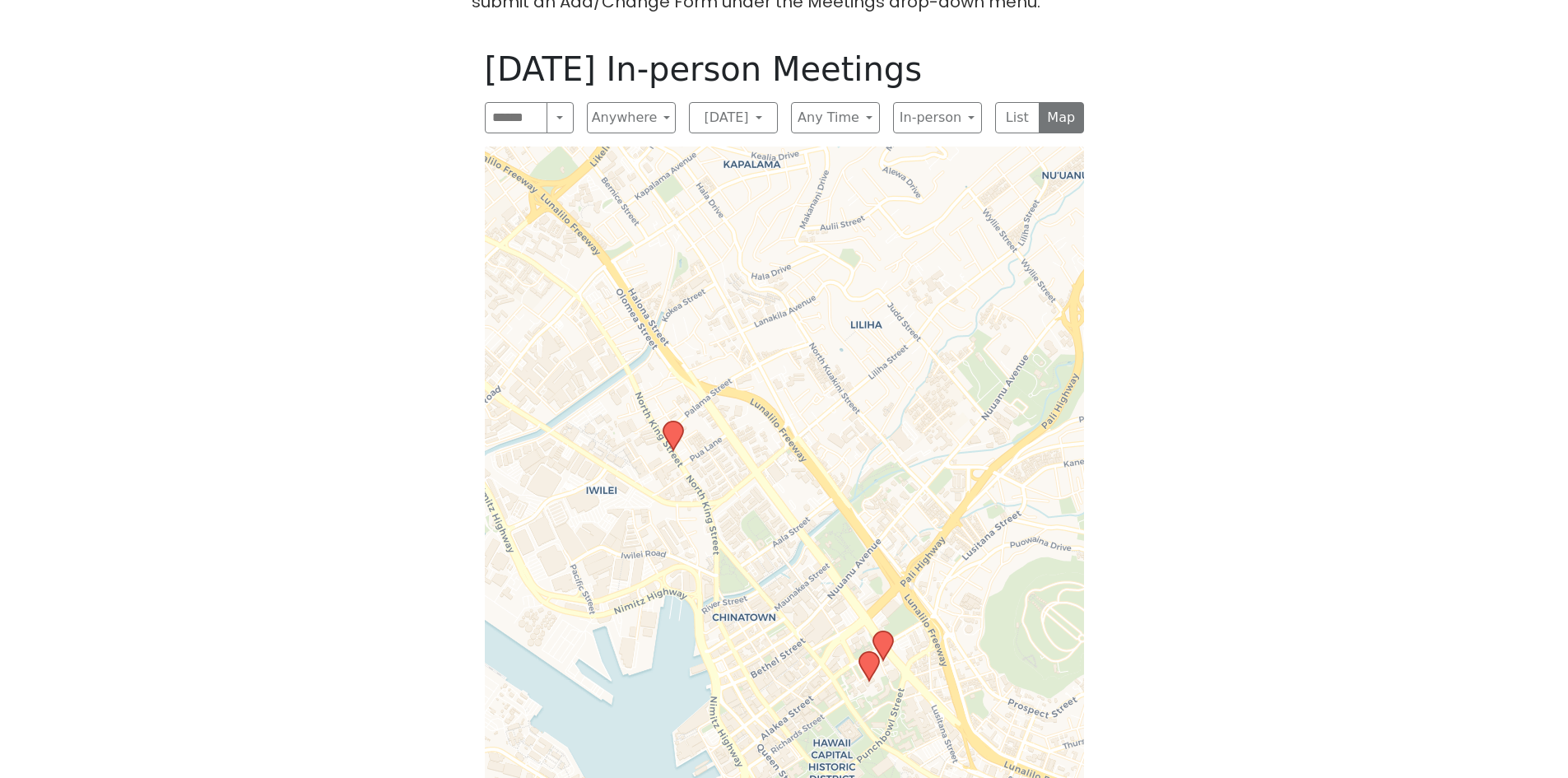
click at [673, 421] on icon at bounding box center [671, 435] width 19 height 29
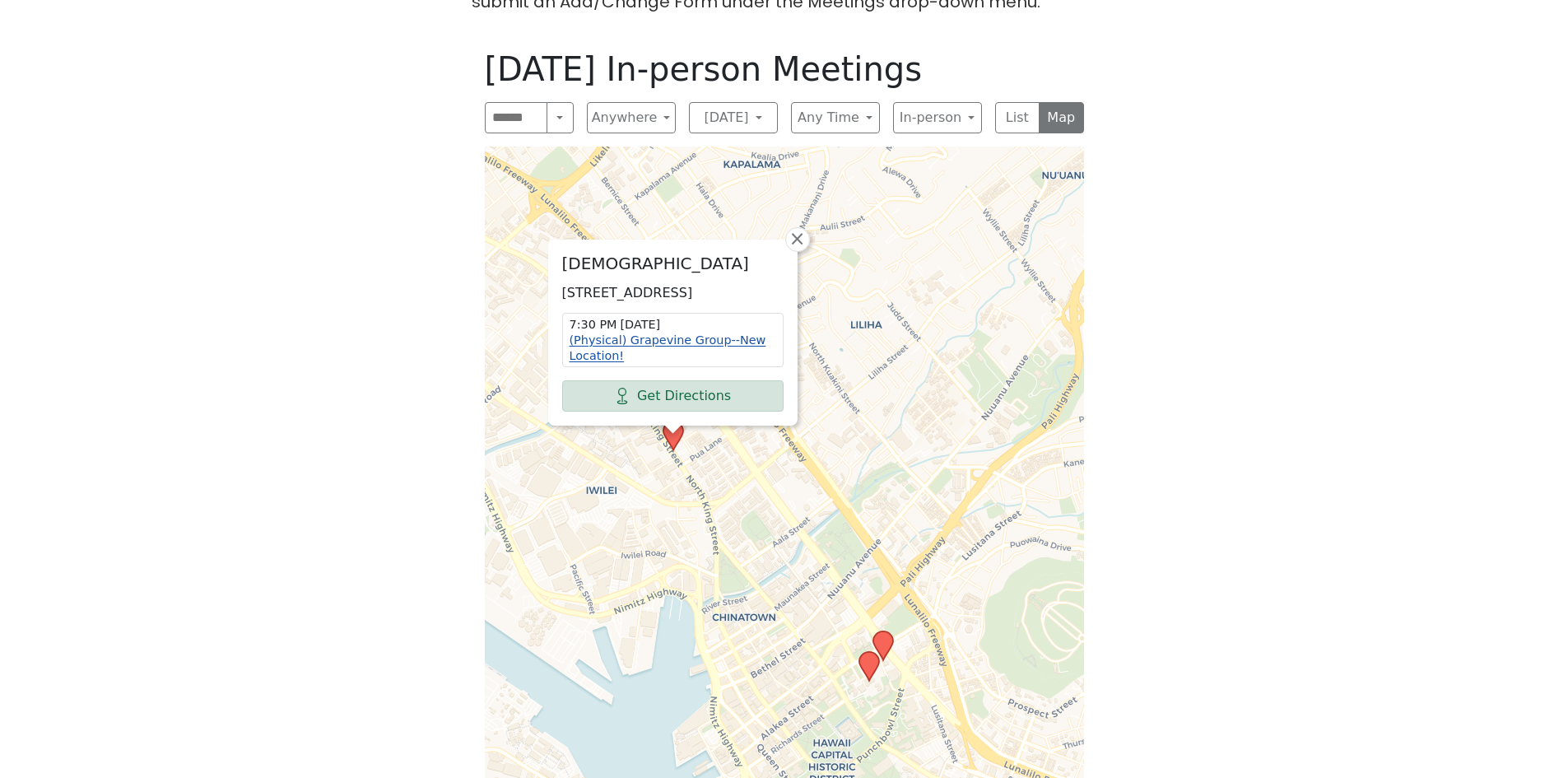
click at [646, 333] on link "(Physical) Grapevine Group--New Location!" at bounding box center [668, 347] width 196 height 29
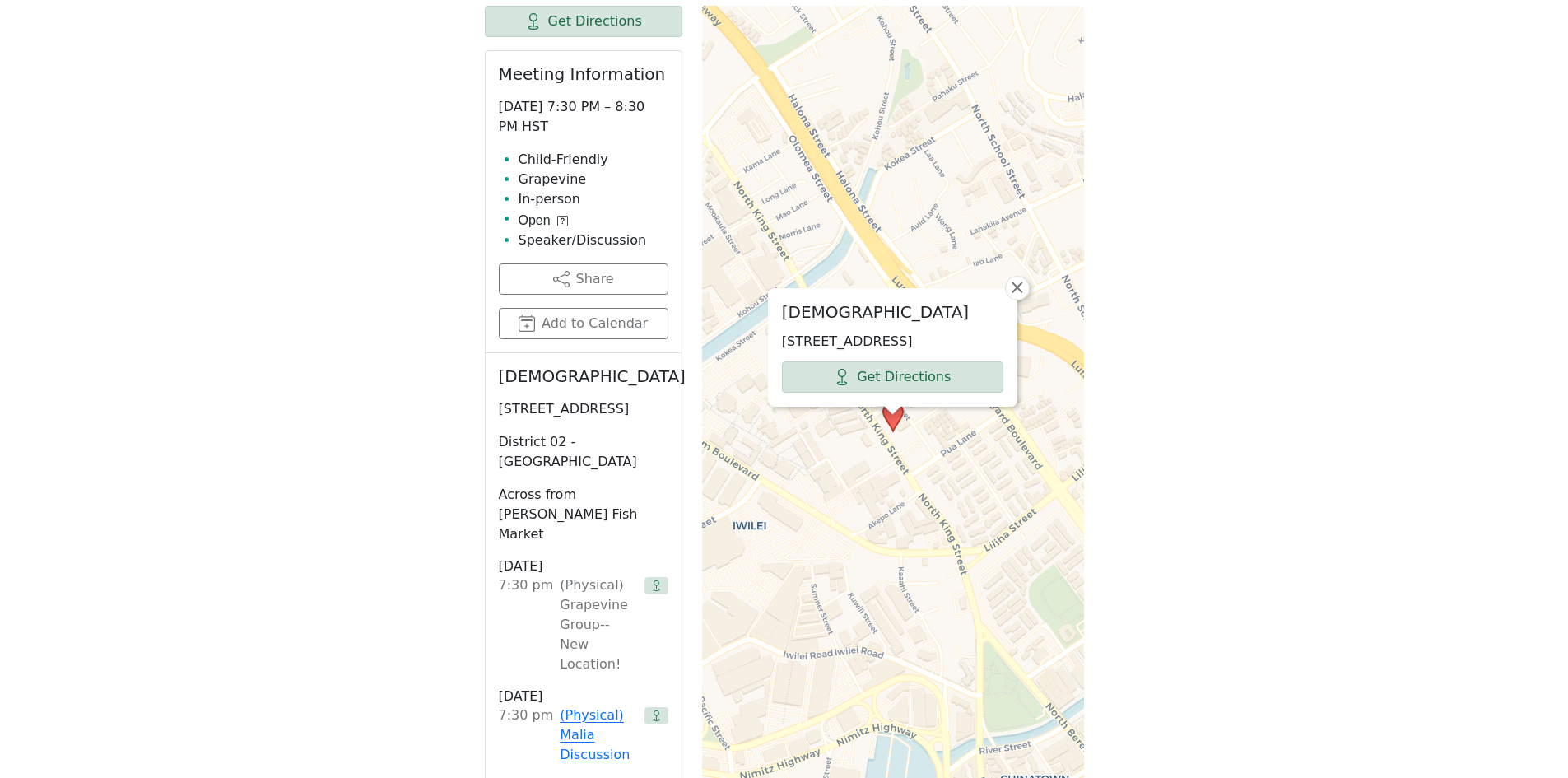
scroll to position [751, 0]
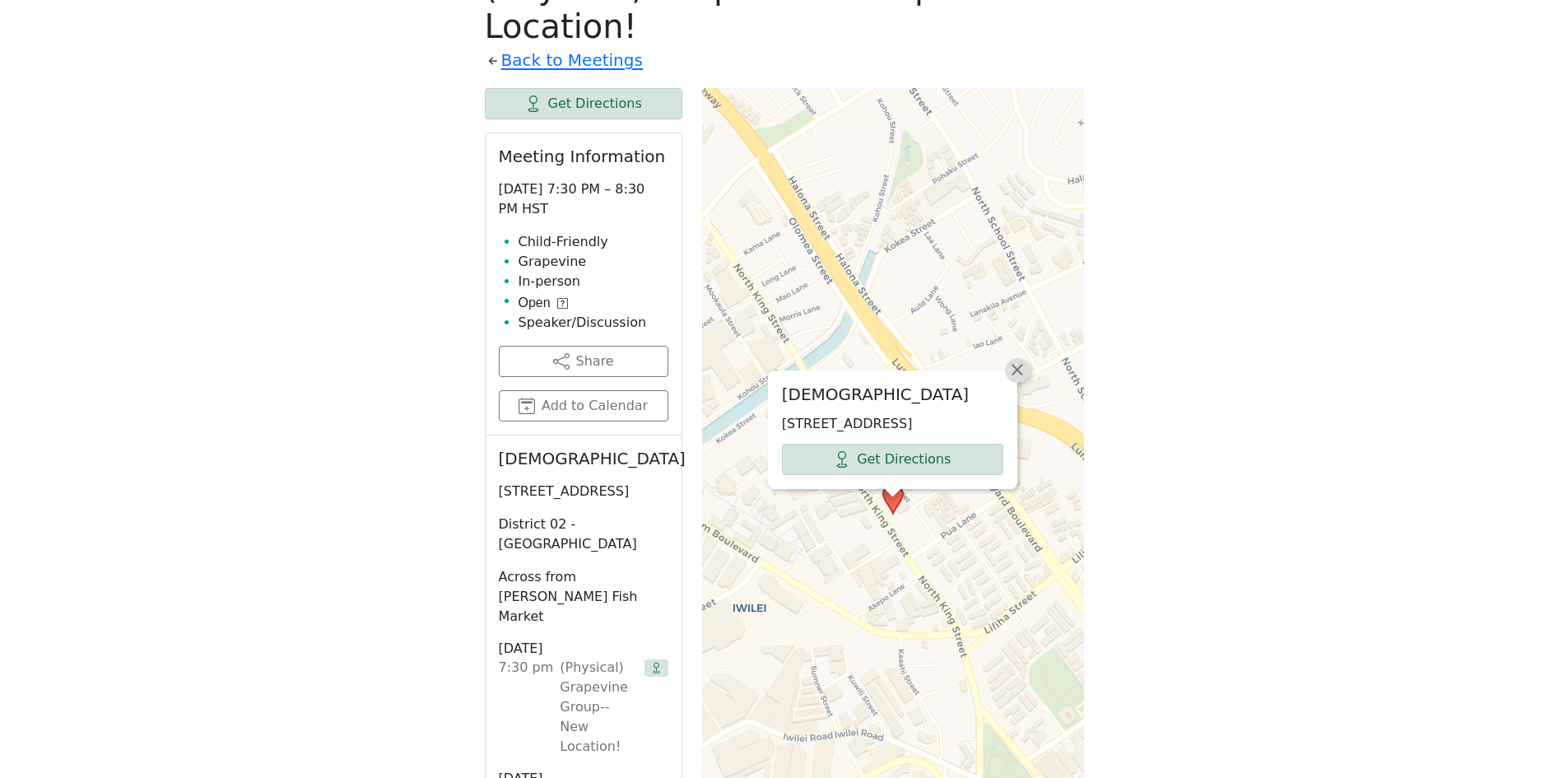
click at [1018, 359] on span "×" at bounding box center [1018, 369] width 17 height 19
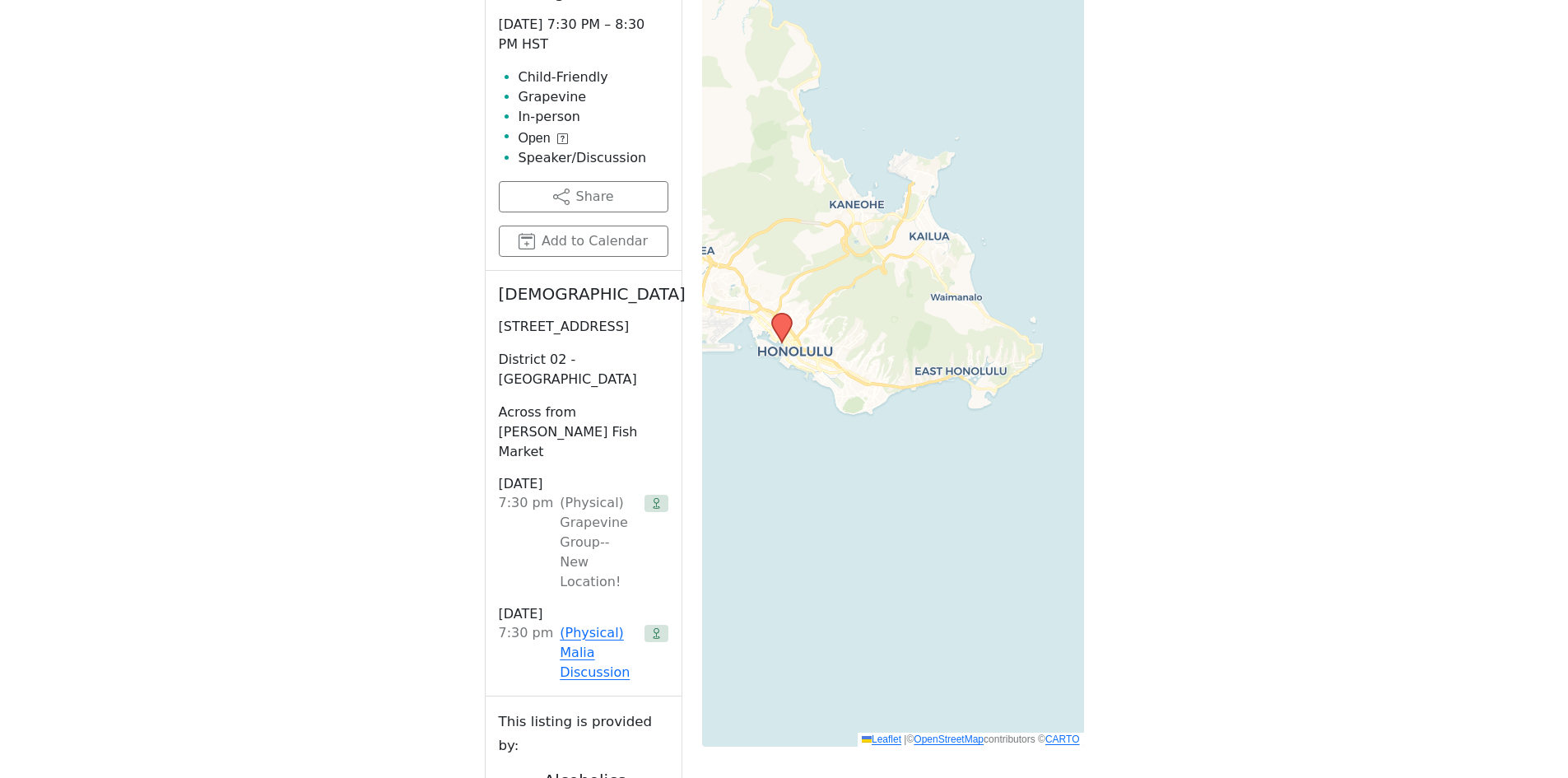
scroll to position [505, 0]
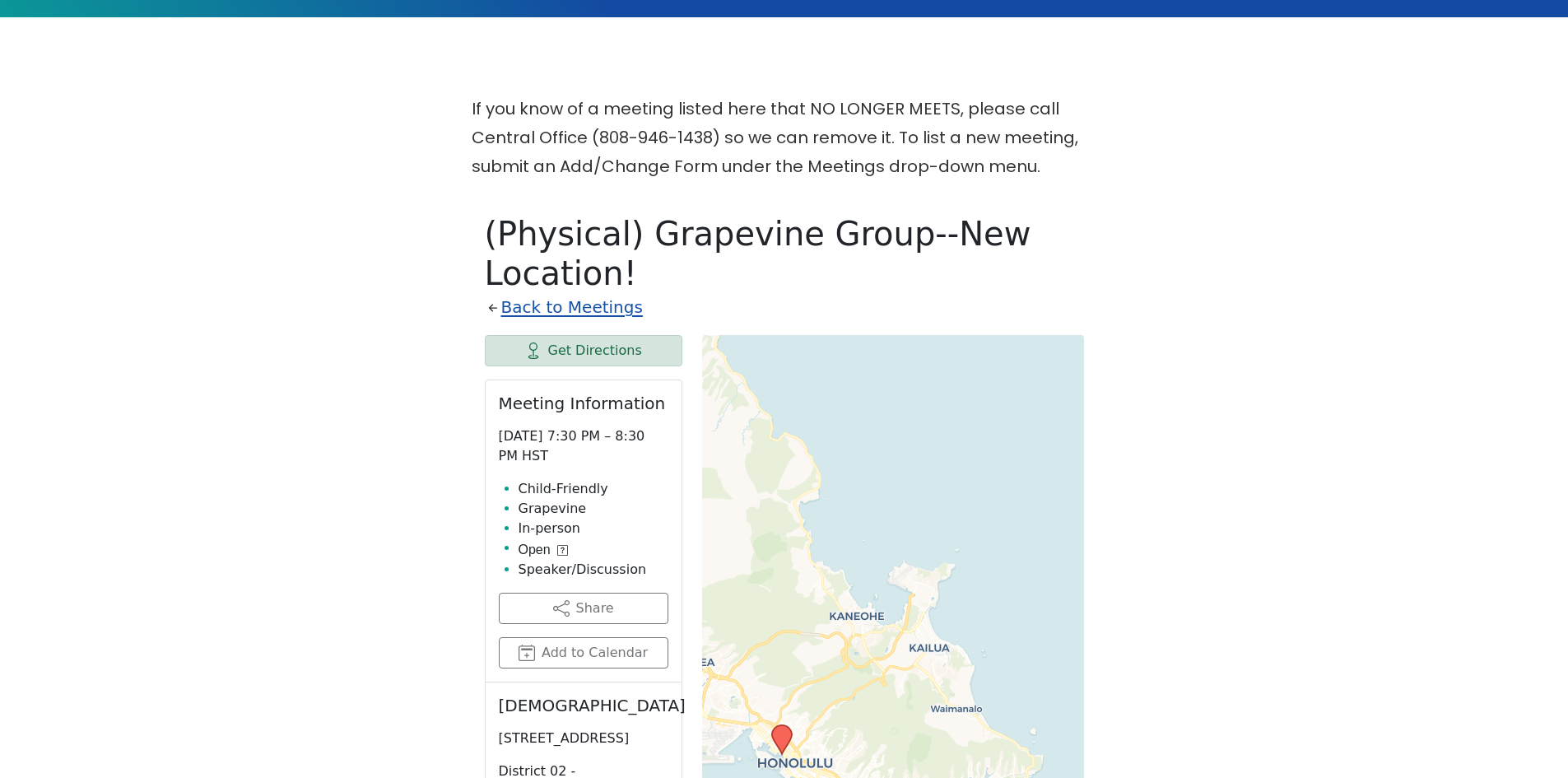
click at [574, 293] on link "Back to Meetings" at bounding box center [571, 307] width 142 height 29
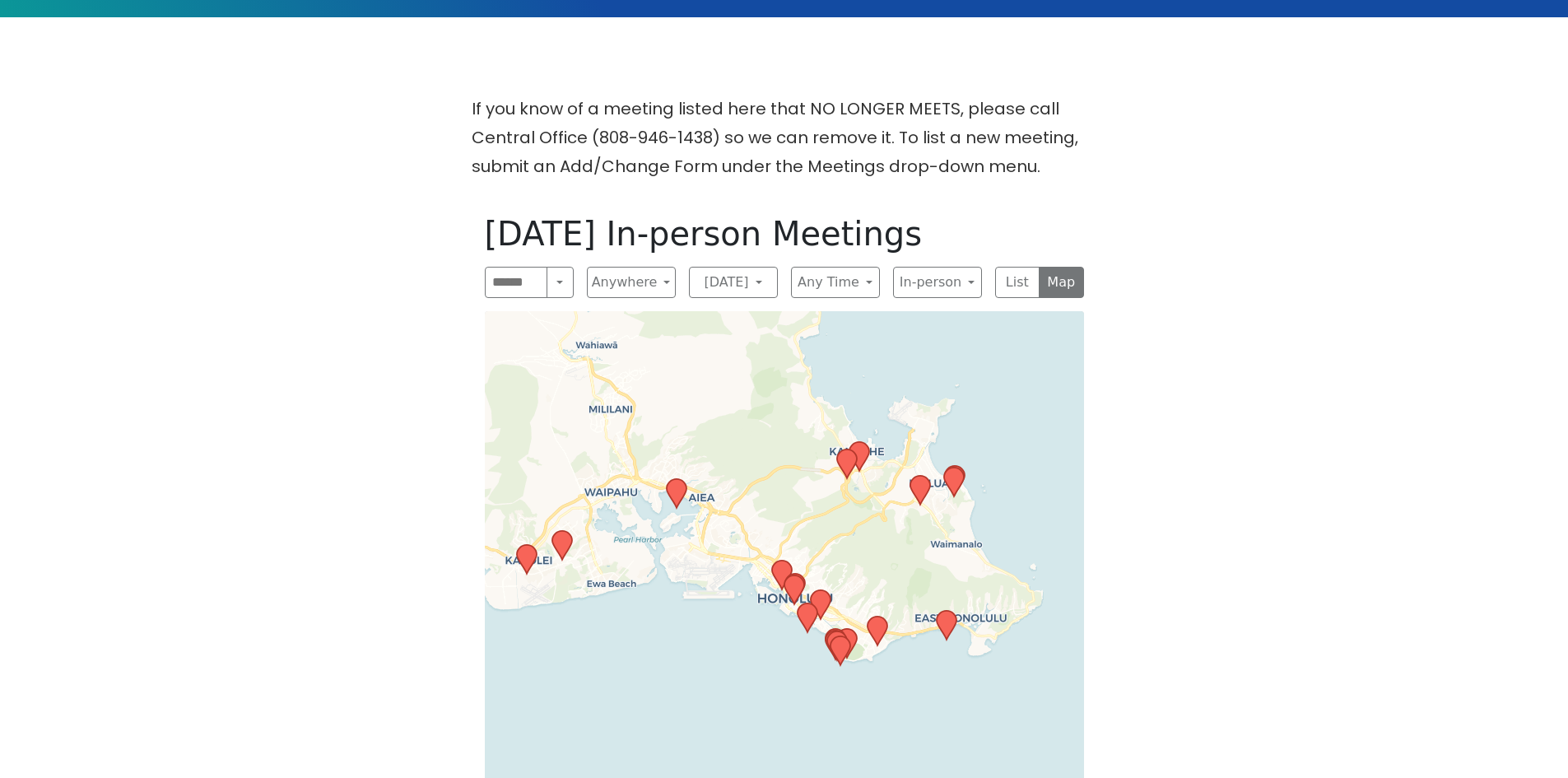
drag, startPoint x: 882, startPoint y: 468, endPoint x: 780, endPoint y: 263, distance: 229.0
click at [784, 270] on div "[DATE] In-person Meetings Search Near Location Near Me Anywhere Anywhere Cybers…" at bounding box center [784, 590] width 625 height 778
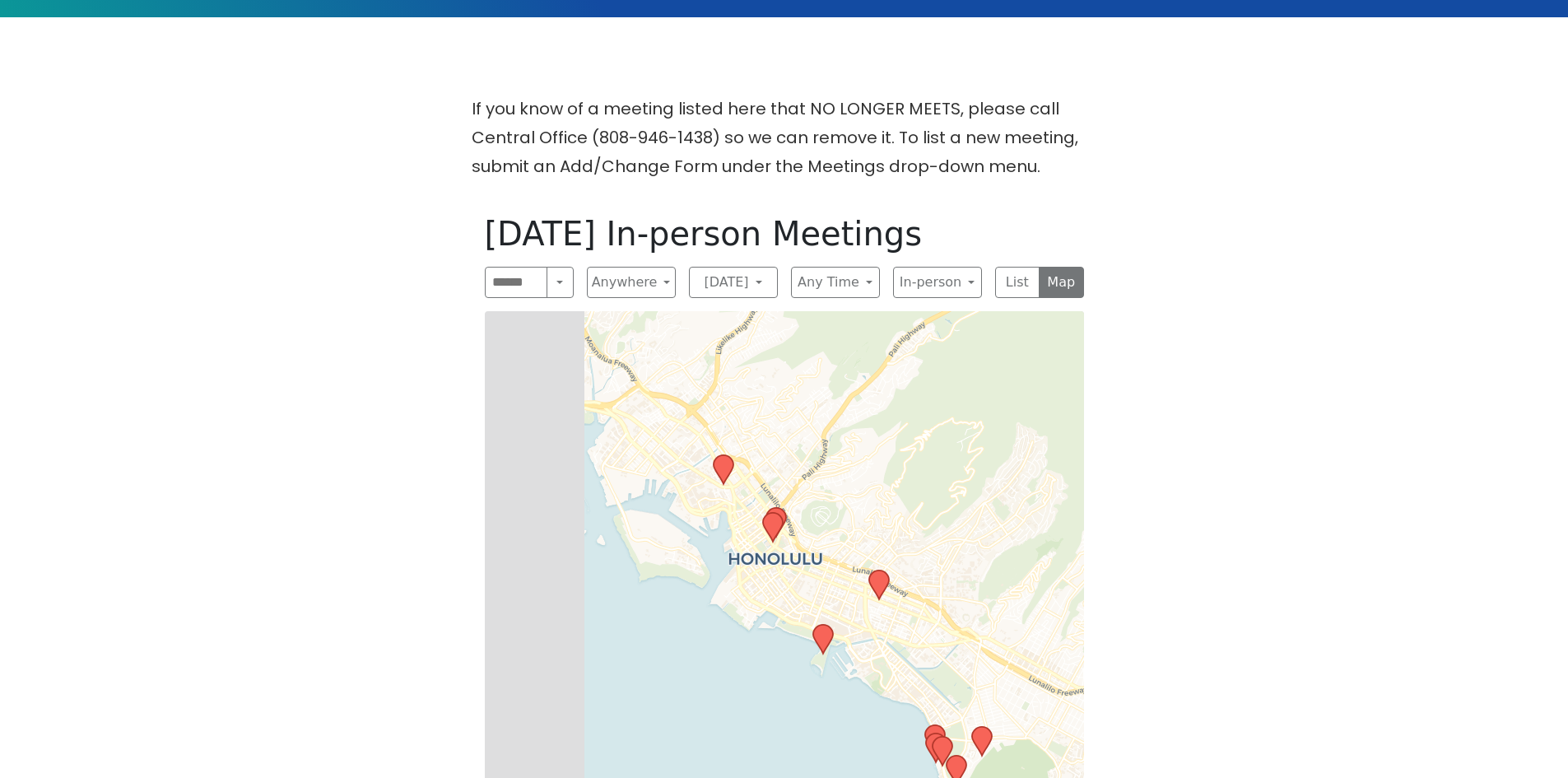
drag, startPoint x: 747, startPoint y: 566, endPoint x: 914, endPoint y: 402, distance: 234.1
click at [914, 402] on div "Leaflet | © OpenStreetMap contributors © CARTO" at bounding box center [784, 638] width 599 height 655
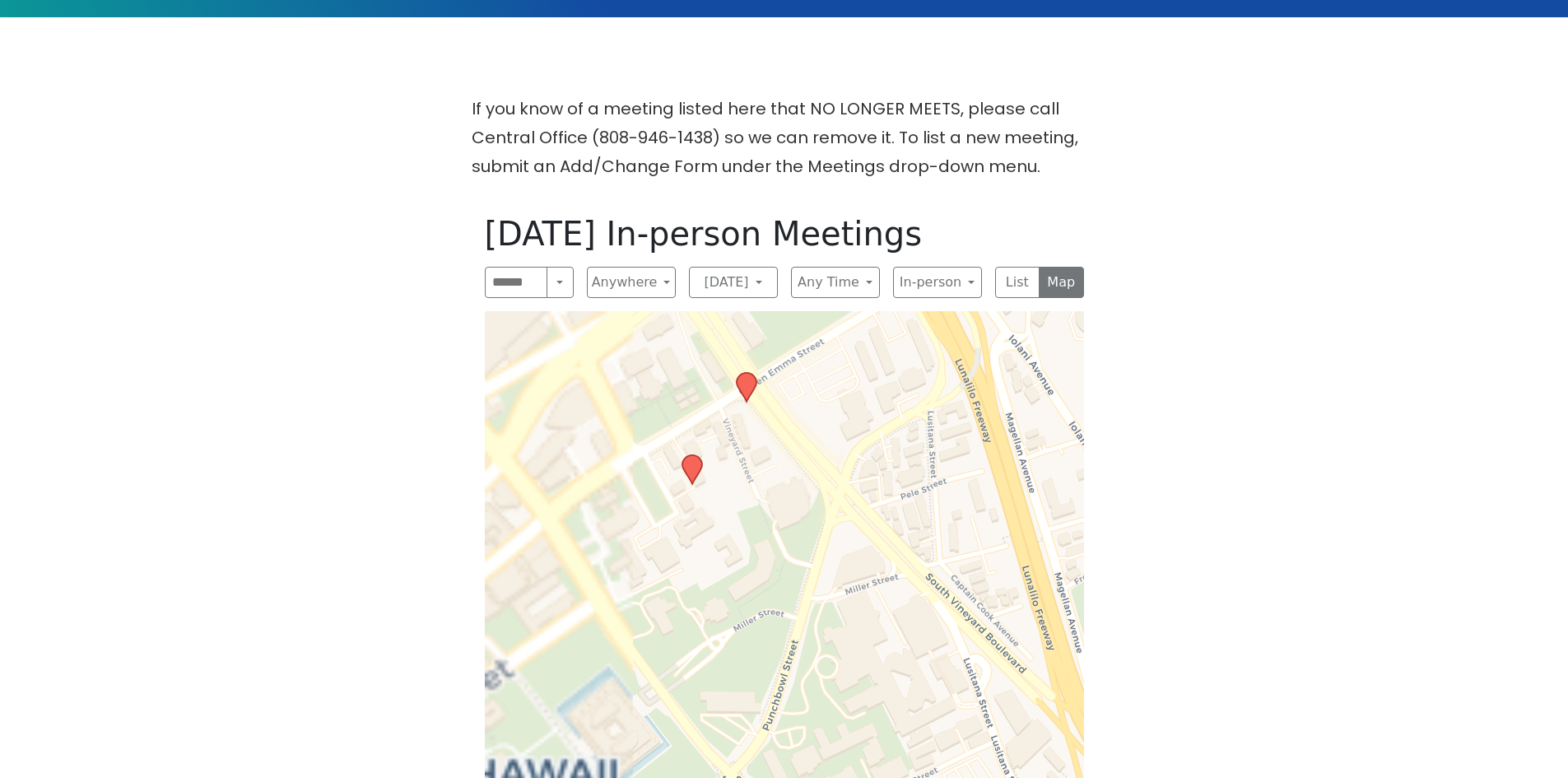
drag, startPoint x: 800, startPoint y: 441, endPoint x: 1163, endPoint y: 543, distance: 377.1
click at [1163, 543] on div "If you know of a meeting listed here that NO LONGER MEETS, please call Central …" at bounding box center [784, 546] width 1411 height 904
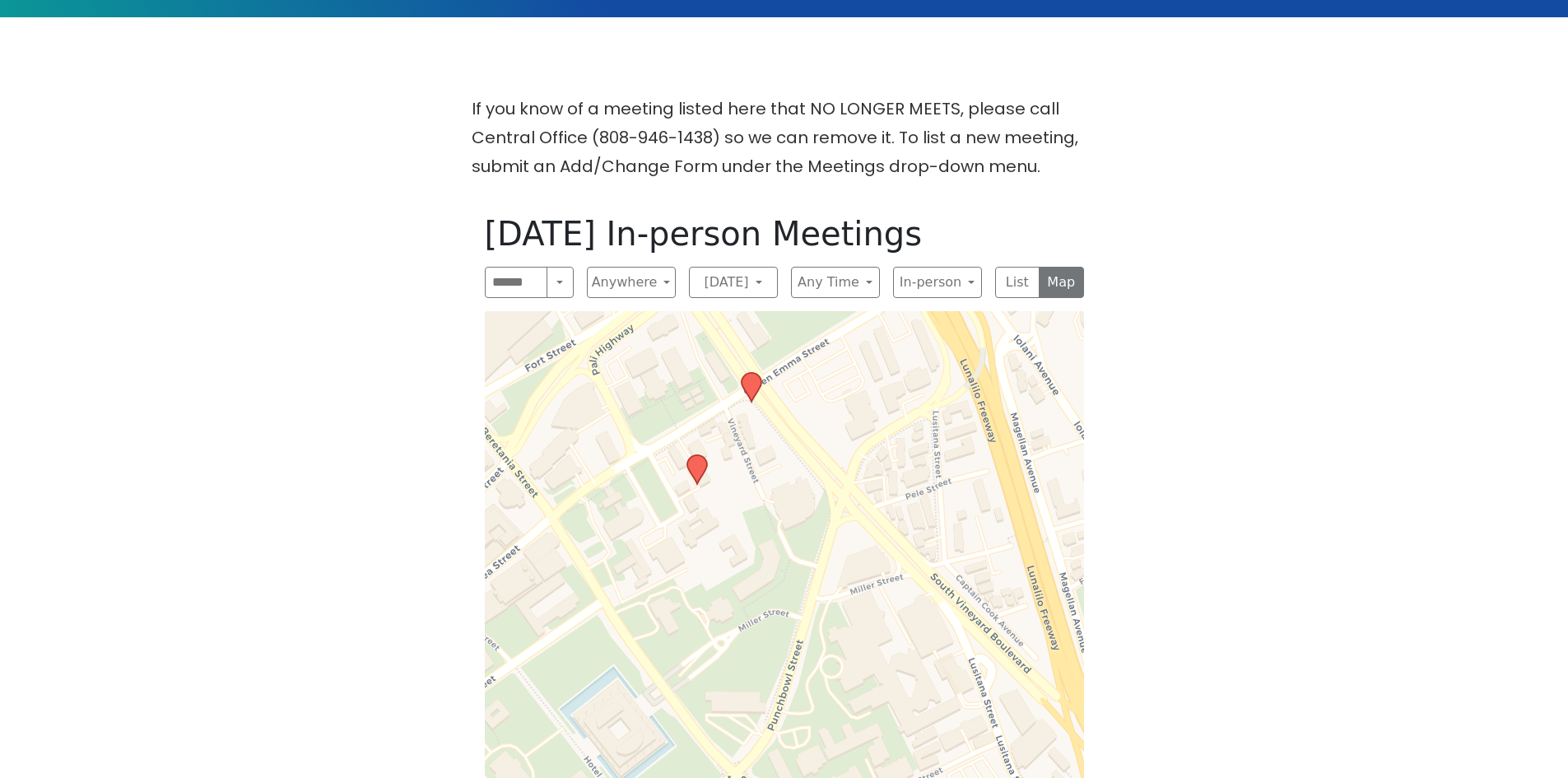
drag, startPoint x: 872, startPoint y: 503, endPoint x: 853, endPoint y: 505, distance: 19.1
drag, startPoint x: 853, startPoint y: 505, endPoint x: 753, endPoint y: 346, distance: 187.8
click at [753, 373] on icon at bounding box center [750, 387] width 19 height 29
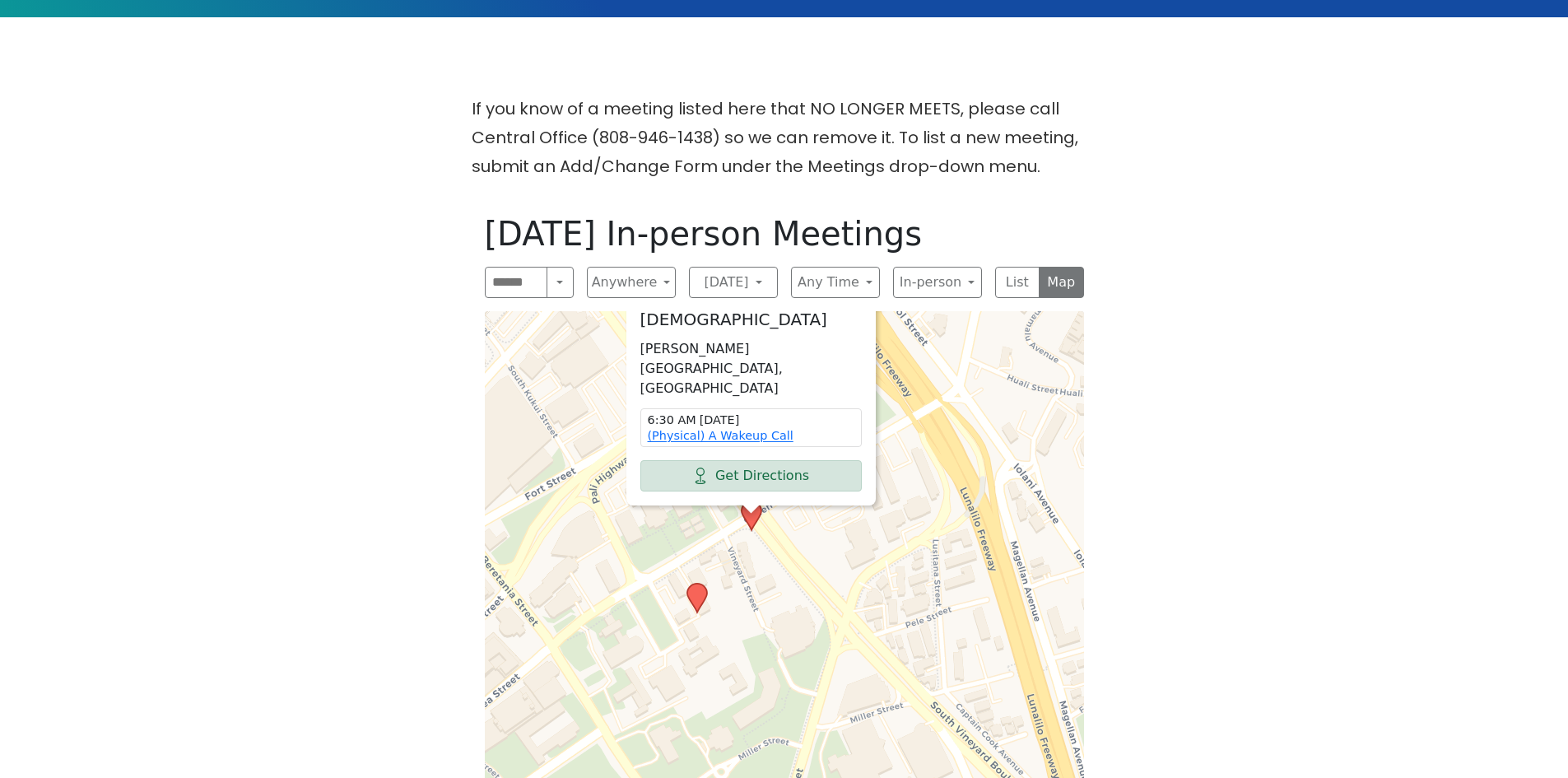
click at [696, 584] on icon at bounding box center [696, 597] width 19 height 29
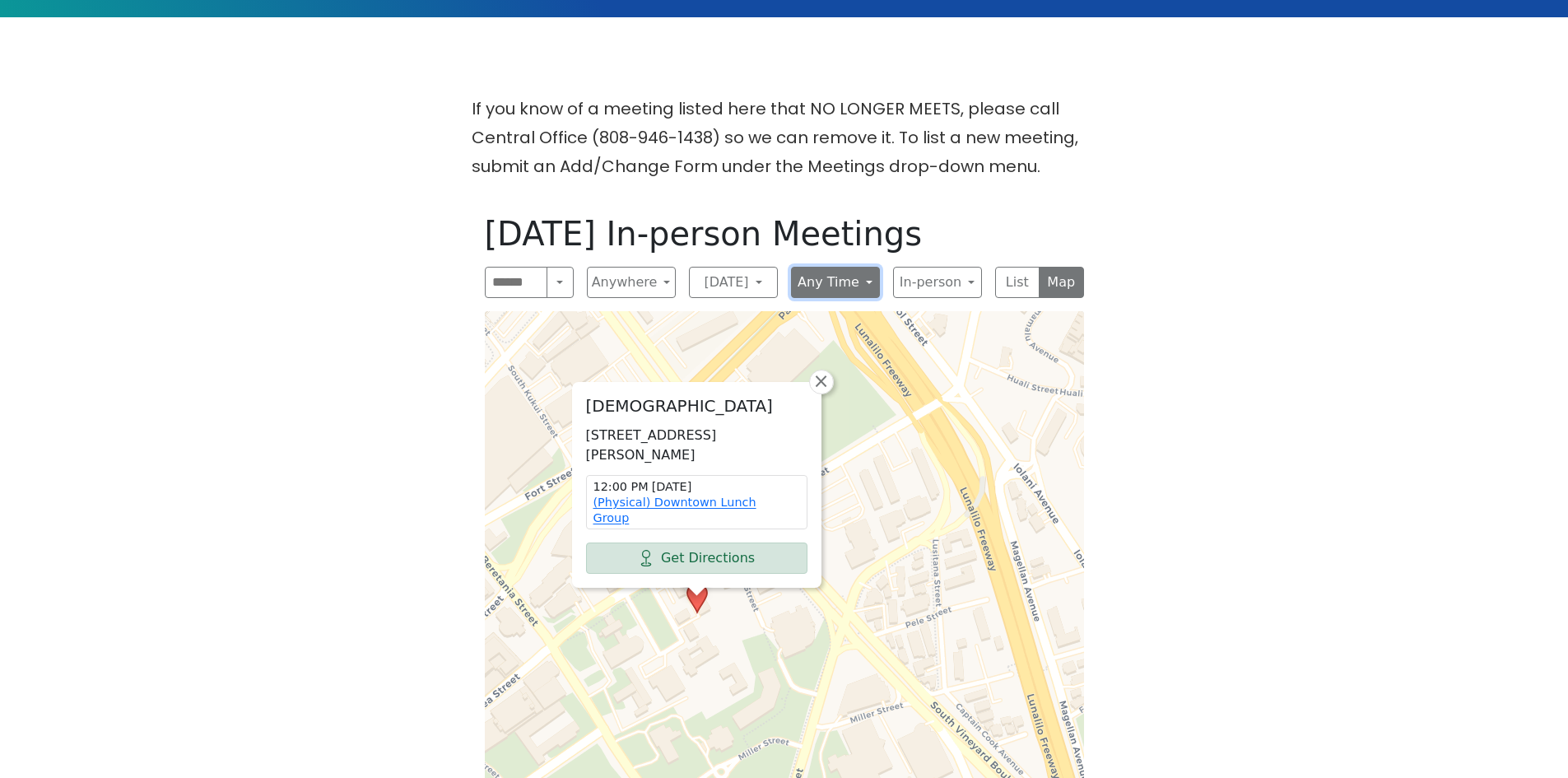
click at [868, 267] on button "Any Time" at bounding box center [835, 282] width 89 height 31
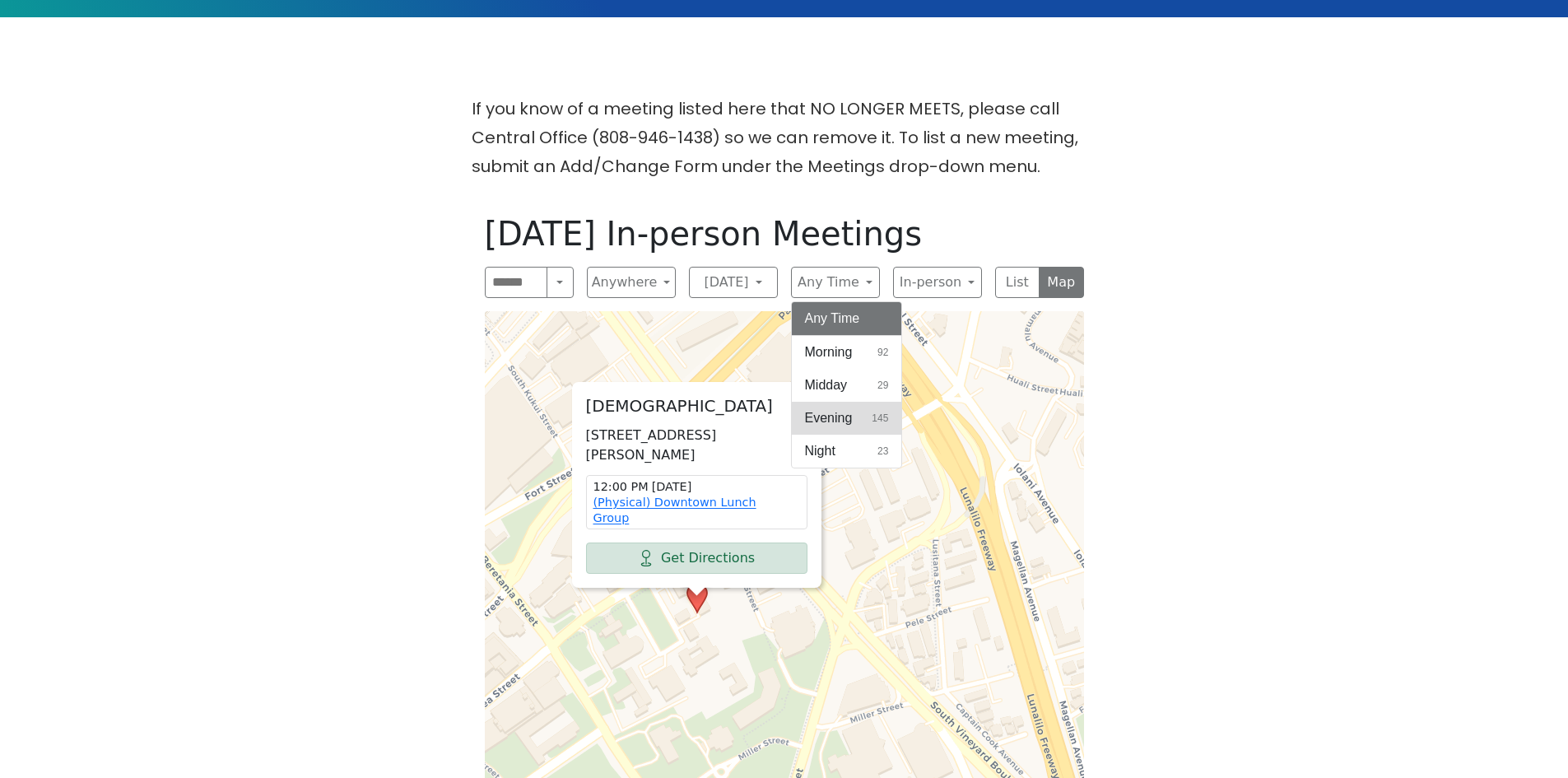
click at [833, 408] on span "Evening" at bounding box center [829, 418] width 48 height 19
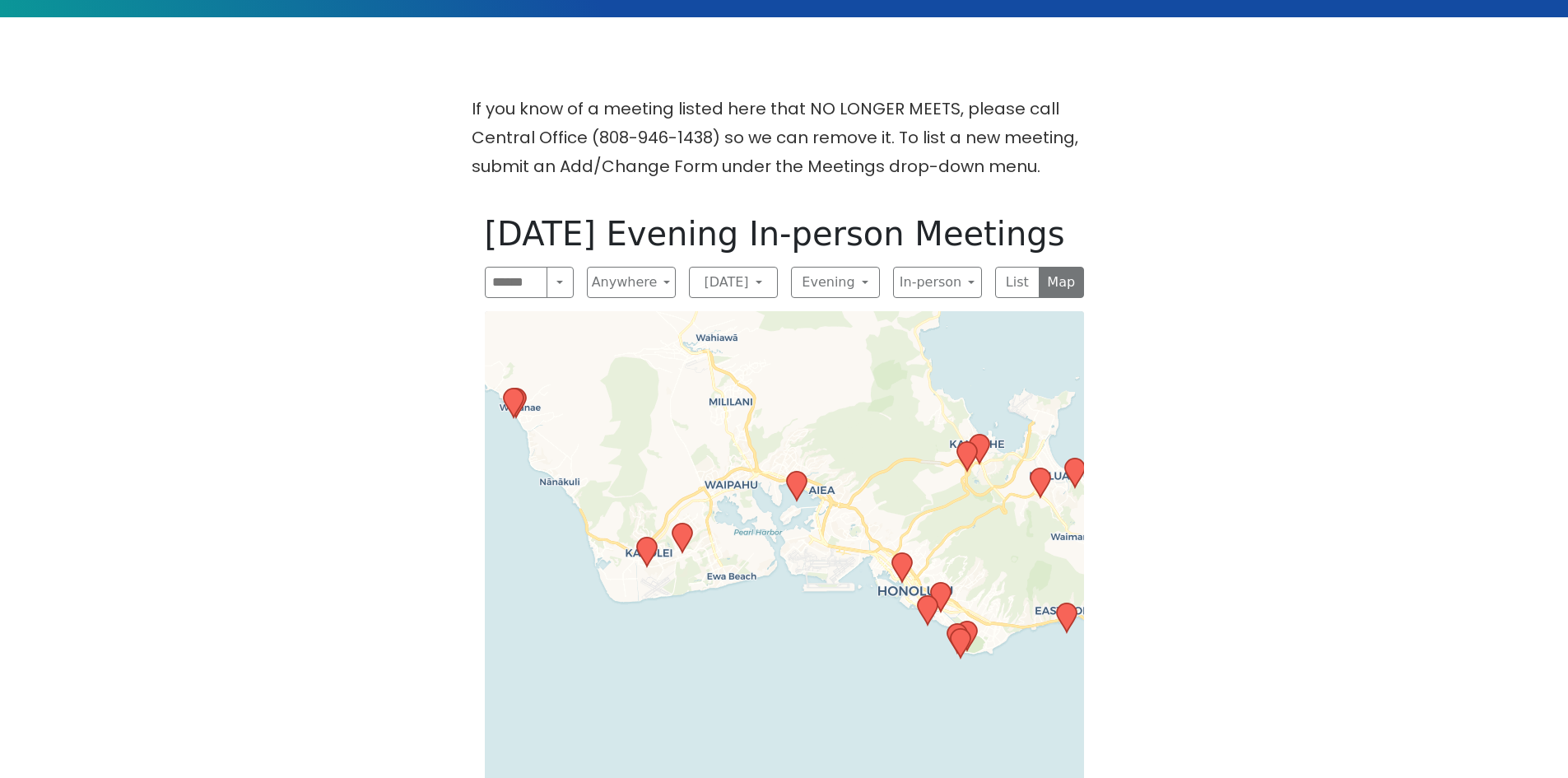
drag, startPoint x: 796, startPoint y: 508, endPoint x: 800, endPoint y: 269, distance: 239.0
click at [800, 269] on div "[DATE] Evening In-person Meetings Search Near Location Near Me Anywhere Anywher…" at bounding box center [784, 590] width 625 height 778
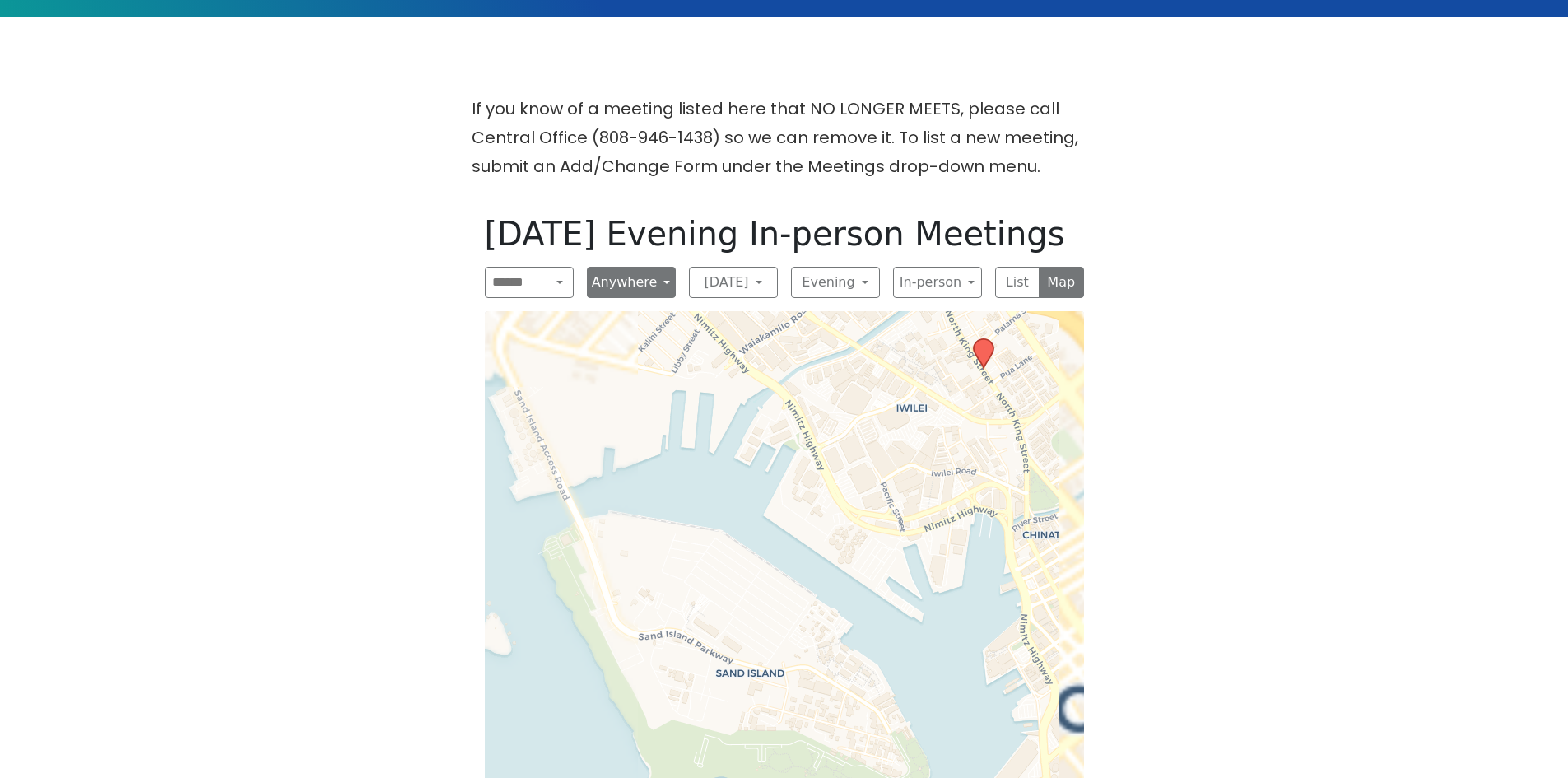
drag, startPoint x: 894, startPoint y: 459, endPoint x: 619, endPoint y: 232, distance: 356.6
click at [633, 245] on div "[DATE] Evening In-person Meetings Search Near Location Near Me Anywhere Anywher…" at bounding box center [784, 590] width 625 height 778
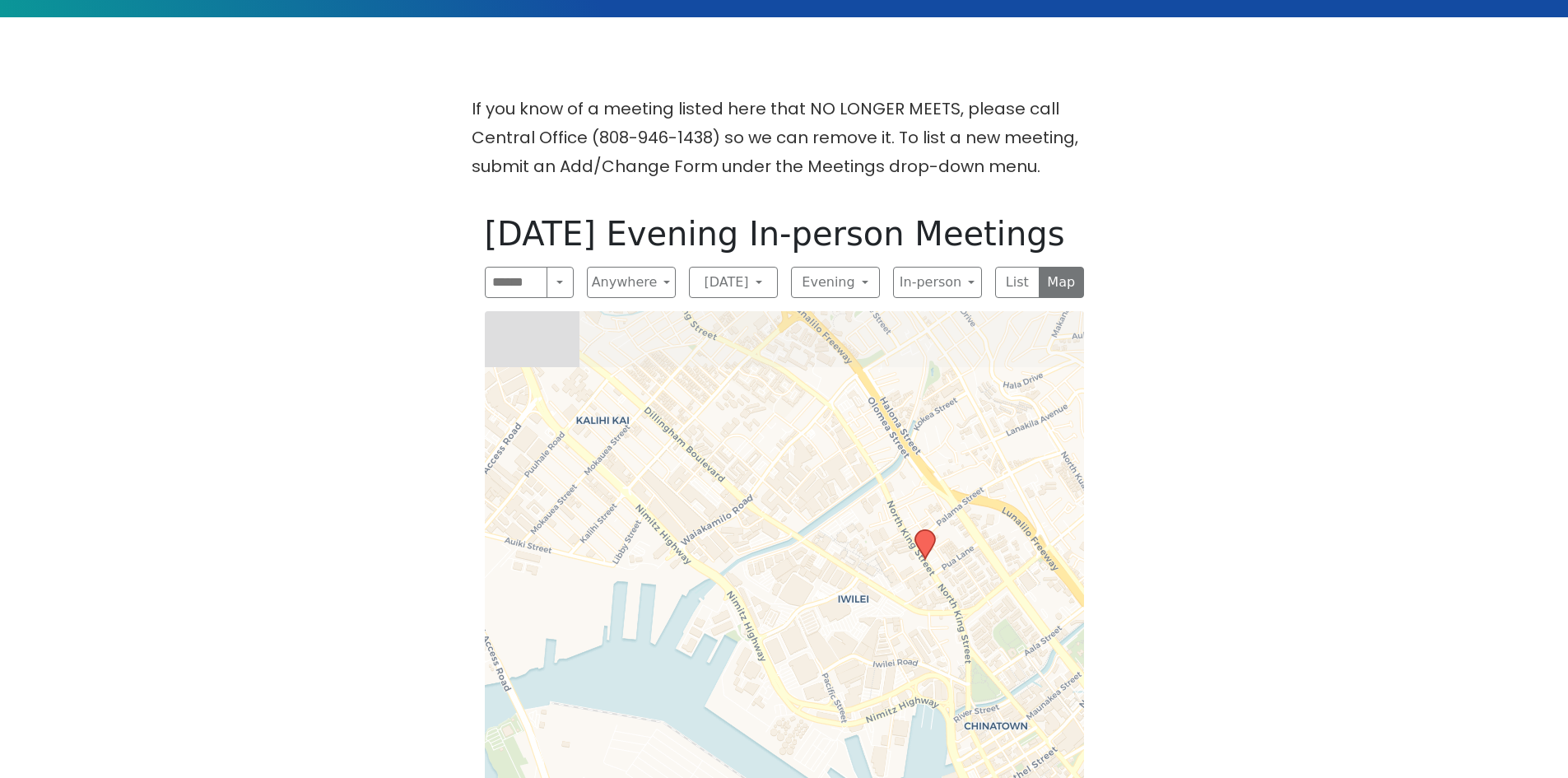
drag, startPoint x: 883, startPoint y: 490, endPoint x: 1070, endPoint y: 761, distance: 329.3
click at [1071, 777] on html "Skip to content Alcoholics Anonymous on [GEOGRAPHIC_DATA] The [GEOGRAPHIC_DATA]…" at bounding box center [784, 513] width 1568 height 2036
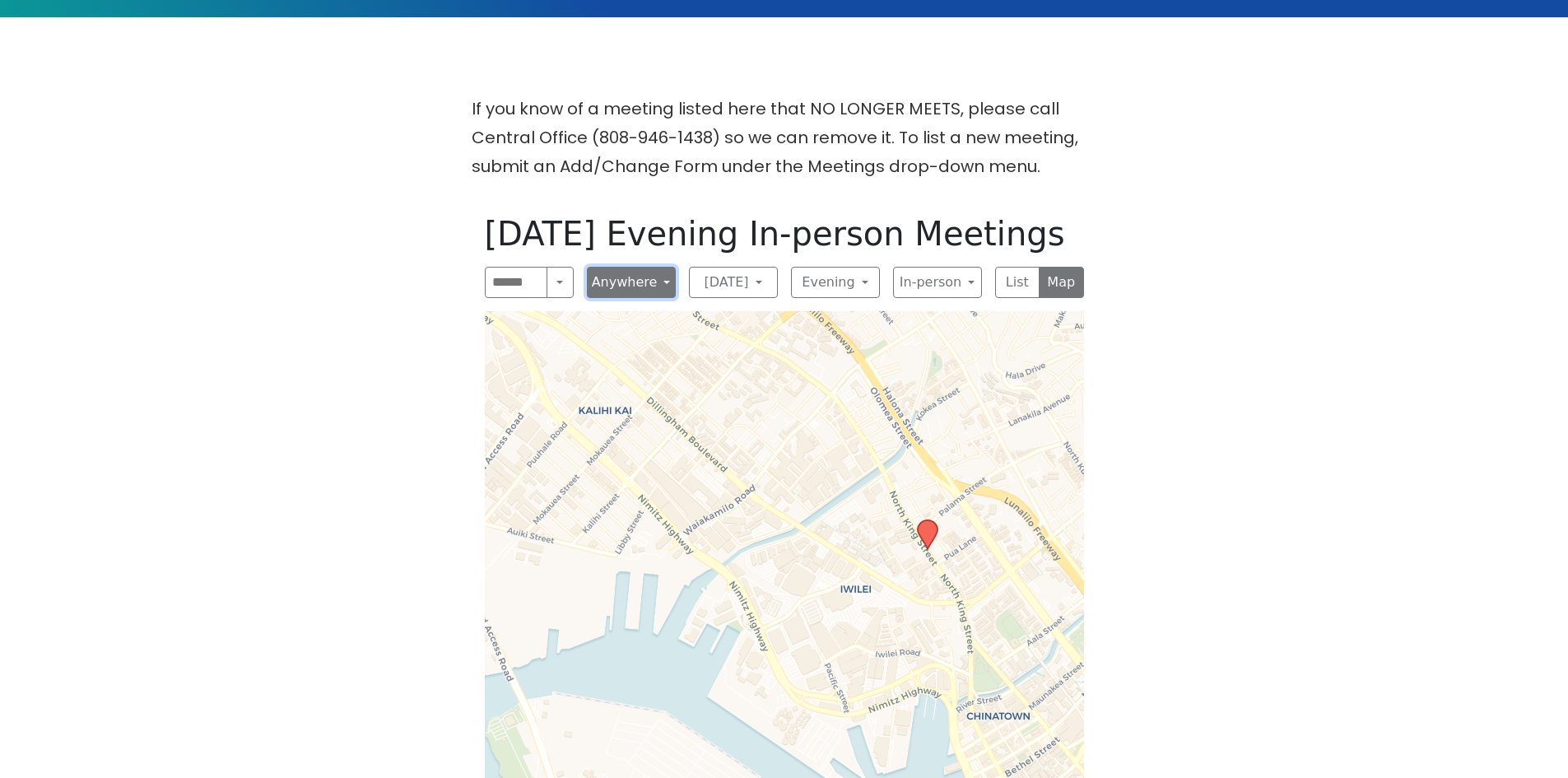
click at [656, 267] on button "Anywhere" at bounding box center [632, 282] width 89 height 31
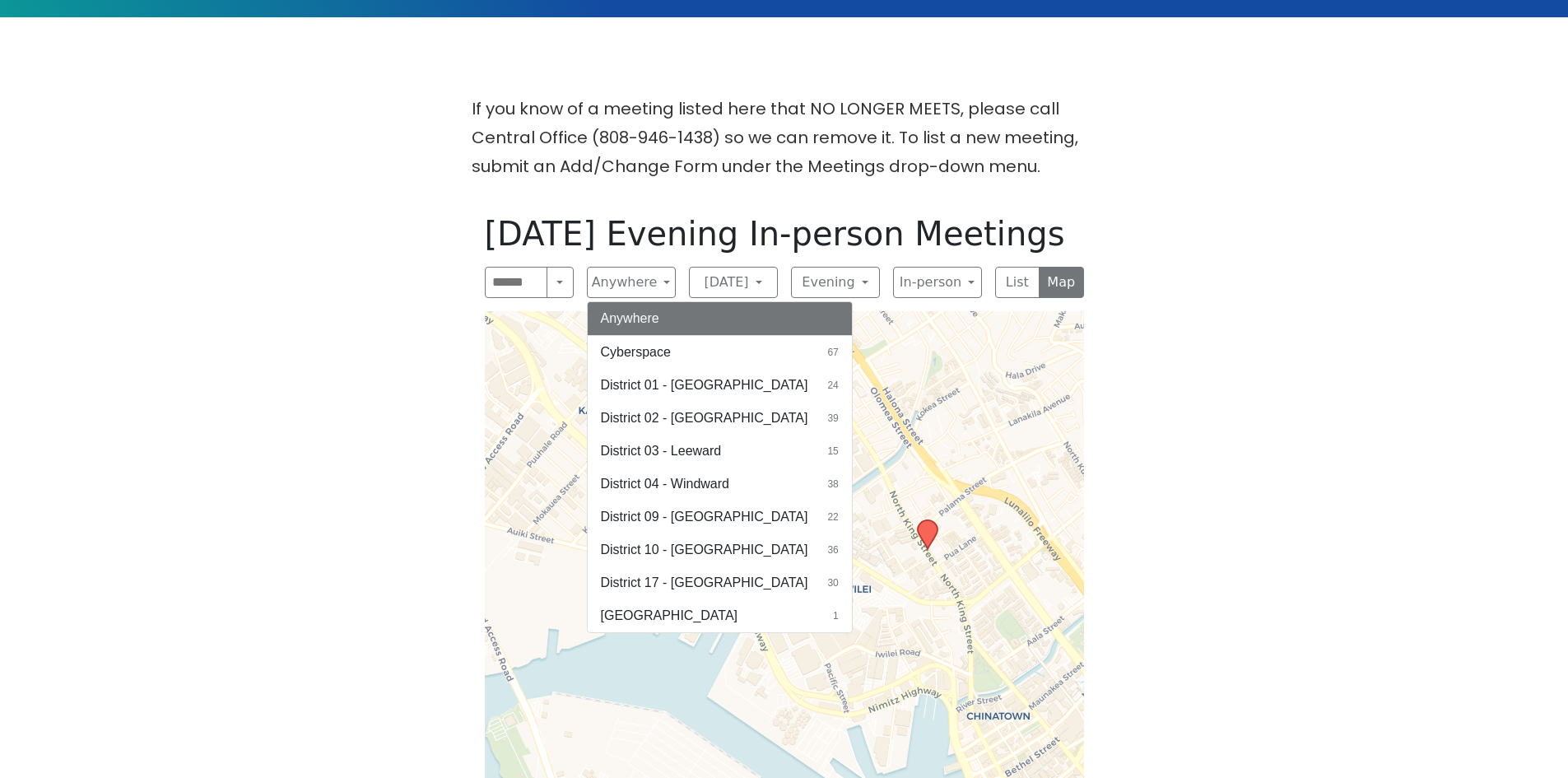
click at [221, 252] on div "If you know of a meeting listed here that NO LONGER MEETS, please call Central …" at bounding box center [784, 546] width 1411 height 904
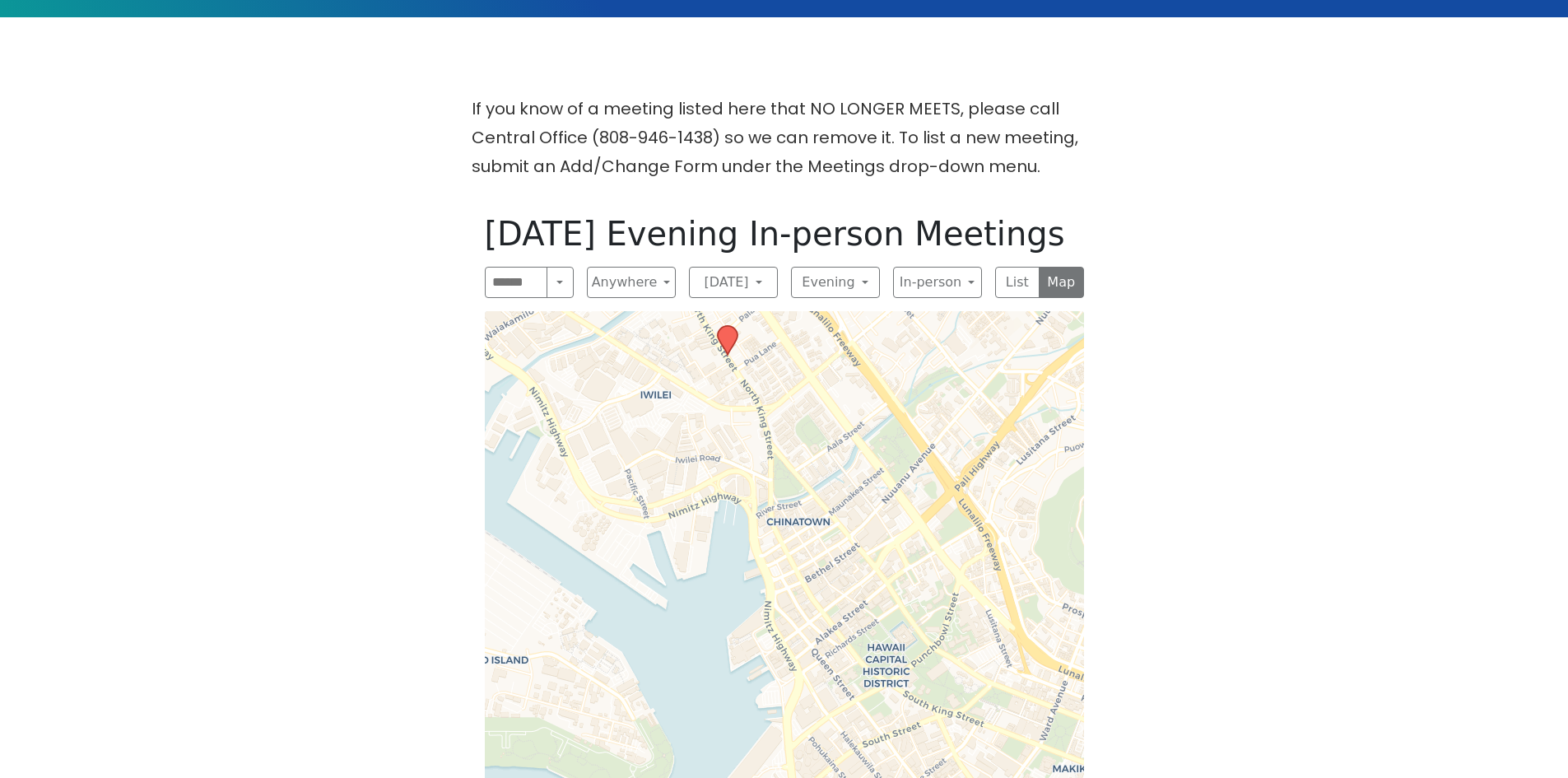
drag, startPoint x: 729, startPoint y: 469, endPoint x: 513, endPoint y: 228, distance: 323.6
click at [513, 229] on div "[DATE] Evening In-person Meetings Search Near Location Near Me Anywhere Anywher…" at bounding box center [784, 590] width 625 height 778
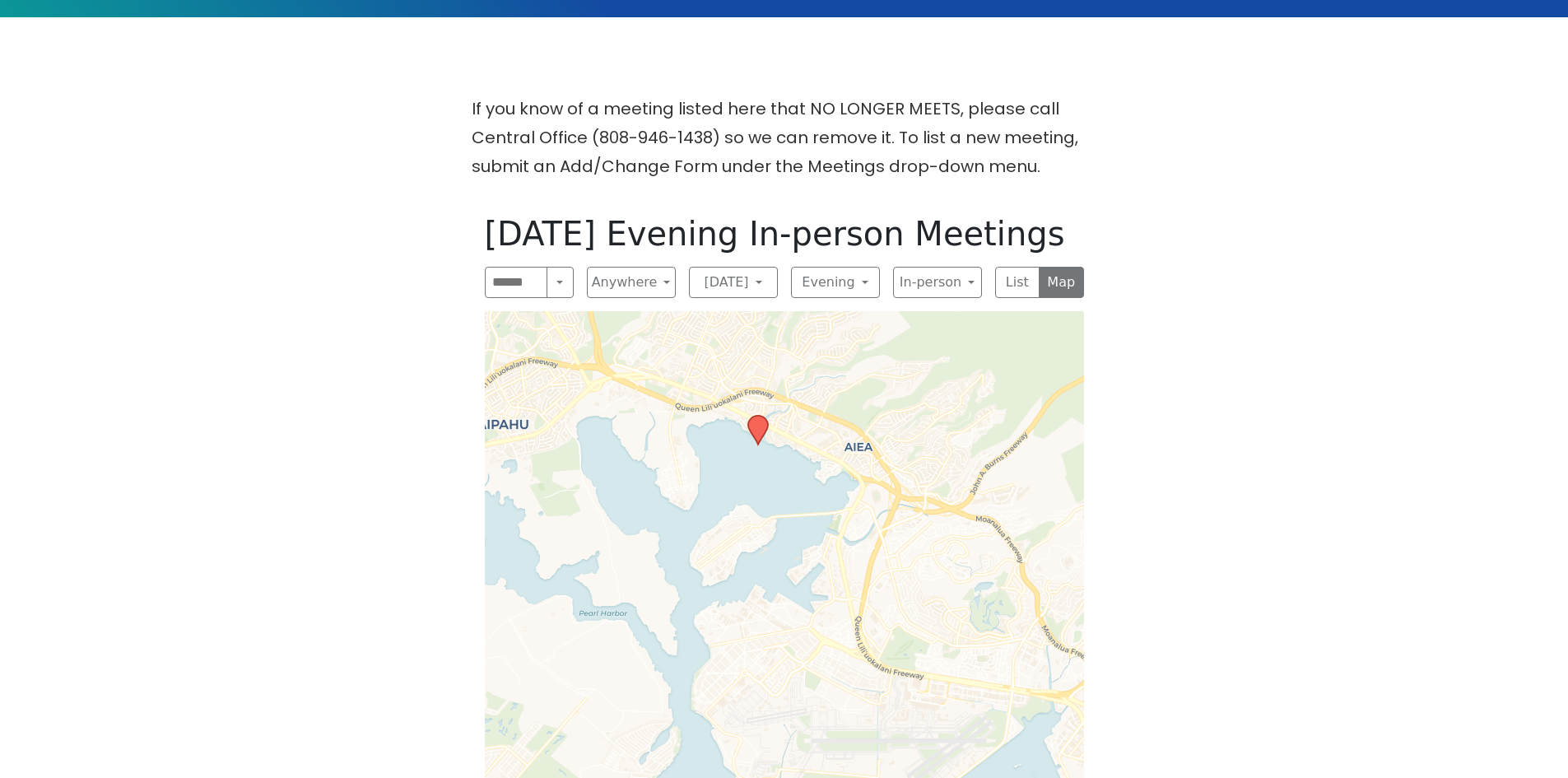
drag, startPoint x: 765, startPoint y: 499, endPoint x: 818, endPoint y: 586, distance: 101.9
click at [818, 588] on div "Leaflet | © OpenStreetMap contributors © CARTO" at bounding box center [784, 638] width 599 height 655
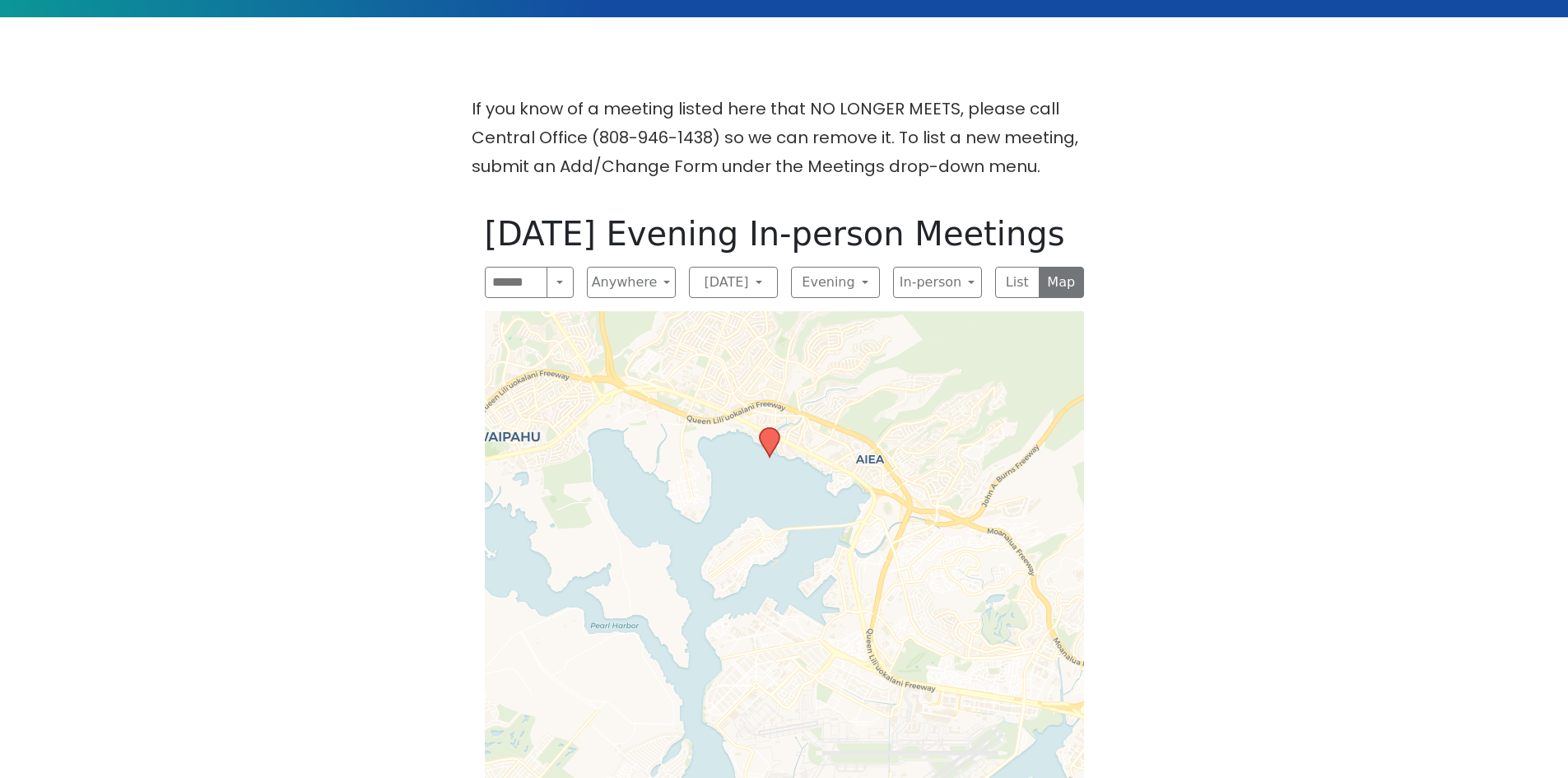
click at [769, 428] on icon at bounding box center [768, 442] width 19 height 29
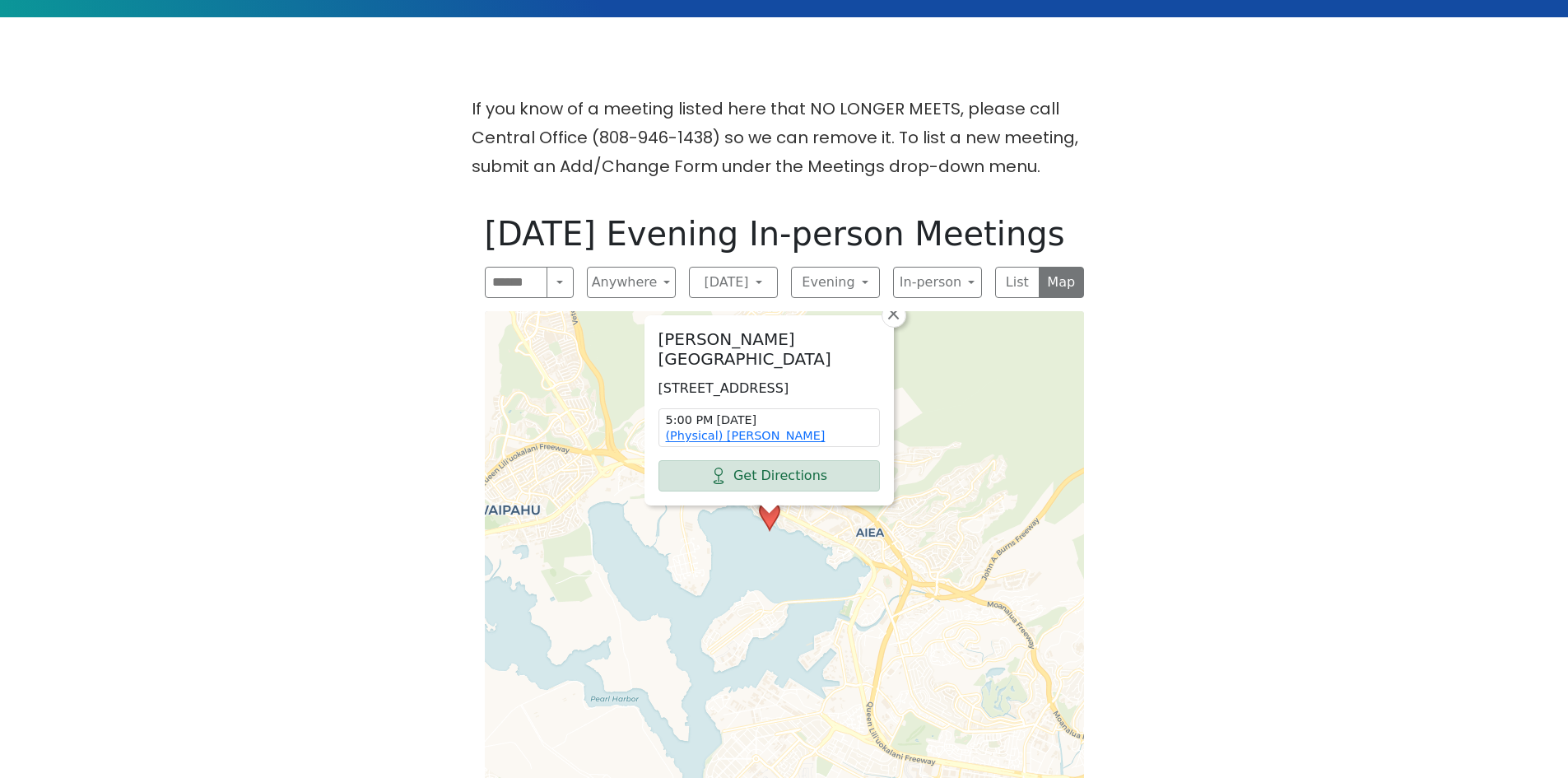
drag, startPoint x: 847, startPoint y: 501, endPoint x: 1333, endPoint y: 515, distance: 486.2
click at [1333, 515] on div "If you know of a meeting listed here that NO LONGER MEETS, please call Central …" at bounding box center [784, 546] width 1411 height 904
click at [1010, 267] on button "List" at bounding box center [1018, 282] width 45 height 31
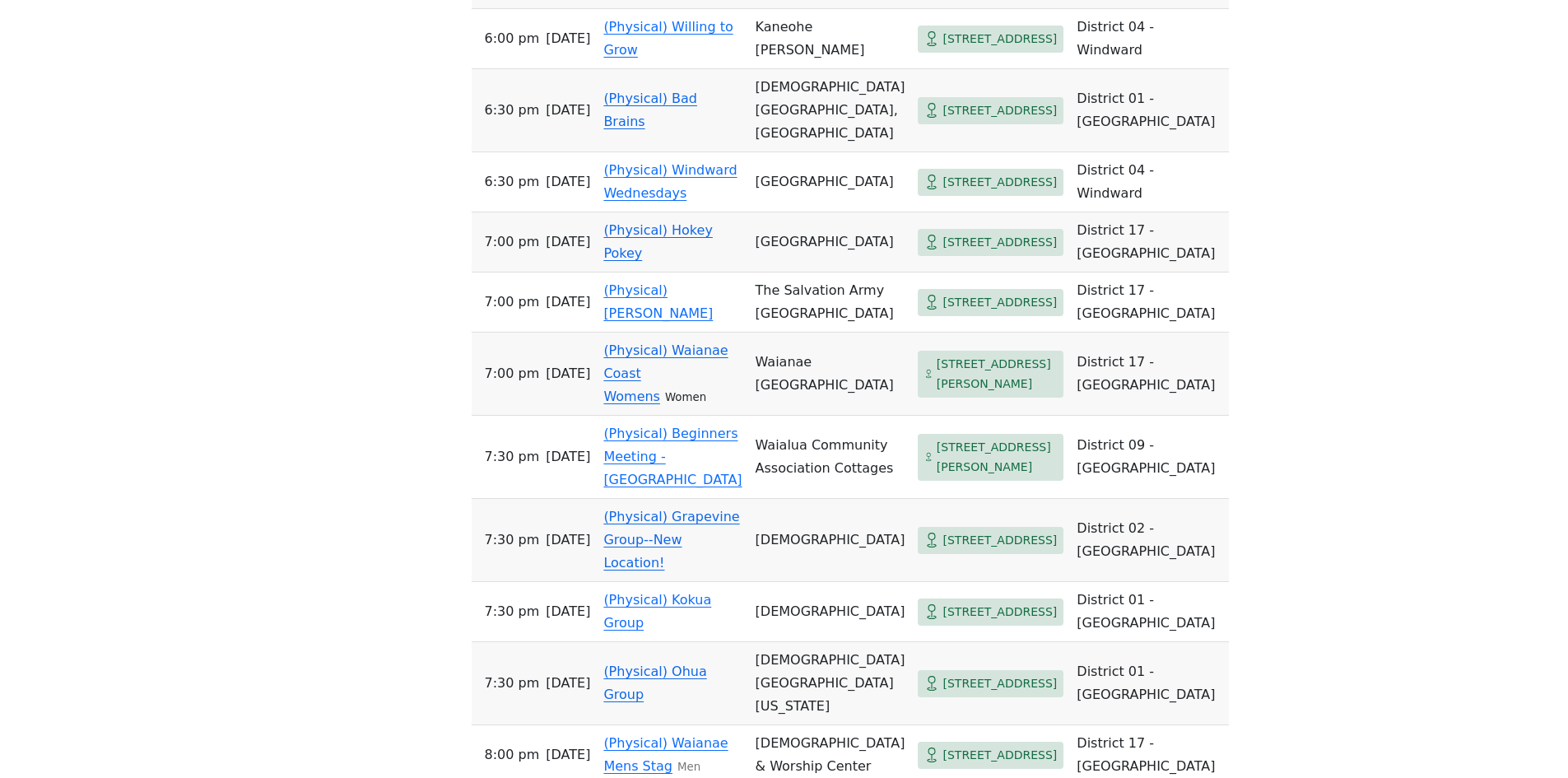
scroll to position [1410, 0]
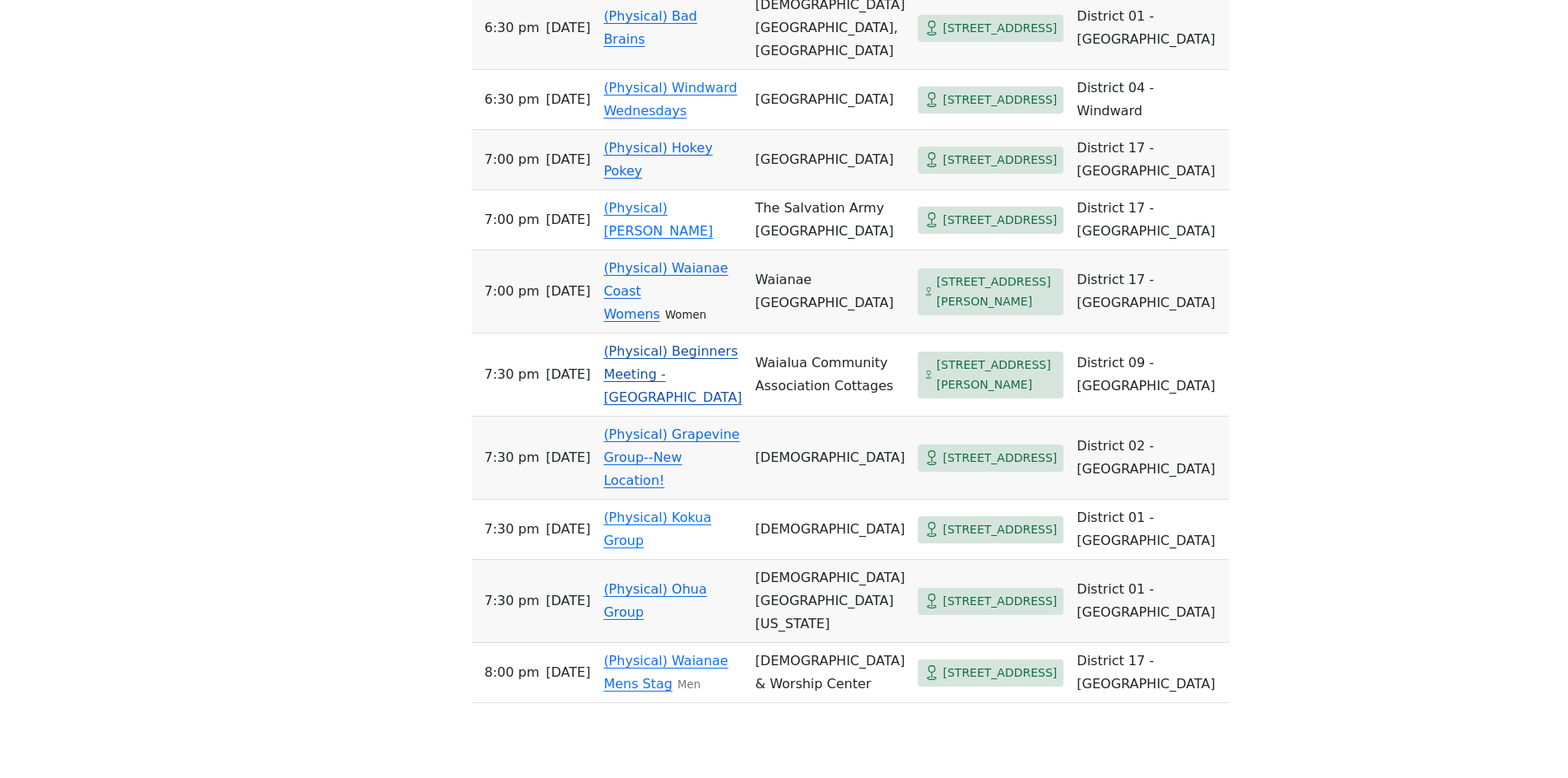
click at [702, 405] on link "(Physical) Beginners Meeting - [GEOGRAPHIC_DATA]" at bounding box center [671, 374] width 138 height 62
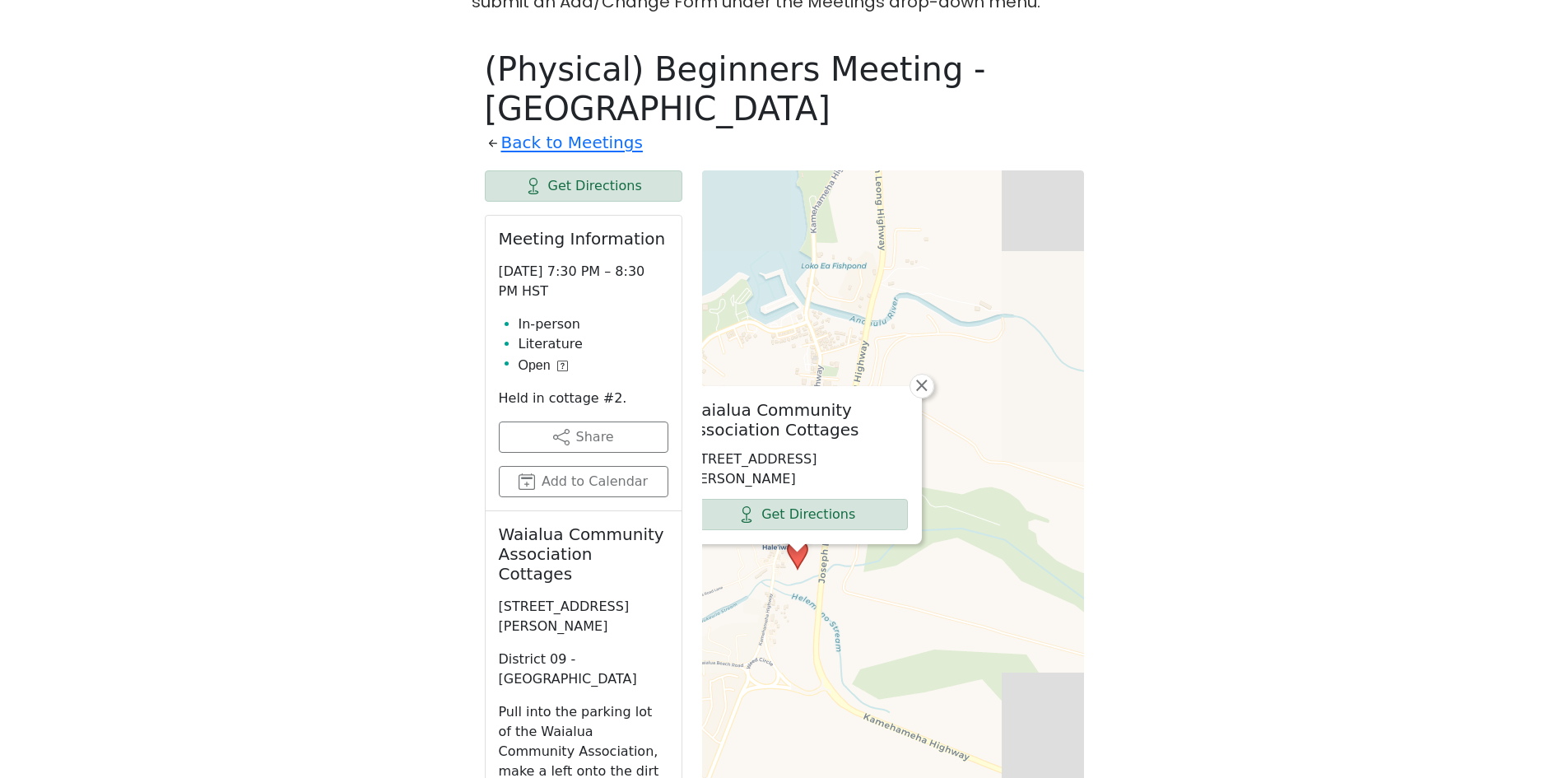
scroll to position [751, 0]
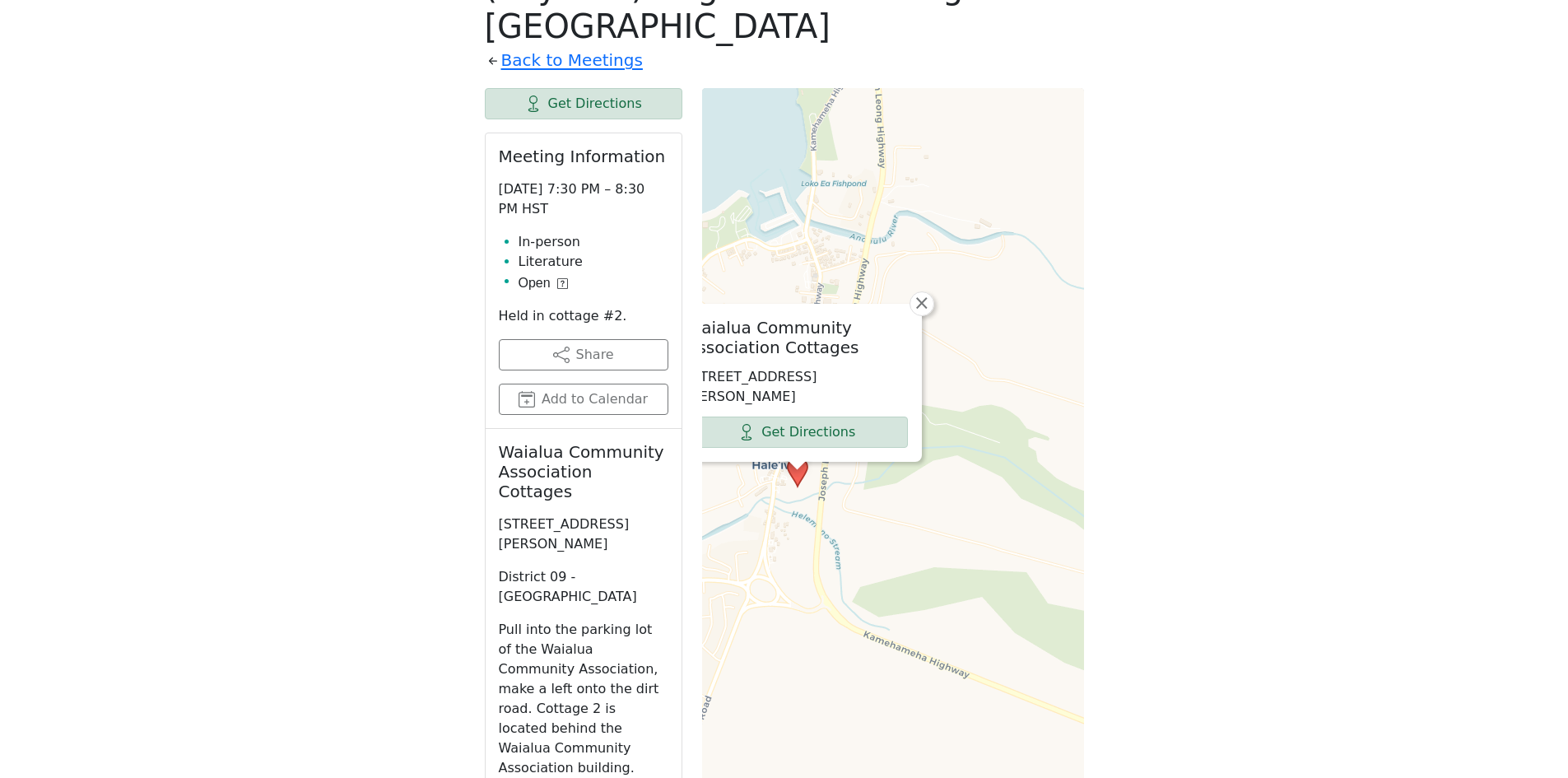
drag, startPoint x: 521, startPoint y: 647, endPoint x: 514, endPoint y: 657, distance: 12.2
drag, startPoint x: 514, startPoint y: 657, endPoint x: 1123, endPoint y: 433, distance: 648.9
